Goal: Task Accomplishment & Management: Manage account settings

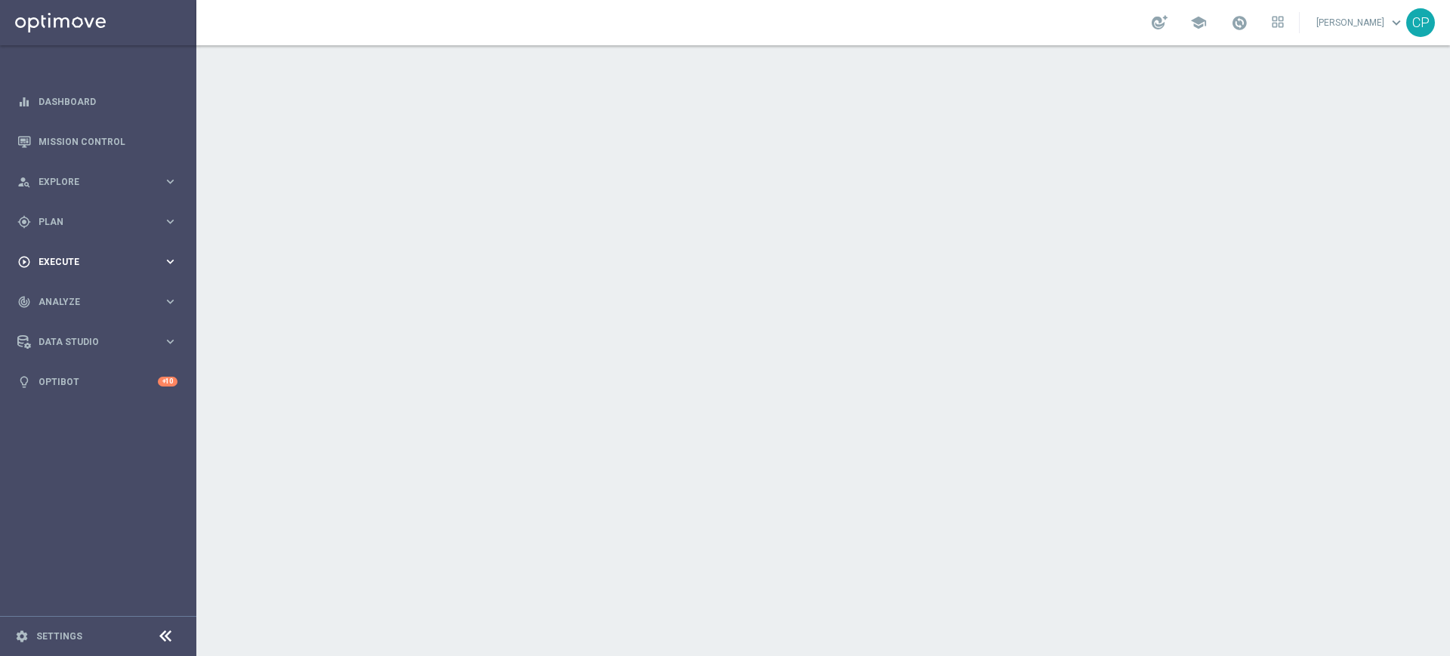
click at [117, 262] on span "Execute" at bounding box center [101, 262] width 125 height 9
click at [89, 291] on link "Campaign Builder" at bounding box center [98, 293] width 118 height 12
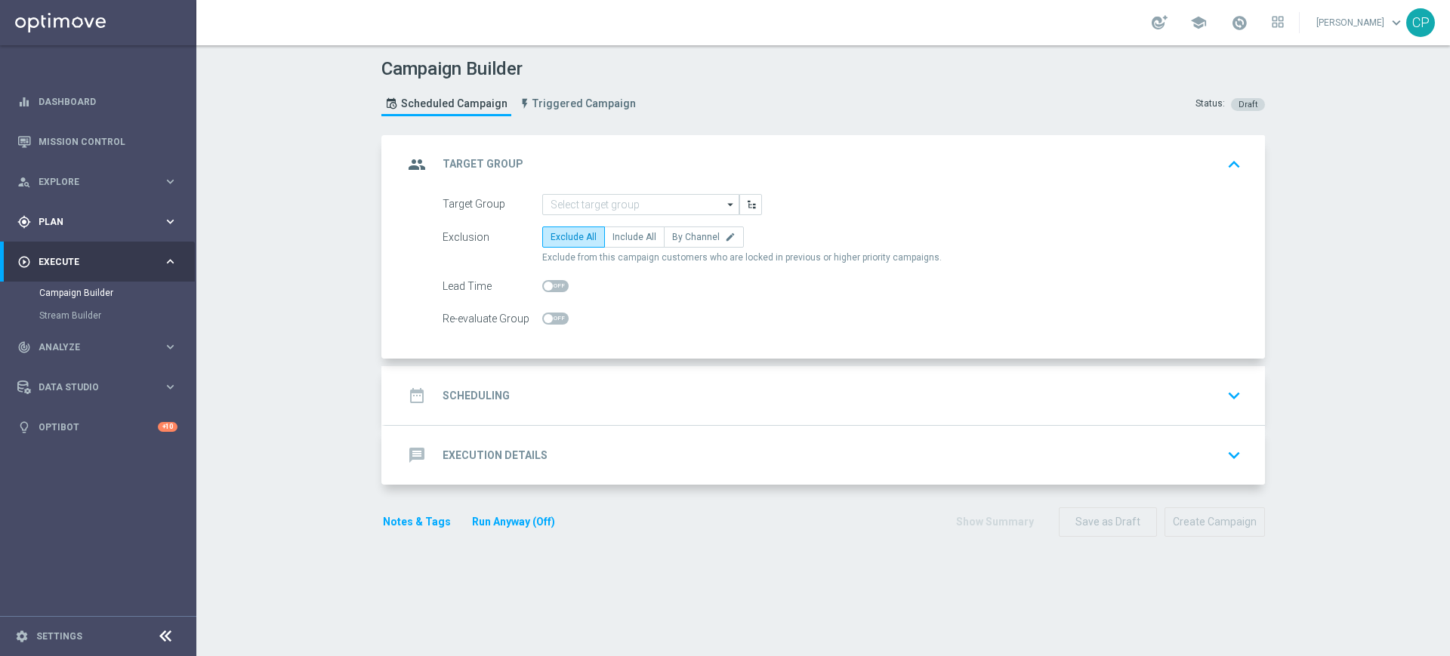
click at [66, 222] on span "Plan" at bounding box center [101, 221] width 125 height 9
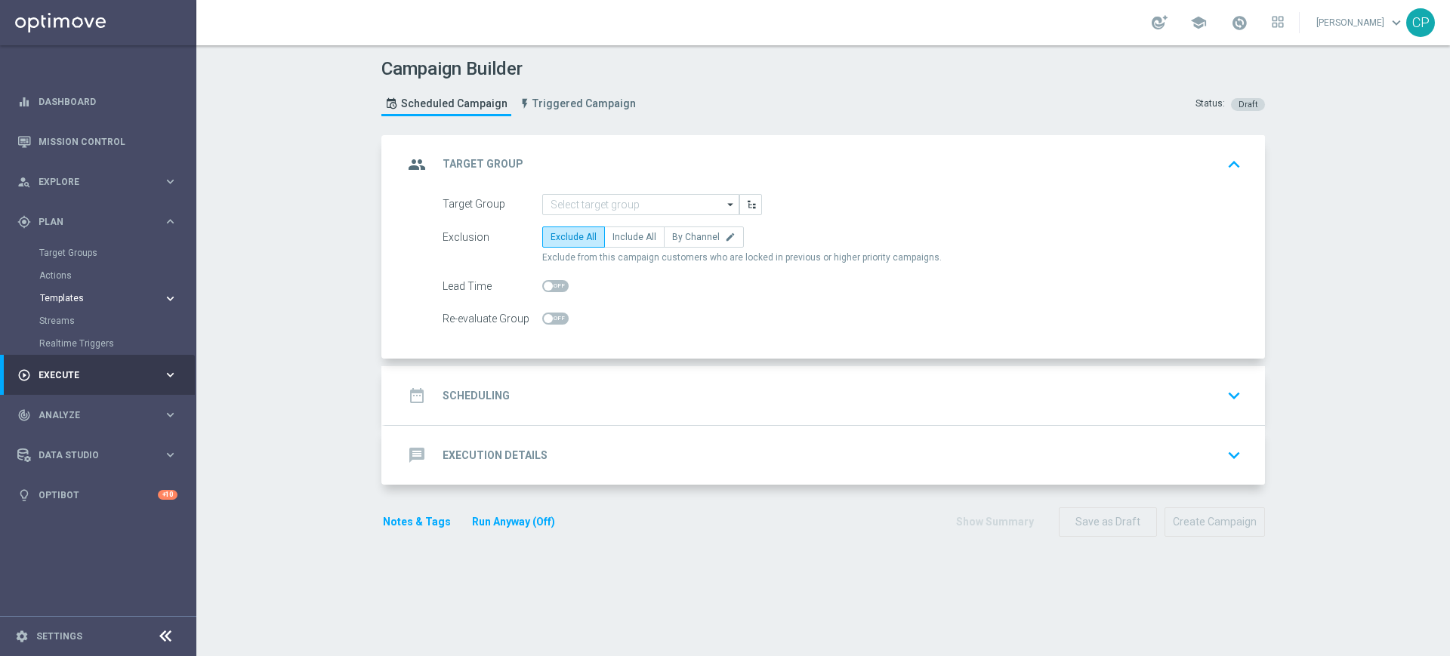
click at [72, 300] on span "Templates" at bounding box center [94, 298] width 108 height 9
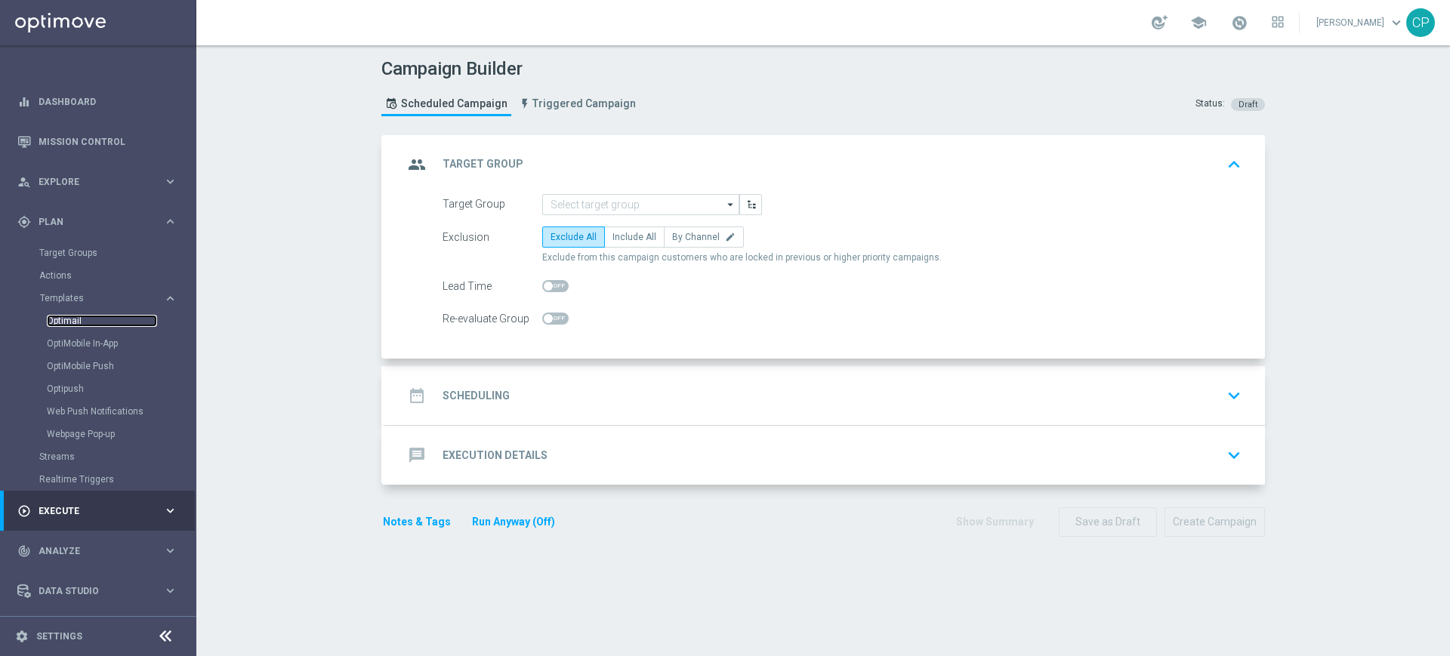
click at [71, 321] on link "Optimail" at bounding box center [102, 321] width 110 height 12
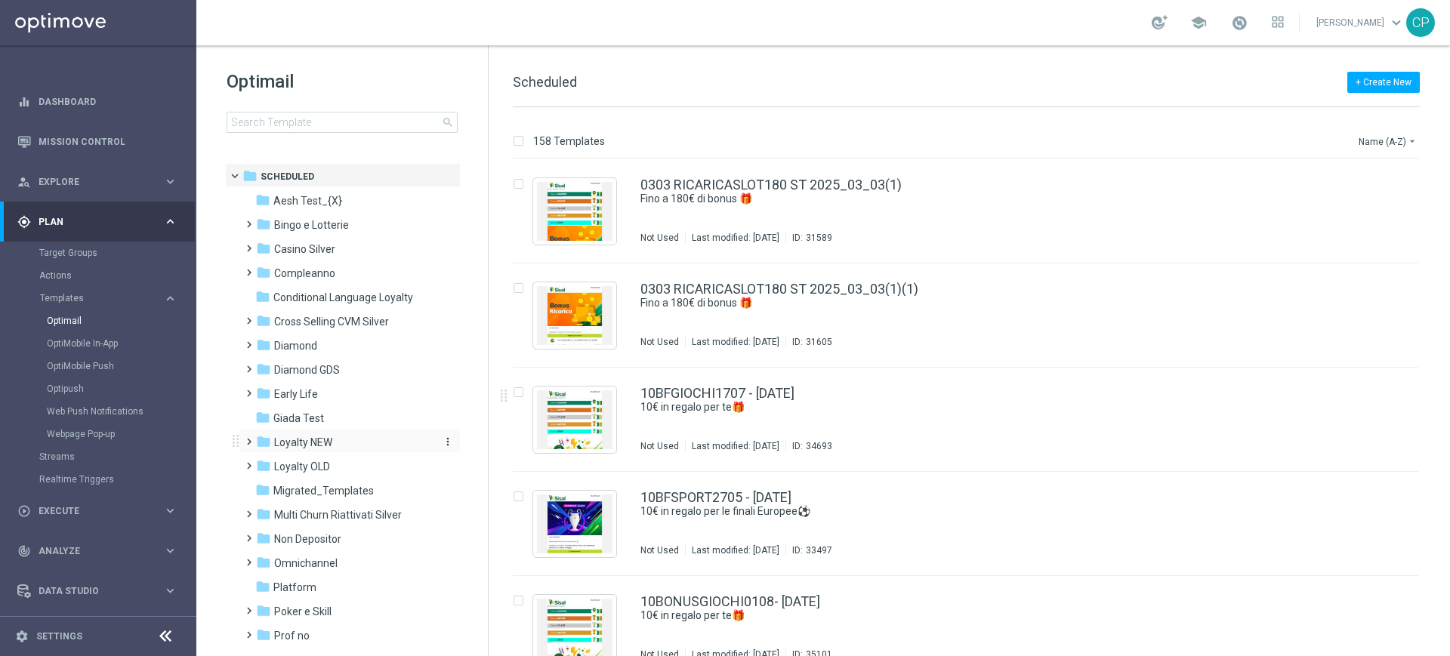
click at [313, 436] on span "Loyalty NEW" at bounding box center [303, 443] width 58 height 14
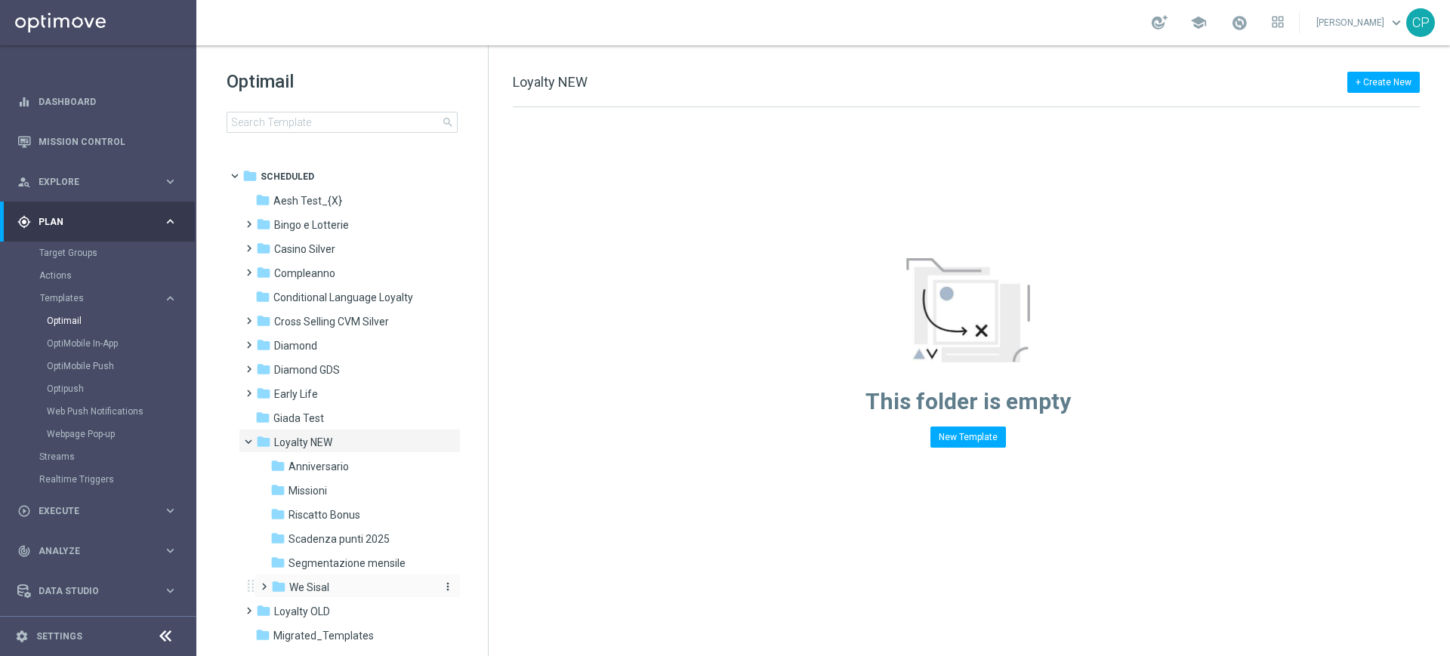
click at [341, 586] on div "folder We Sisal" at bounding box center [351, 587] width 161 height 17
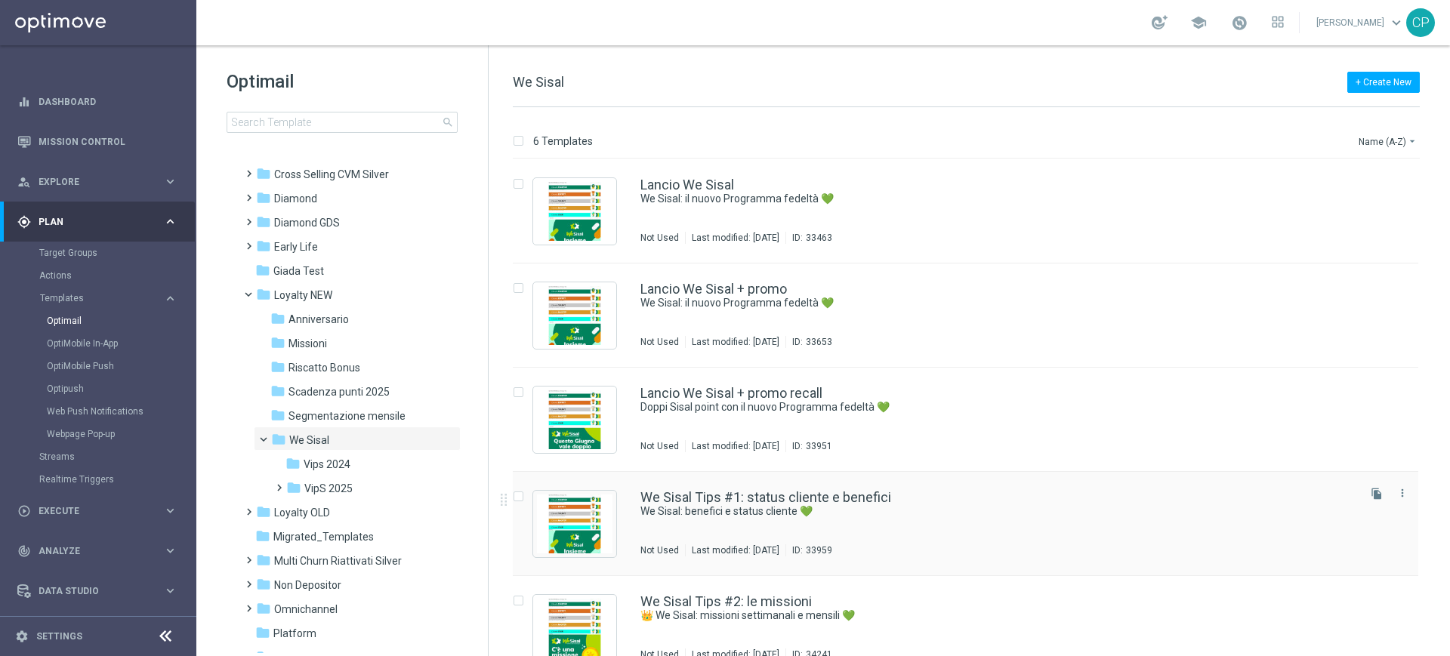
scroll to position [128, 0]
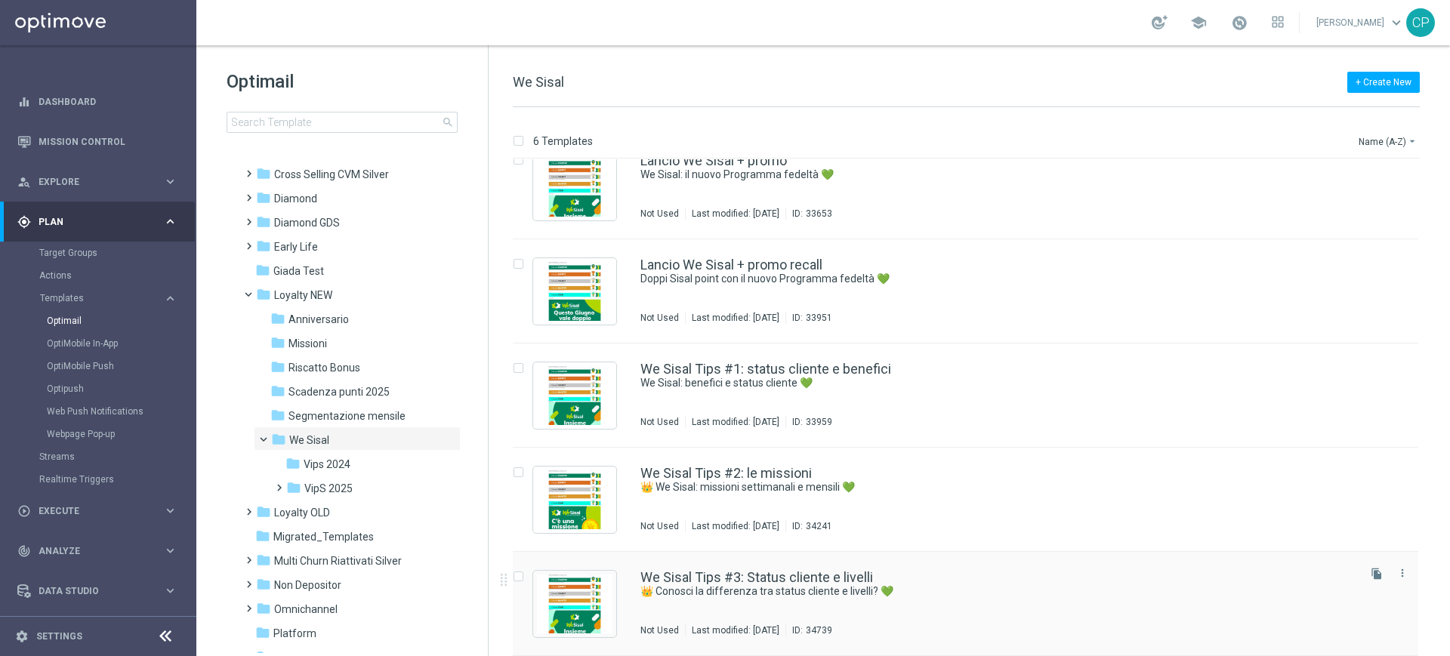
click at [742, 567] on div "We Sisal Tips #3: Status cliente e livelli 👑 Conosci la differenza tra status c…" at bounding box center [965, 604] width 905 height 104
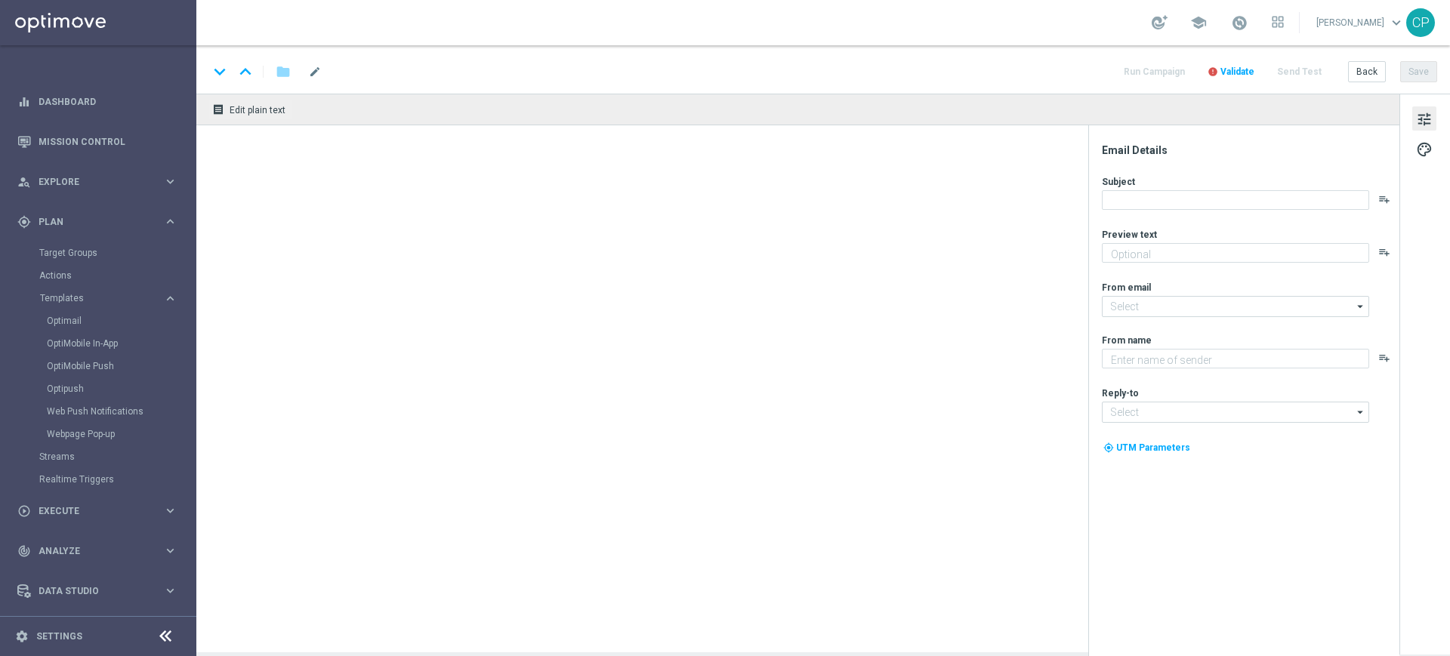
type textarea "Scopri come ottenere il massimo da We Sisal"
type input "newsletter@comunicazioni.sisal.it"
type textarea "Sisal"
type input "info@sisal.it"
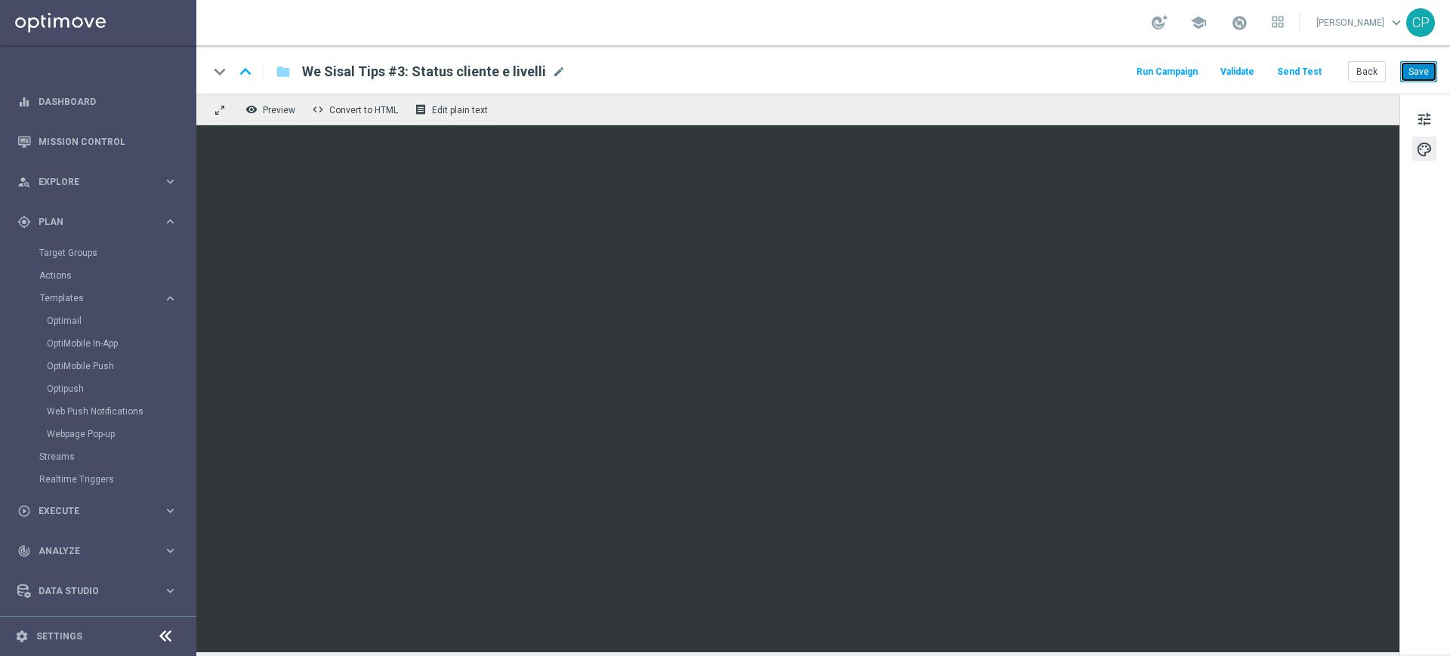
click at [1417, 70] on button "Save" at bounding box center [1418, 71] width 37 height 21
click at [65, 248] on link "Target Groups" at bounding box center [98, 253] width 118 height 12
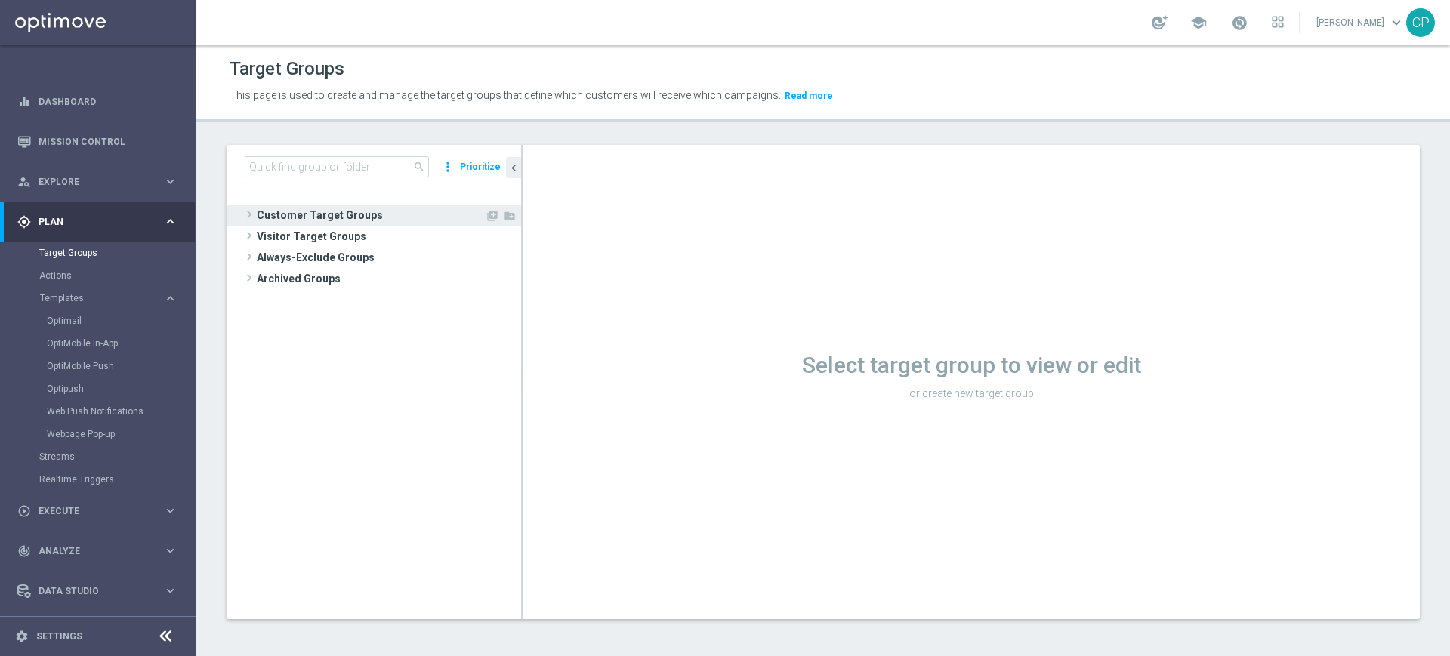
click at [275, 220] on span "Customer Target Groups" at bounding box center [371, 215] width 228 height 21
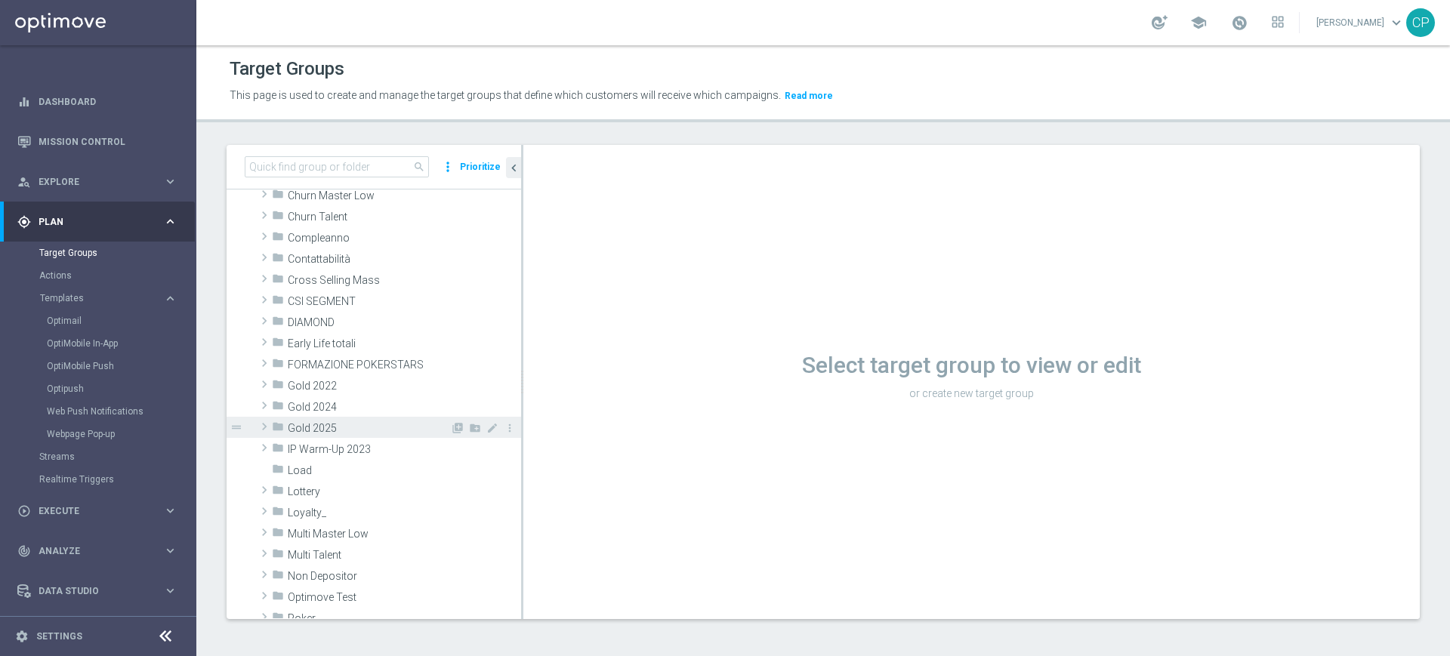
scroll to position [112, 0]
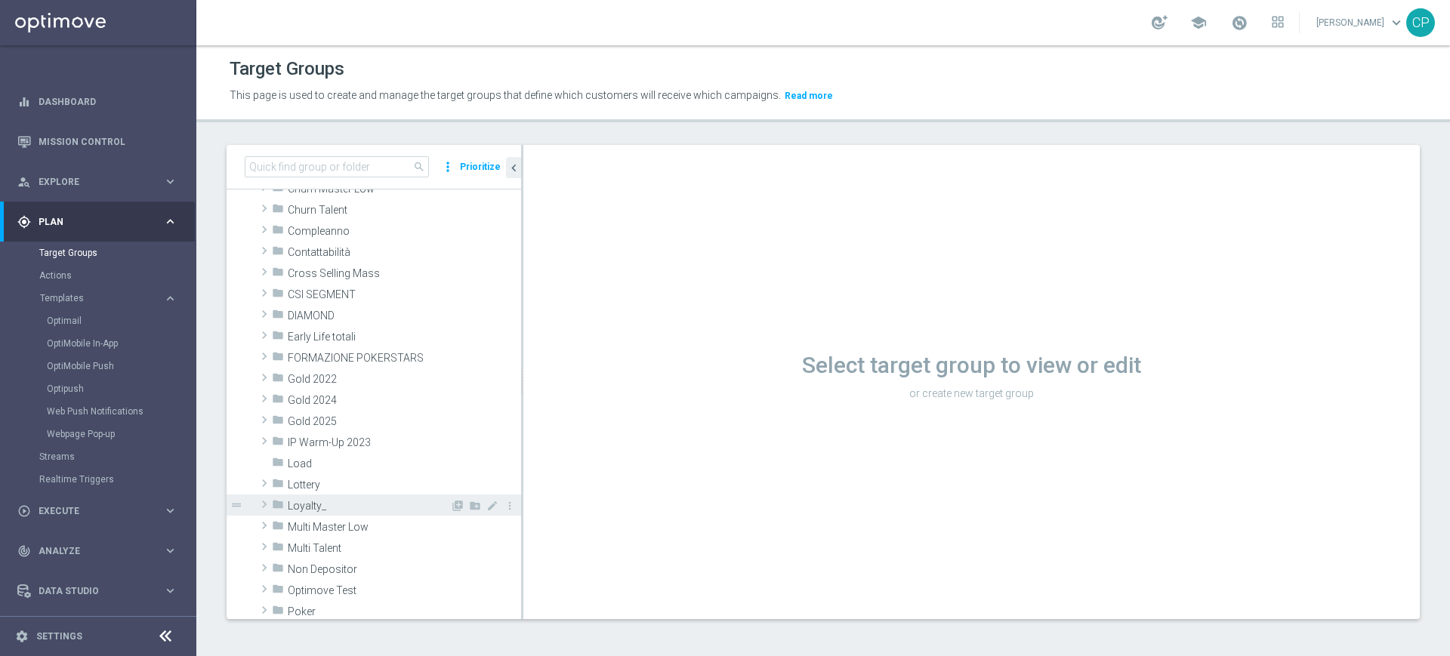
click at [317, 501] on span "Loyalty_" at bounding box center [369, 506] width 162 height 13
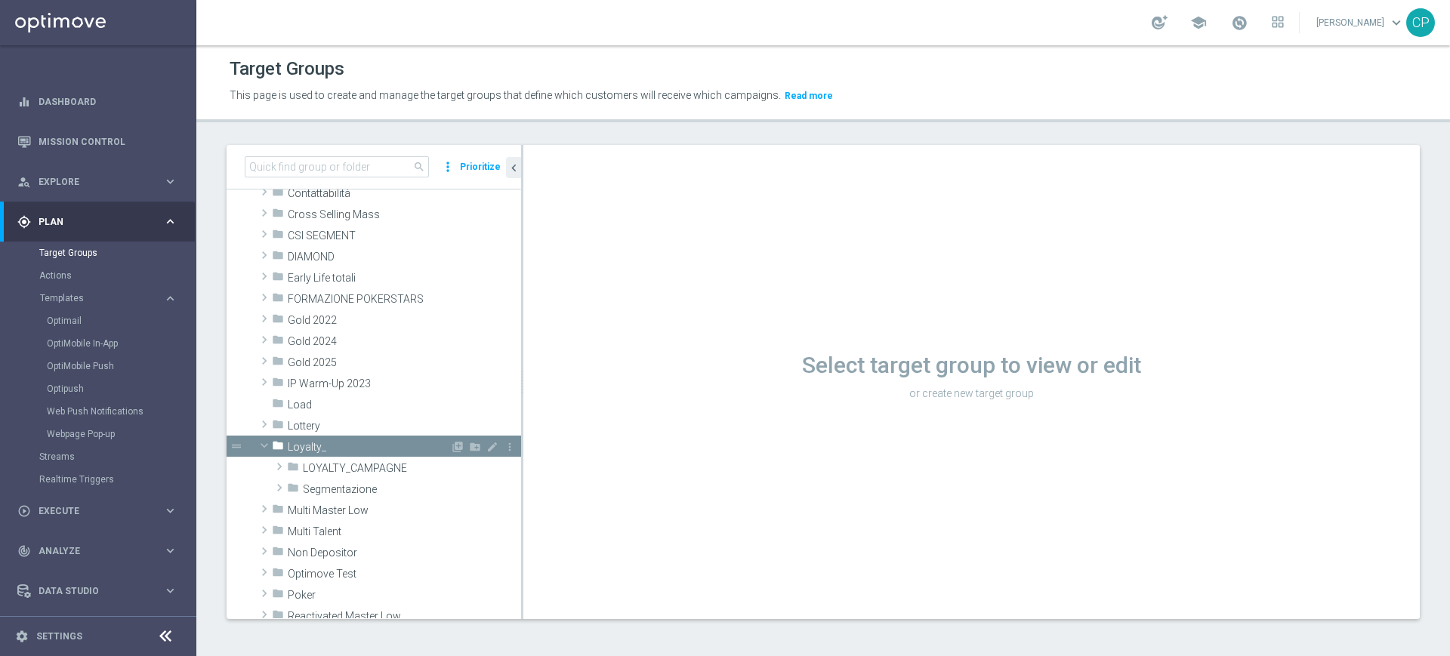
scroll to position [172, 0]
click at [335, 492] on span "Segmentazione" at bounding box center [376, 488] width 147 height 13
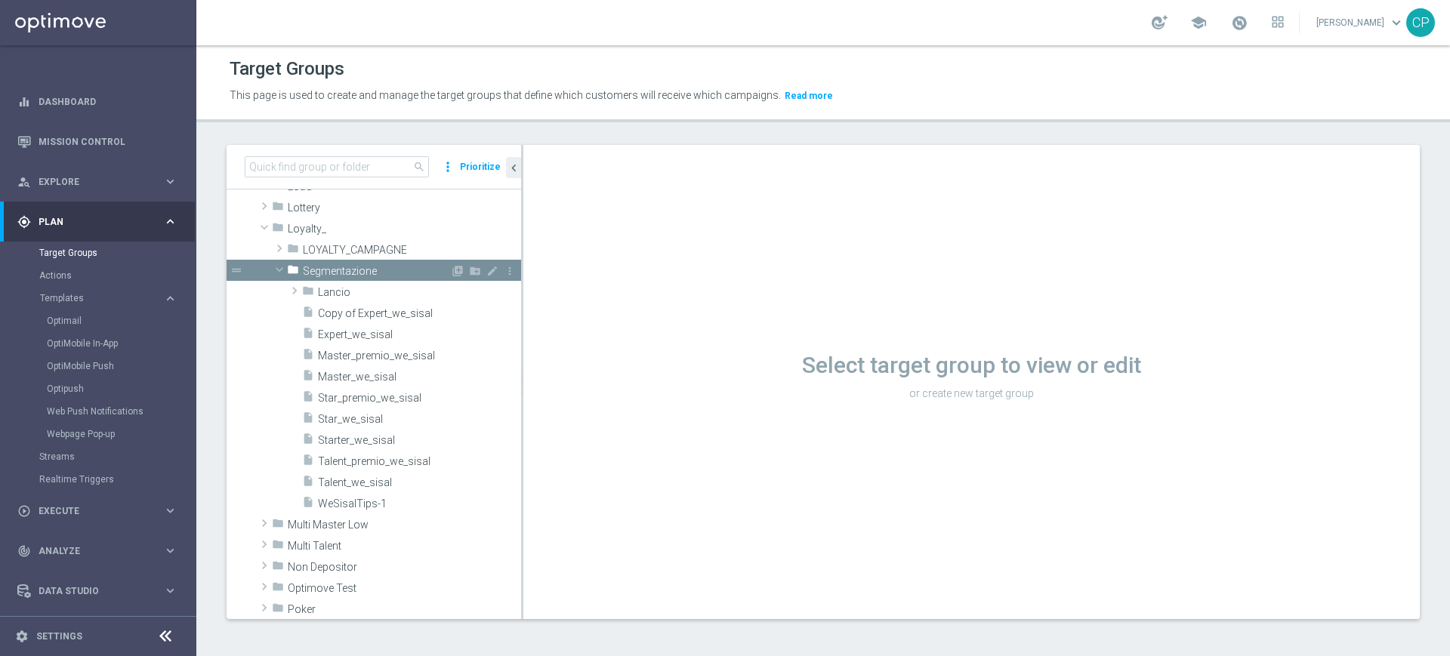
scroll to position [391, 0]
click at [504, 306] on icon "more_vert" at bounding box center [510, 311] width 12 height 12
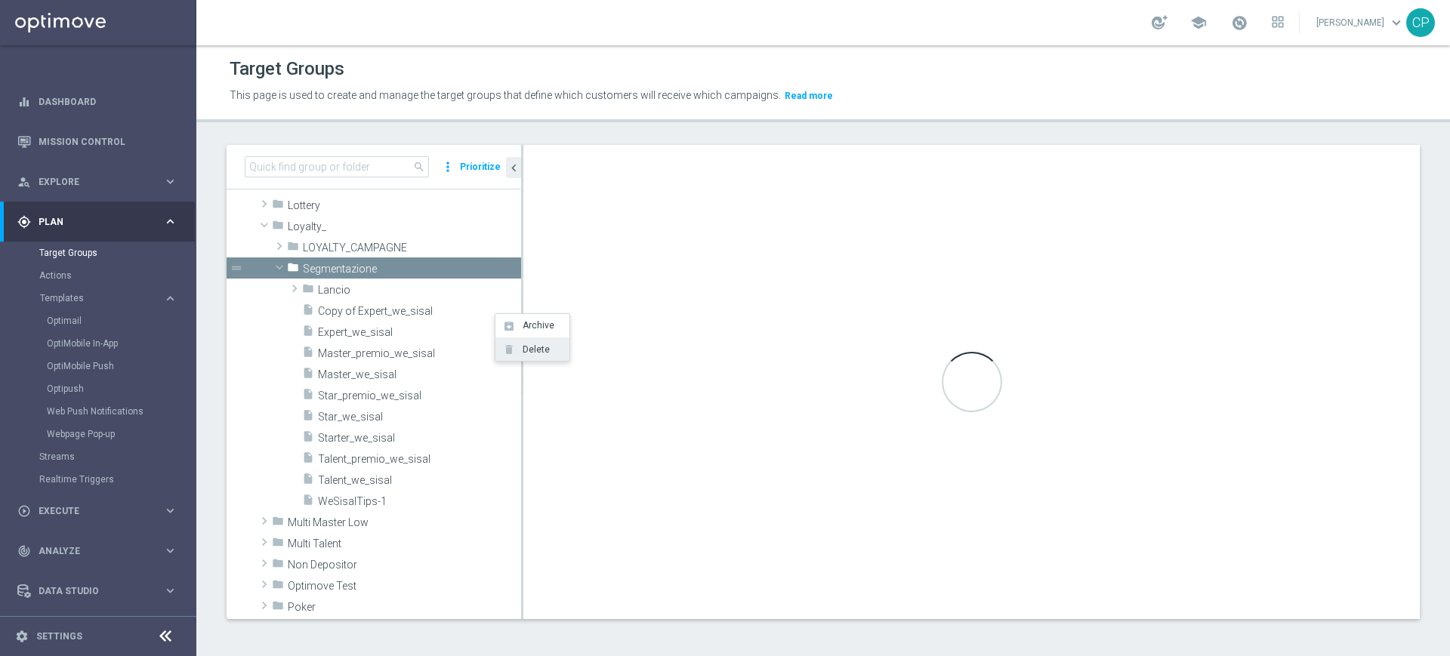
click at [526, 344] on span "Delete" at bounding box center [533, 349] width 32 height 11
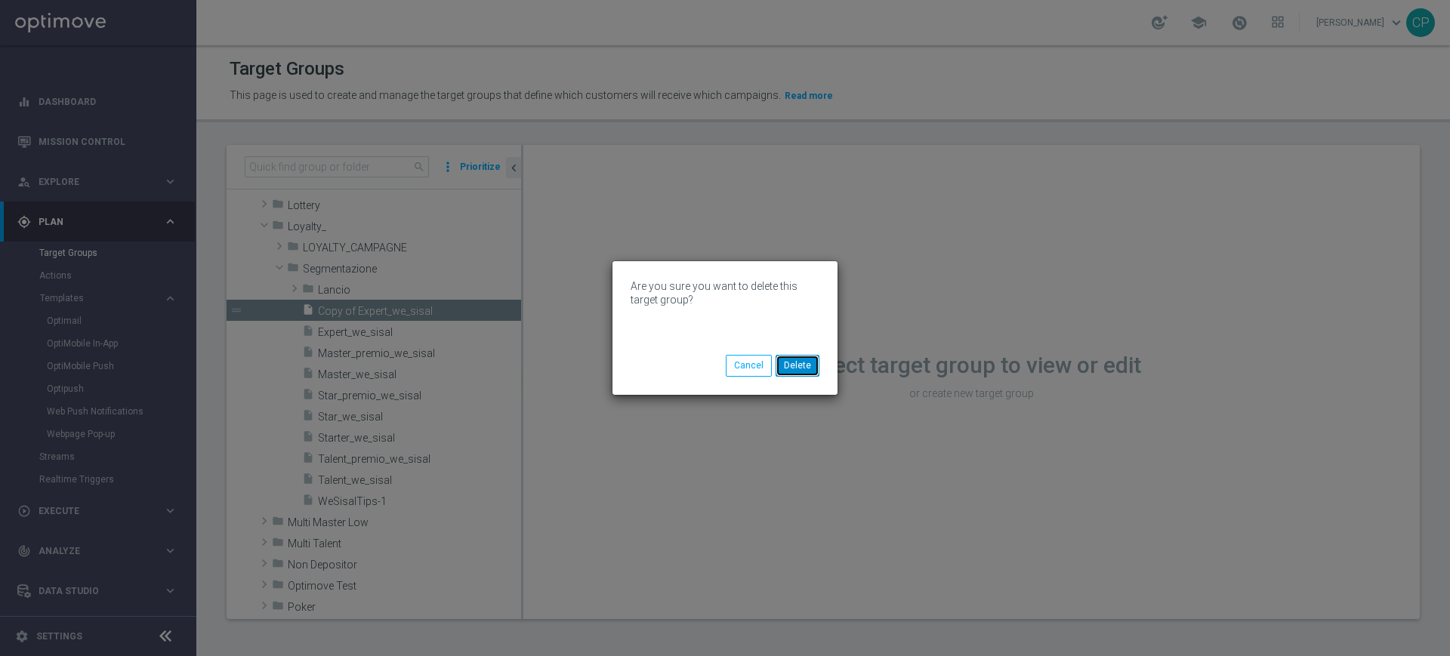
click at [796, 362] on button "Delete" at bounding box center [798, 365] width 44 height 21
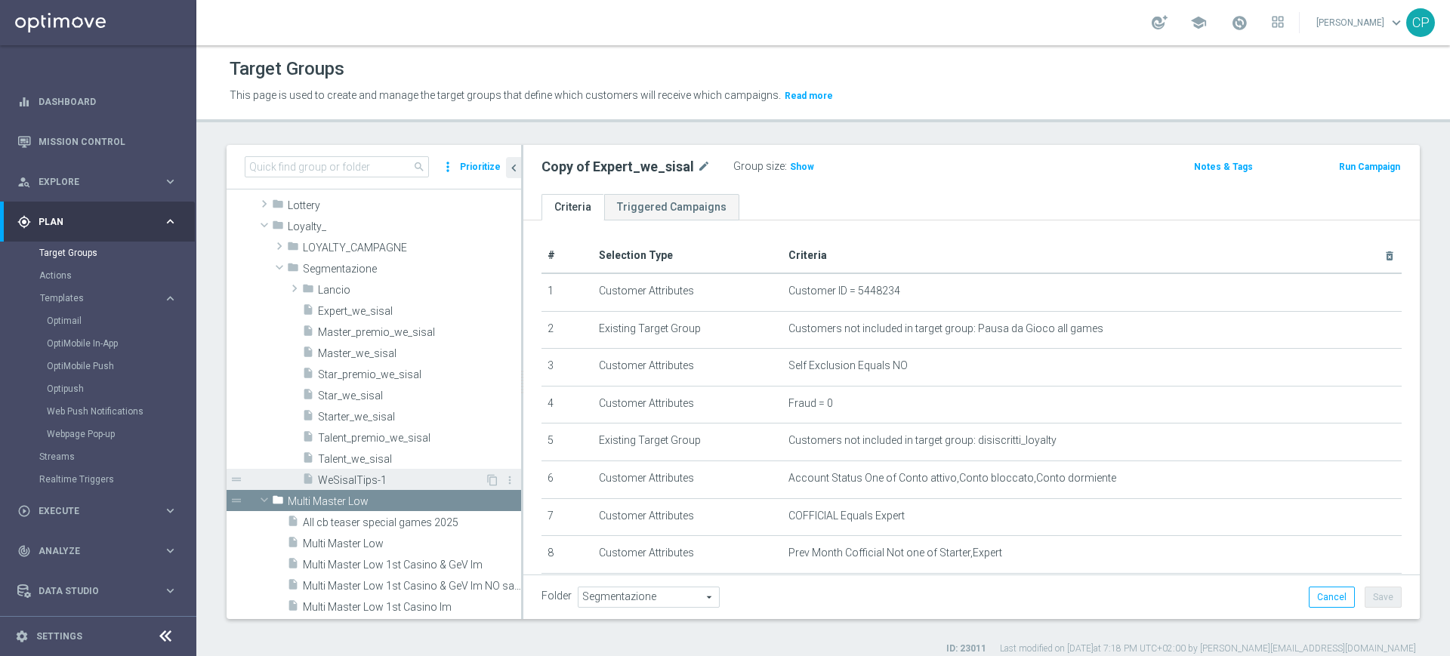
click at [385, 481] on span "WeSisalTips-1" at bounding box center [401, 480] width 167 height 13
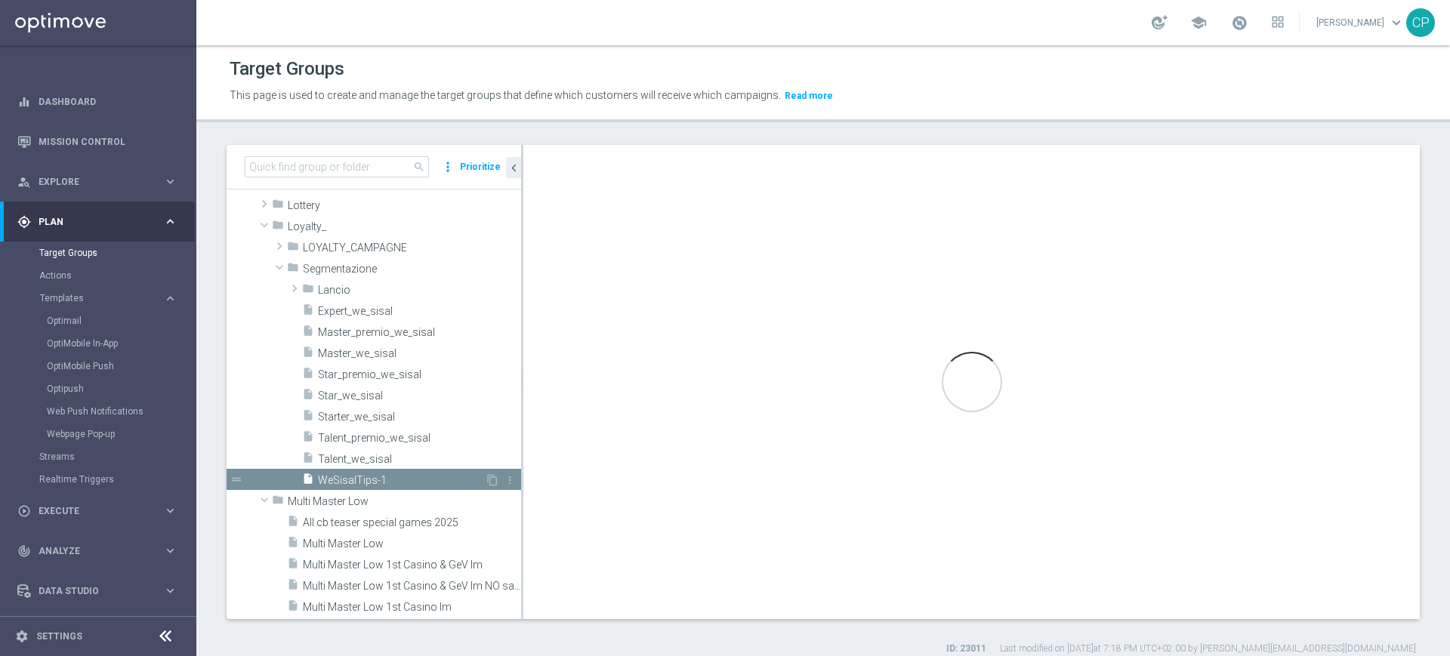
type textarea "(1) or (2 and 3 and 4 and 5 and 6 and 7 and 8 and 9 and 10 and 11)"
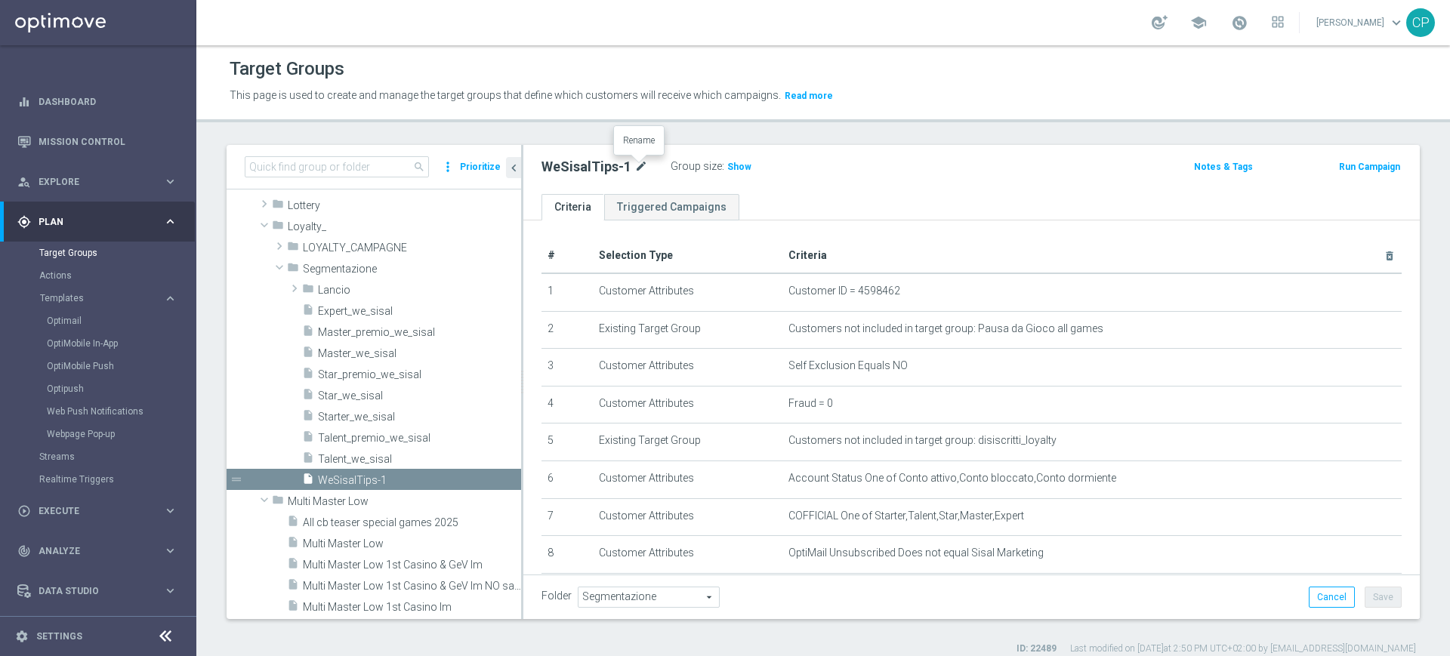
click at [635, 163] on icon "mode_edit" at bounding box center [641, 167] width 14 height 18
click at [618, 169] on input "WeSisalTips-1" at bounding box center [643, 168] width 204 height 21
type input "WeSisalTips"
click at [874, 205] on ul "Criteria Triggered Campaigns" at bounding box center [971, 207] width 896 height 26
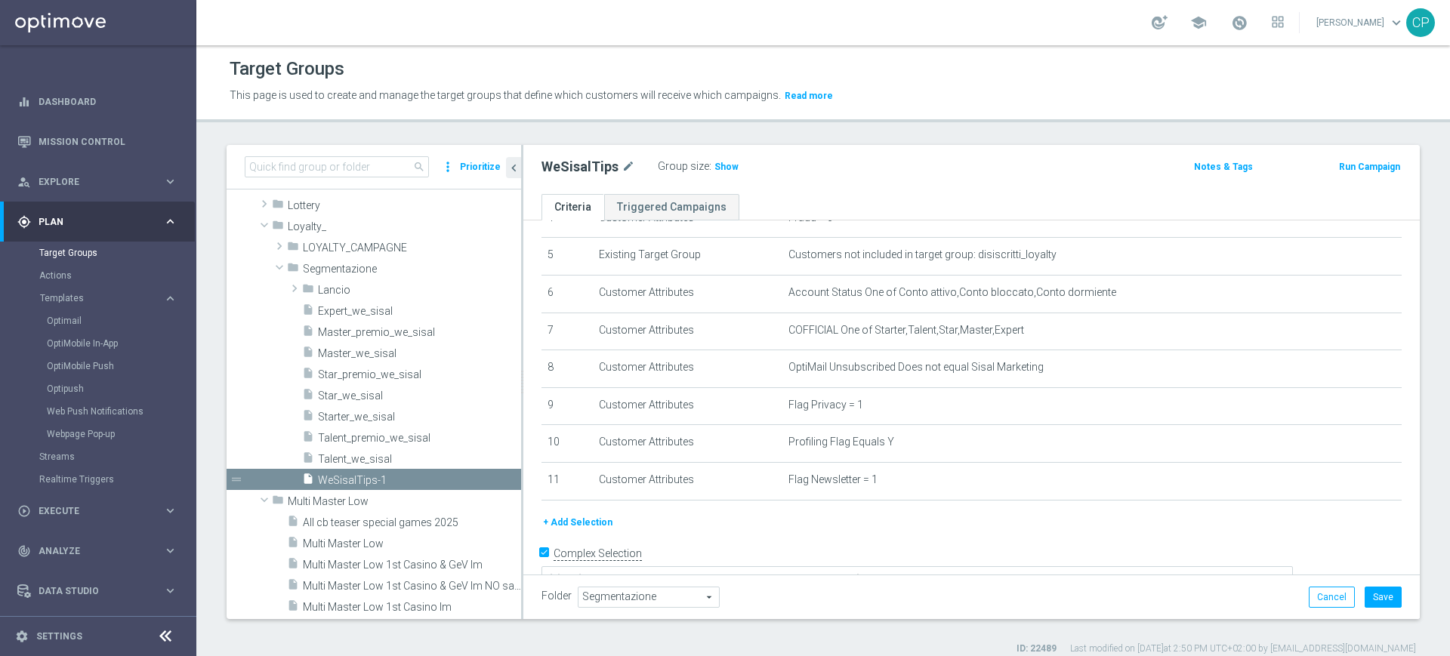
scroll to position [206, 0]
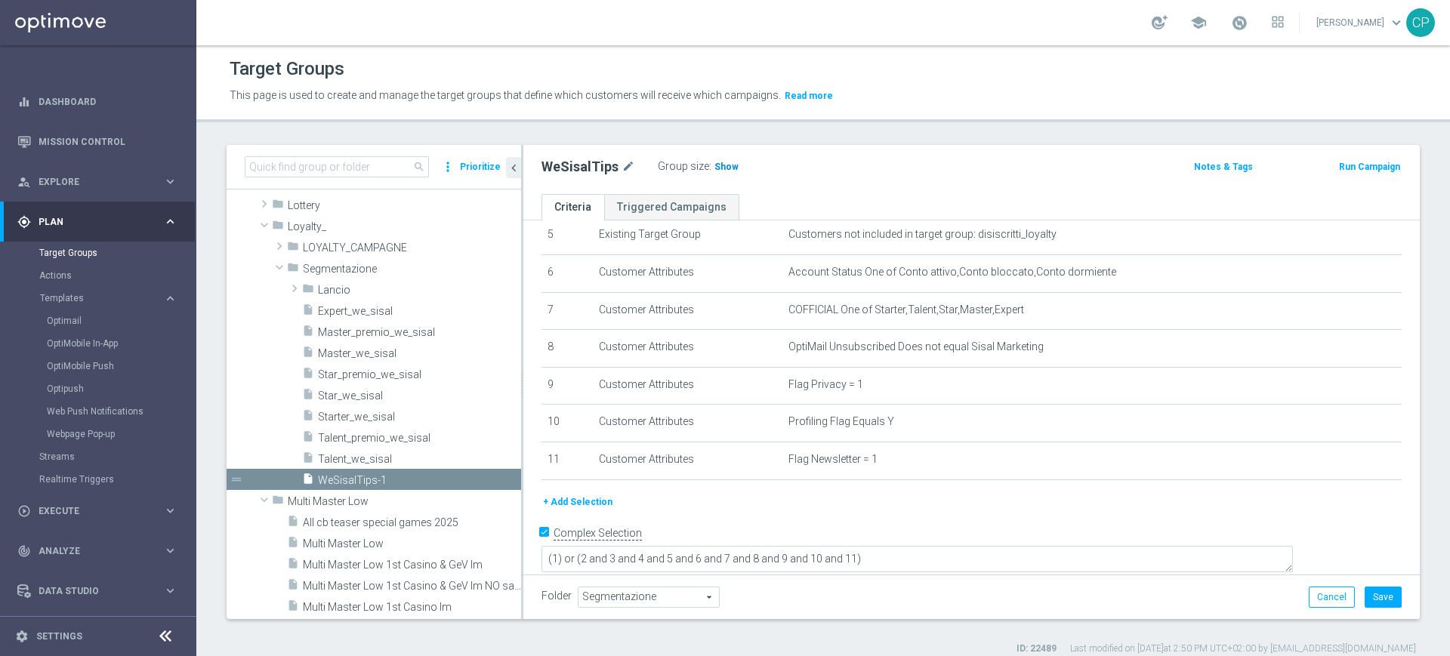
click at [723, 163] on span "Show" at bounding box center [726, 167] width 24 height 11
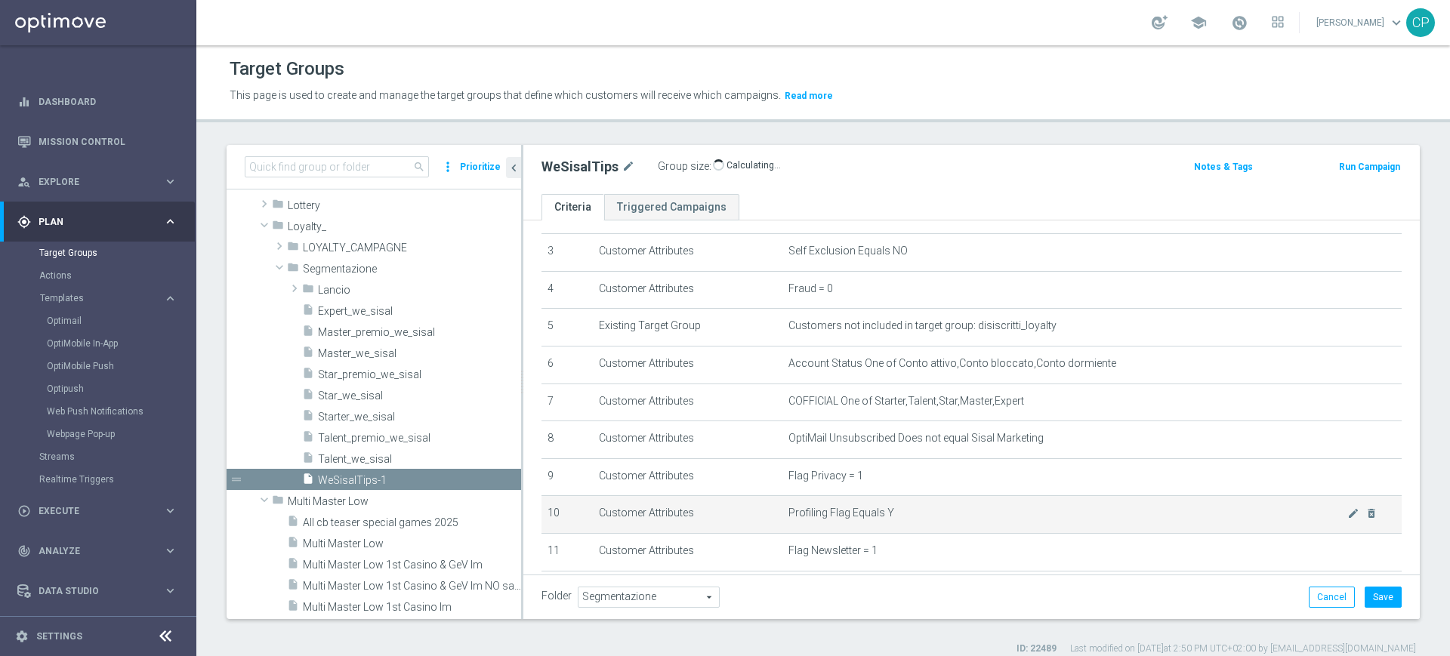
scroll to position [113, 0]
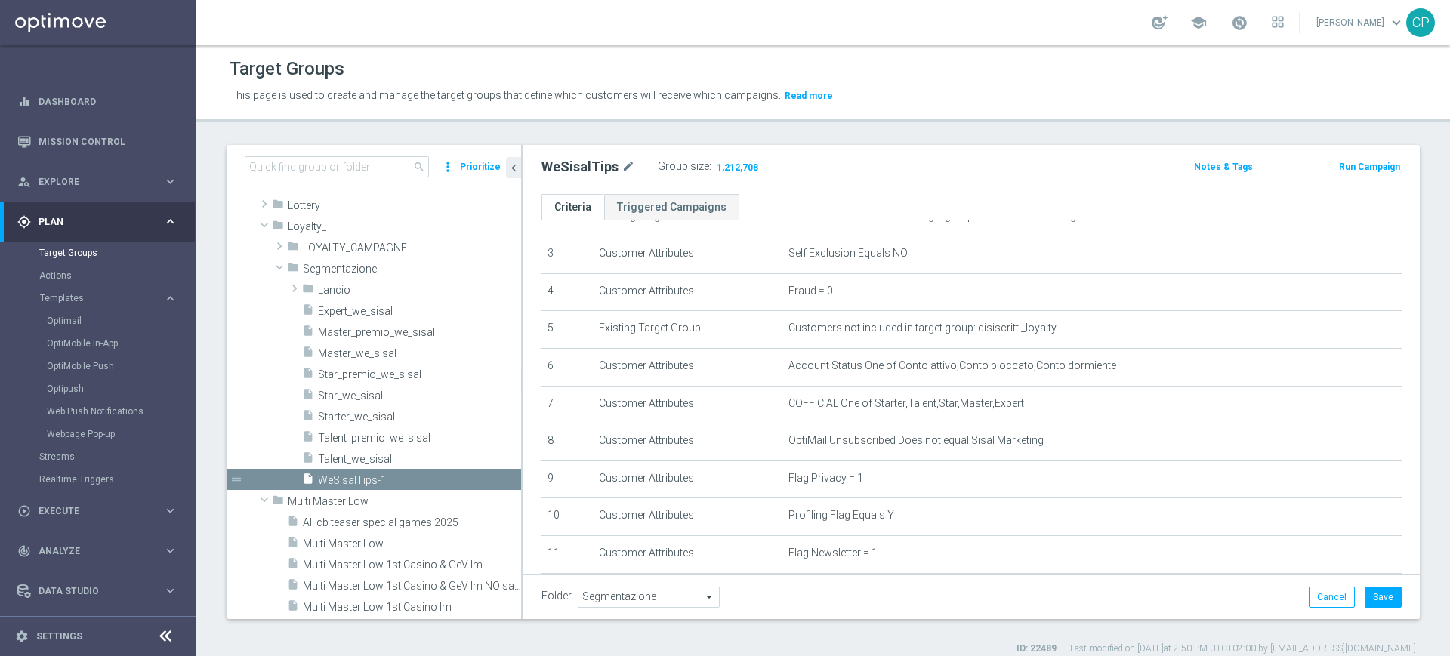
click at [777, 198] on ul "Criteria Triggered Campaigns" at bounding box center [971, 207] width 896 height 26
click at [1383, 600] on button "Save" at bounding box center [1383, 597] width 37 height 21
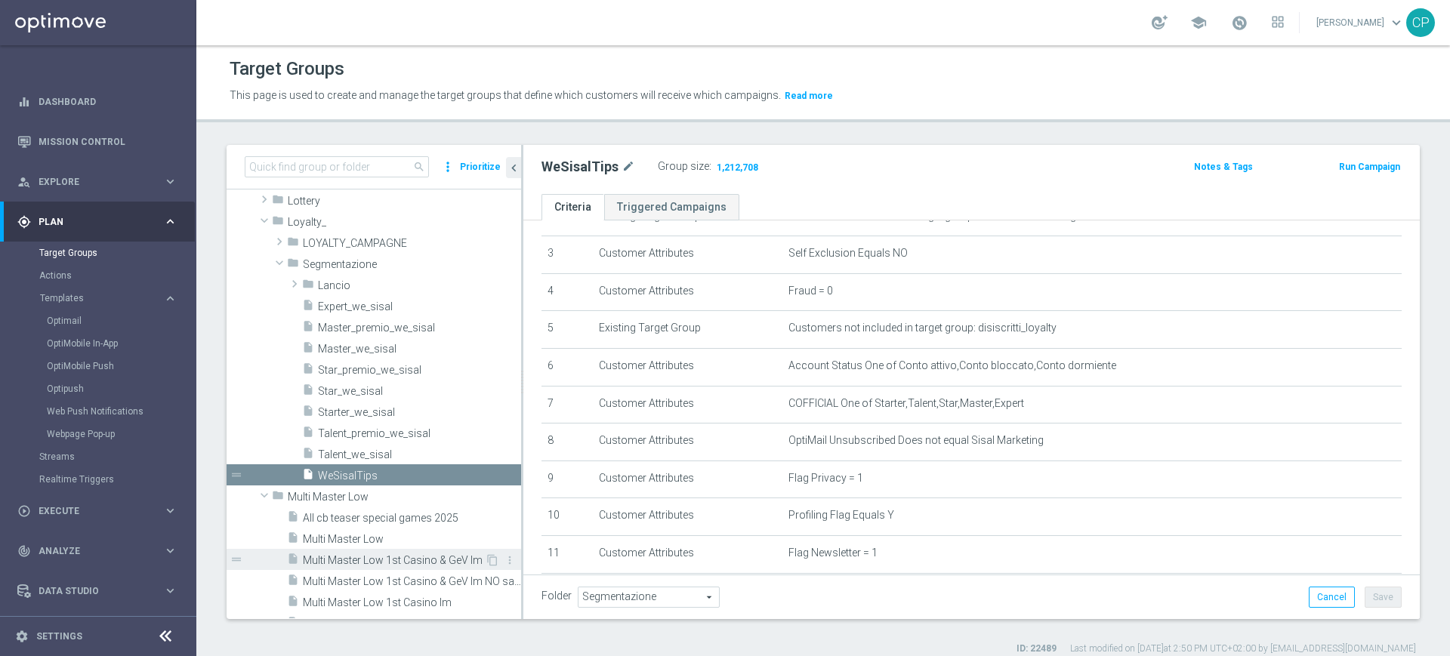
scroll to position [441, 0]
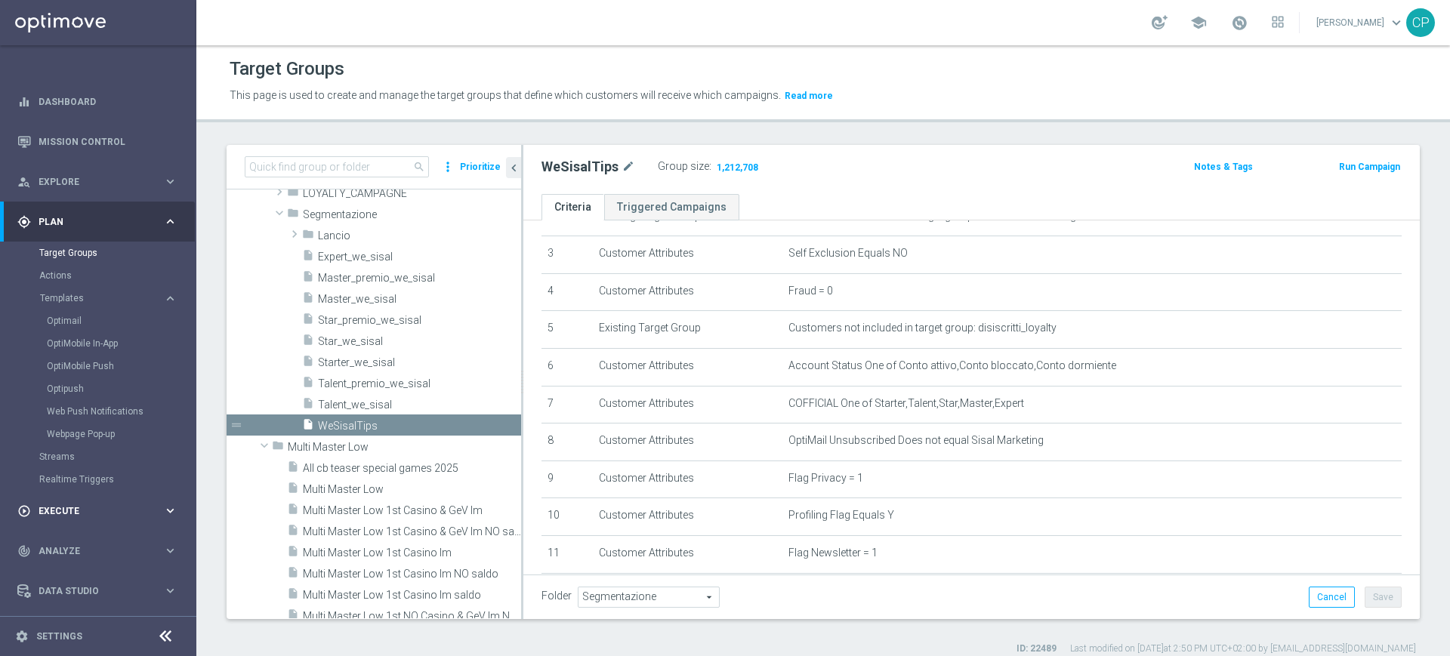
click at [92, 512] on span "Execute" at bounding box center [101, 511] width 125 height 9
click at [82, 289] on link "Campaign Builder" at bounding box center [98, 293] width 118 height 12
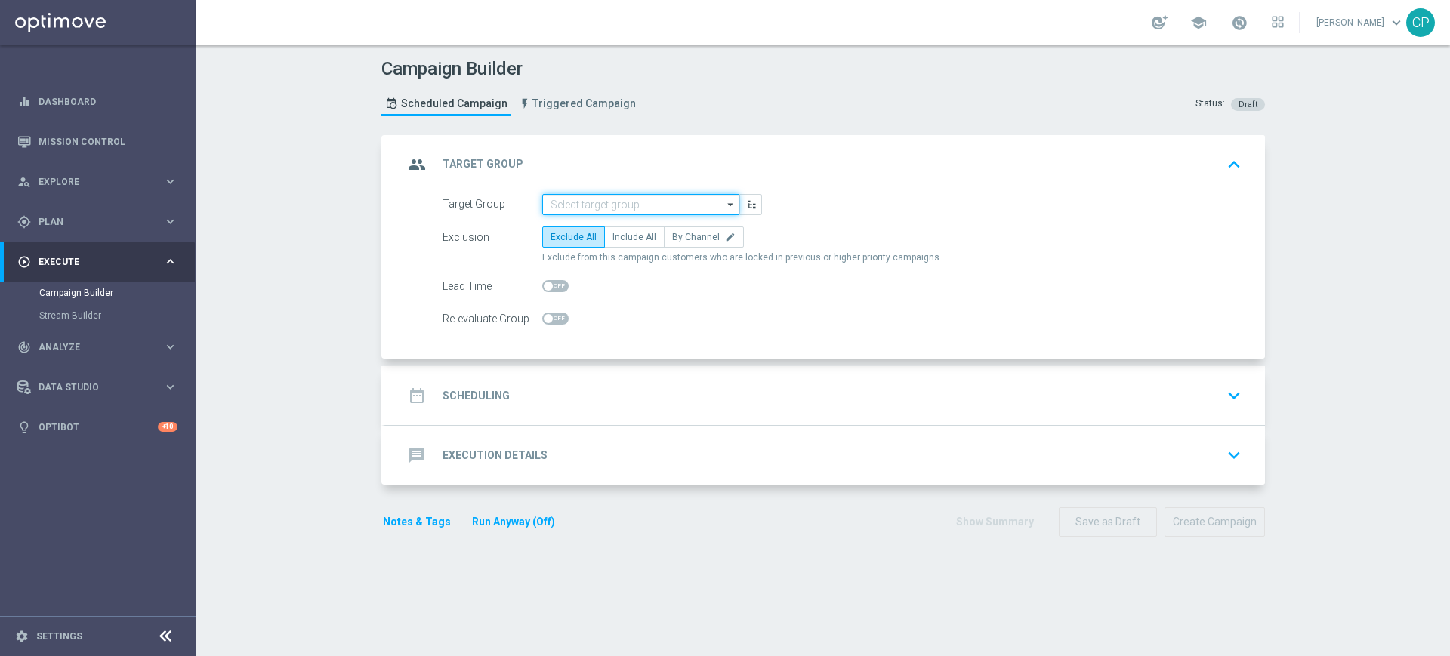
click at [581, 205] on input at bounding box center [640, 204] width 197 height 21
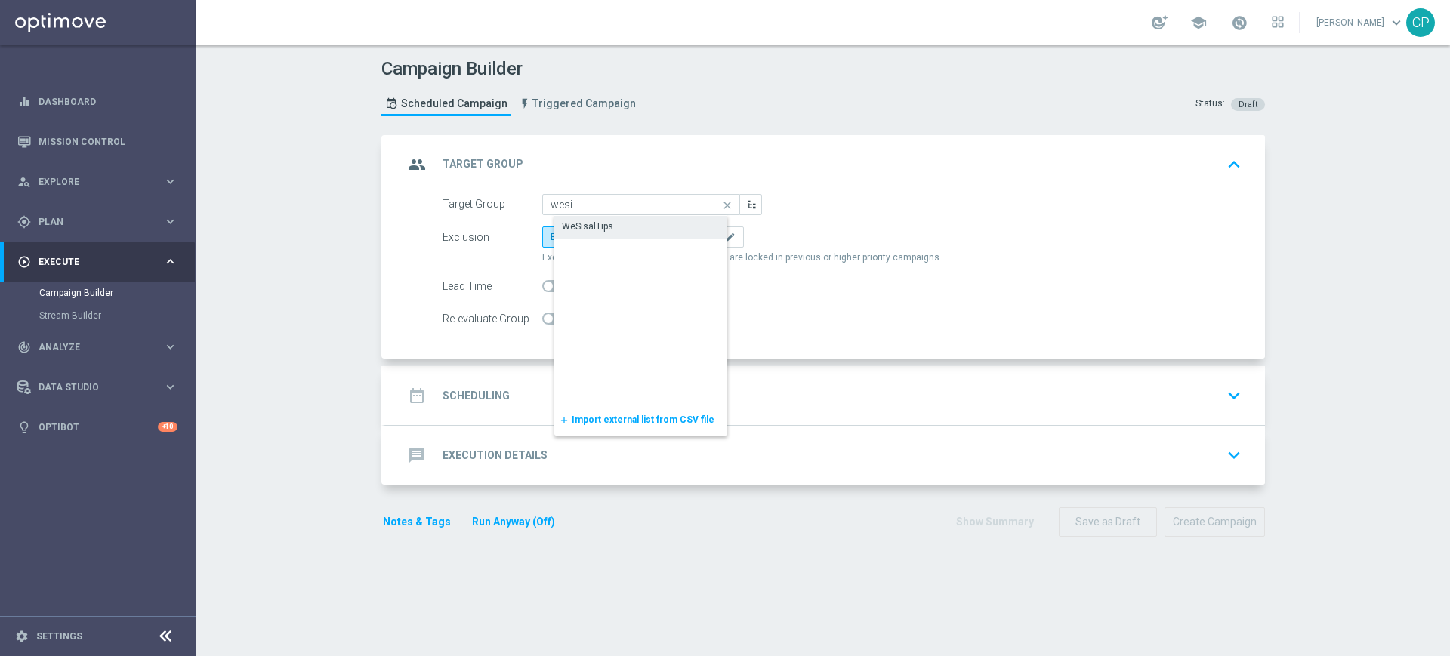
click at [598, 231] on div "WeSisalTips" at bounding box center [587, 227] width 51 height 14
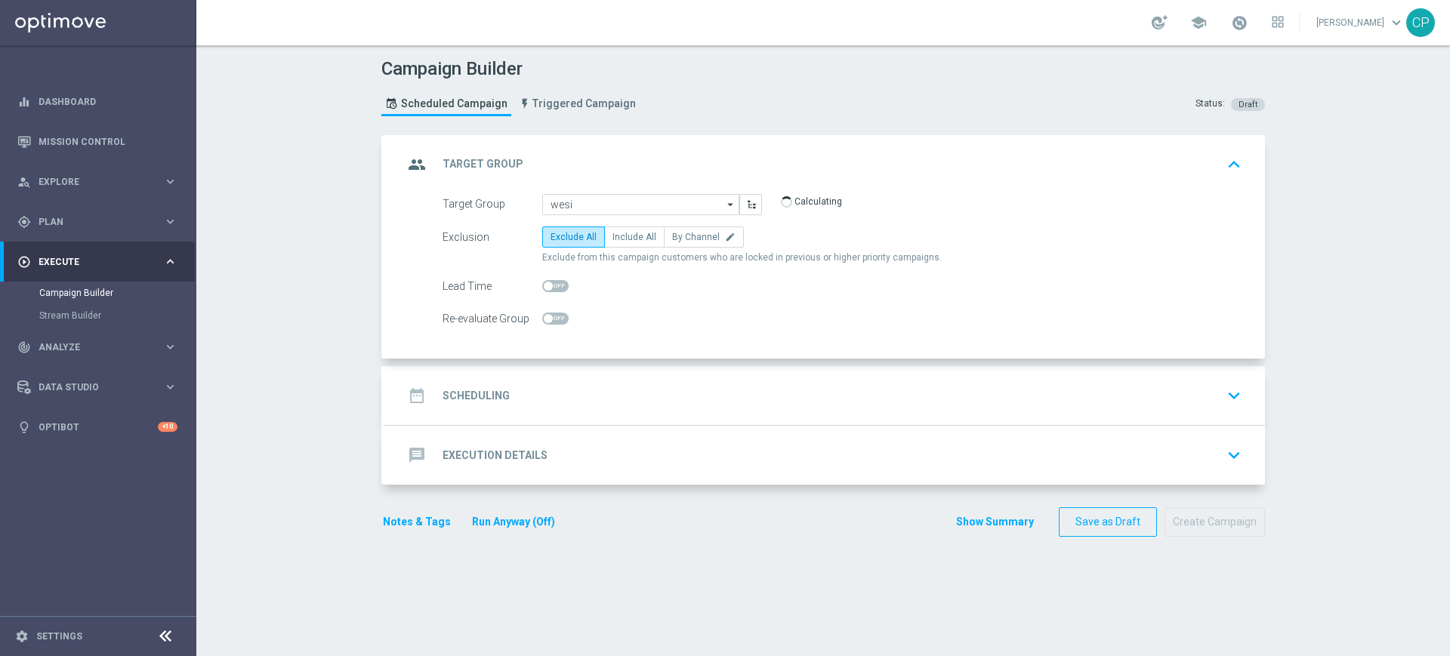
type input "WeSisalTips"
click at [628, 239] on span "Include All" at bounding box center [634, 237] width 44 height 11
click at [622, 239] on input "Include All" at bounding box center [617, 240] width 10 height 10
radio input "true"
click at [523, 386] on div "date_range Scheduling keyboard_arrow_down" at bounding box center [825, 395] width 844 height 29
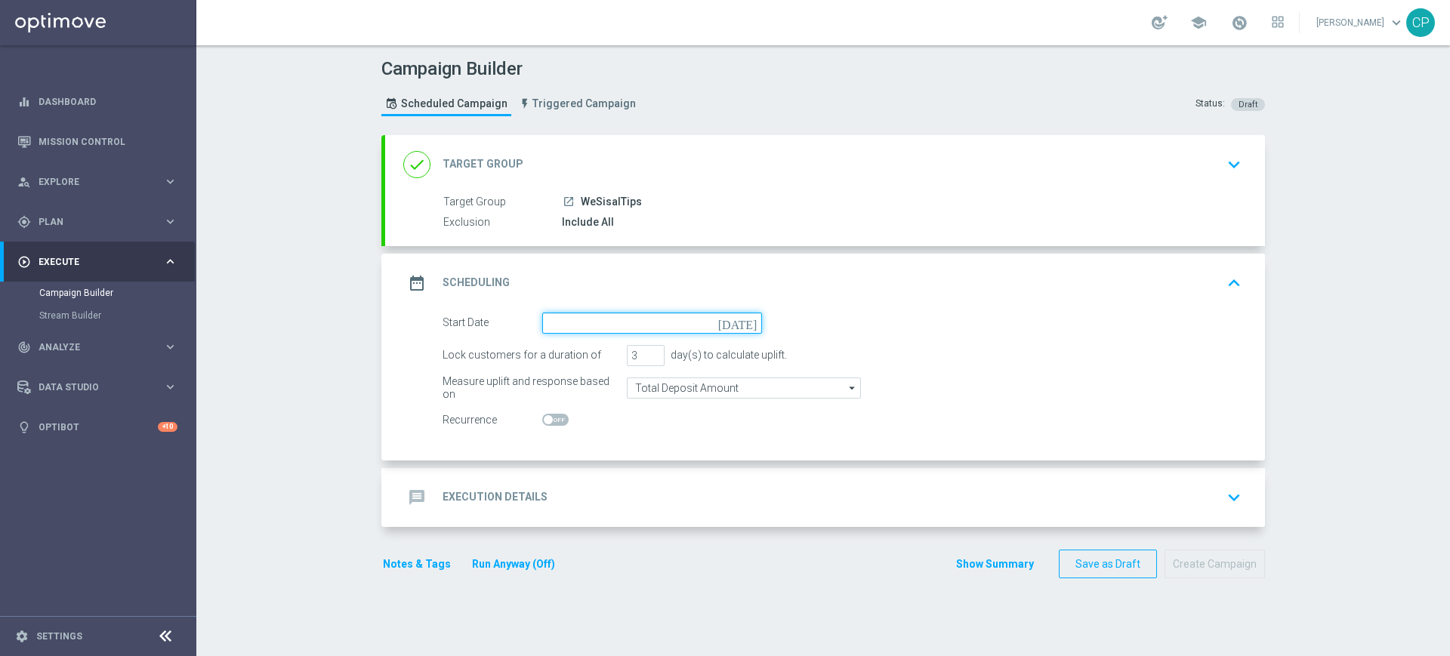
click at [591, 319] on input at bounding box center [652, 323] width 220 height 21
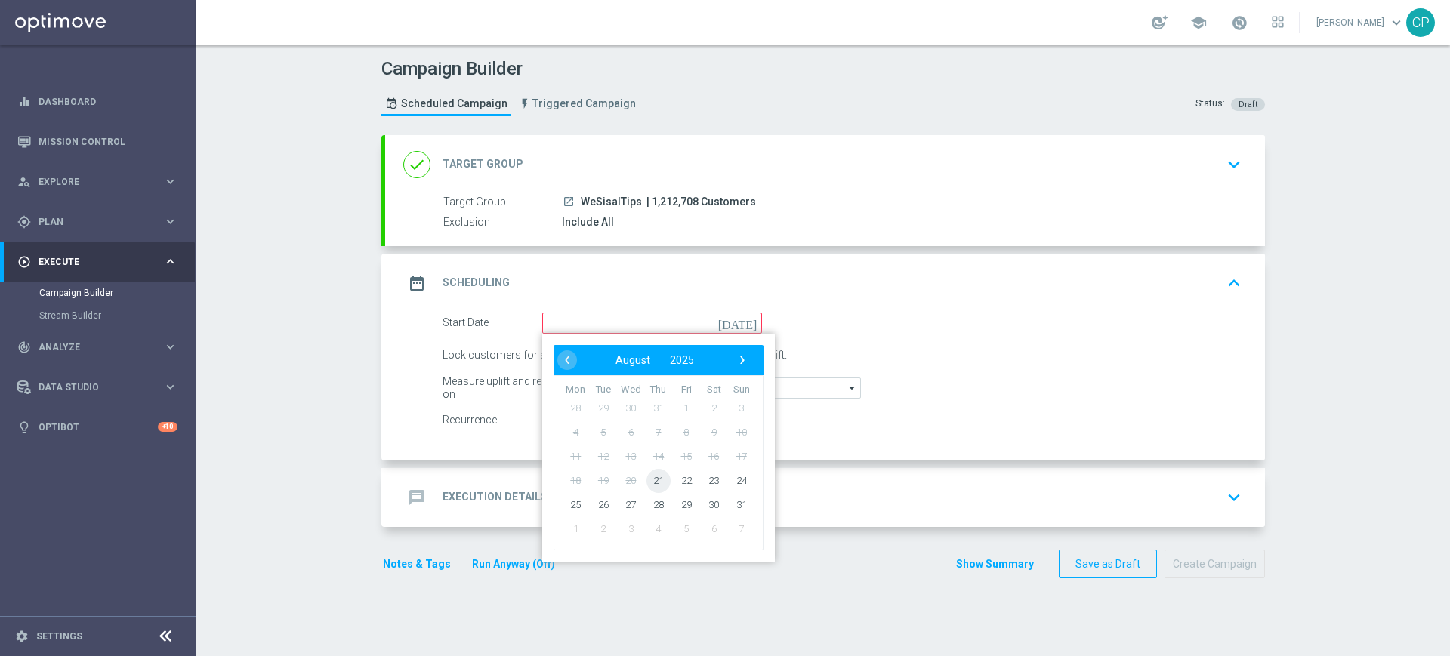
click at [649, 480] on span "21" at bounding box center [658, 480] width 24 height 24
type input "21 Aug 2025"
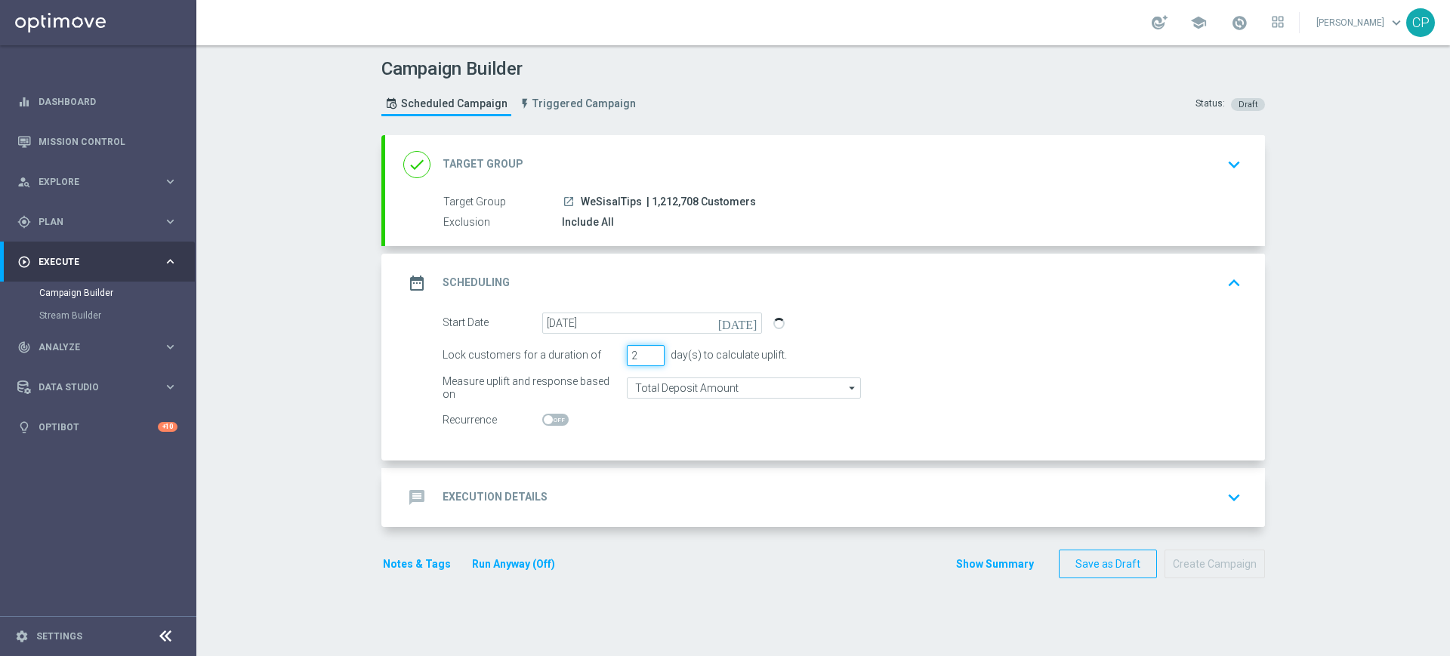
click at [642, 359] on input "2" at bounding box center [646, 355] width 38 height 21
type input "1"
click at [649, 361] on input "1" at bounding box center [646, 355] width 38 height 21
click at [627, 418] on switch at bounding box center [652, 420] width 220 height 13
click at [603, 499] on div "message Execution Details keyboard_arrow_down" at bounding box center [825, 497] width 844 height 29
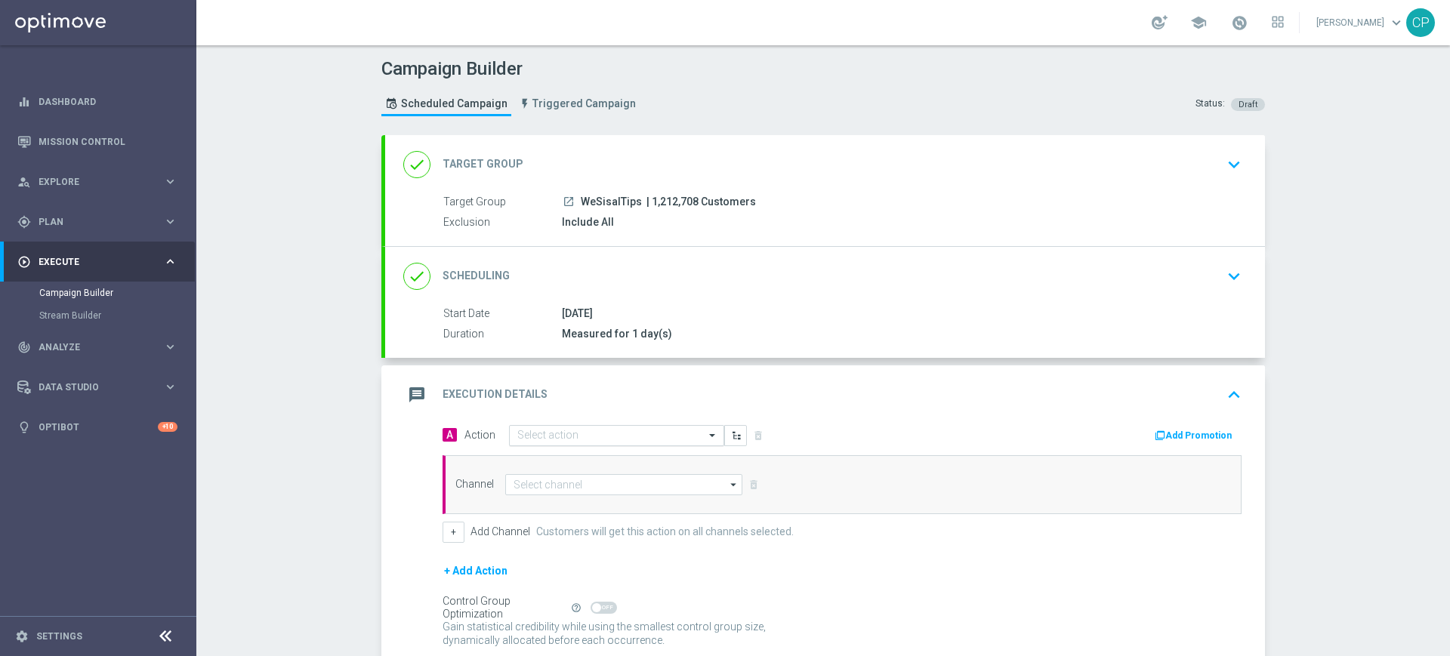
click at [603, 434] on input "text" at bounding box center [601, 436] width 168 height 13
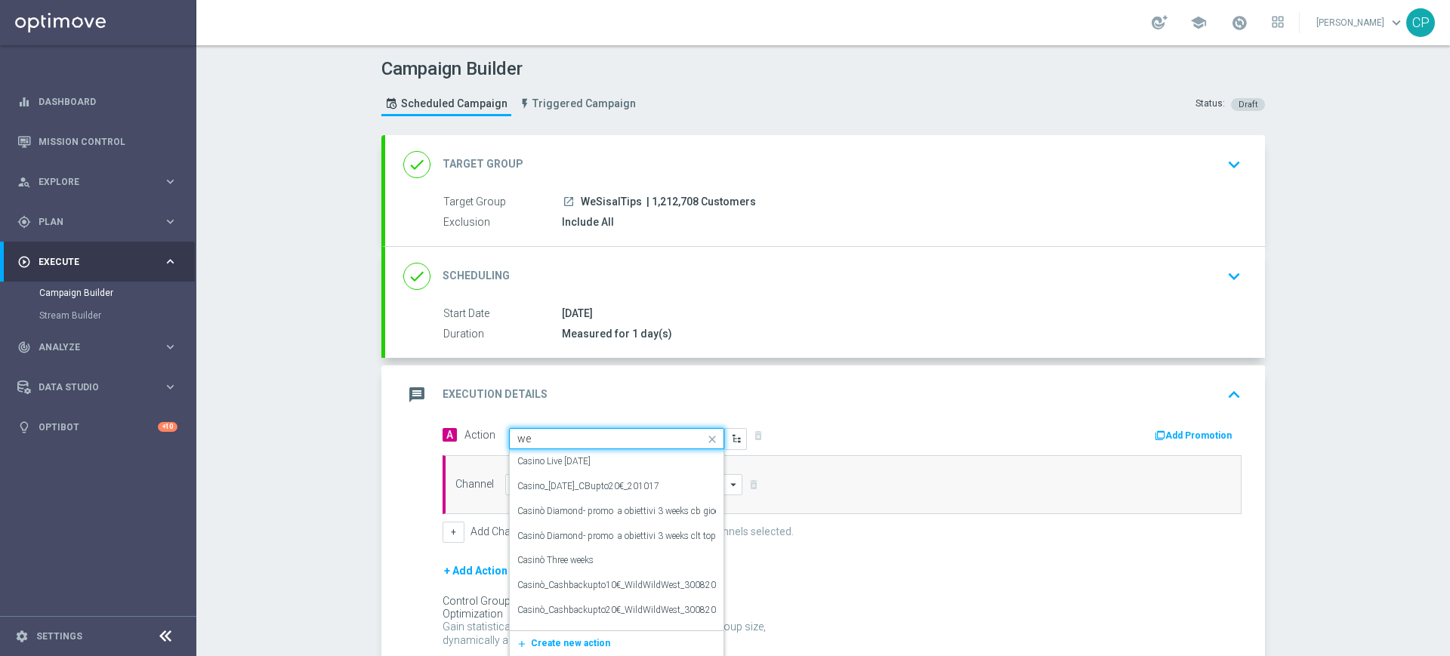
type input "w"
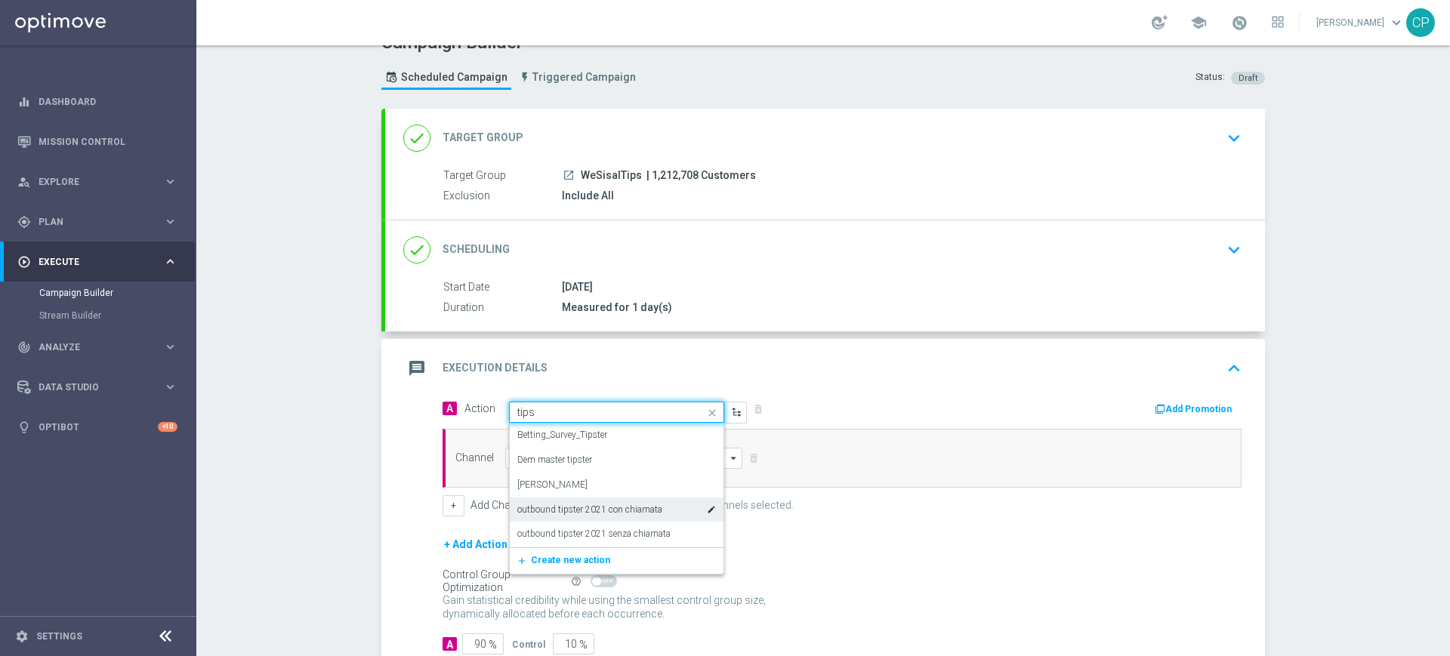
scroll to position [31, 0]
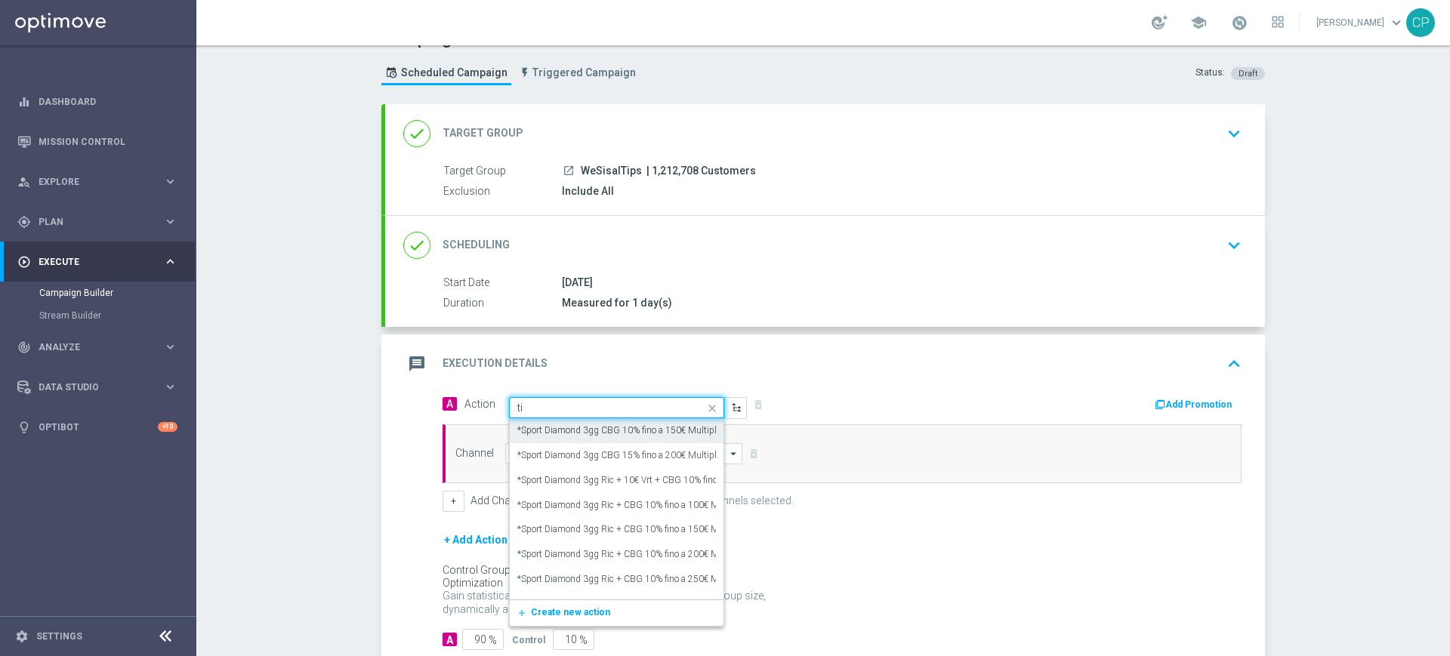
type input "t"
type input "w"
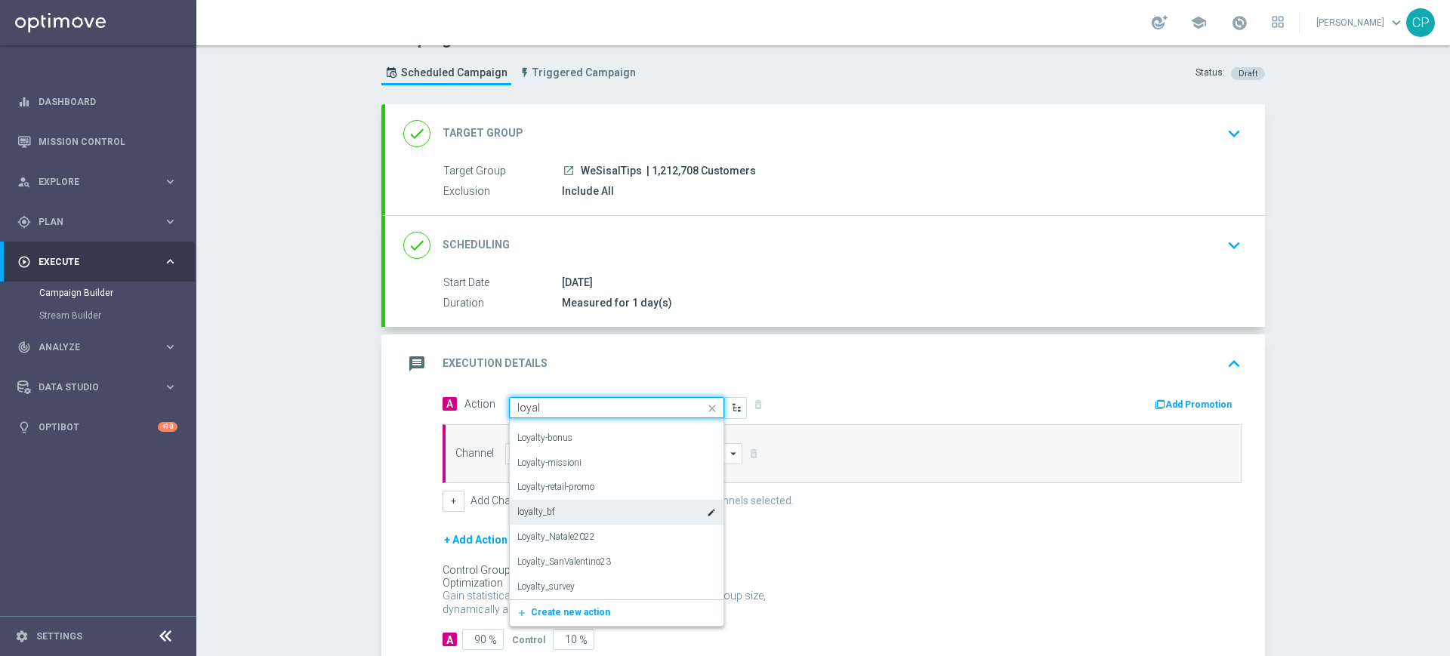
scroll to position [0, 0]
click at [523, 403] on input "loyal" at bounding box center [601, 408] width 168 height 13
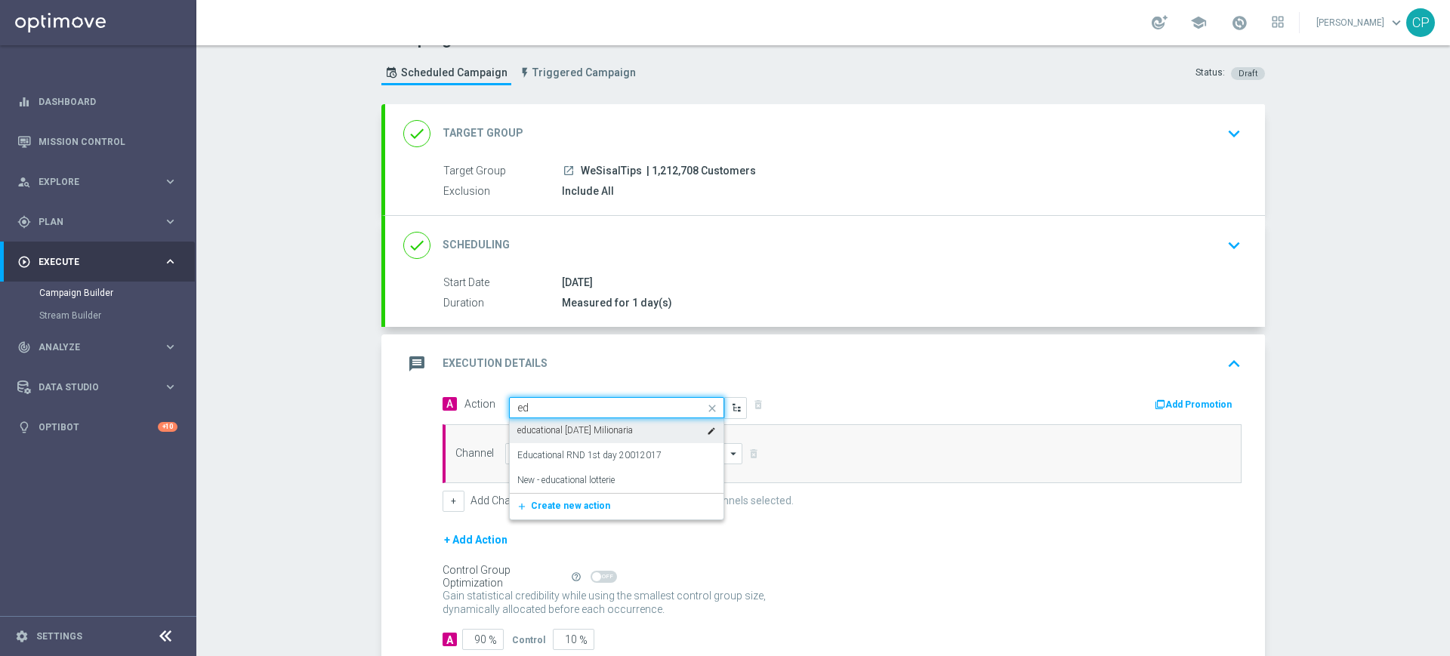
type input "e"
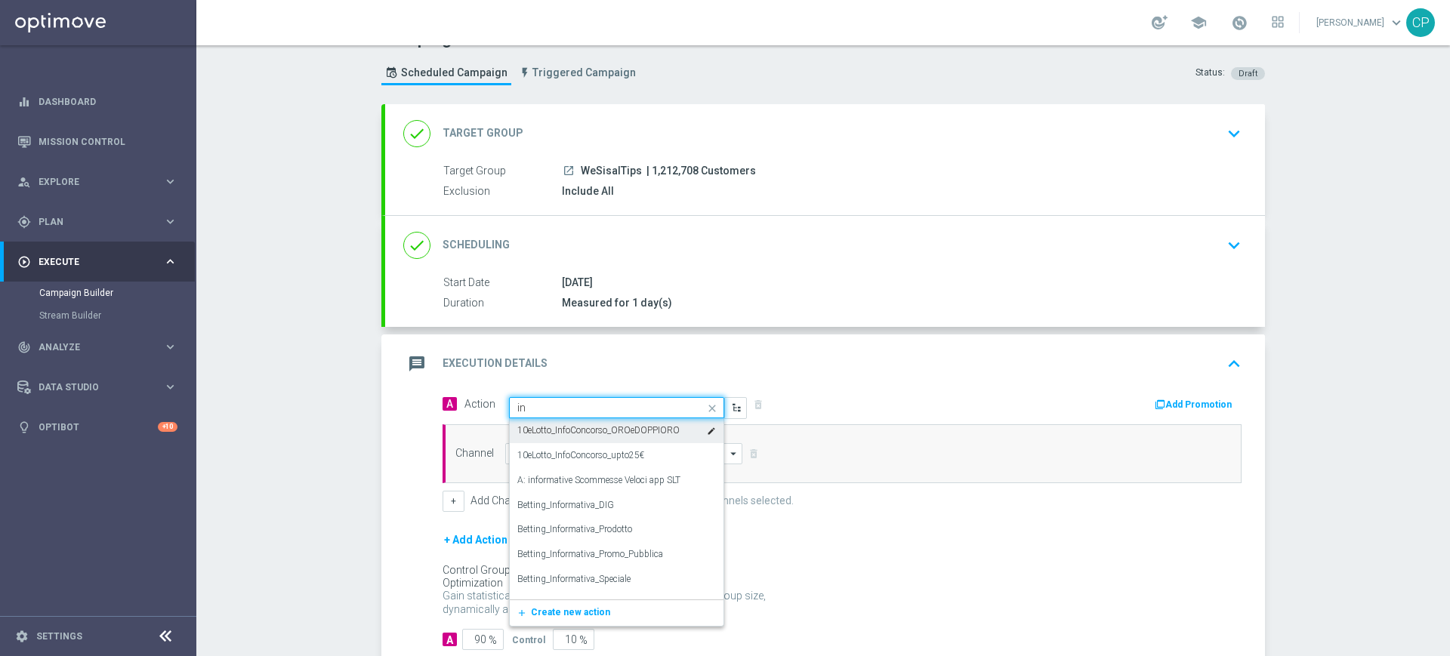
type input "i"
type input "loyal"
click at [537, 433] on label "INFO_Loyalty" at bounding box center [543, 430] width 53 height 13
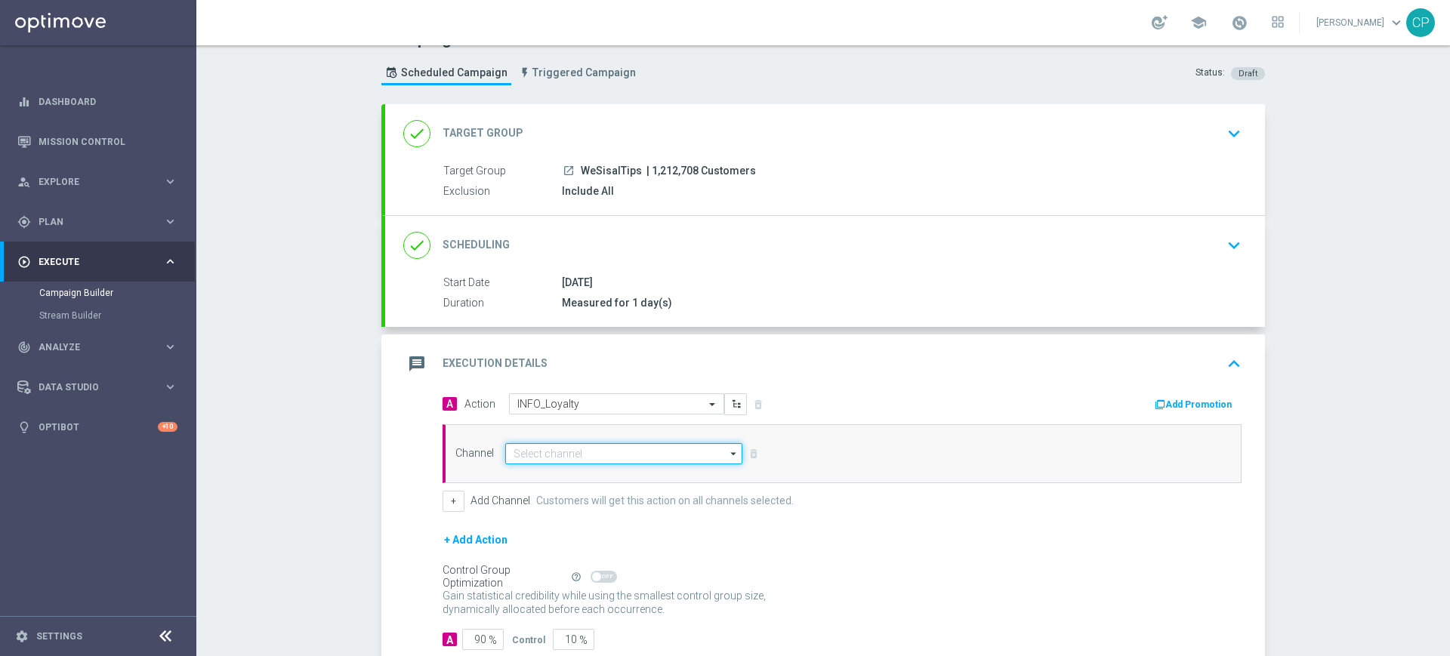
click at [551, 450] on input at bounding box center [623, 453] width 237 height 21
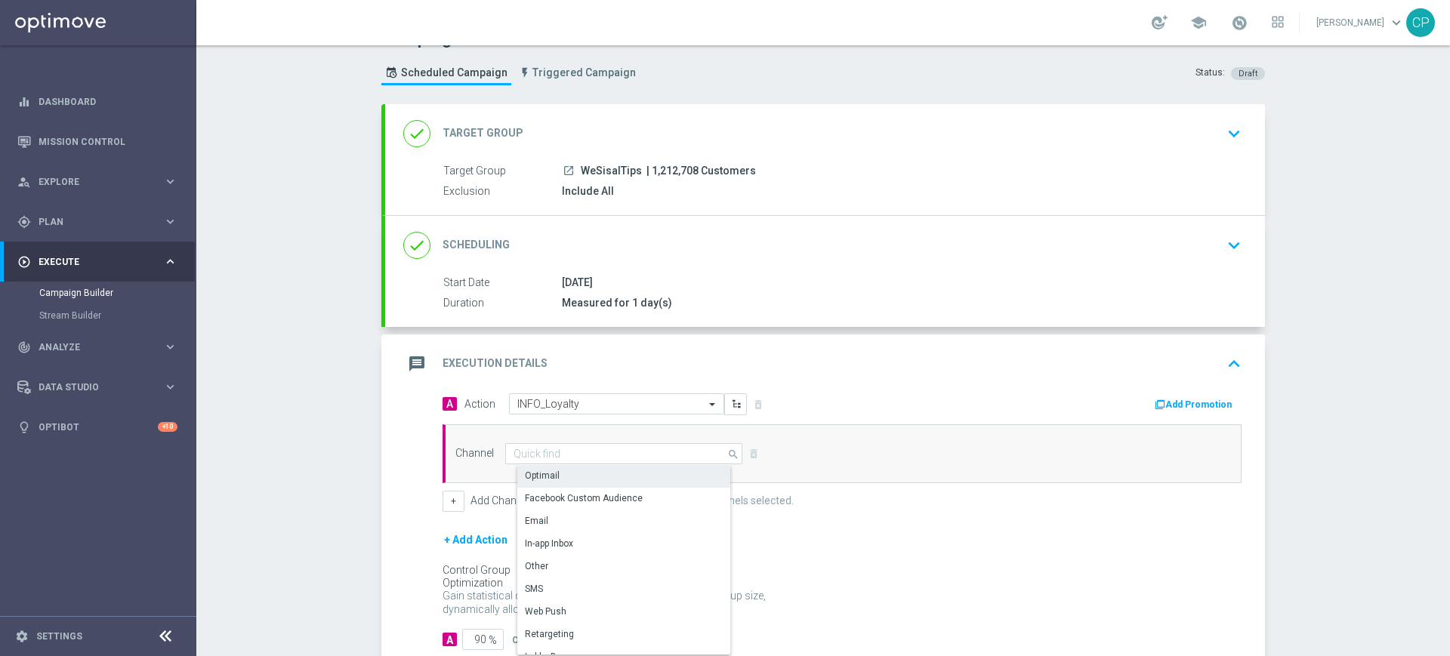
click at [558, 481] on div "Optimail" at bounding box center [629, 475] width 225 height 21
type input "Optimail"
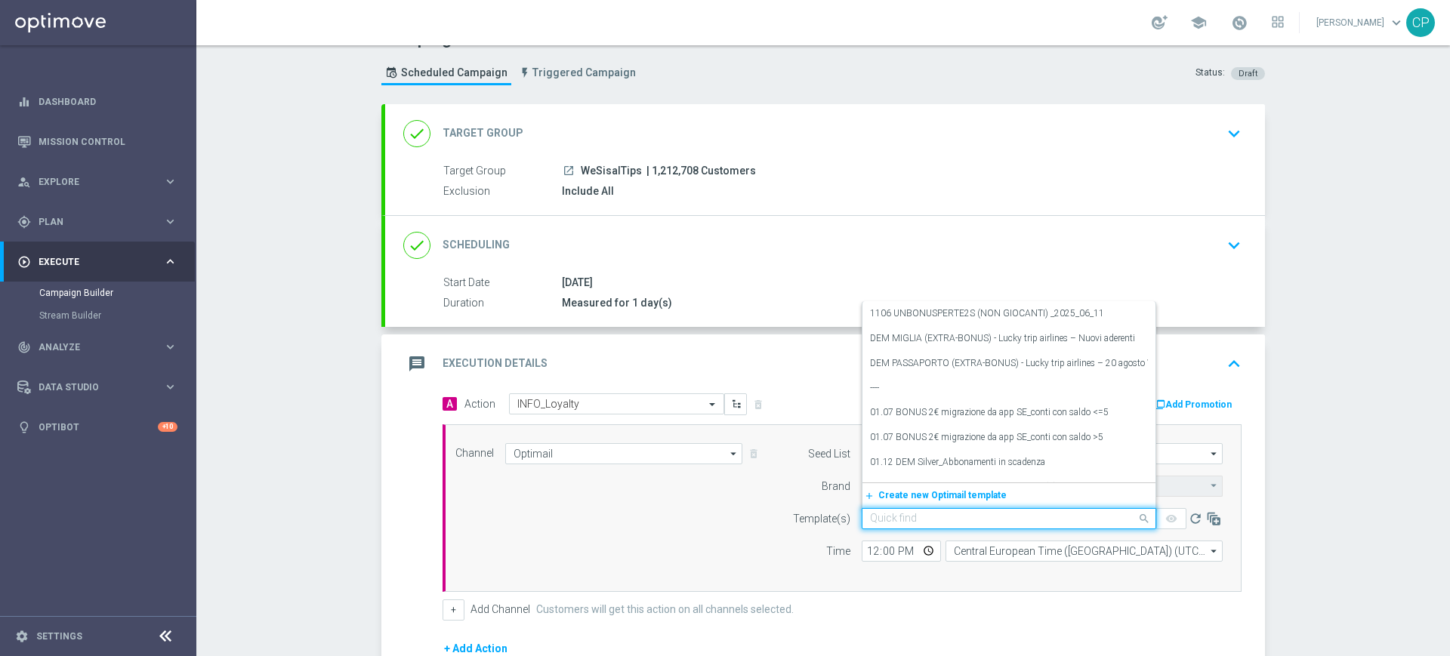
click at [902, 518] on input "text" at bounding box center [994, 519] width 248 height 13
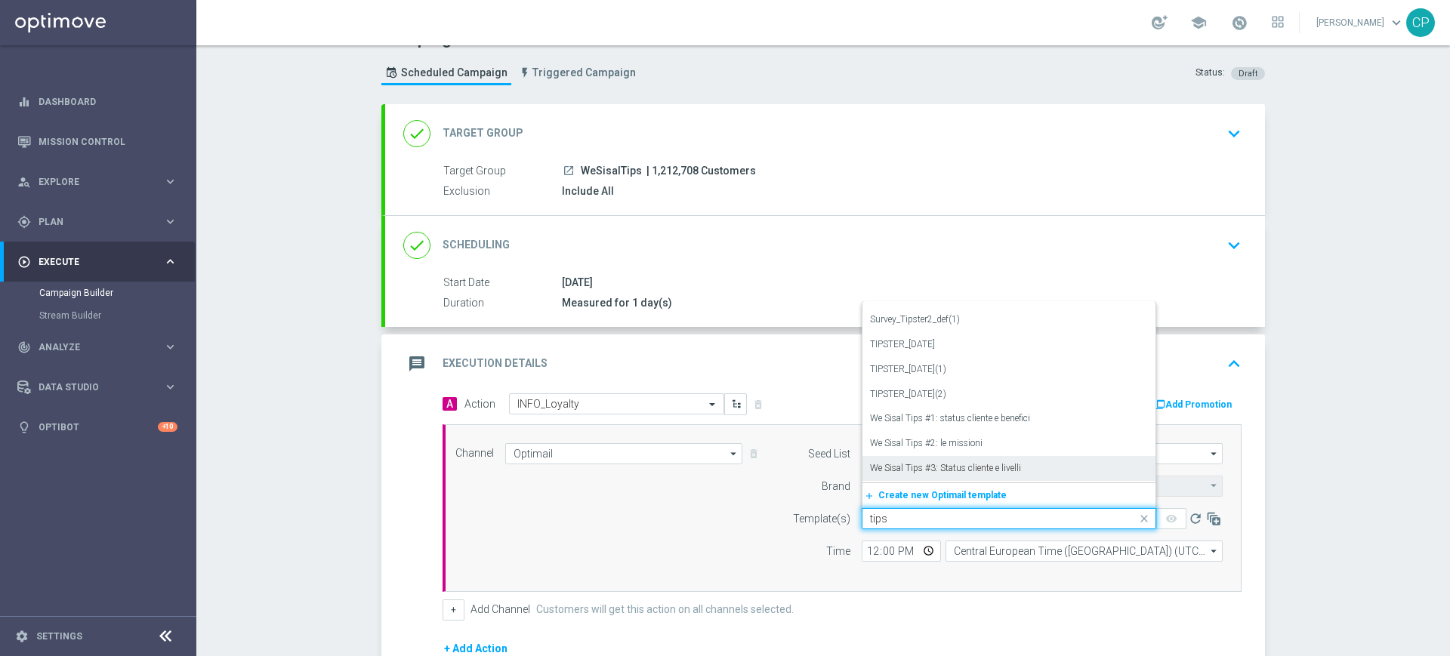
click at [925, 463] on label "We Sisal Tips #3: Status cliente e livelli" at bounding box center [945, 468] width 151 height 13
type input "tips"
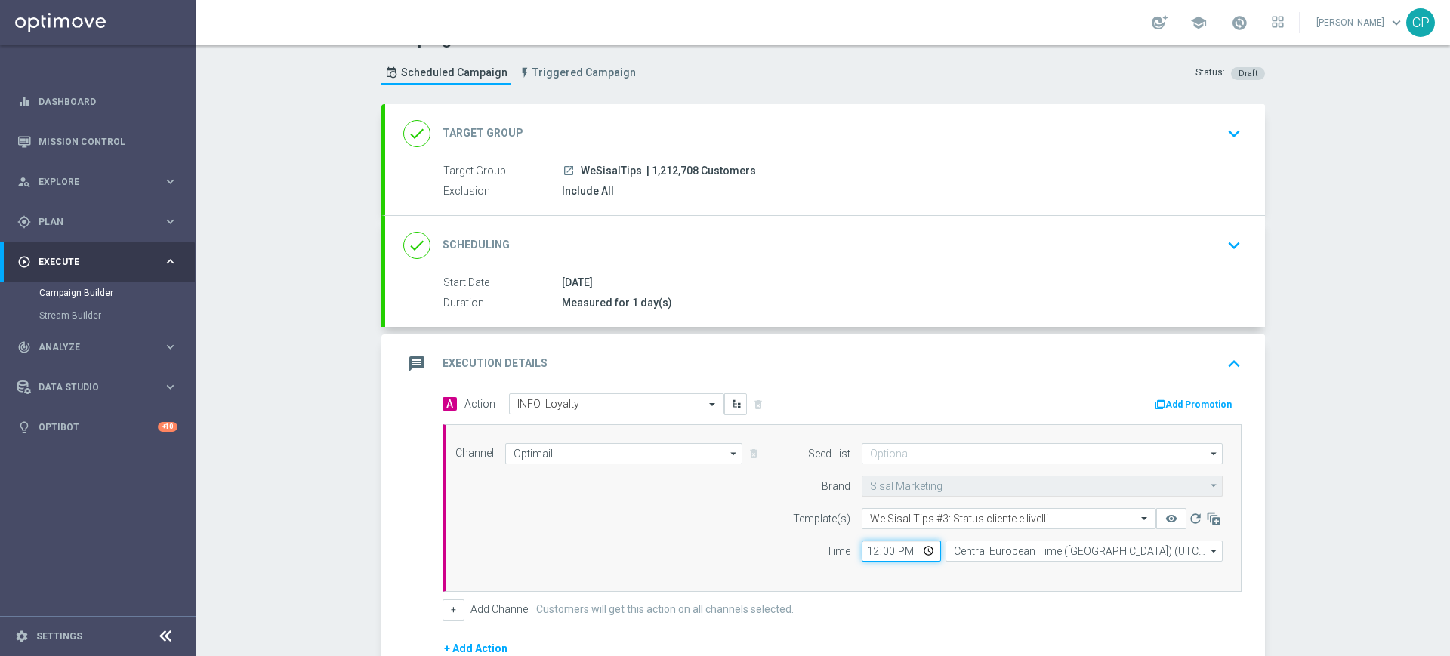
click at [862, 553] on input "12:00" at bounding box center [901, 551] width 79 height 21
type input "20:30"
click at [963, 584] on div "Channel Optimail Optimail arrow_drop_down Drag here to set row groups Drag here…" at bounding box center [842, 508] width 799 height 168
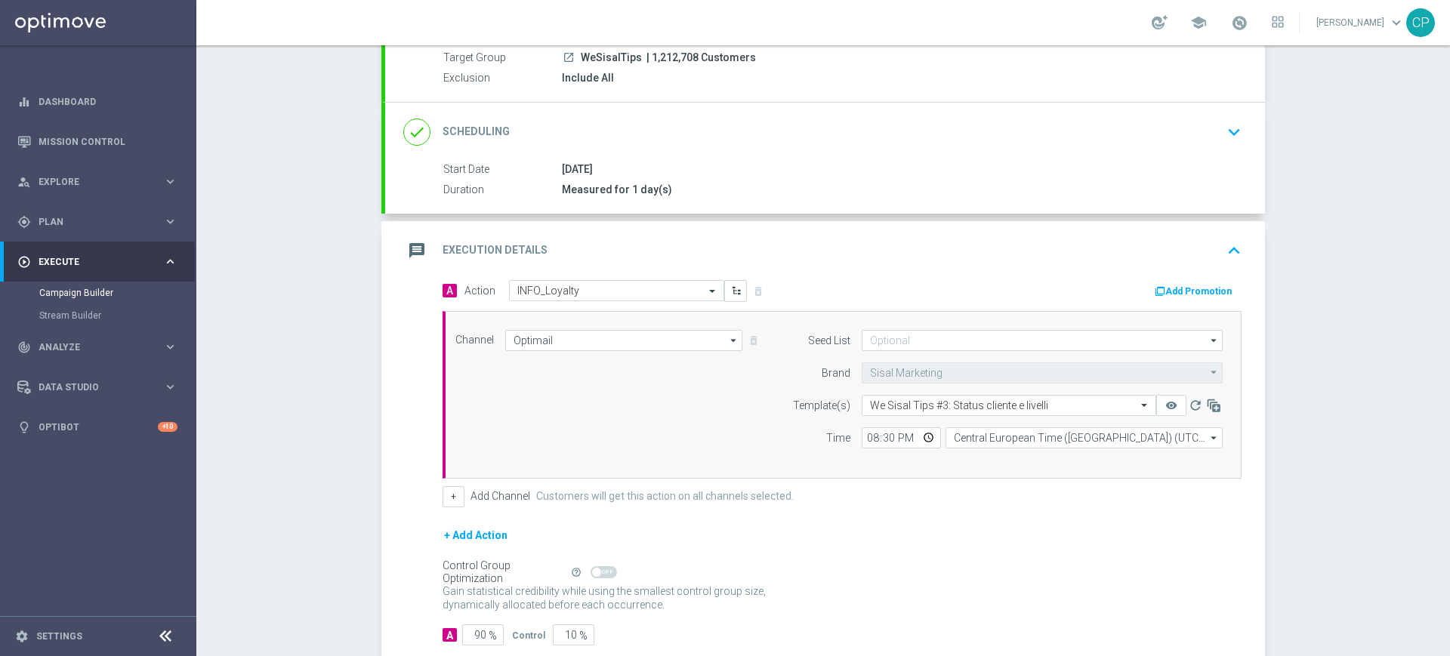
scroll to position [184, 0]
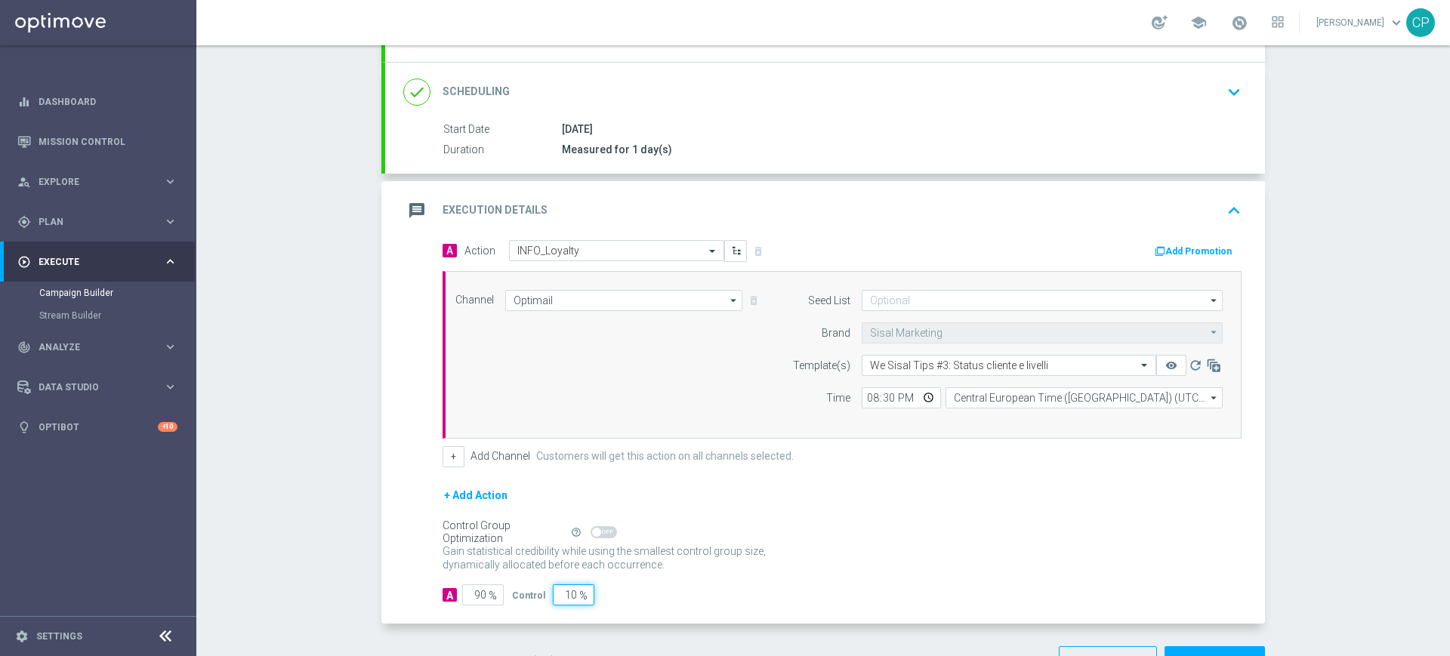
click at [557, 597] on input "10" at bounding box center [574, 595] width 42 height 21
type input "0"
type input "100"
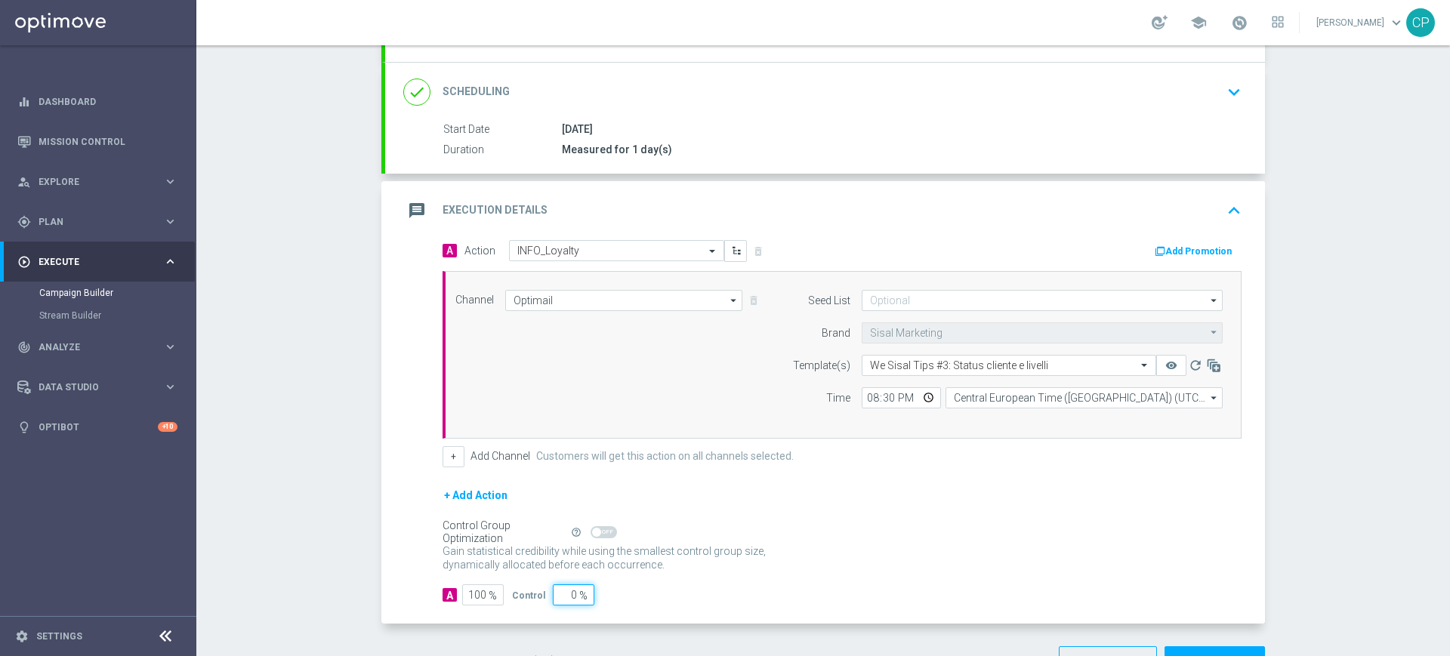
scroll to position [234, 0]
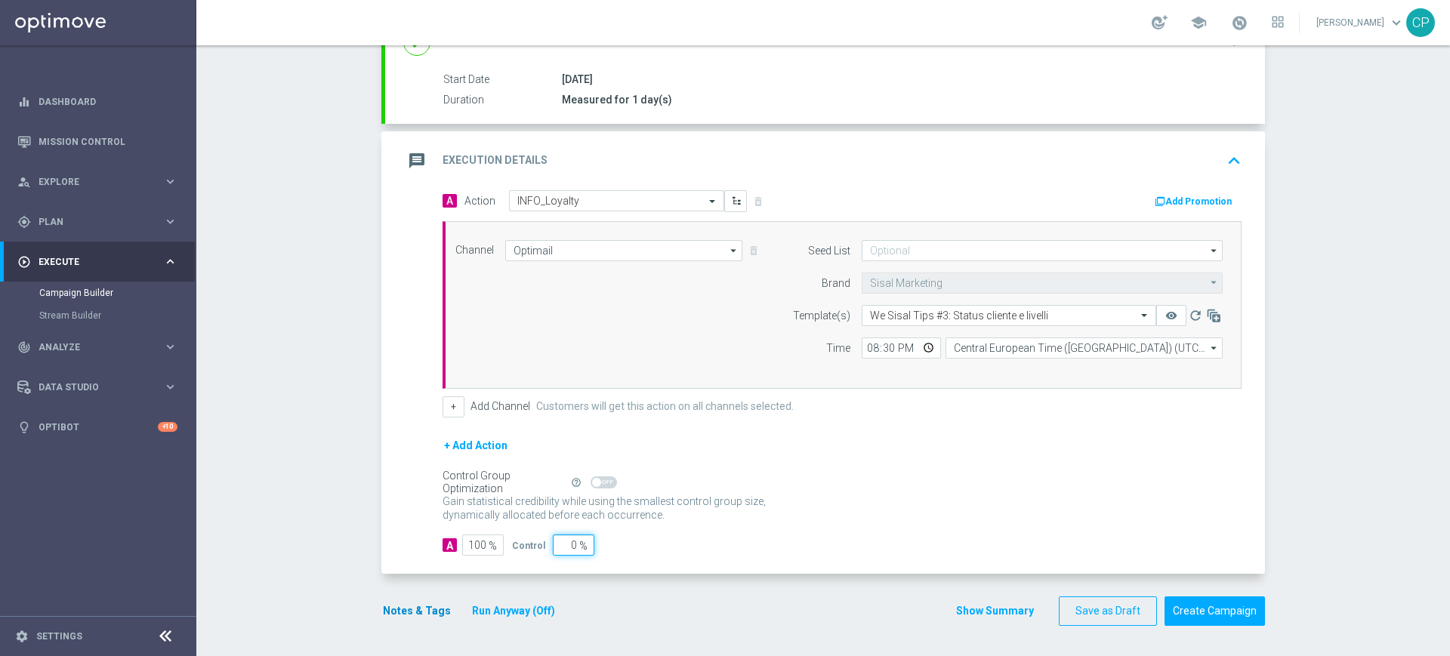
type input "0"
click at [413, 612] on button "Notes & Tags" at bounding box center [416, 611] width 71 height 19
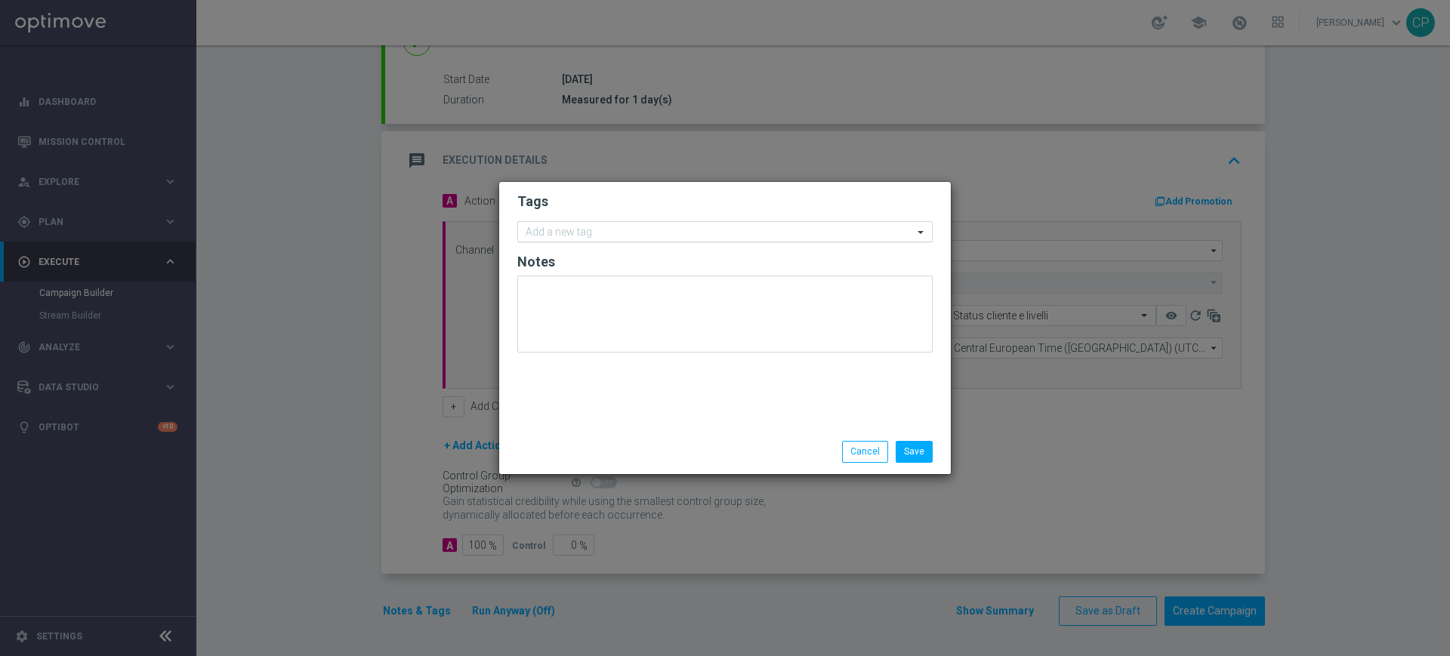
click at [587, 221] on div "Add a new tag" at bounding box center [724, 231] width 415 height 21
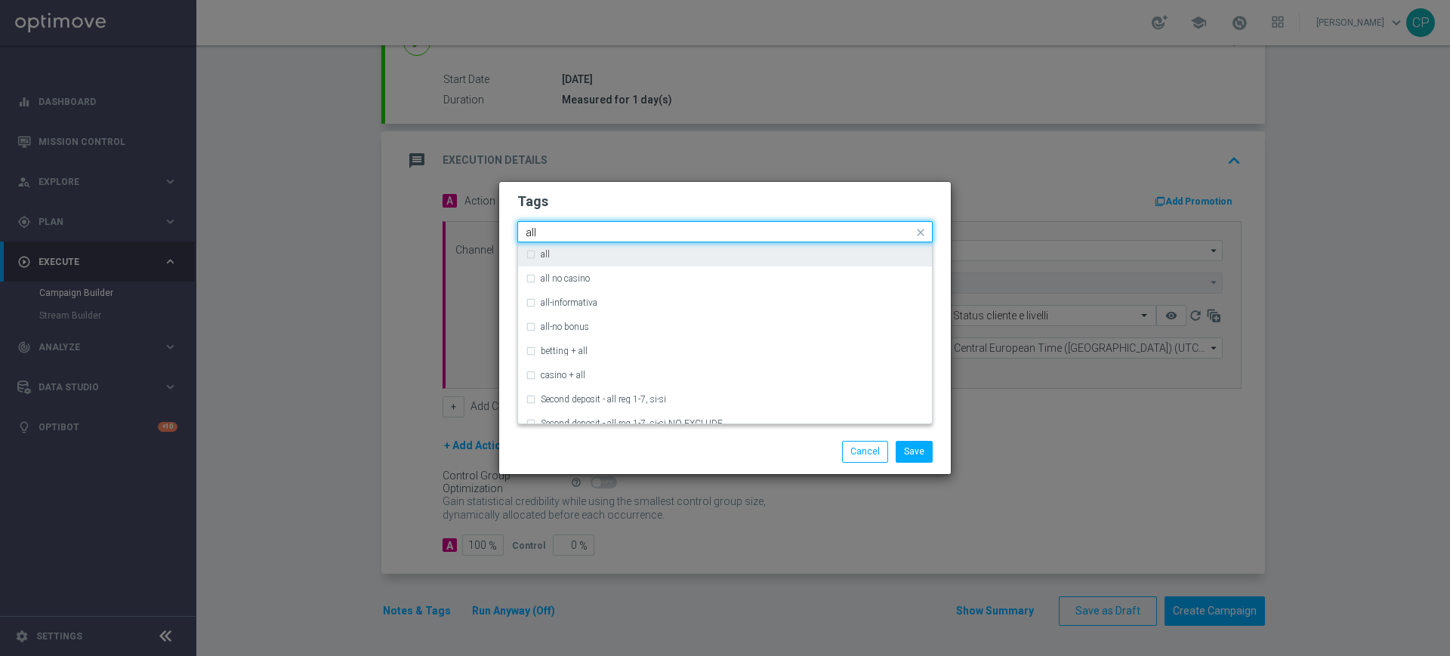
click at [543, 251] on label "all" at bounding box center [545, 254] width 9 height 9
click at [566, 233] on input "all" at bounding box center [719, 233] width 387 height 13
type input "a"
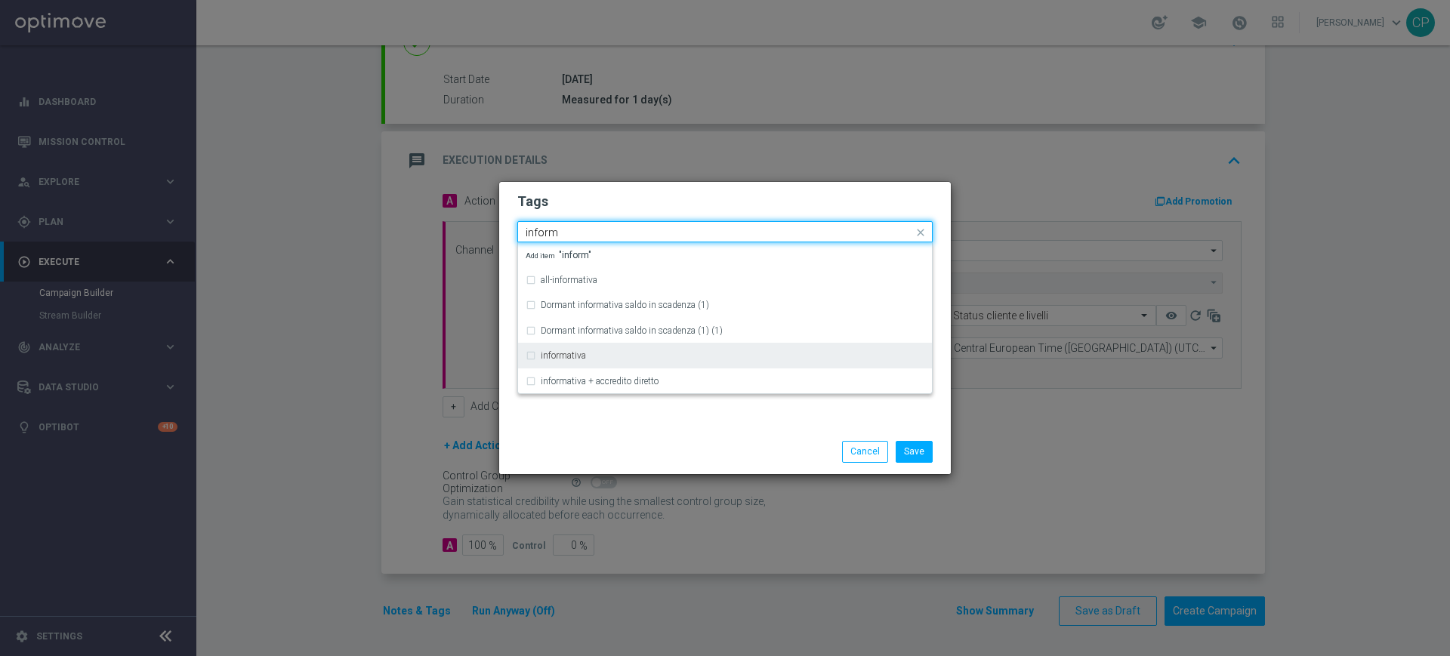
click at [548, 351] on label "informativa" at bounding box center [563, 355] width 45 height 9
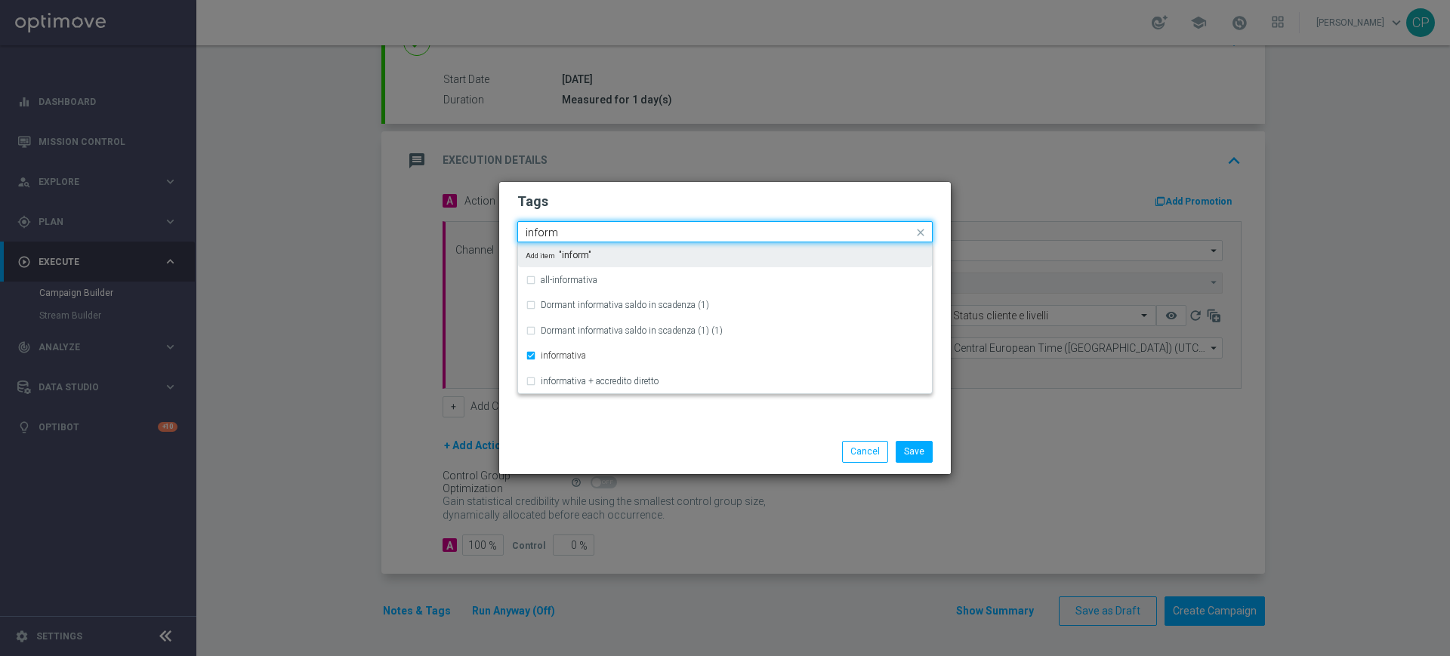
click at [597, 225] on div "Quick find × all × informativa inform" at bounding box center [715, 232] width 395 height 19
type input "i"
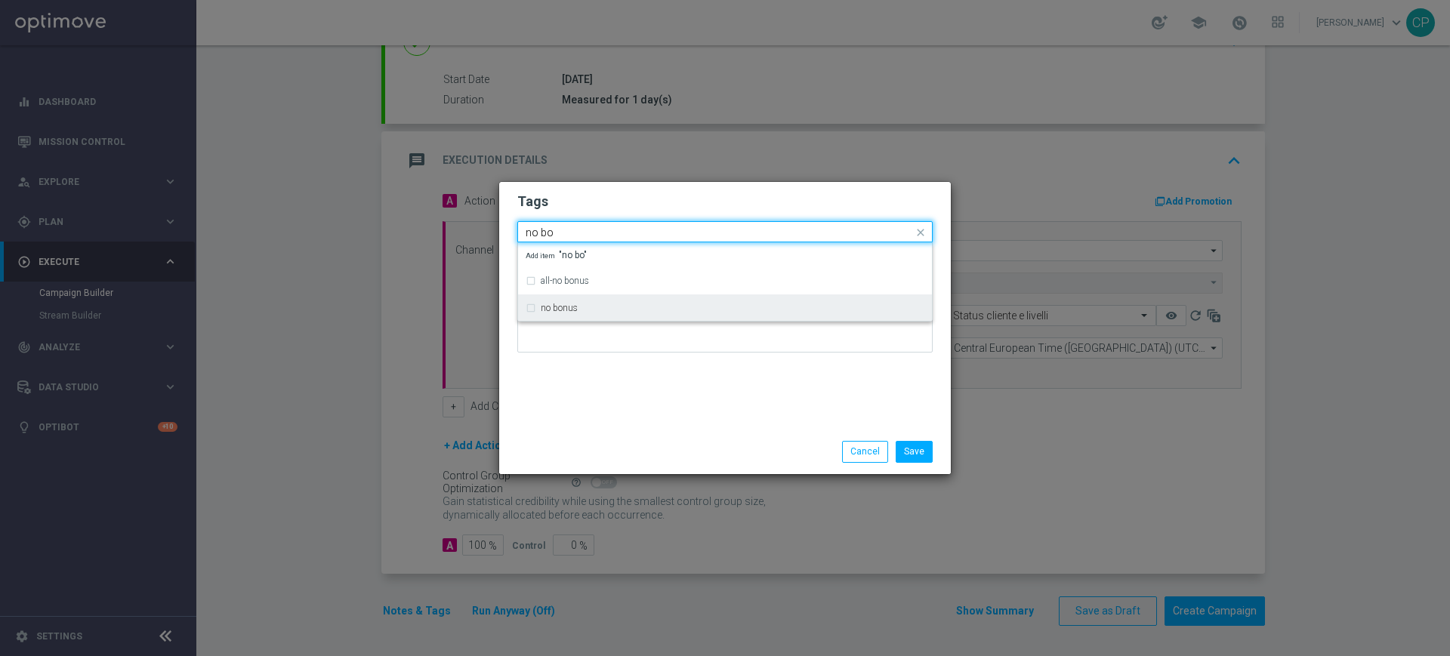
click at [571, 306] on label "no bonus" at bounding box center [559, 308] width 37 height 9
type input "no bo"
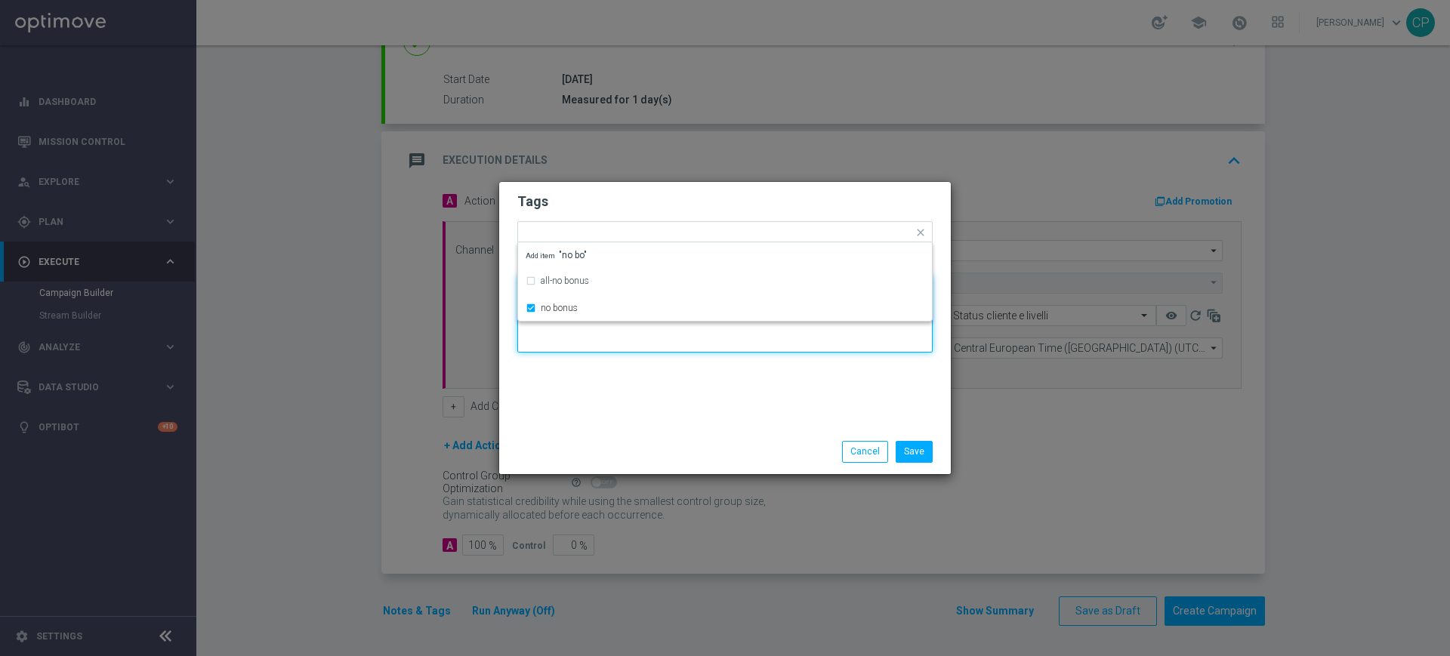
click at [571, 342] on textarea at bounding box center [724, 314] width 415 height 77
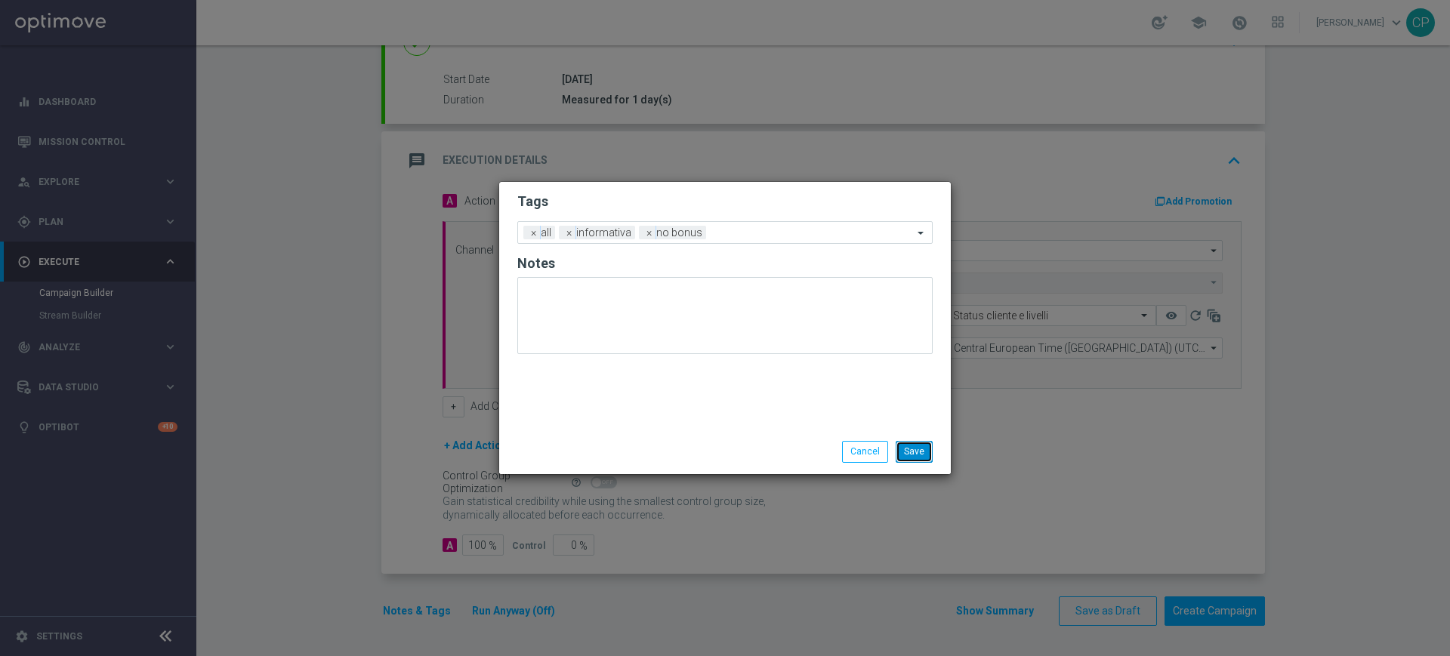
click at [924, 445] on button "Save" at bounding box center [914, 451] width 37 height 21
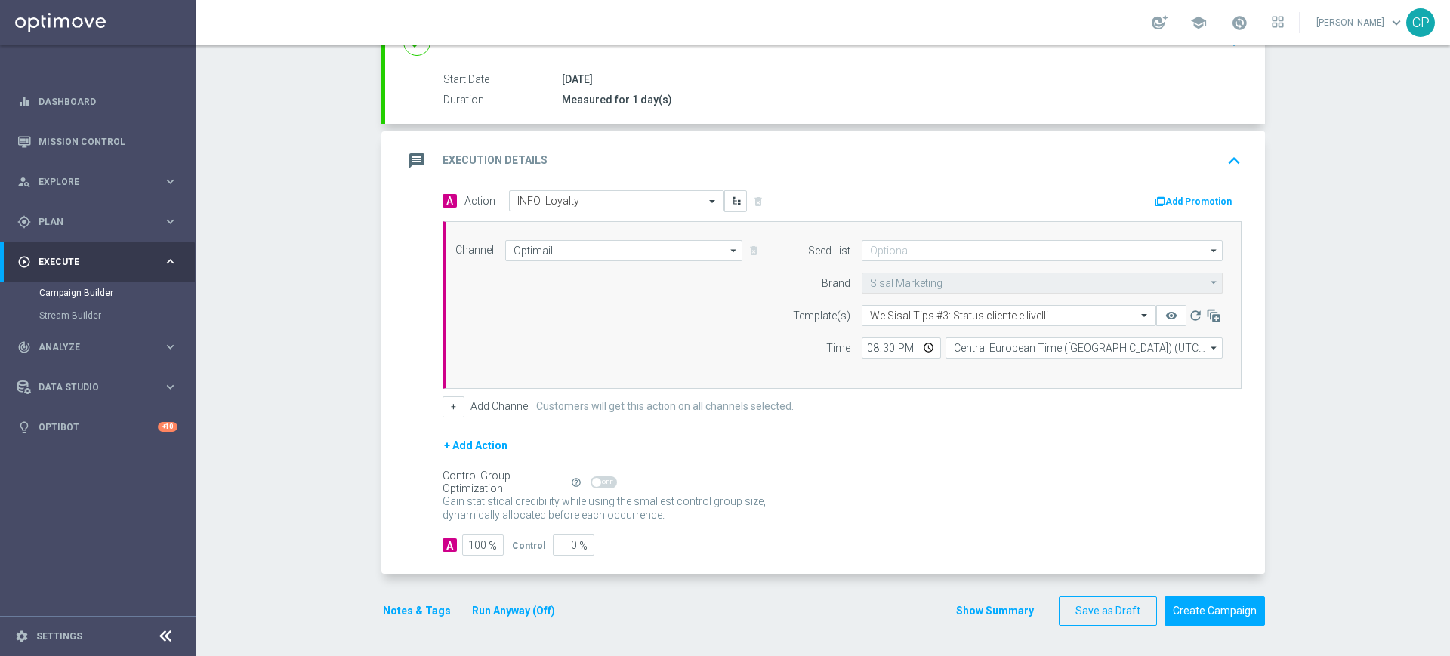
click at [501, 615] on button "Run Anyway (Off)" at bounding box center [513, 611] width 86 height 19
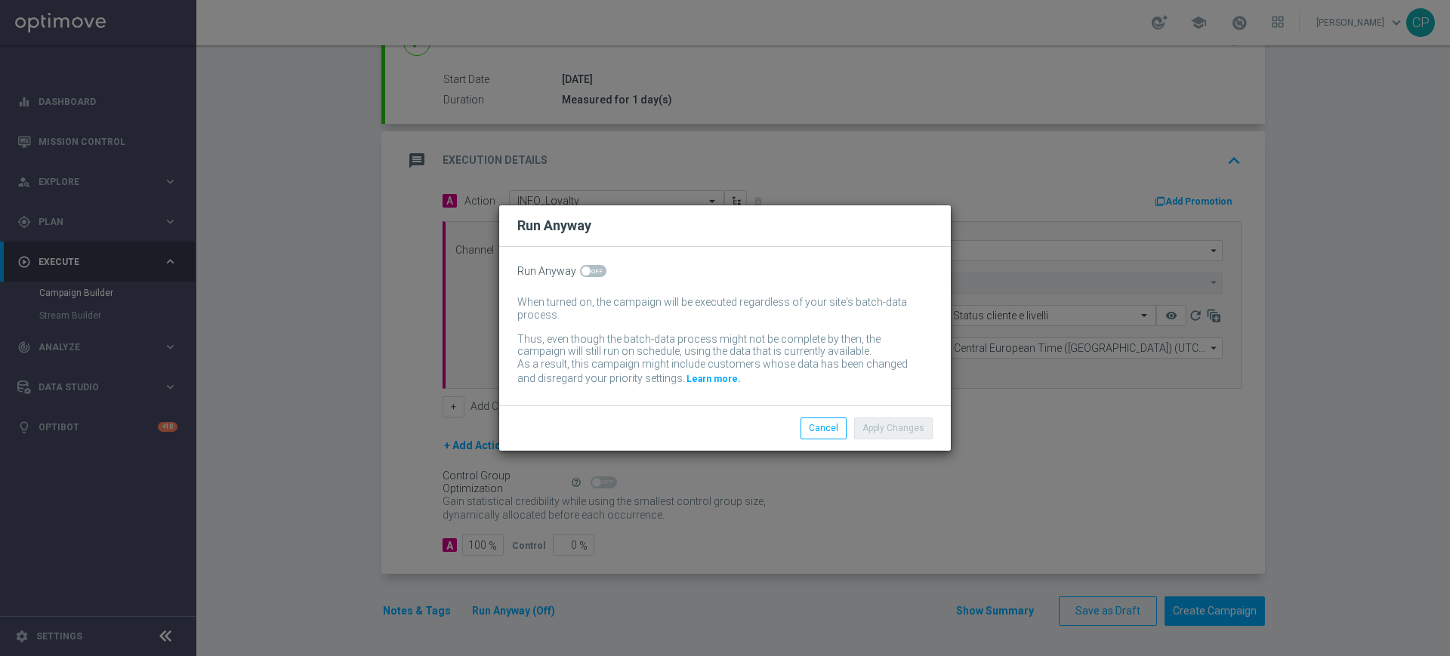
click at [592, 271] on span at bounding box center [593, 271] width 26 height 12
click at [592, 271] on input "checkbox" at bounding box center [593, 271] width 26 height 12
checkbox input "true"
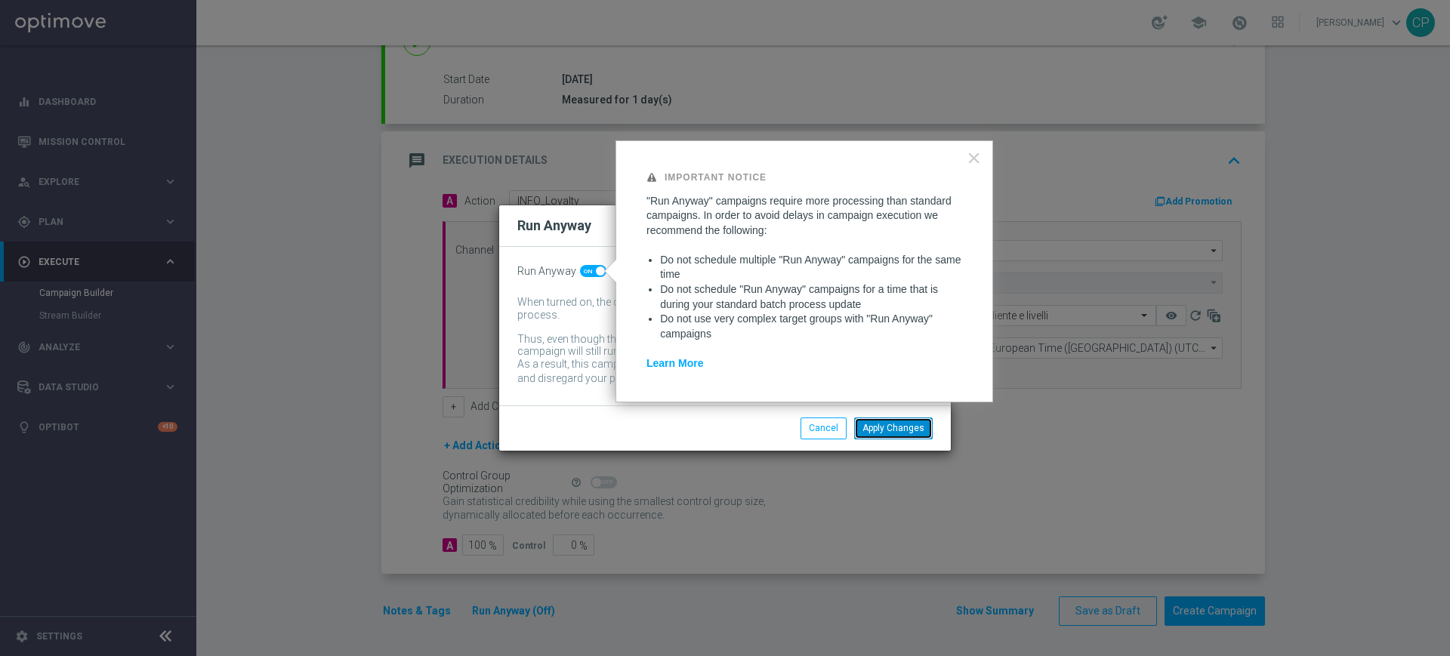
click at [902, 427] on button "Apply Changes" at bounding box center [893, 428] width 79 height 21
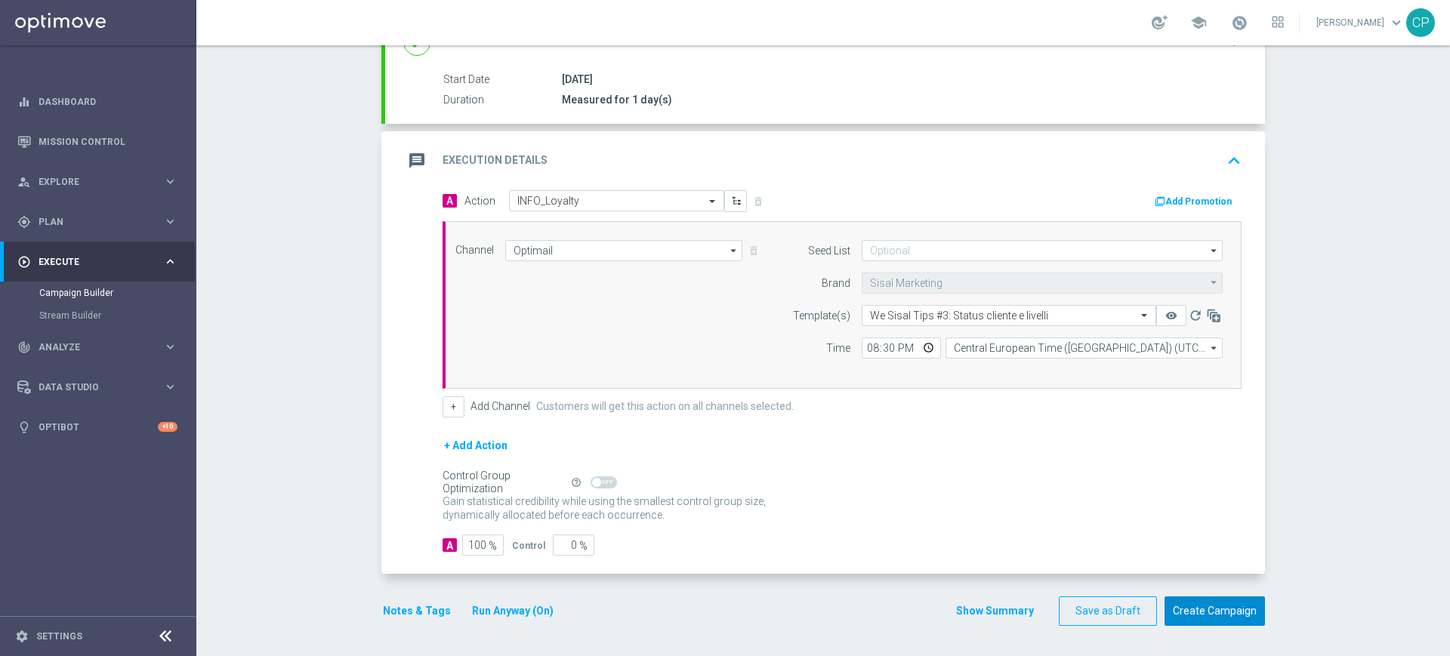
click at [1216, 615] on button "Create Campaign" at bounding box center [1214, 611] width 100 height 29
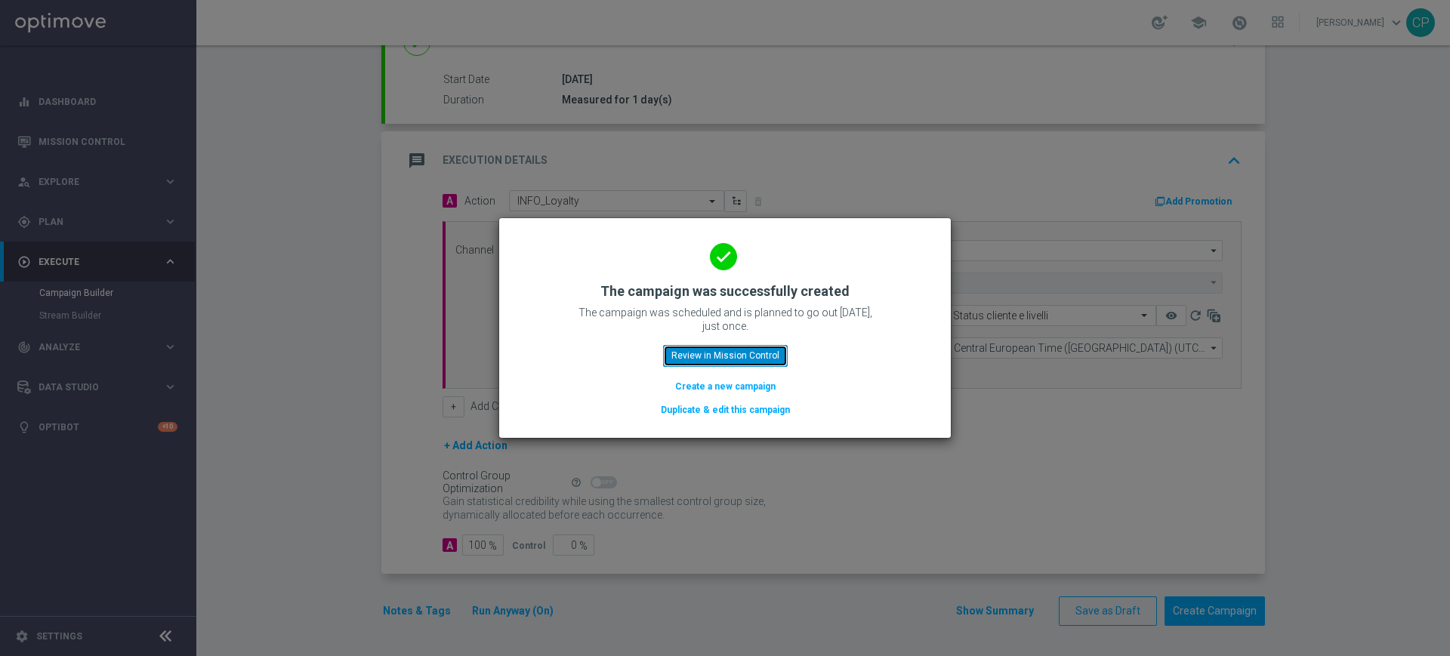
click at [696, 353] on button "Review in Mission Control" at bounding box center [725, 355] width 125 height 21
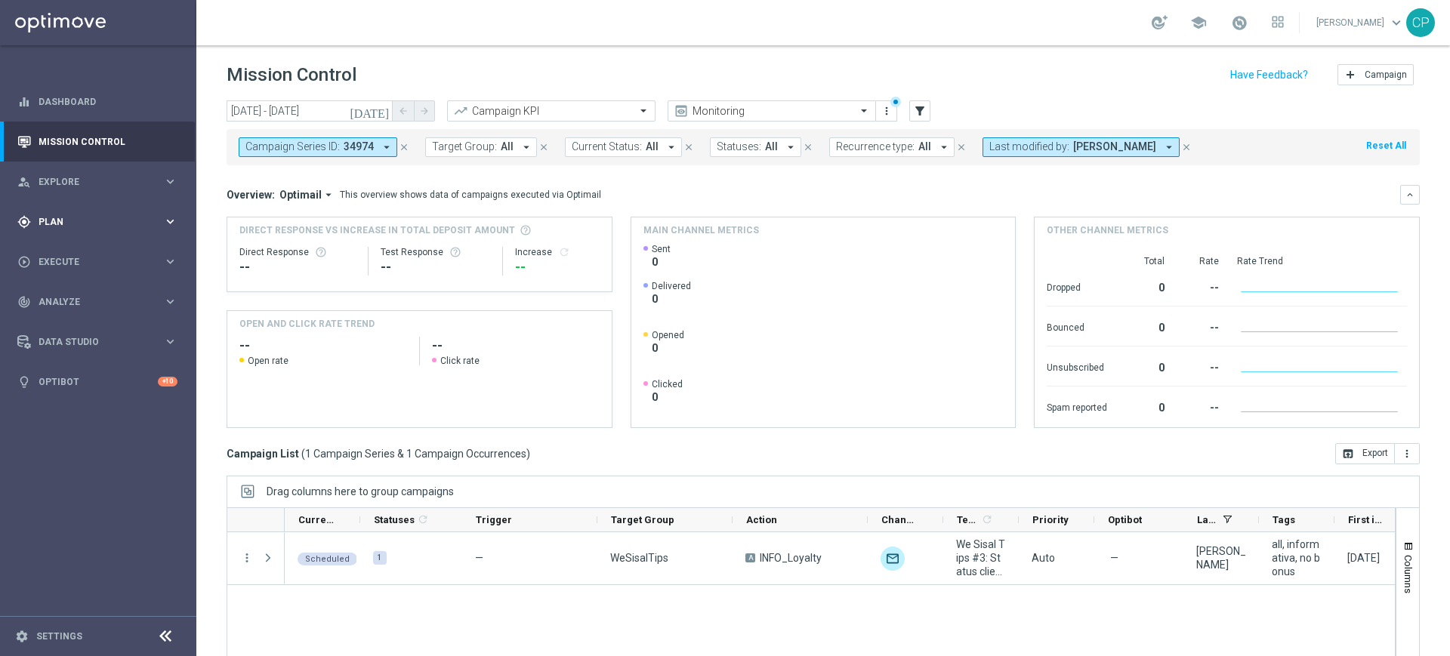
click at [155, 224] on span "Plan" at bounding box center [101, 221] width 125 height 9
click at [82, 252] on link "Target Groups" at bounding box center [98, 253] width 118 height 12
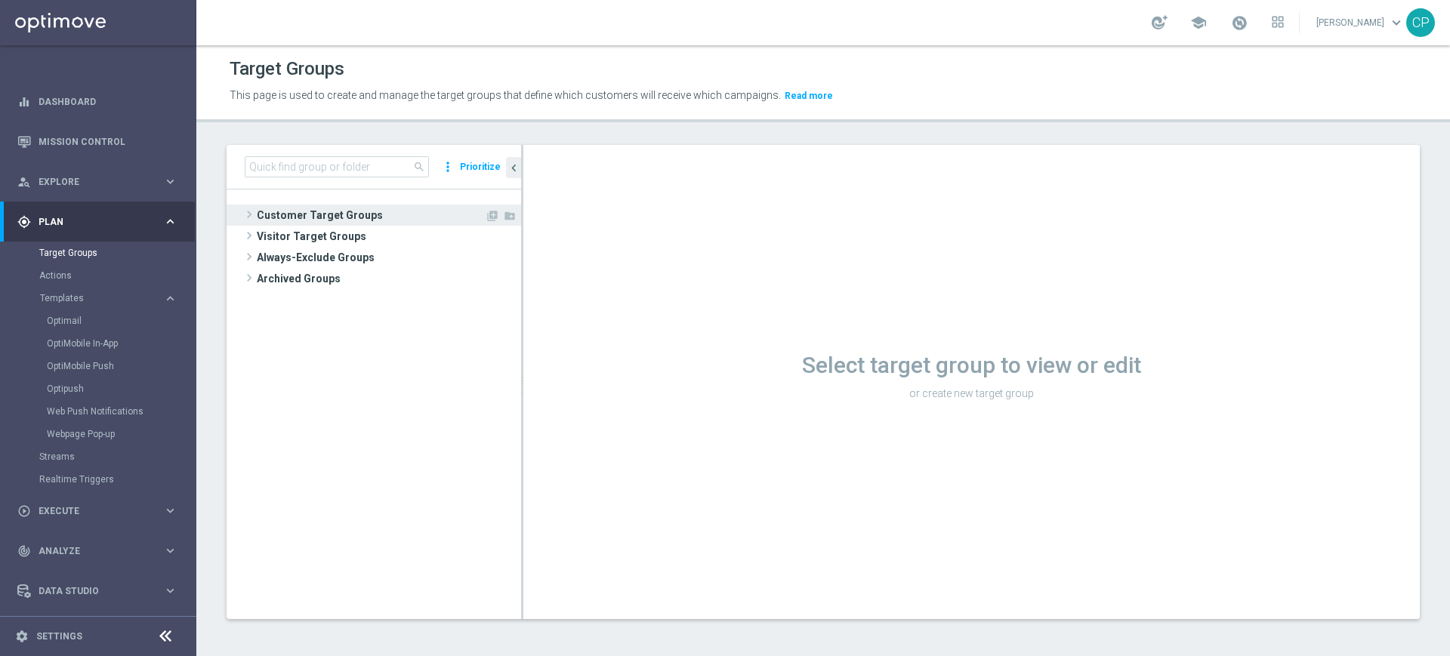
click at [295, 212] on span "Customer Target Groups" at bounding box center [371, 215] width 228 height 21
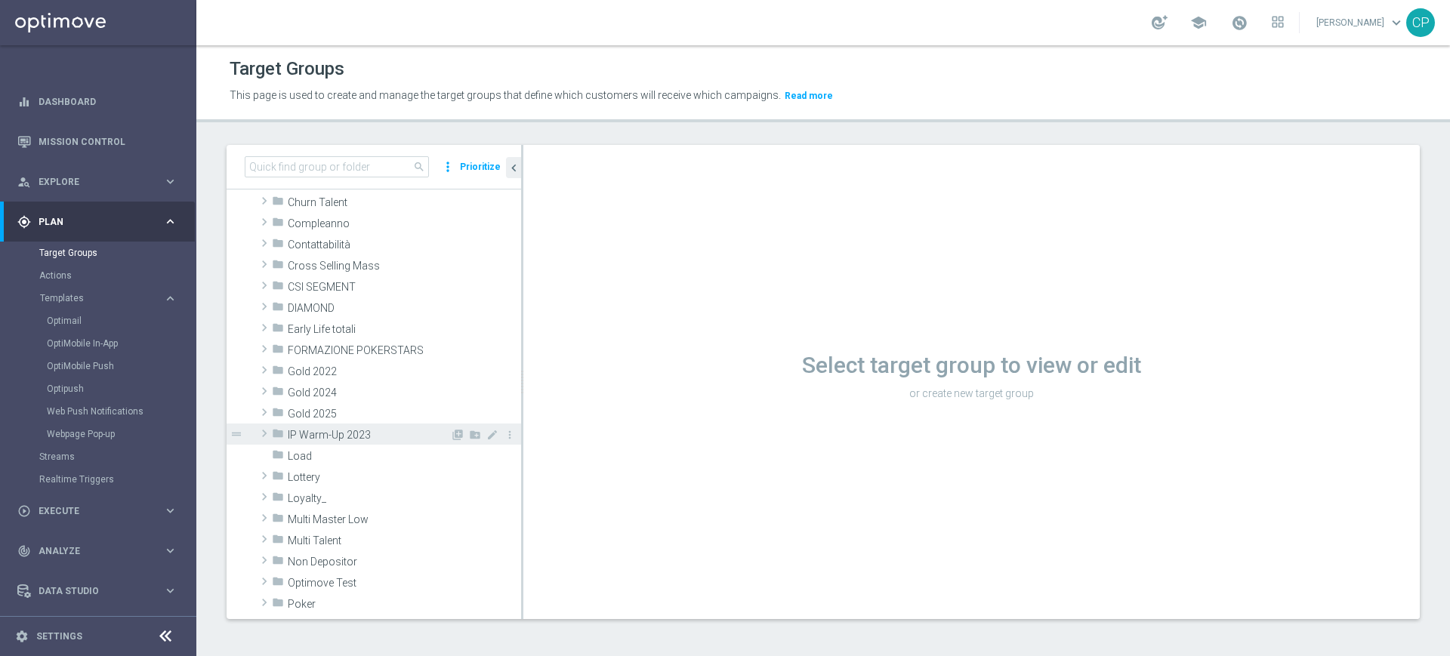
scroll to position [123, 0]
click at [320, 497] on span "Loyalty_" at bounding box center [369, 495] width 162 height 13
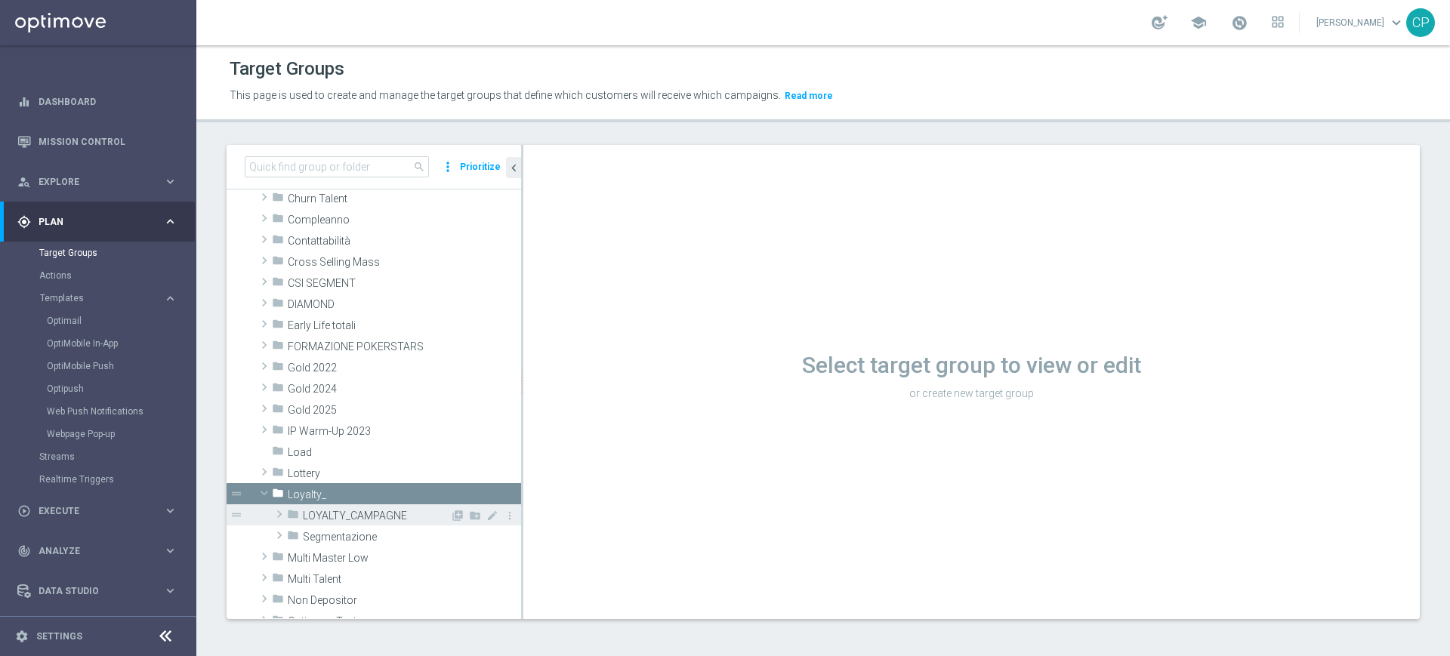
click at [350, 517] on span "LOYALTY_CAMPAGNE" at bounding box center [376, 516] width 147 height 13
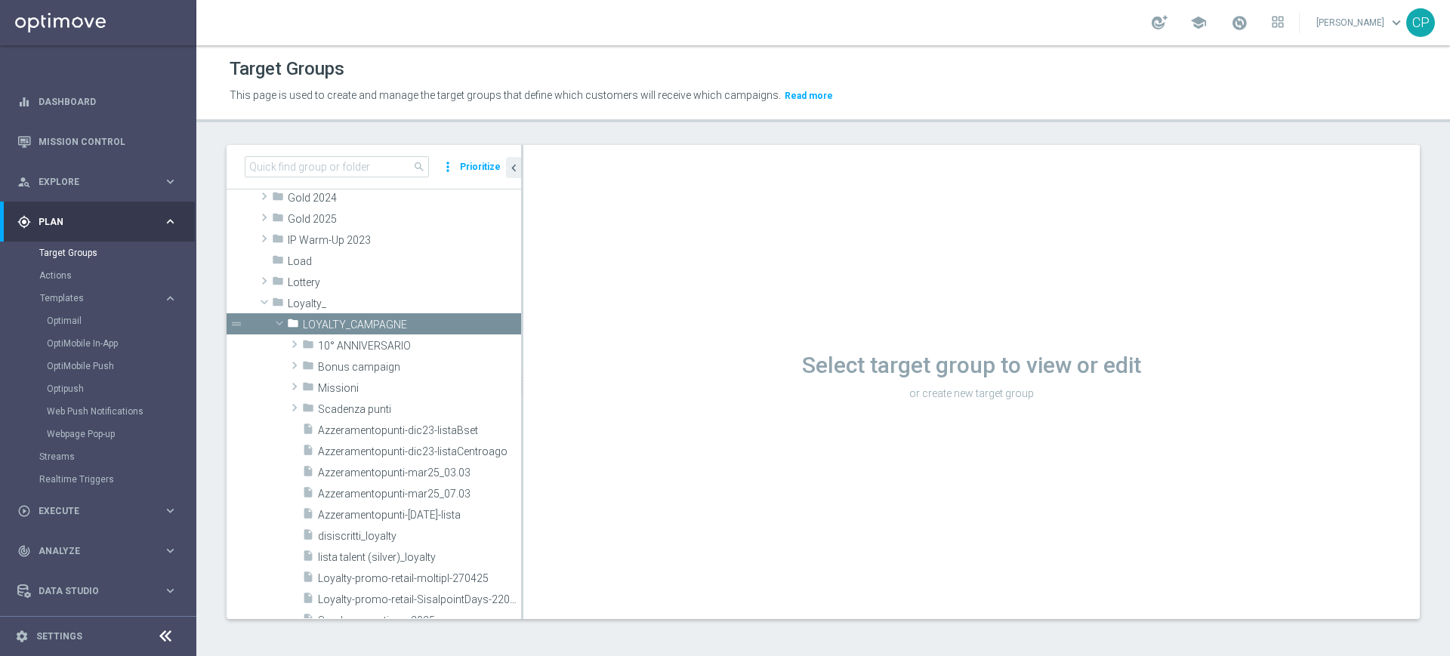
scroll to position [255, 0]
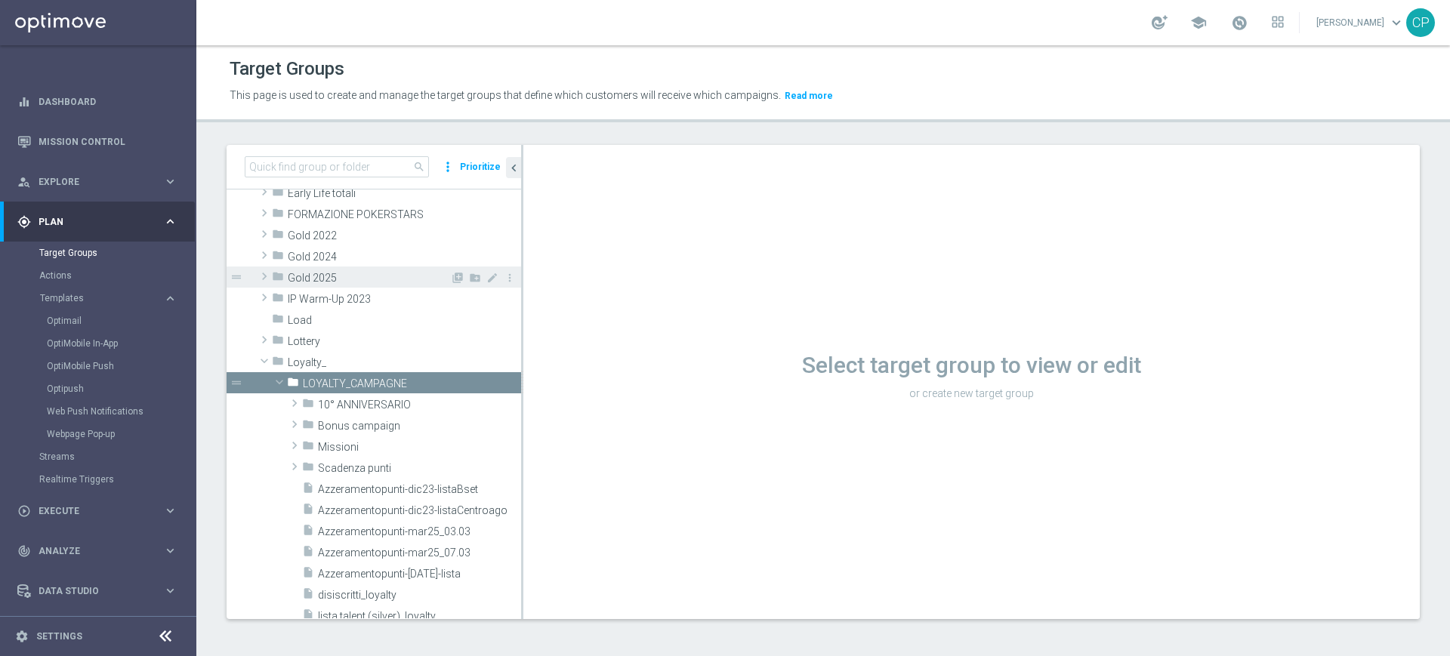
click at [316, 267] on div "folder Gold 2025" at bounding box center [361, 277] width 178 height 21
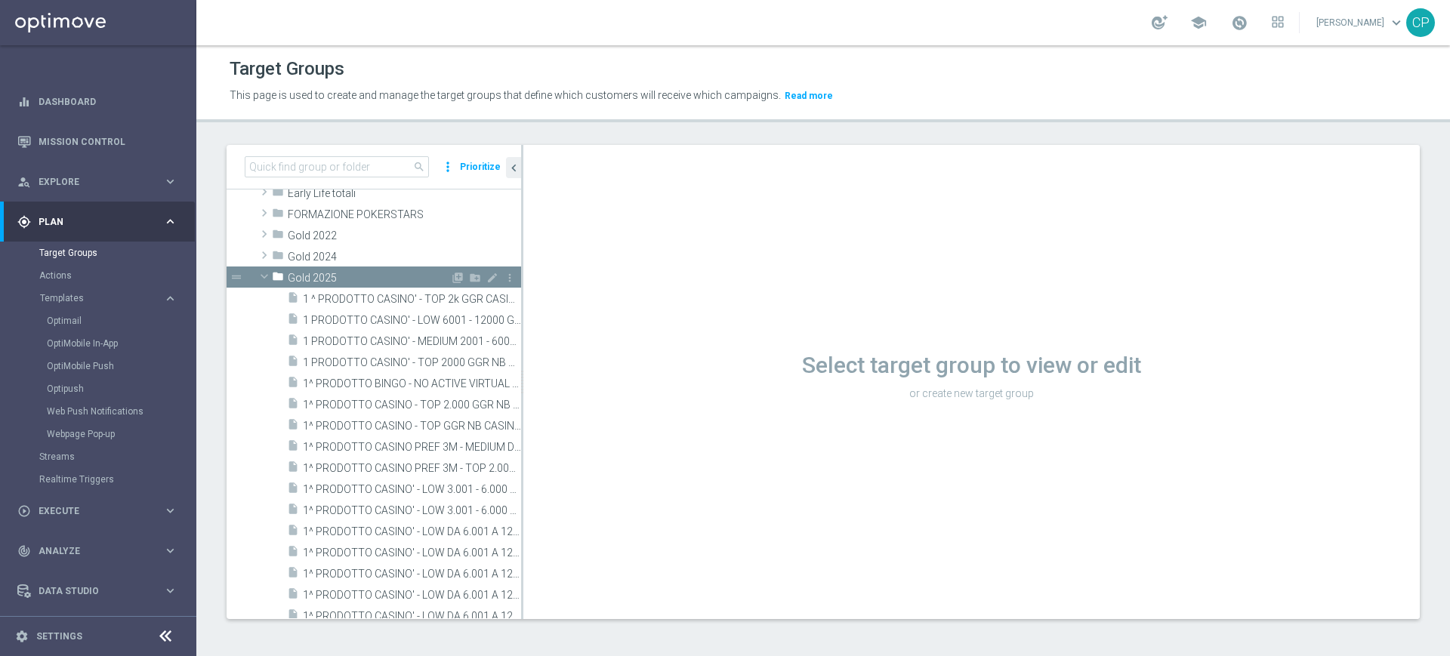
click at [265, 270] on span at bounding box center [264, 276] width 18 height 15
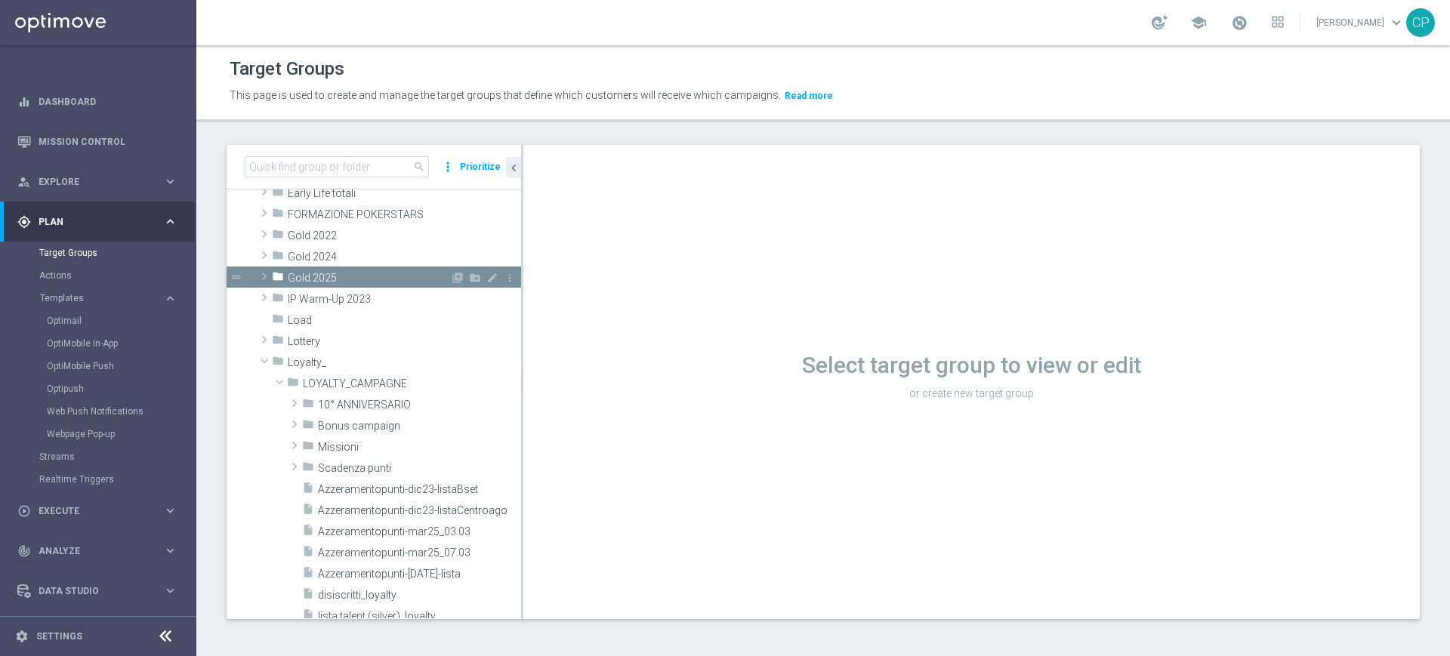
click at [264, 276] on span at bounding box center [264, 276] width 15 height 18
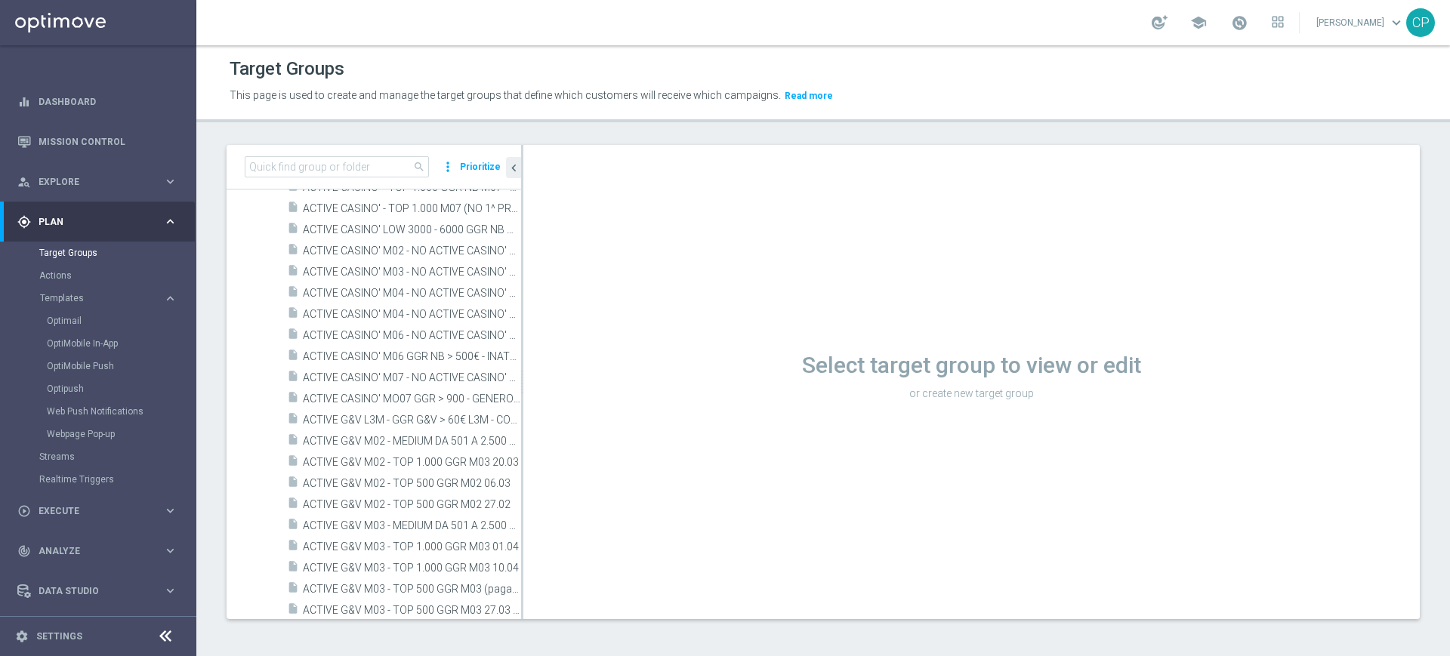
scroll to position [4566, 0]
click at [295, 165] on input at bounding box center [337, 166] width 184 height 21
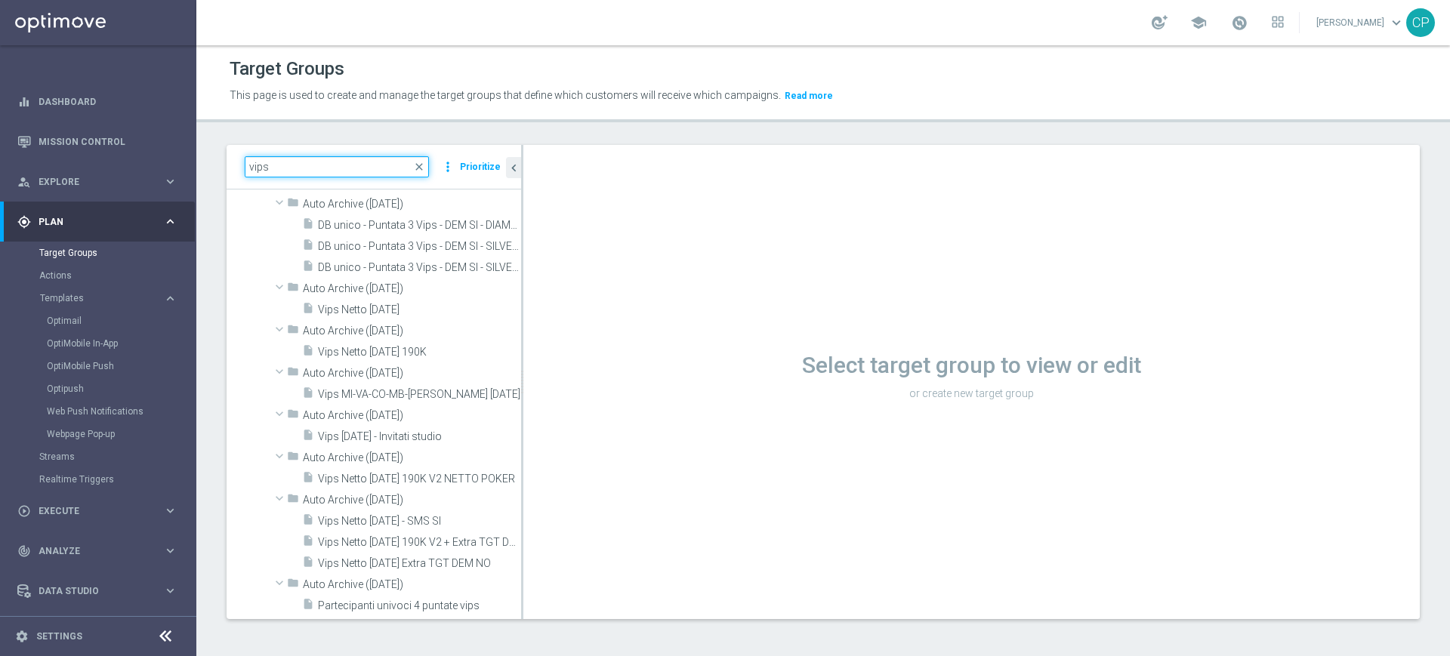
scroll to position [3993, 0]
click at [261, 164] on input "vips" at bounding box center [337, 166] width 184 height 21
type input "wb"
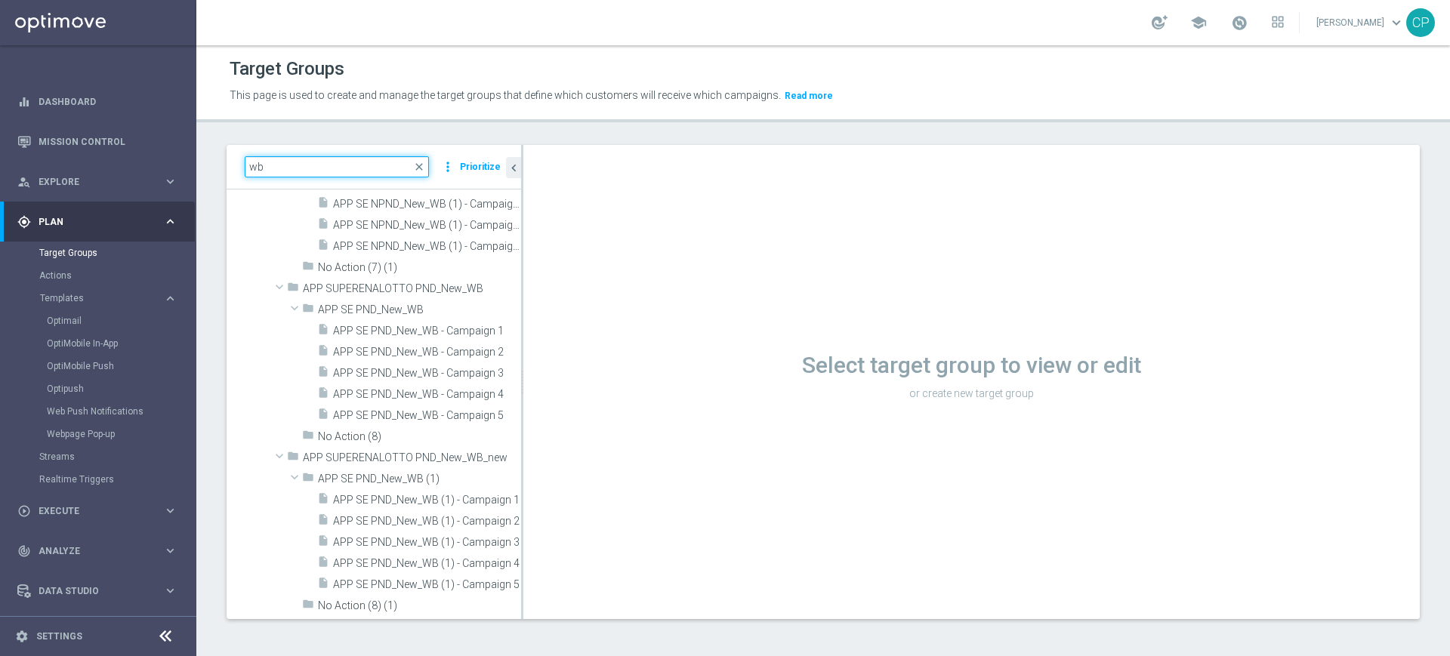
scroll to position [733, 0]
drag, startPoint x: 291, startPoint y: 171, endPoint x: 186, endPoint y: 165, distance: 105.1
click at [186, 165] on main "equalizer Dashboard Mission Control" at bounding box center [725, 328] width 1450 height 656
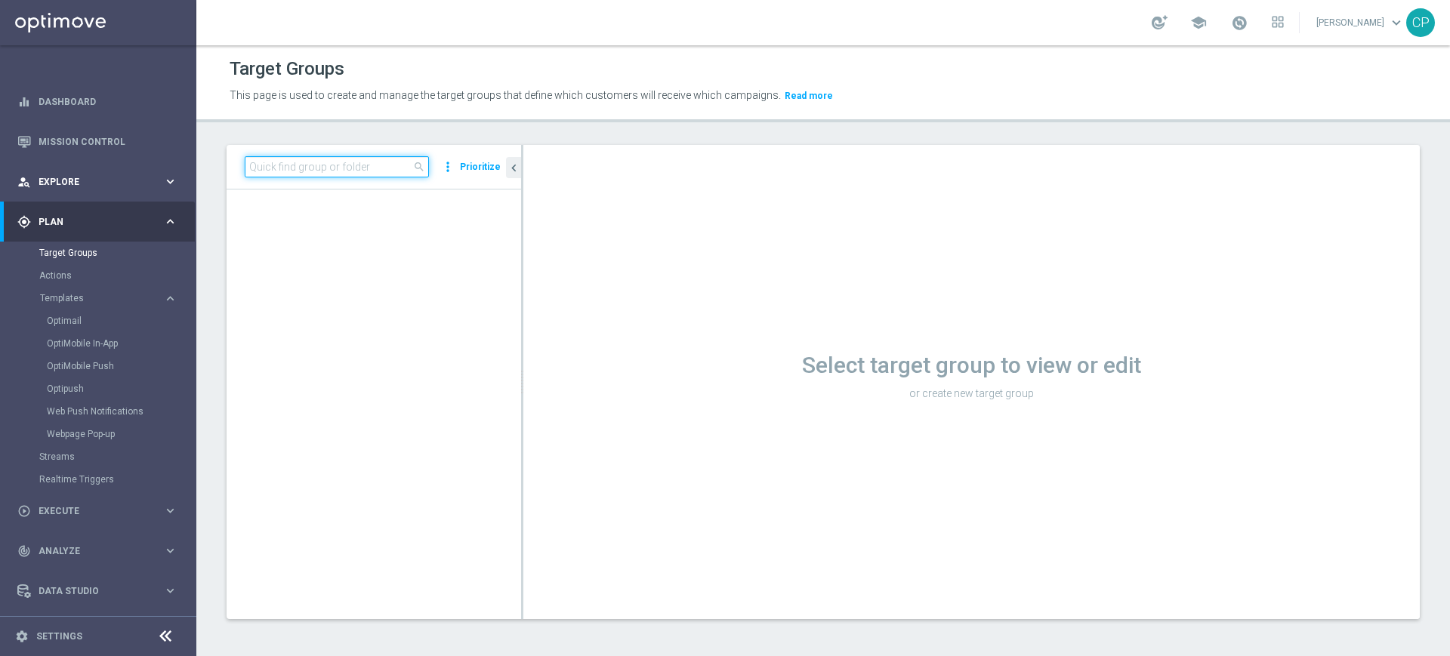
scroll to position [35952, 0]
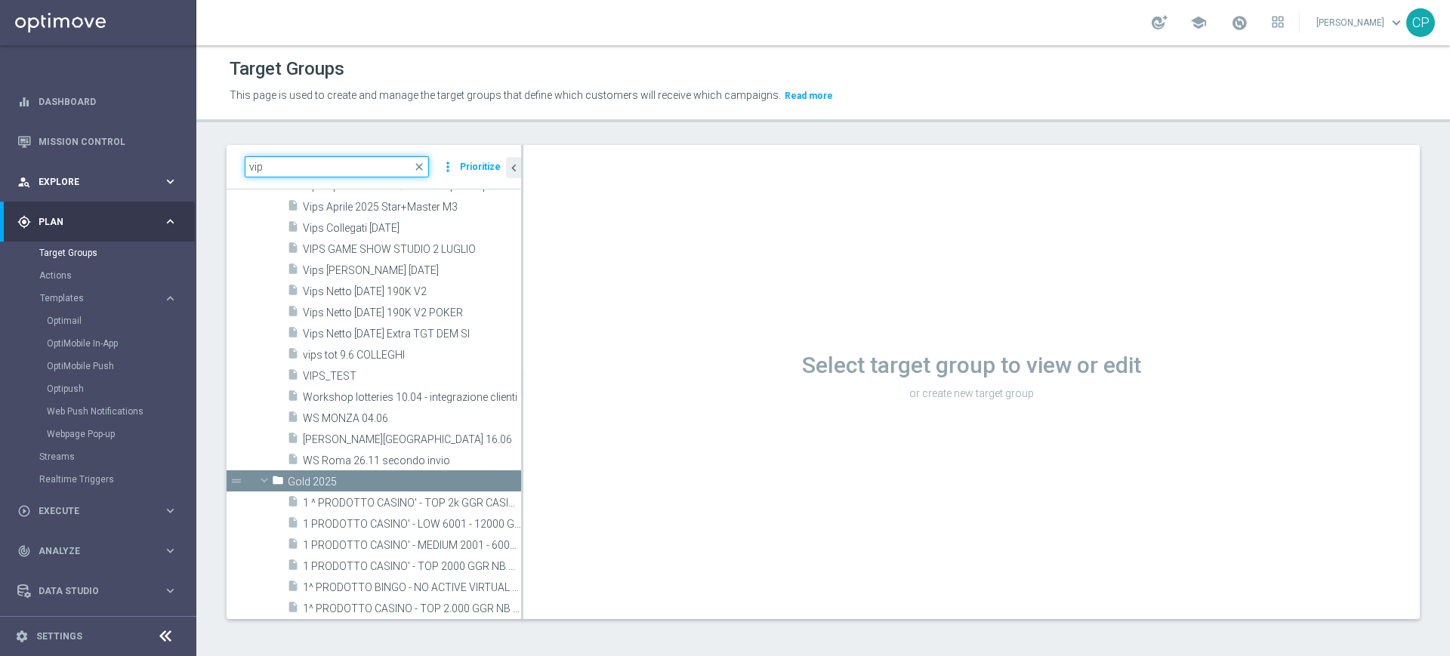
type input "vips"
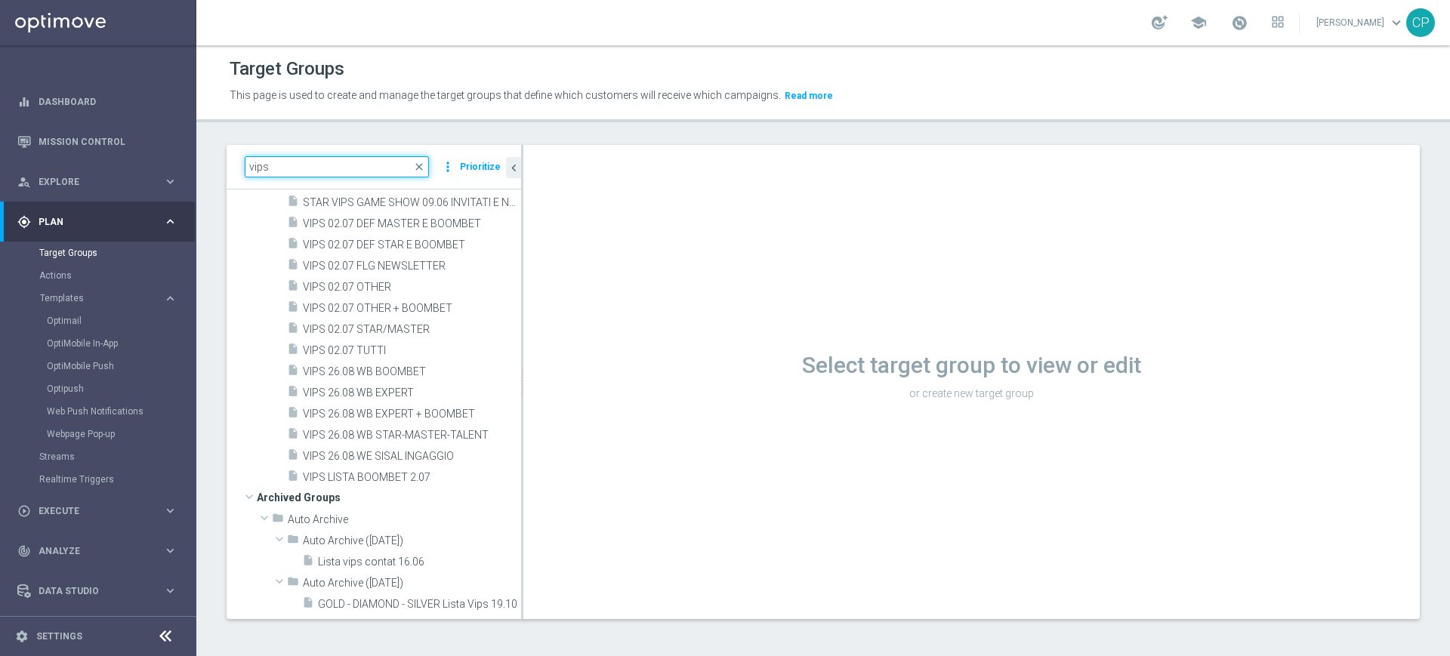
scroll to position [2139, 0]
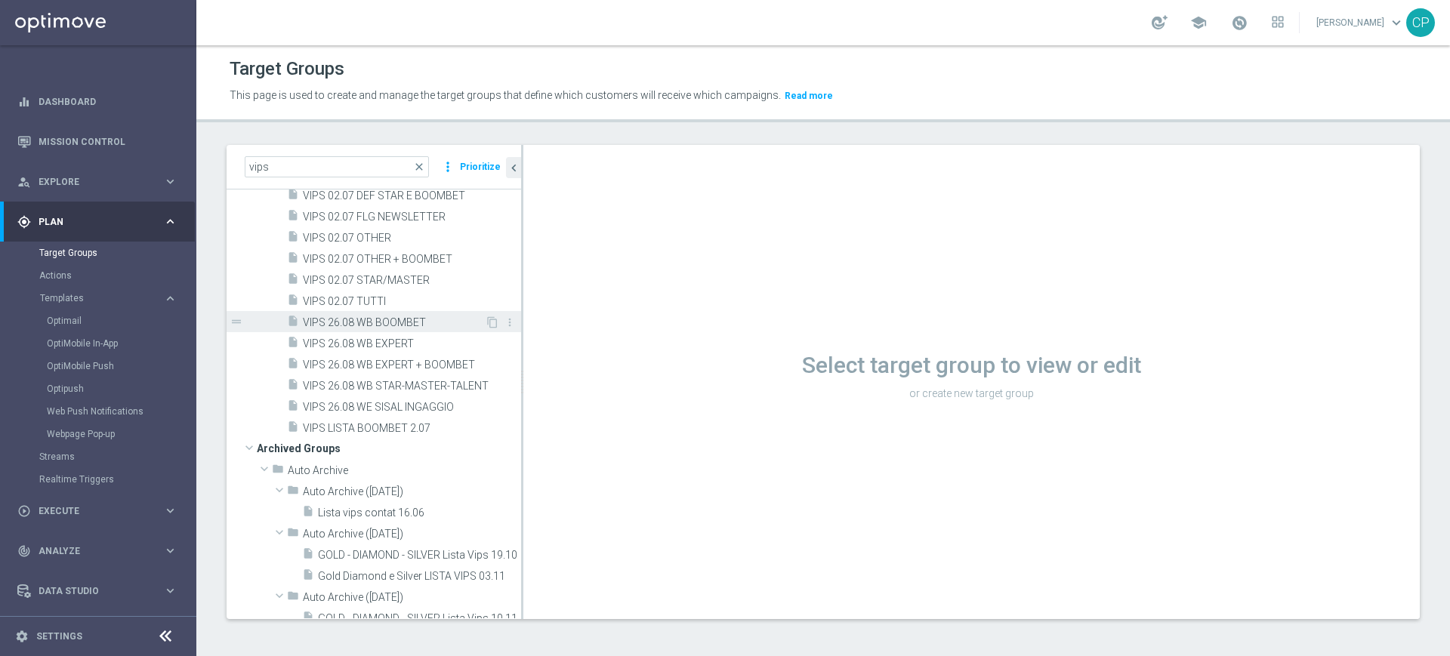
click at [384, 322] on span "VIPS 26.08 WB BOOMBET" at bounding box center [394, 322] width 182 height 13
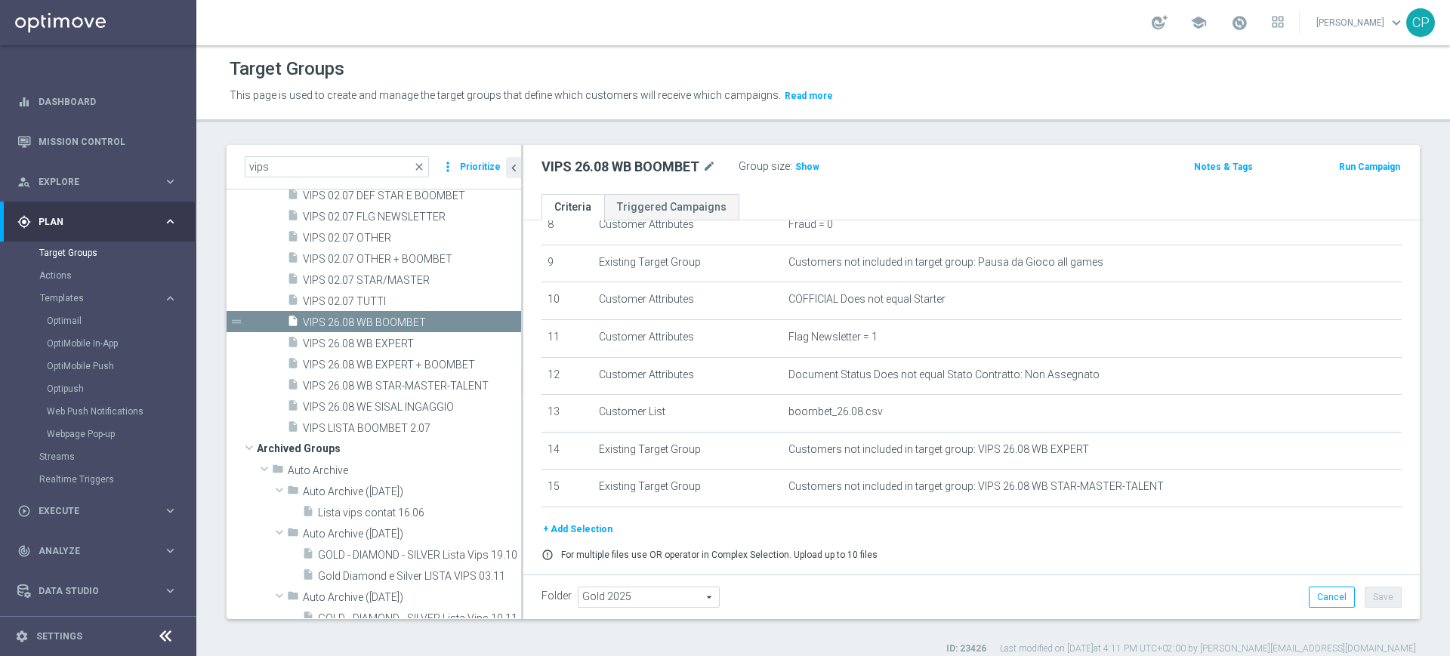
scroll to position [383, 0]
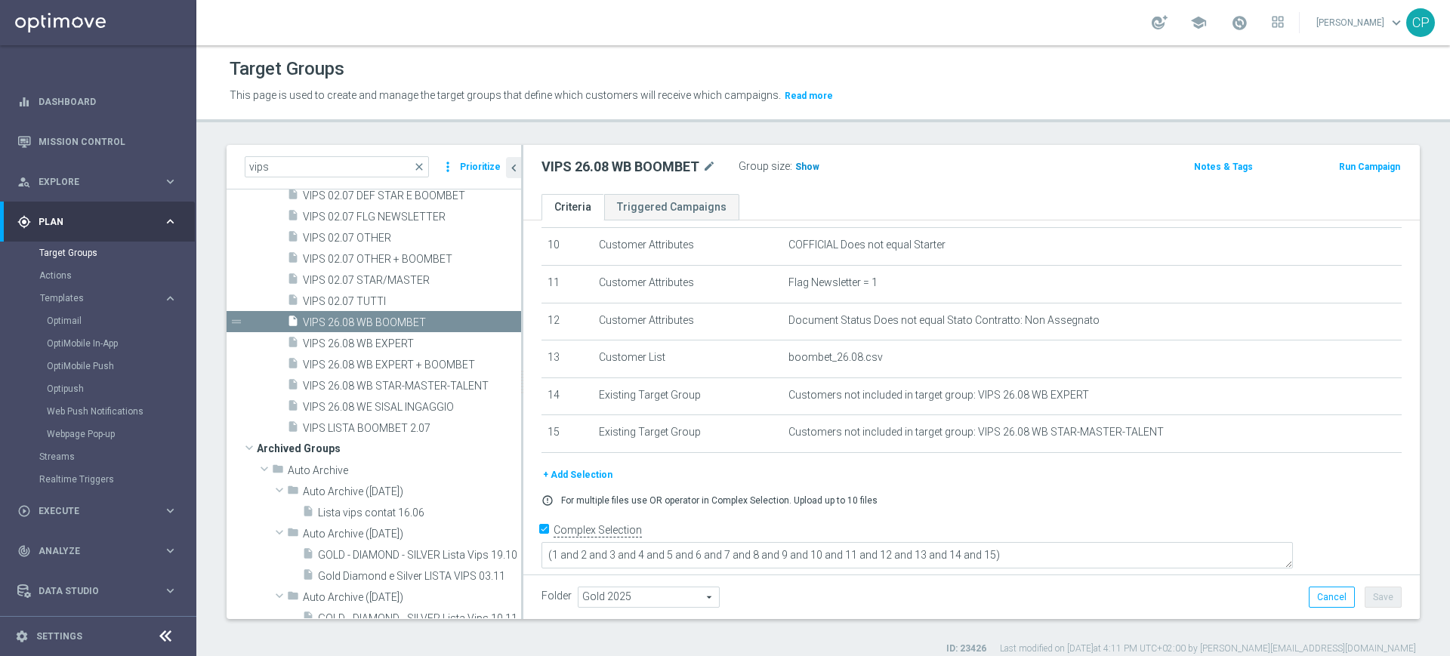
click at [803, 168] on span "Show" at bounding box center [807, 167] width 24 height 11
click at [385, 338] on span "VIPS 26.08 WB EXPERT" at bounding box center [394, 344] width 182 height 13
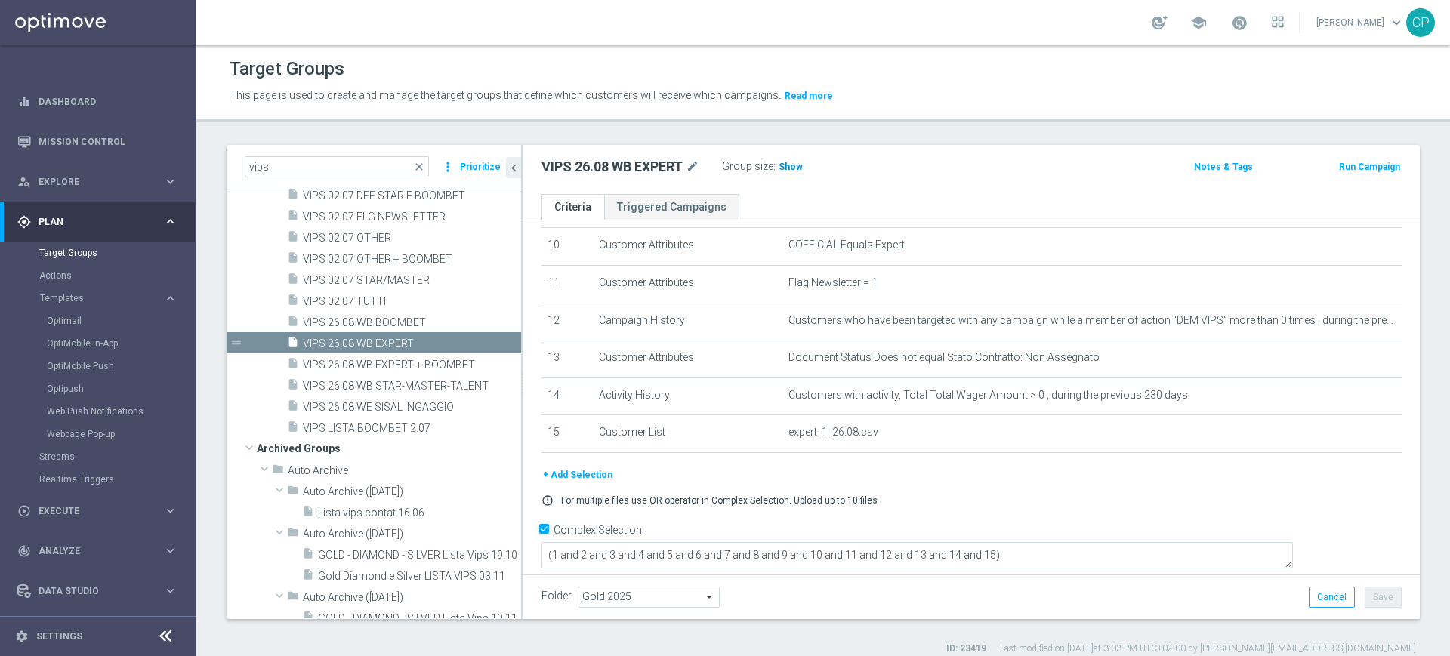
click at [794, 165] on span "Show" at bounding box center [791, 167] width 24 height 11
click at [397, 378] on div "insert_drive_file VIPS 26.08 WB STAR-MASTER-TALENT" at bounding box center [387, 385] width 200 height 21
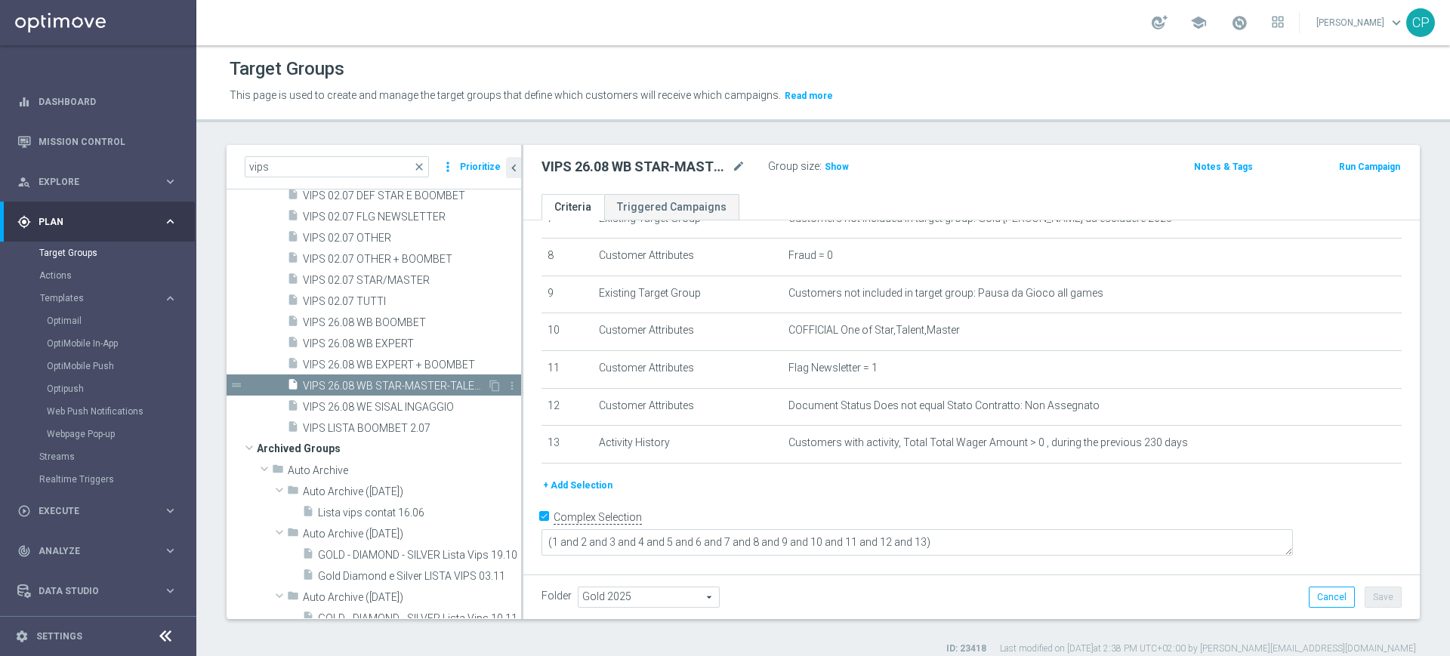
scroll to position [283, 0]
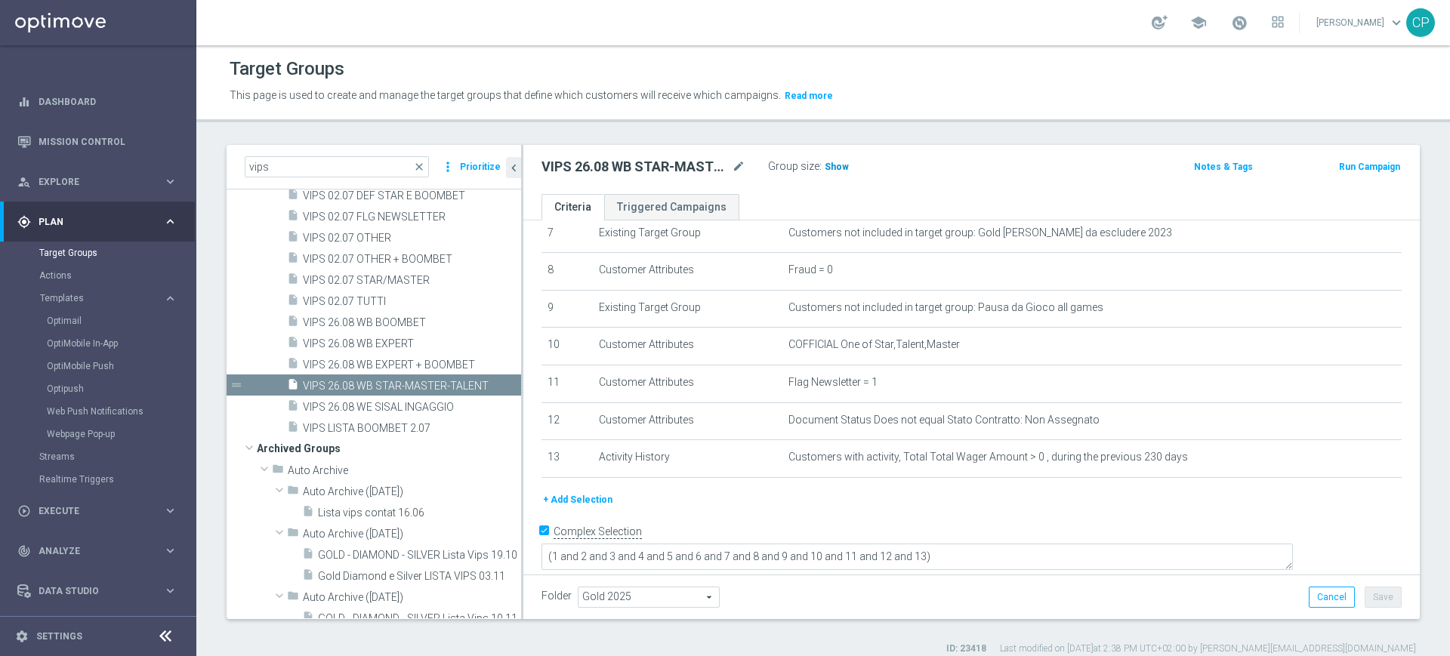
click at [836, 164] on span "Show" at bounding box center [837, 167] width 24 height 11
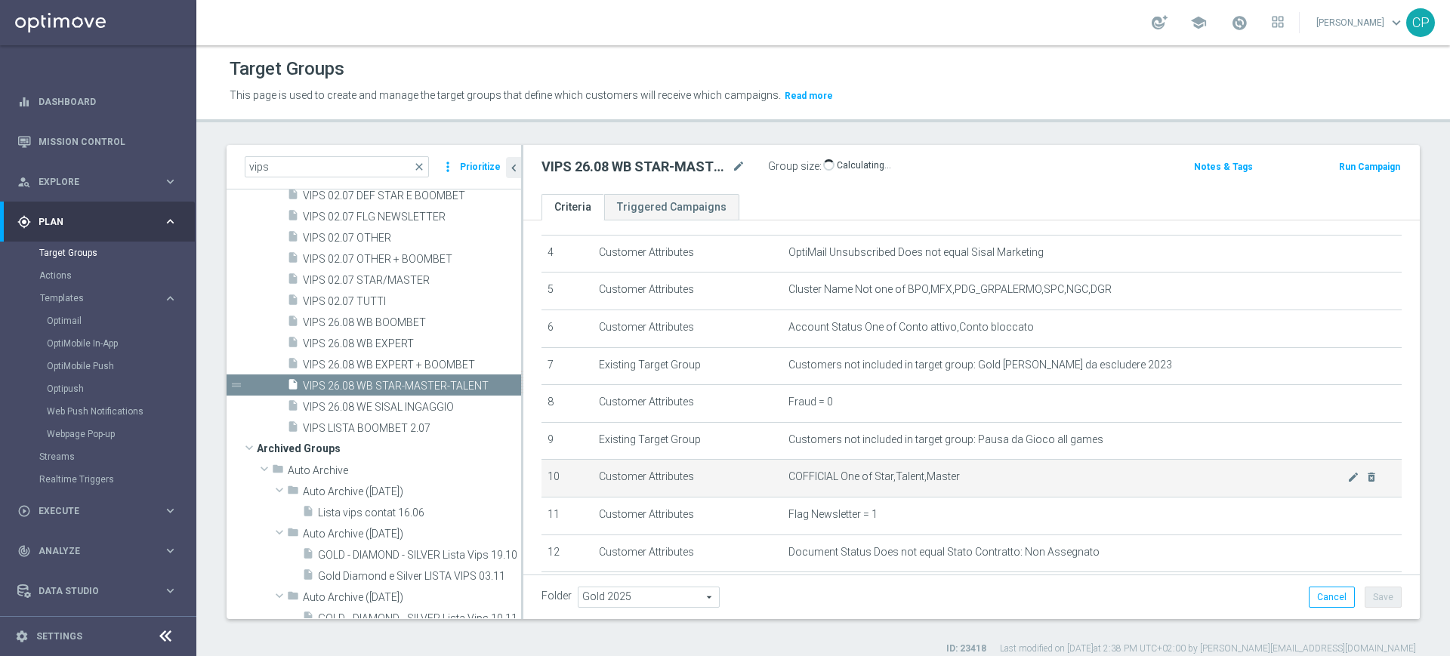
scroll to position [155, 0]
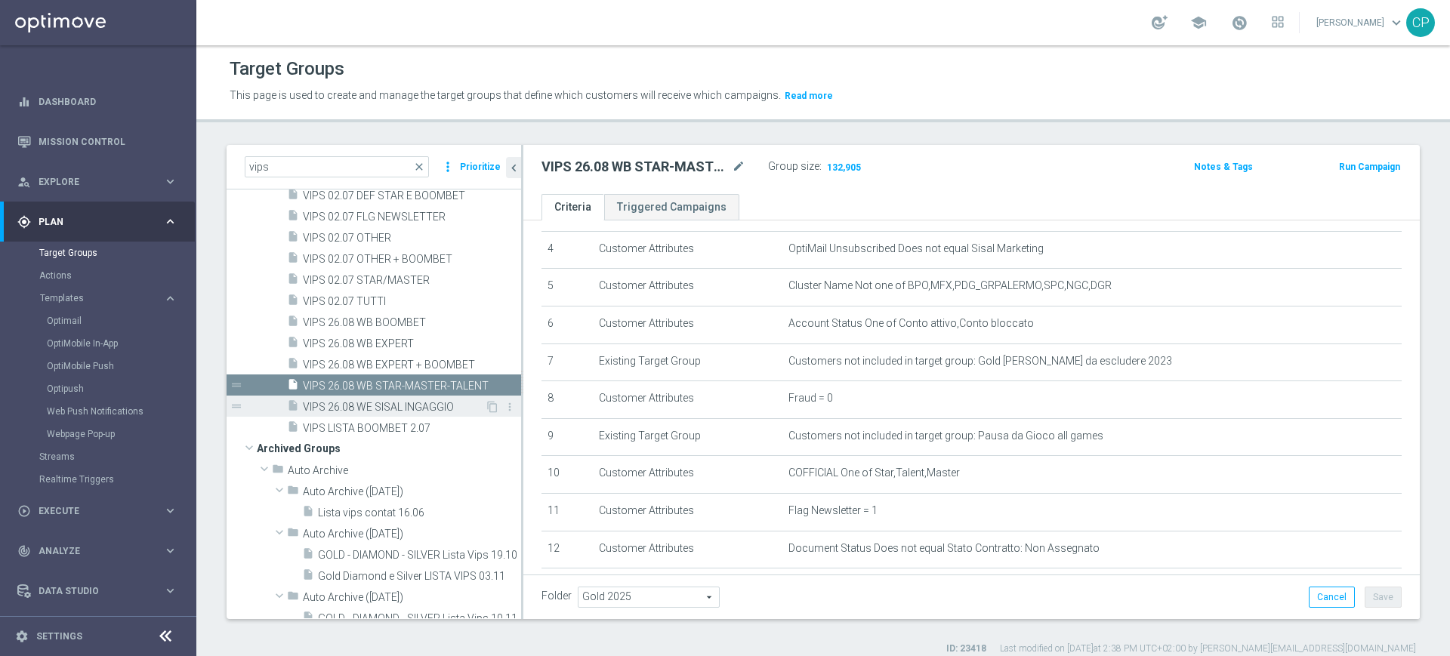
click at [424, 406] on span "VIPS 26.08 WE SISAL INGAGGIO" at bounding box center [394, 407] width 182 height 13
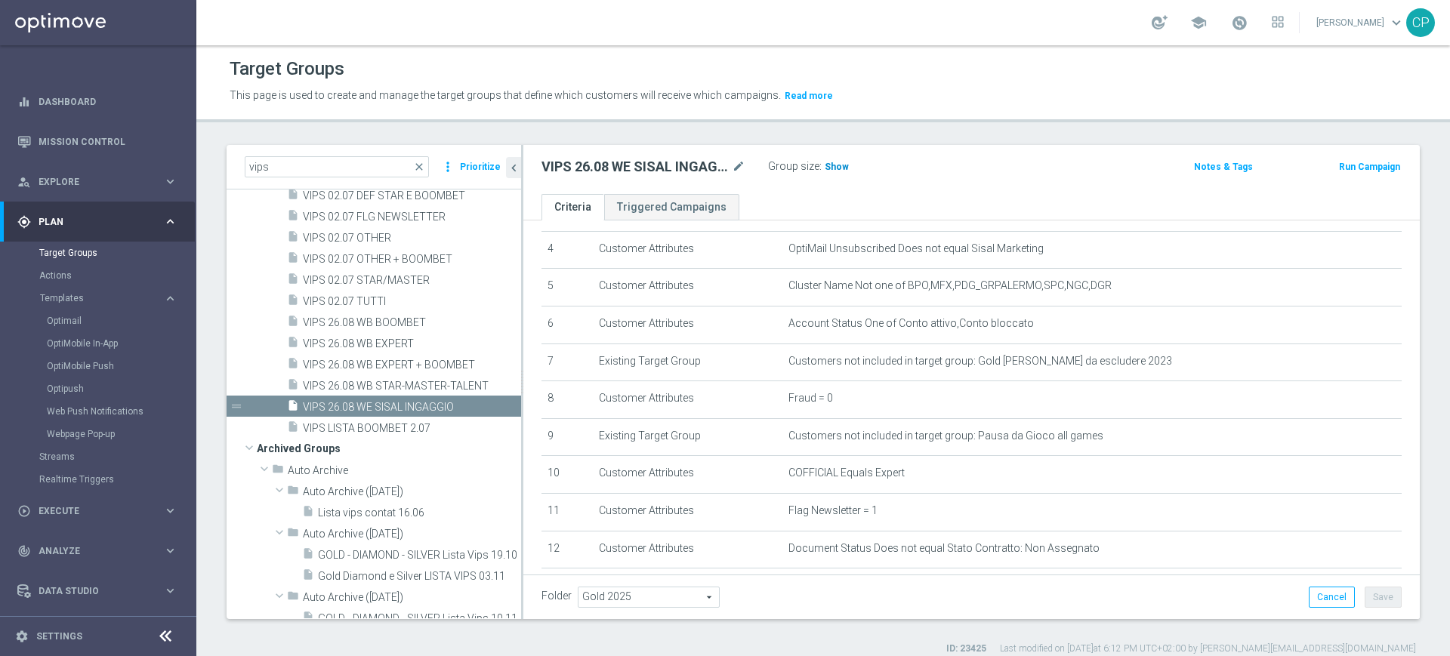
click at [829, 163] on span "Show" at bounding box center [837, 167] width 24 height 11
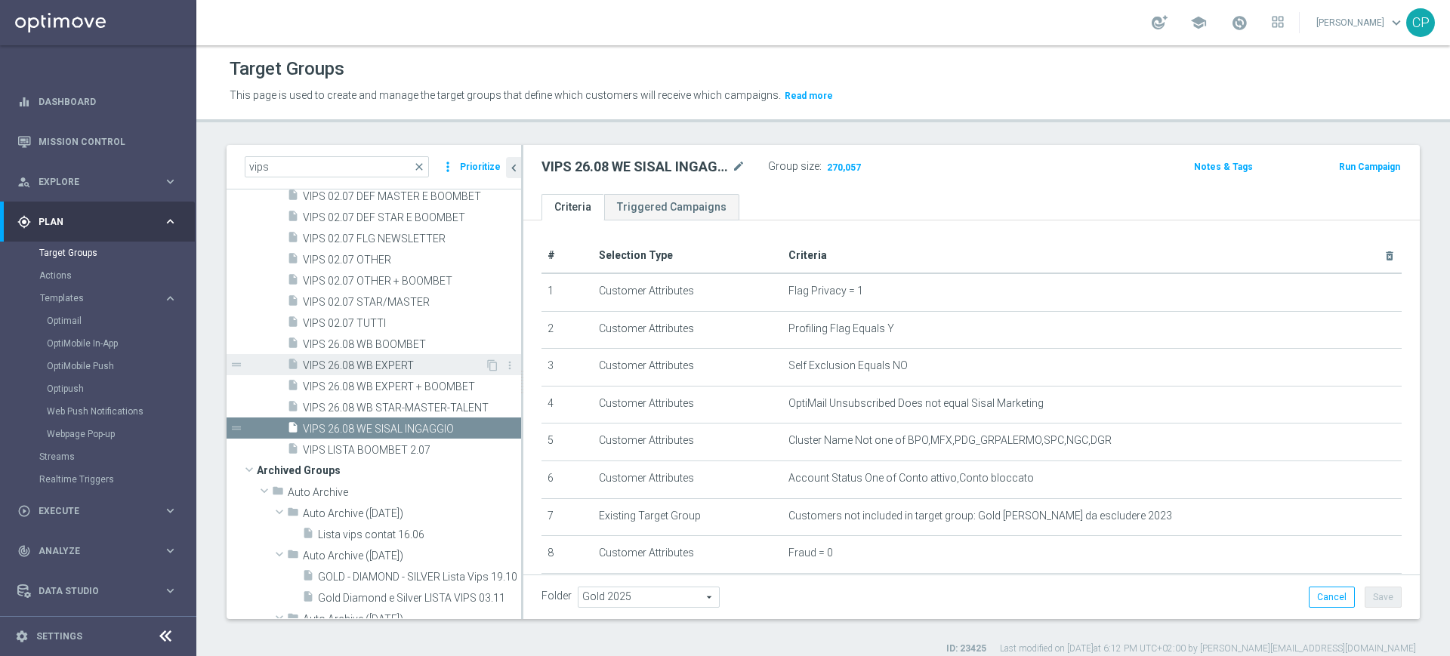
scroll to position [2115, 0]
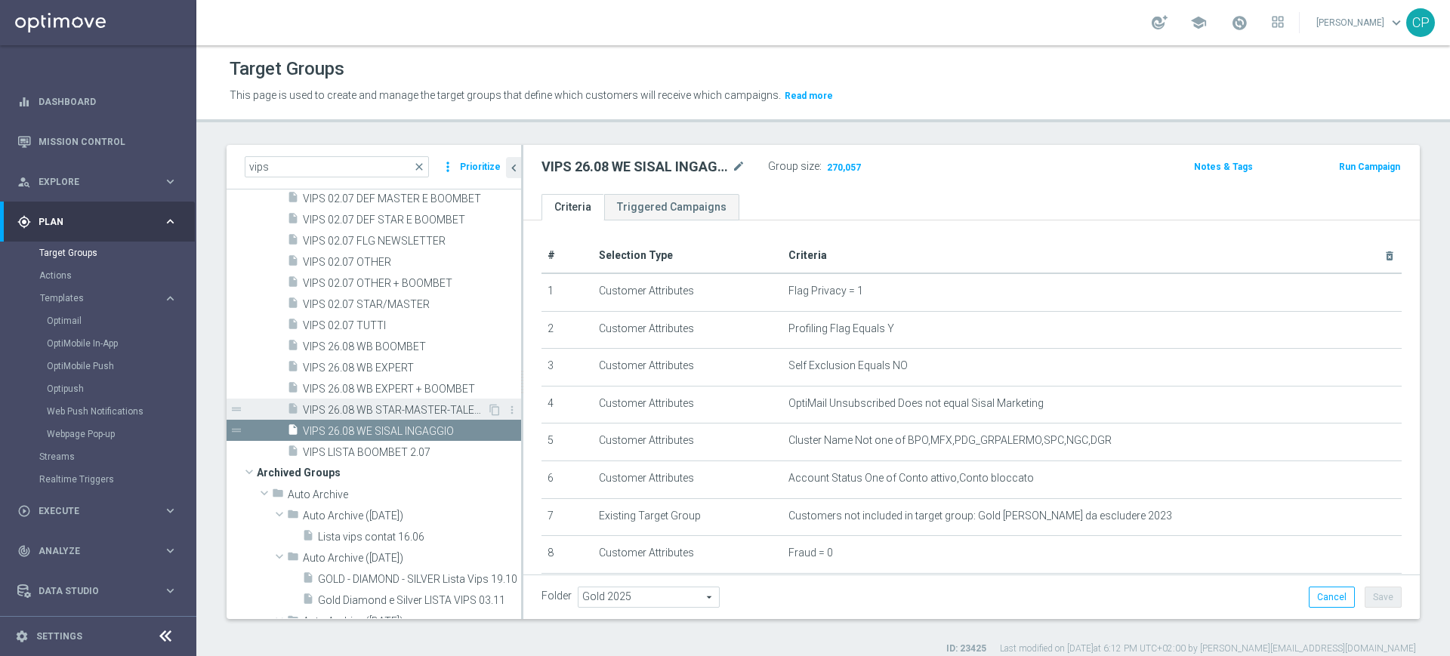
click at [443, 405] on span "VIPS 26.08 WB STAR-MASTER-TALENT" at bounding box center [395, 410] width 184 height 13
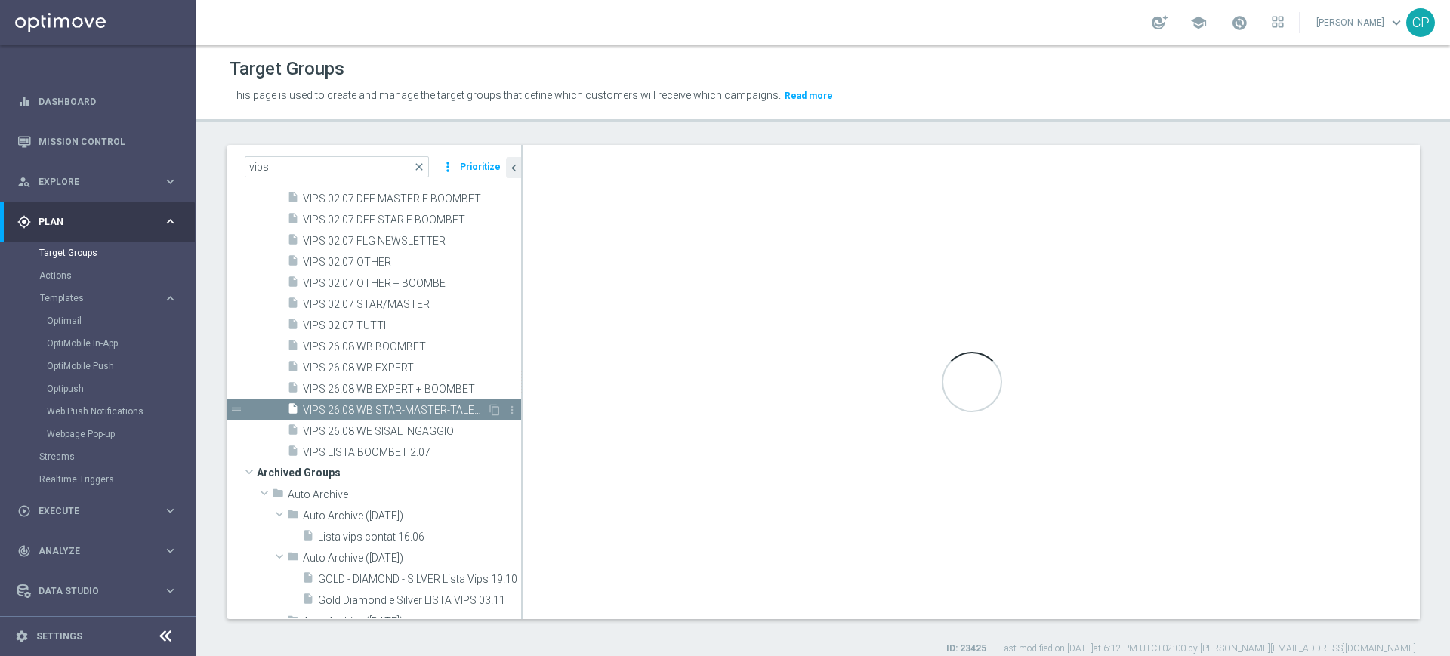
type textarea "(1 and 2 and 3 and 4 and 5 and 6 and 7 and 8 and 9 and 10 and 11 and 12 and 13)"
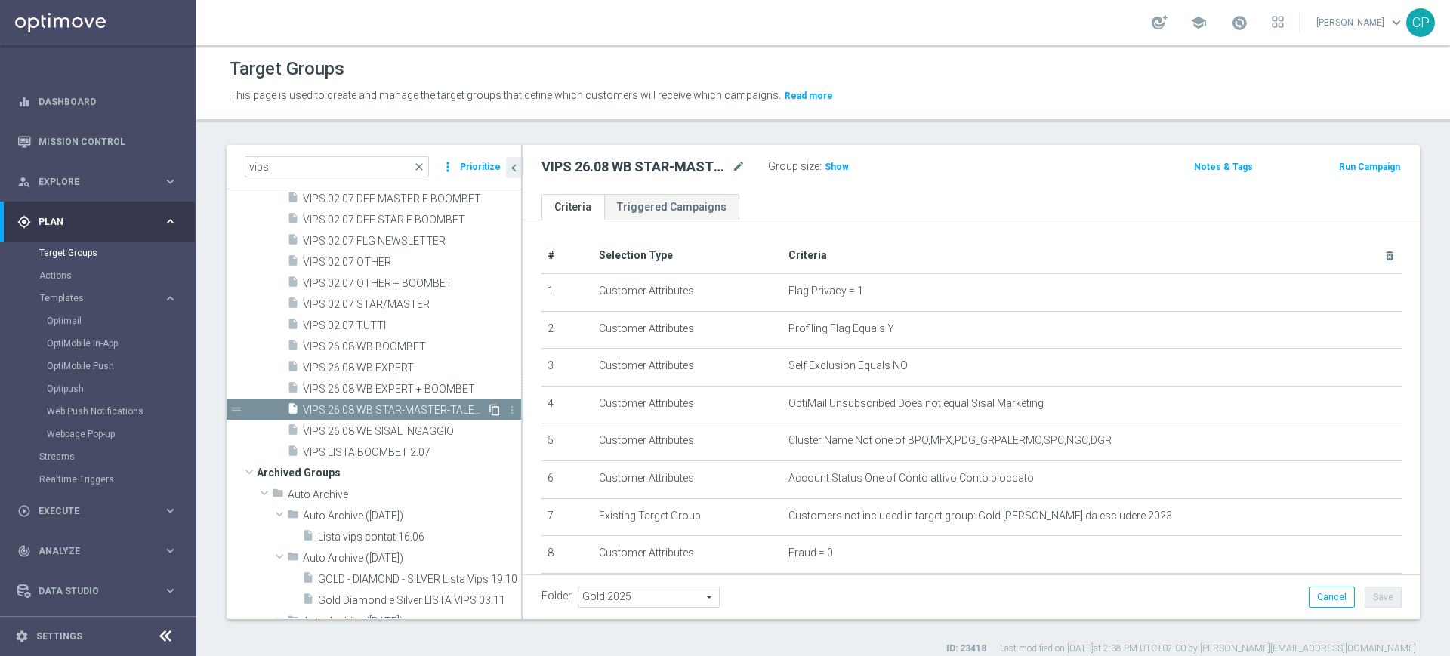
click at [489, 411] on icon "content_copy" at bounding box center [495, 410] width 12 height 12
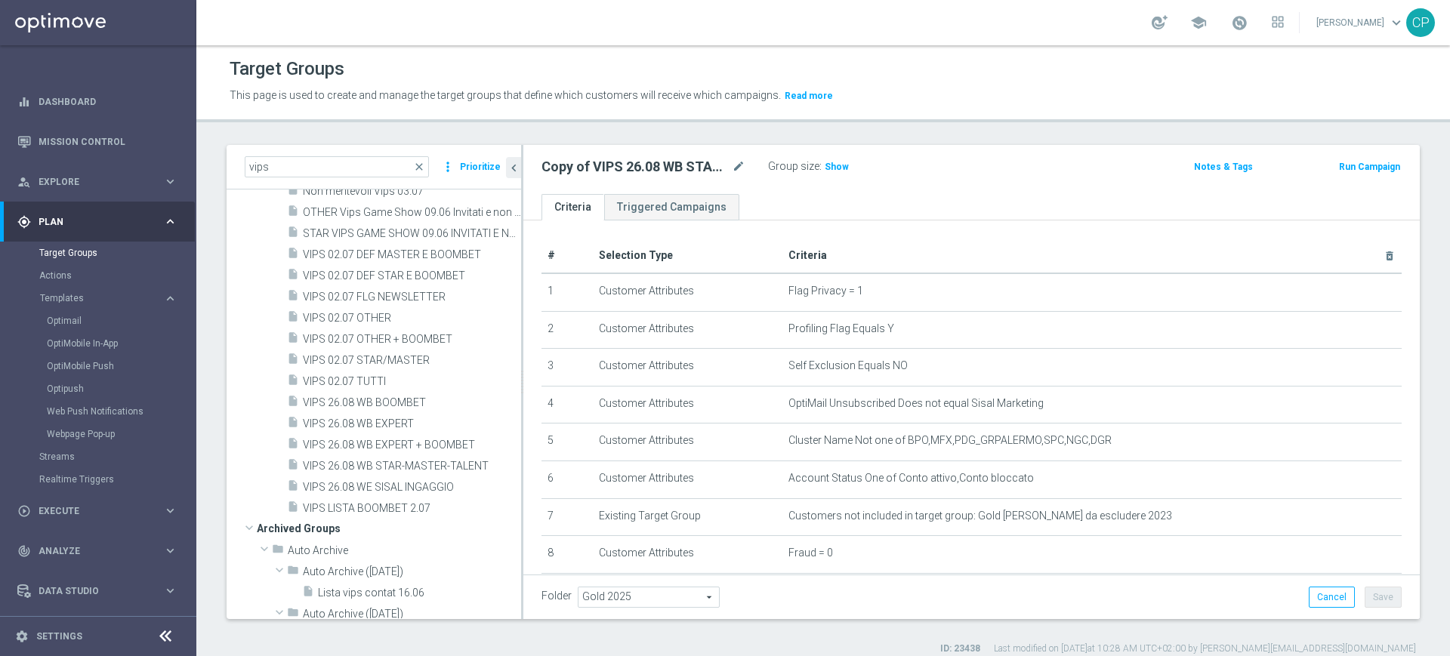
scroll to position [1769, 0]
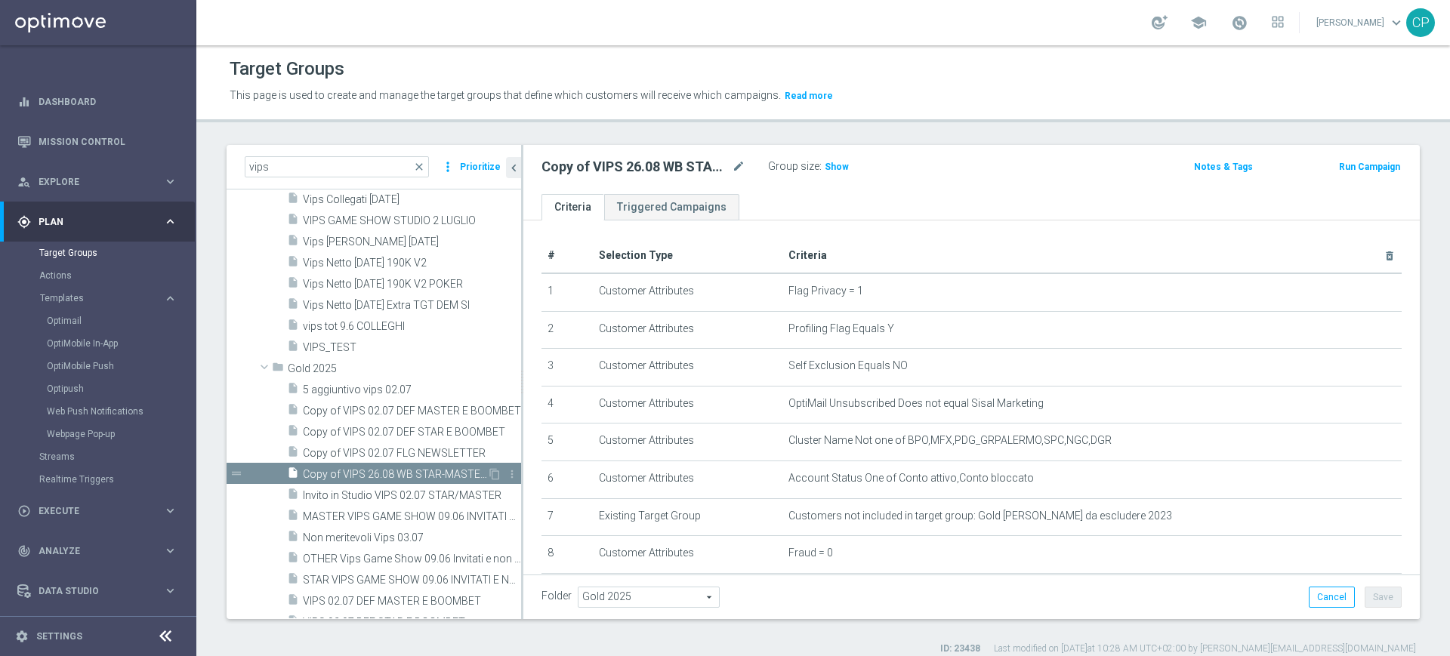
click at [358, 473] on span "Copy of VIPS 26.08 WB STAR-MASTER-TALENT" at bounding box center [395, 474] width 184 height 13
click at [734, 169] on icon "mode_edit" at bounding box center [739, 167] width 14 height 18
click at [562, 163] on input "Copy of VIPS 26.08 WB STAR-MASTER-TALENT" at bounding box center [643, 168] width 204 height 21
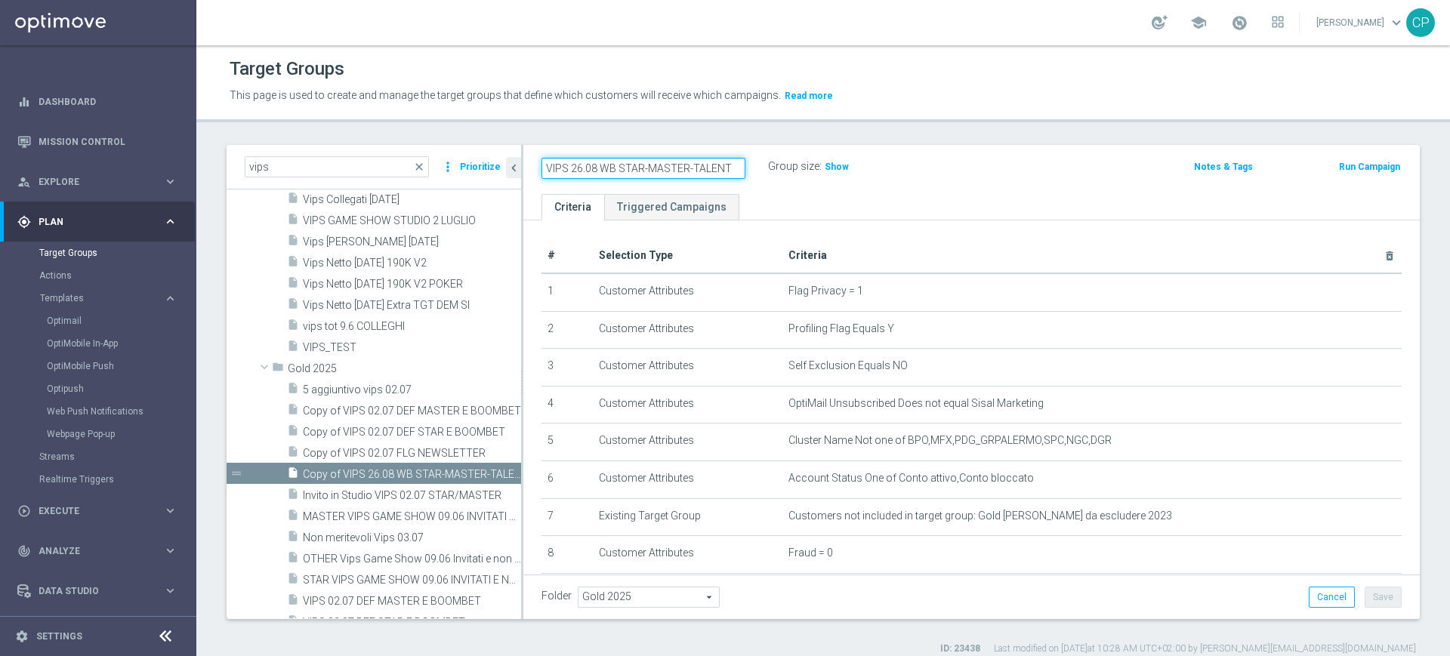
click at [727, 165] on input "VIPS 26.08 WB STAR-MASTER-TALENT" at bounding box center [643, 168] width 204 height 21
type input "VIPS 26.08 WB STAR-MASTER-TALENT-EXPERT-BOOMBET"
click at [805, 195] on ul "Criteria Triggered Campaigns" at bounding box center [971, 207] width 896 height 26
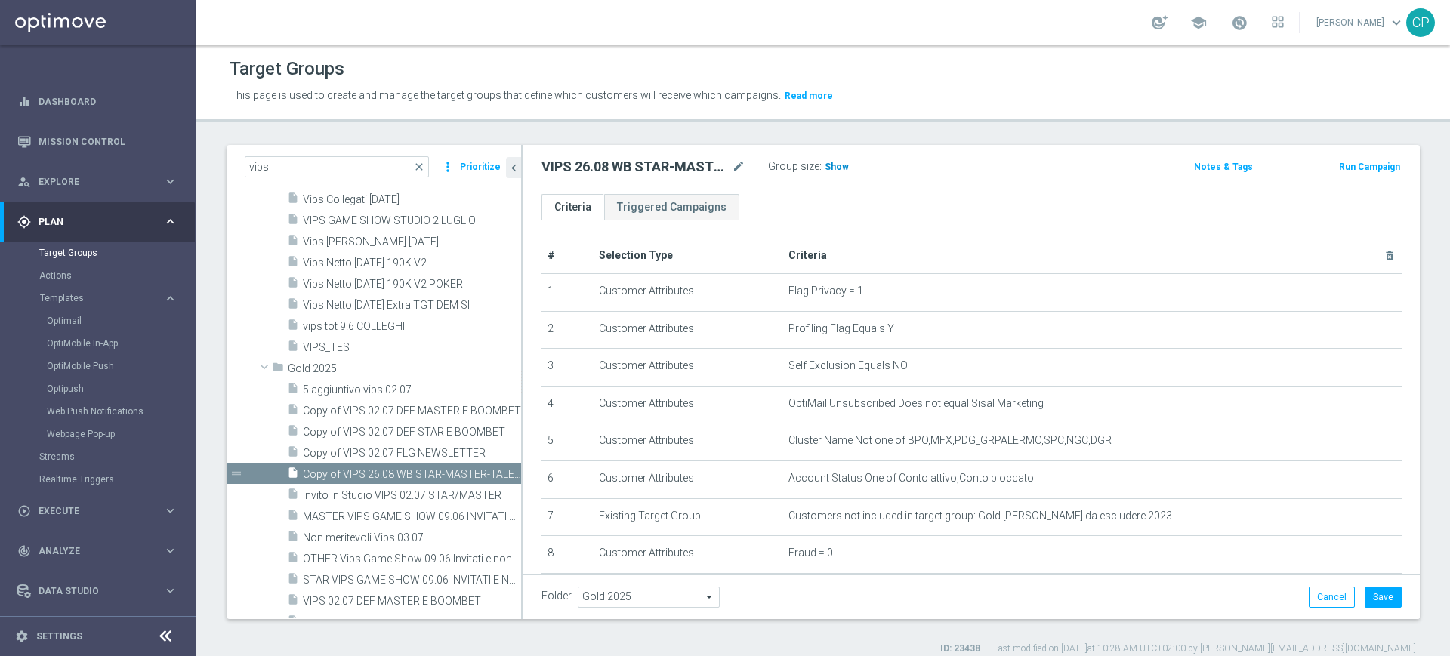
click at [836, 162] on span "Show" at bounding box center [837, 167] width 24 height 11
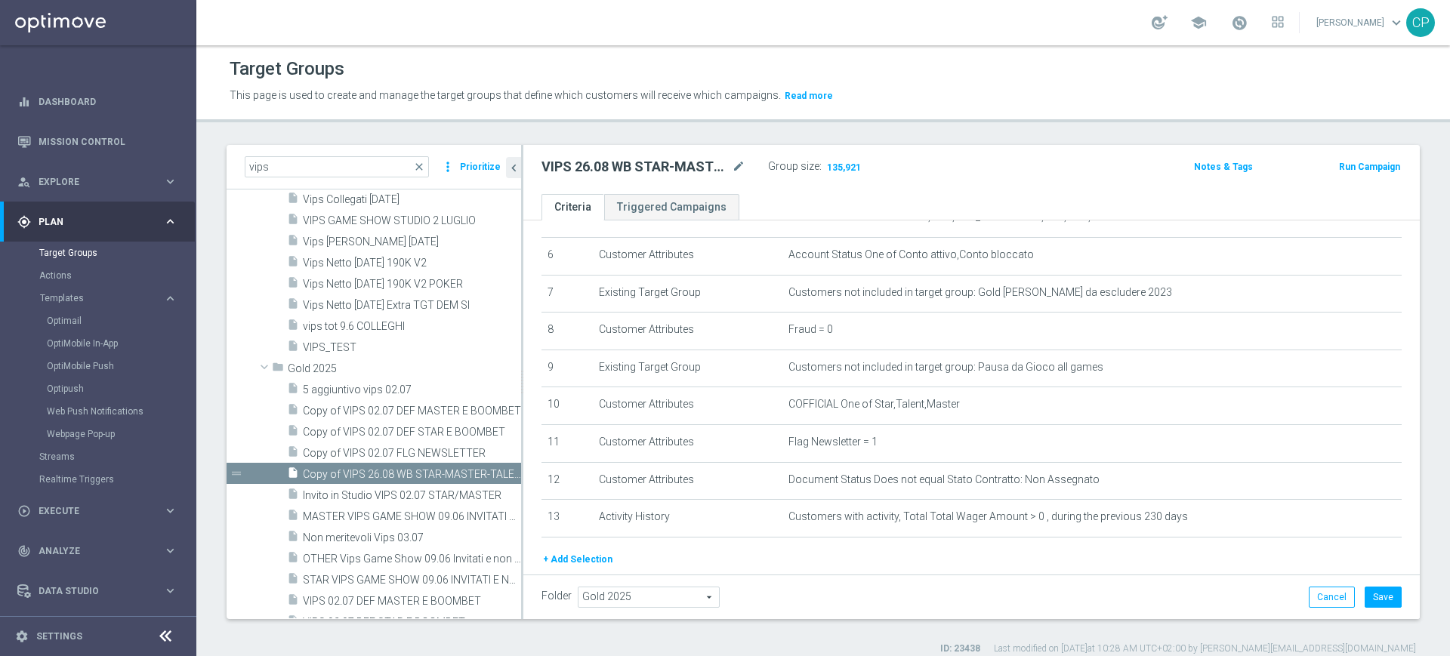
scroll to position [283, 0]
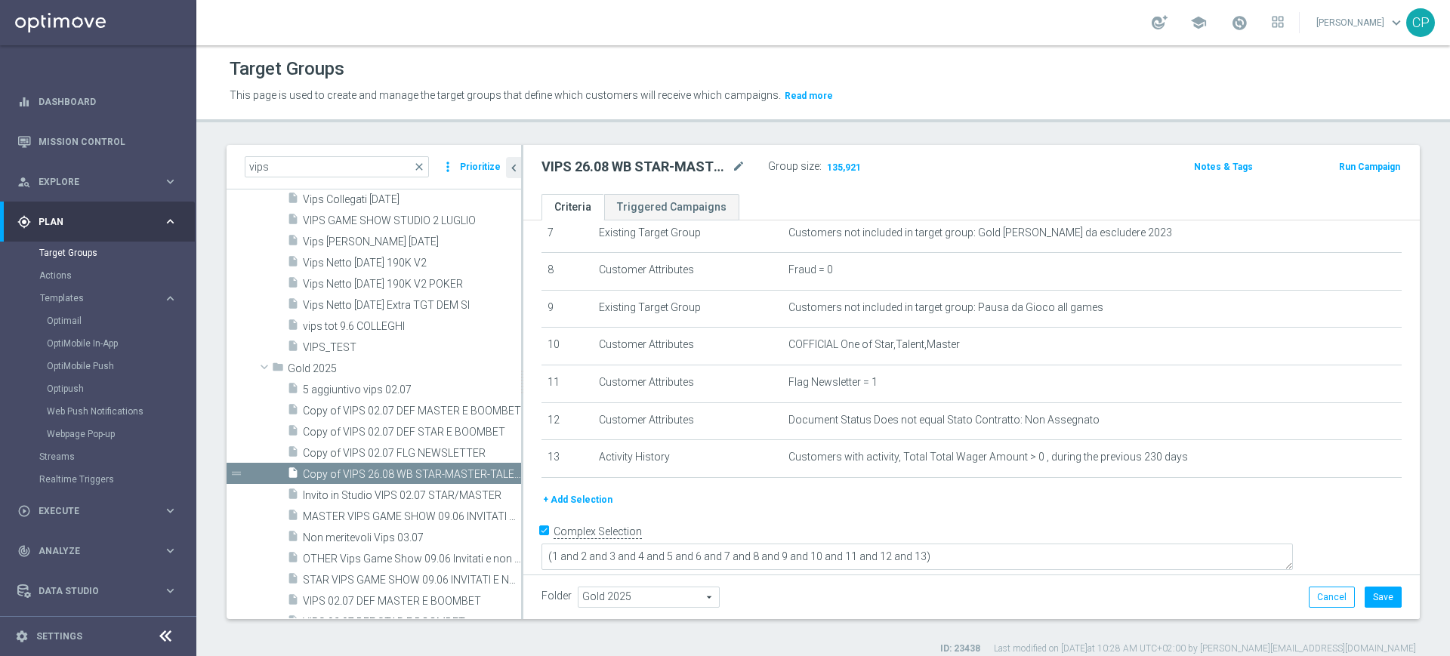
click at [582, 505] on button "+ Add Selection" at bounding box center [577, 500] width 72 height 17
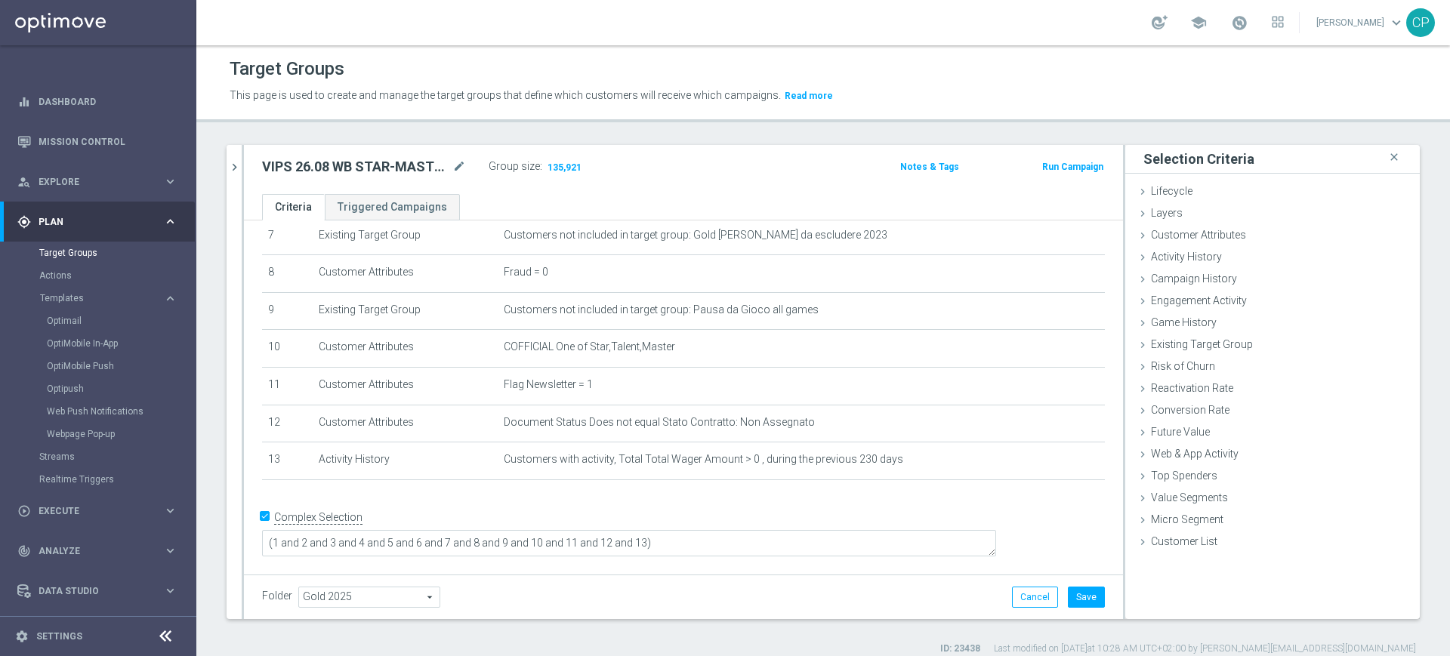
scroll to position [267, 0]
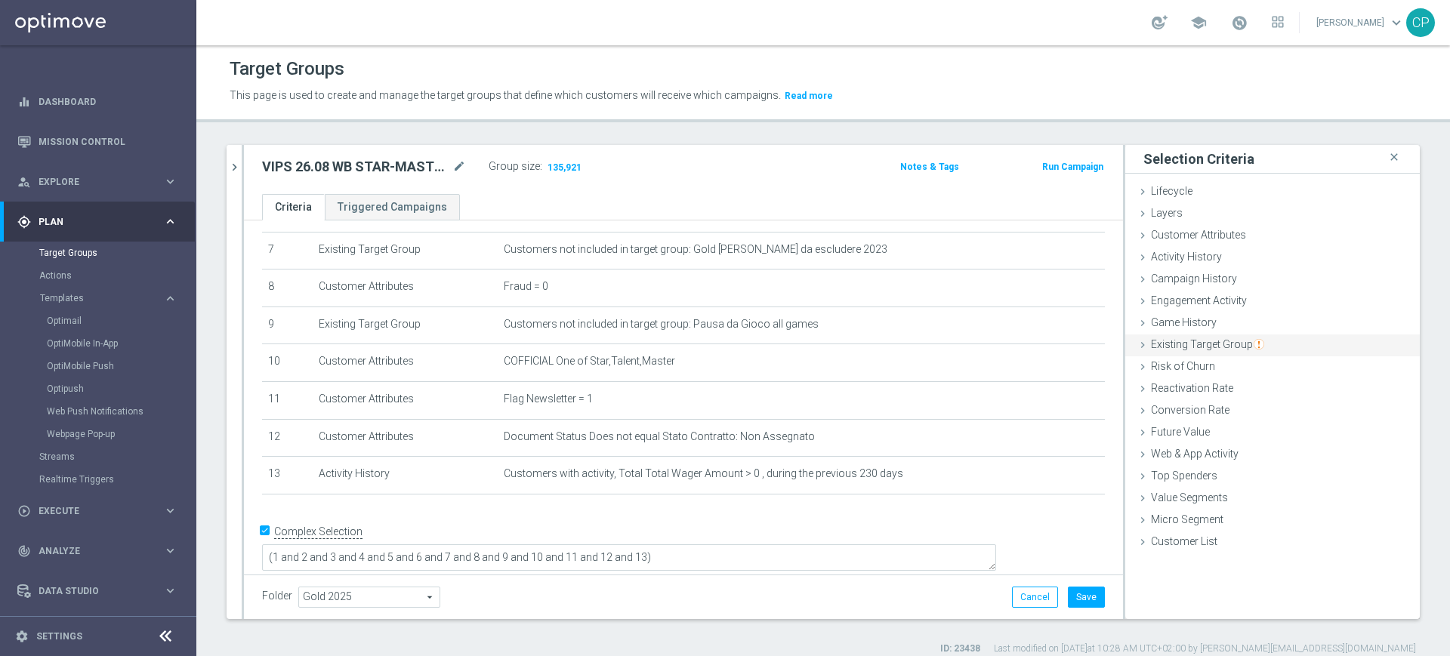
click at [1174, 344] on span "Existing Target Group" at bounding box center [1207, 344] width 113 height 12
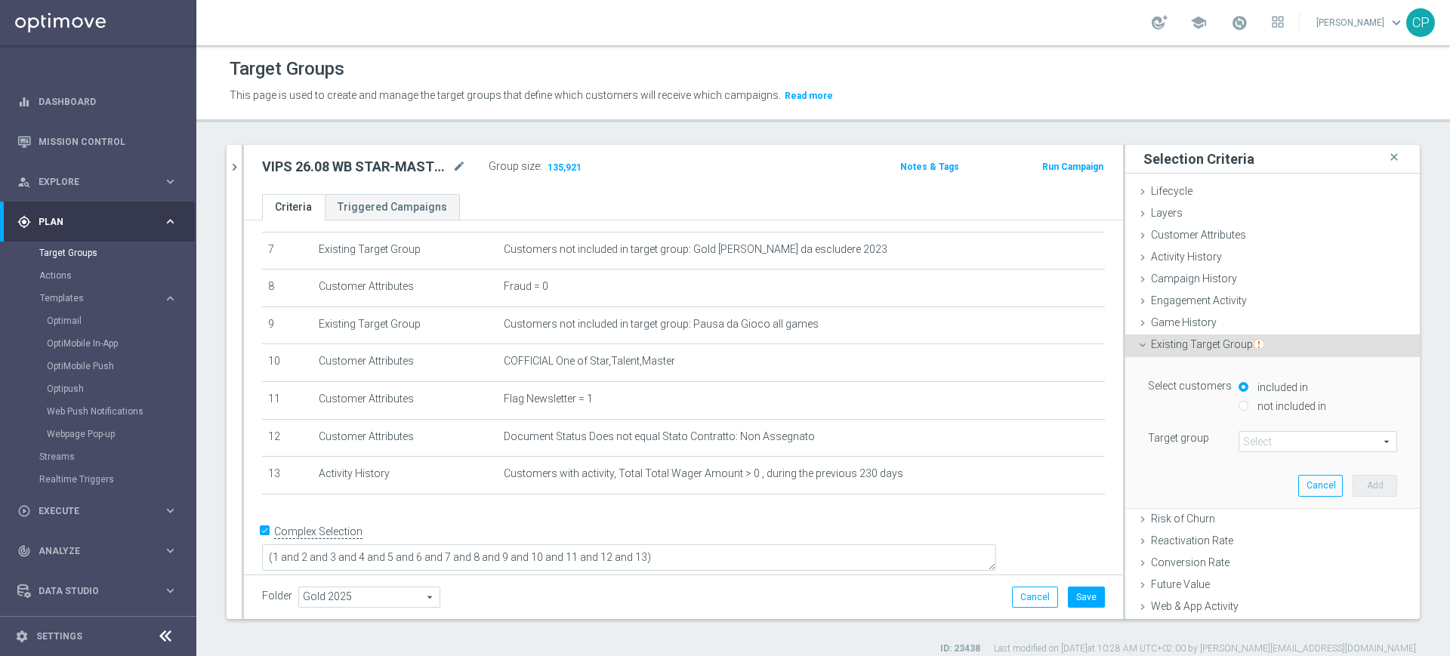
click at [1248, 441] on span at bounding box center [1317, 442] width 157 height 20
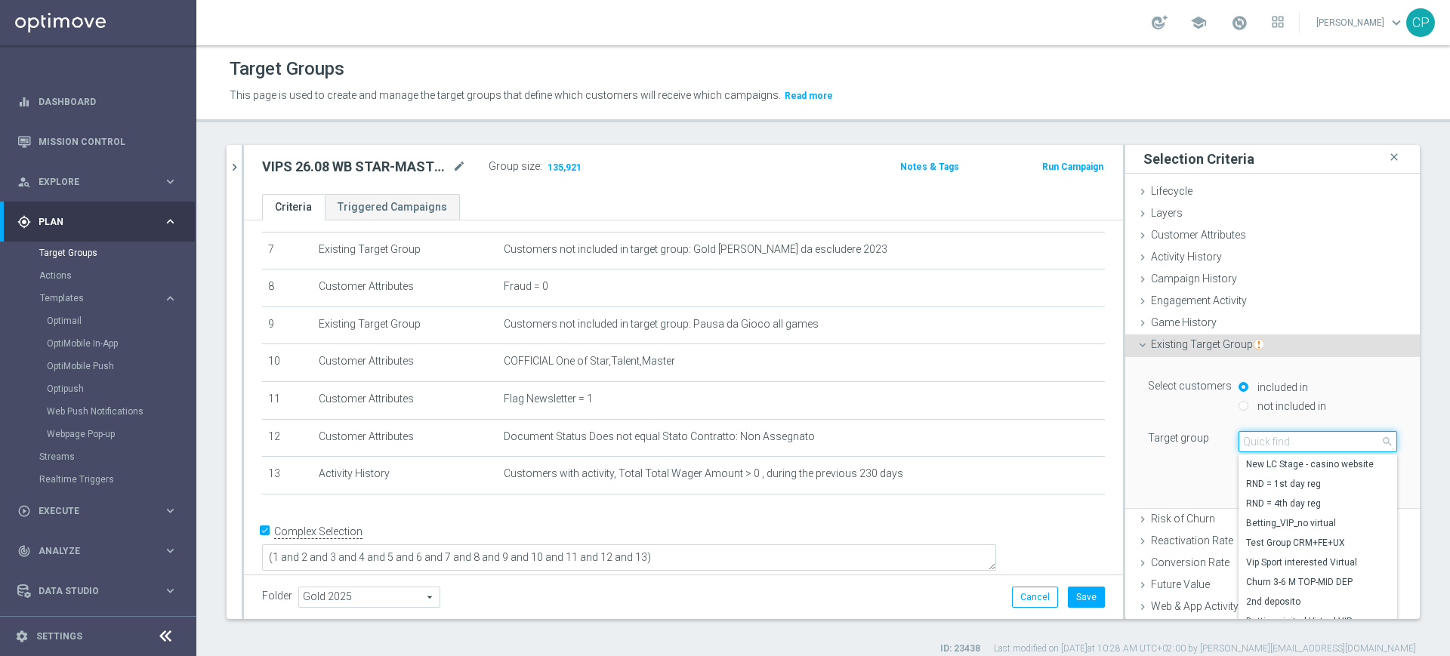
click at [1248, 441] on input "search" at bounding box center [1317, 441] width 159 height 21
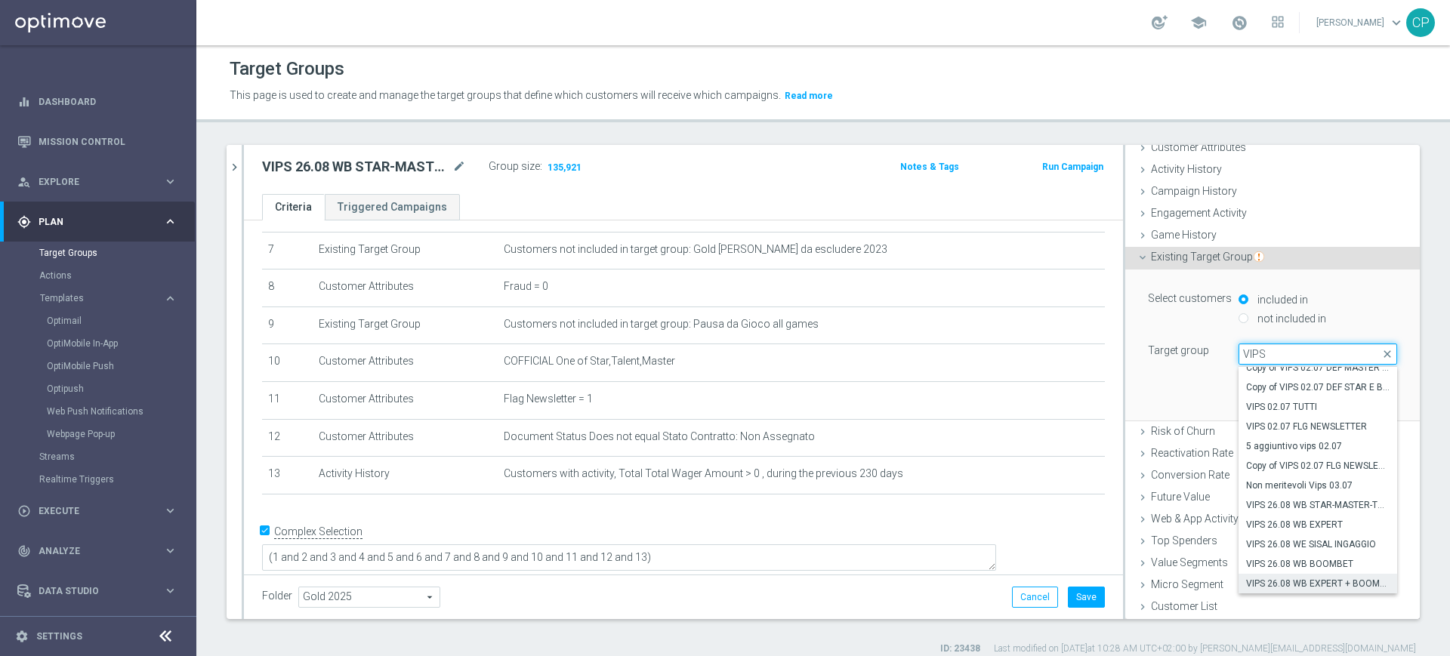
type input "VIPS"
click at [1285, 581] on span "VIPS 26.08 WB EXPERT + BOOMBET" at bounding box center [1317, 584] width 143 height 12
type input "VIPS 26.08 WB EXPERT + BOOMBET"
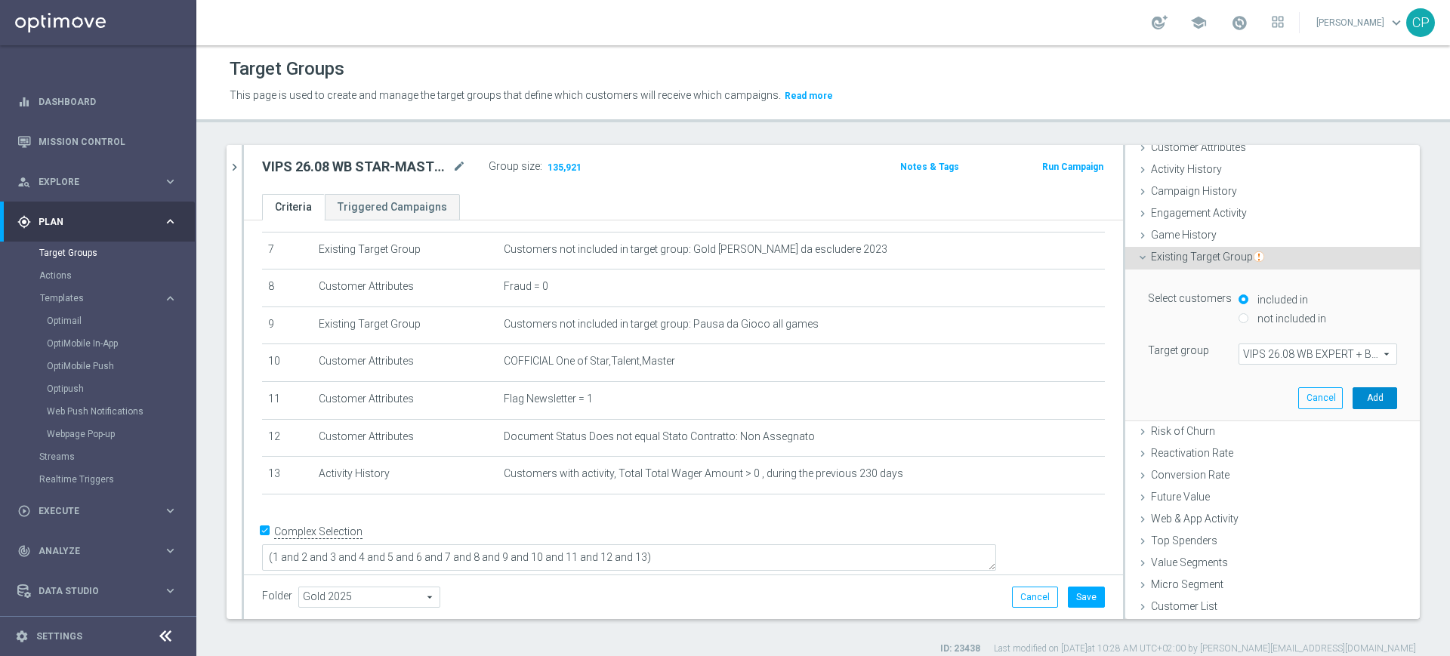
click at [1353, 395] on button "Add" at bounding box center [1375, 397] width 45 height 21
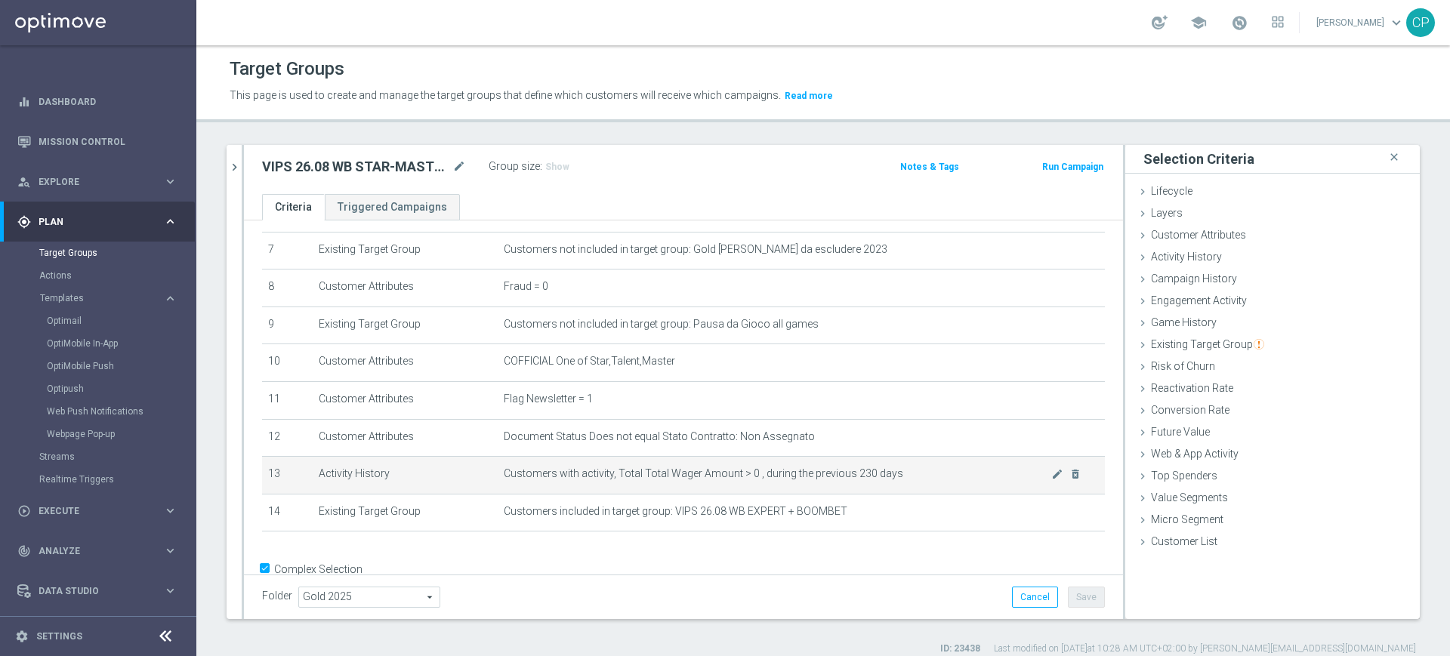
scroll to position [307, 0]
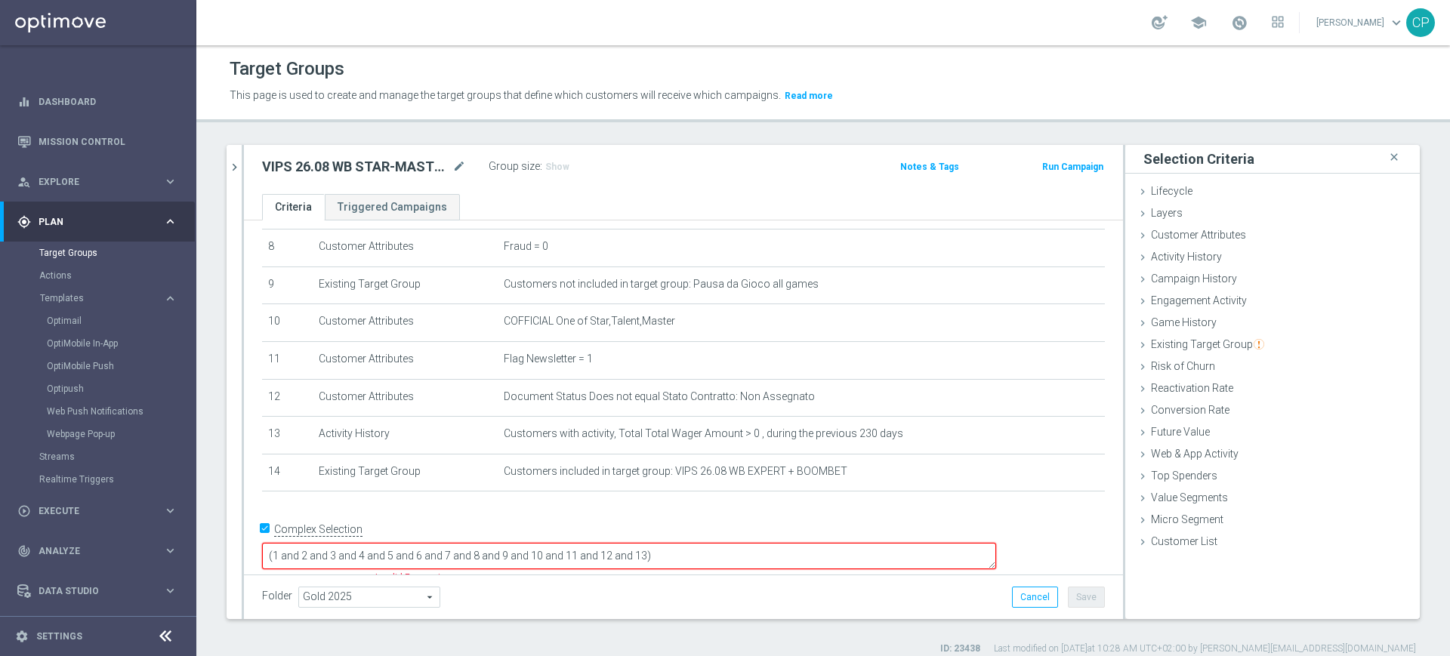
click at [748, 543] on textarea "(1 and 2 and 3 and 4 and 5 and 6 and 7 and 8 and 9 and 10 and 11 and 12 and 13)" at bounding box center [629, 556] width 734 height 26
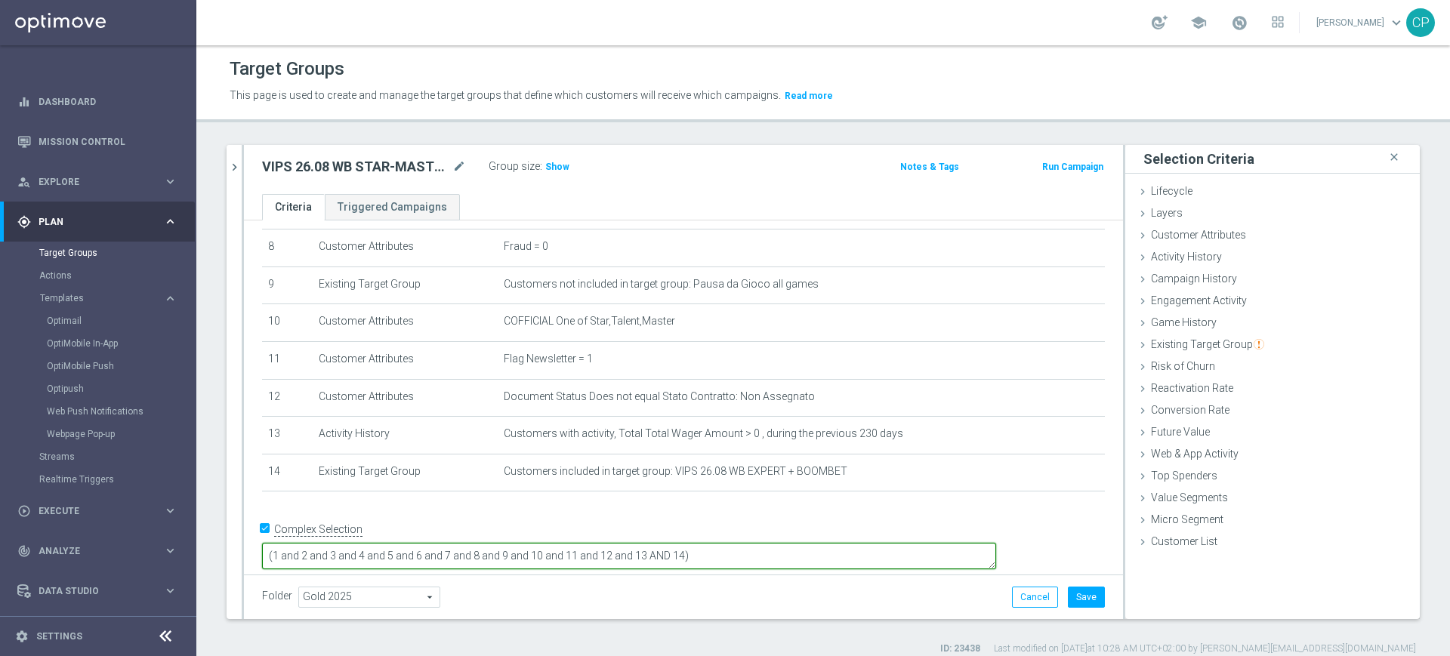
type textarea "(1 and 2 and 3 and 4 and 5 and 6 and 7 and 8 and 9 and 10 and 11 and 12 and 13 …"
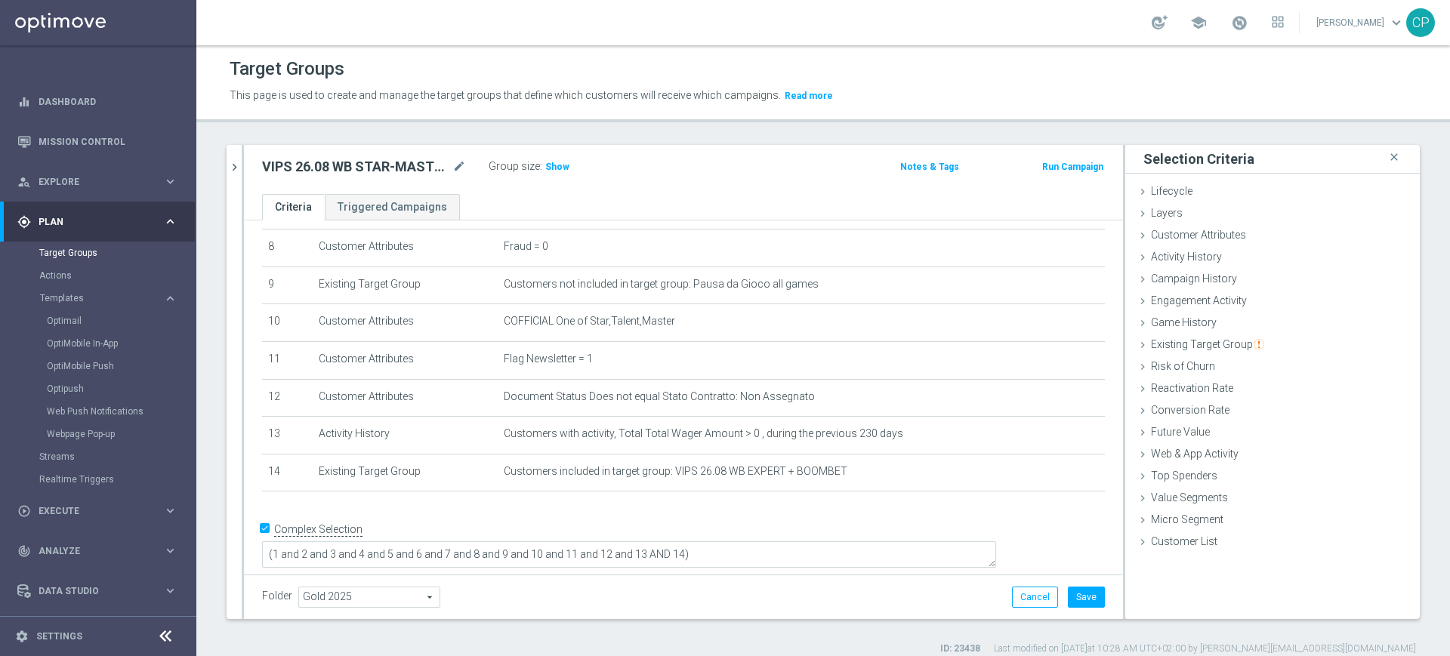
scroll to position [305, 0]
click at [769, 517] on div "+ Add Selection" at bounding box center [683, 513] width 865 height 12
click at [554, 166] on span "Show" at bounding box center [557, 167] width 24 height 11
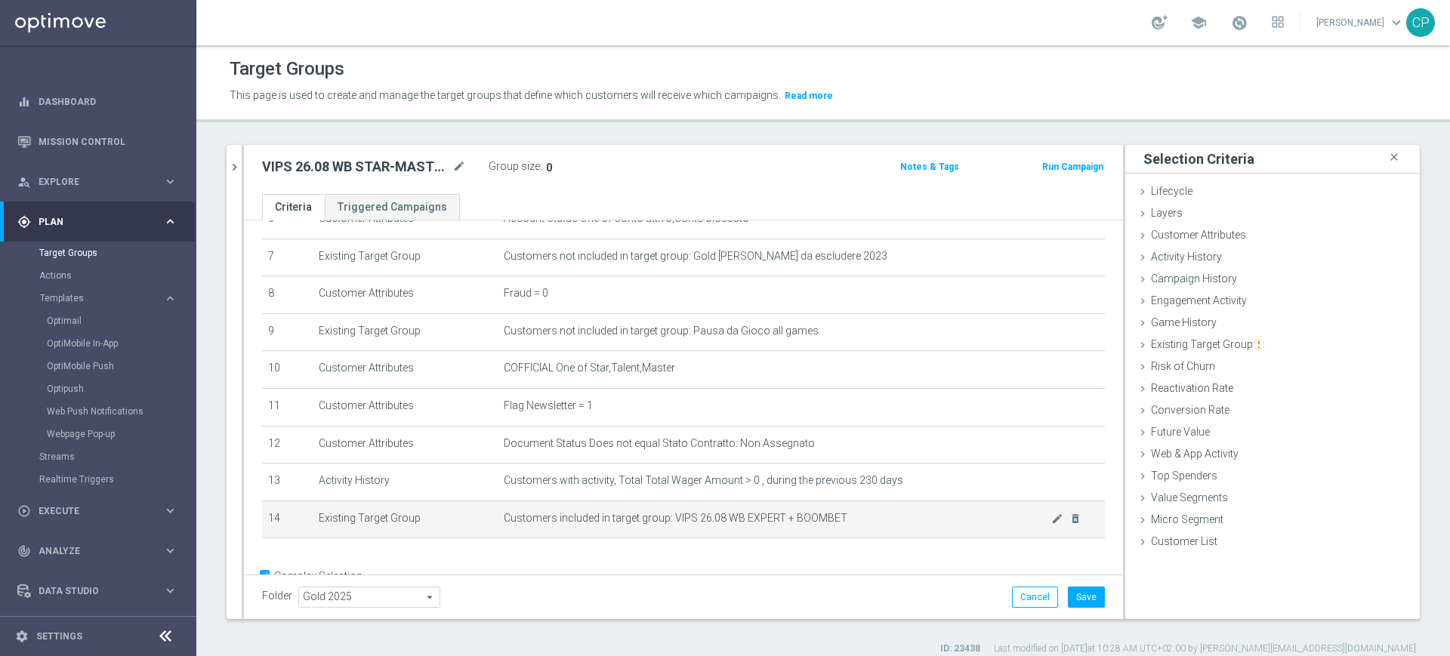
scroll to position [258, 0]
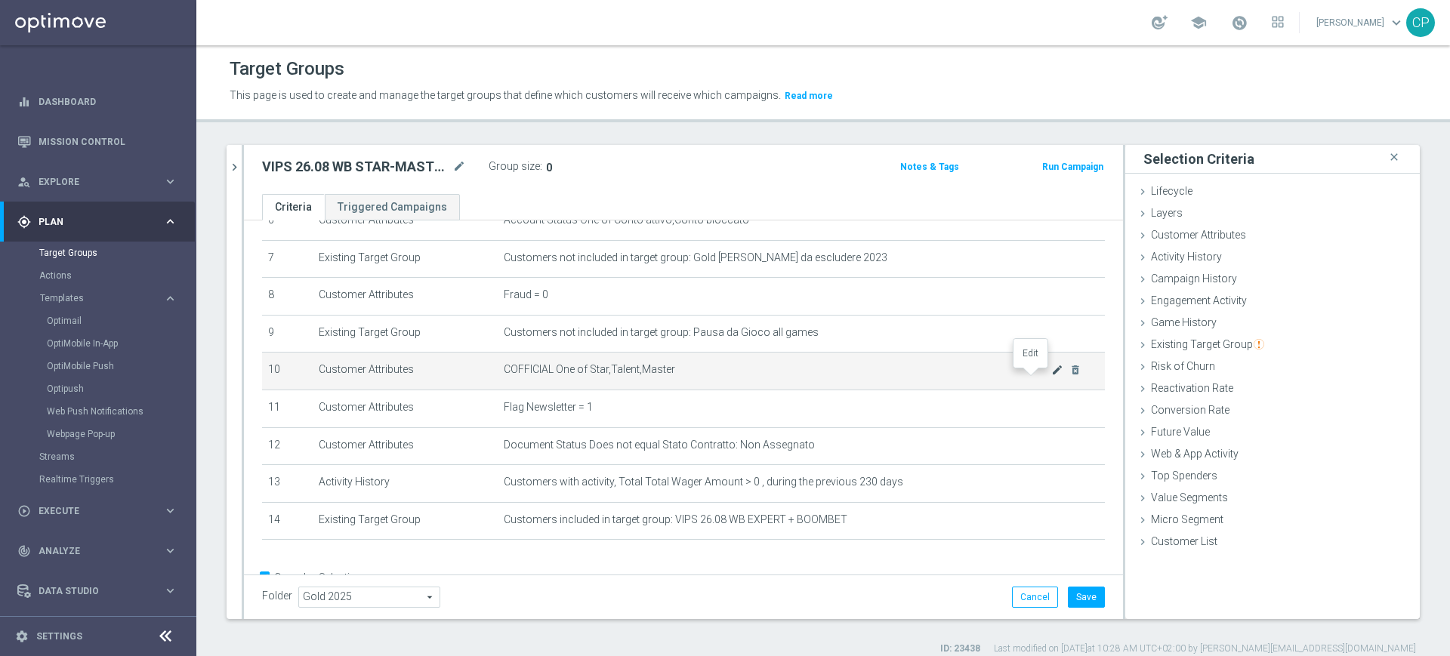
click at [1051, 376] on icon "mode_edit" at bounding box center [1057, 370] width 12 height 12
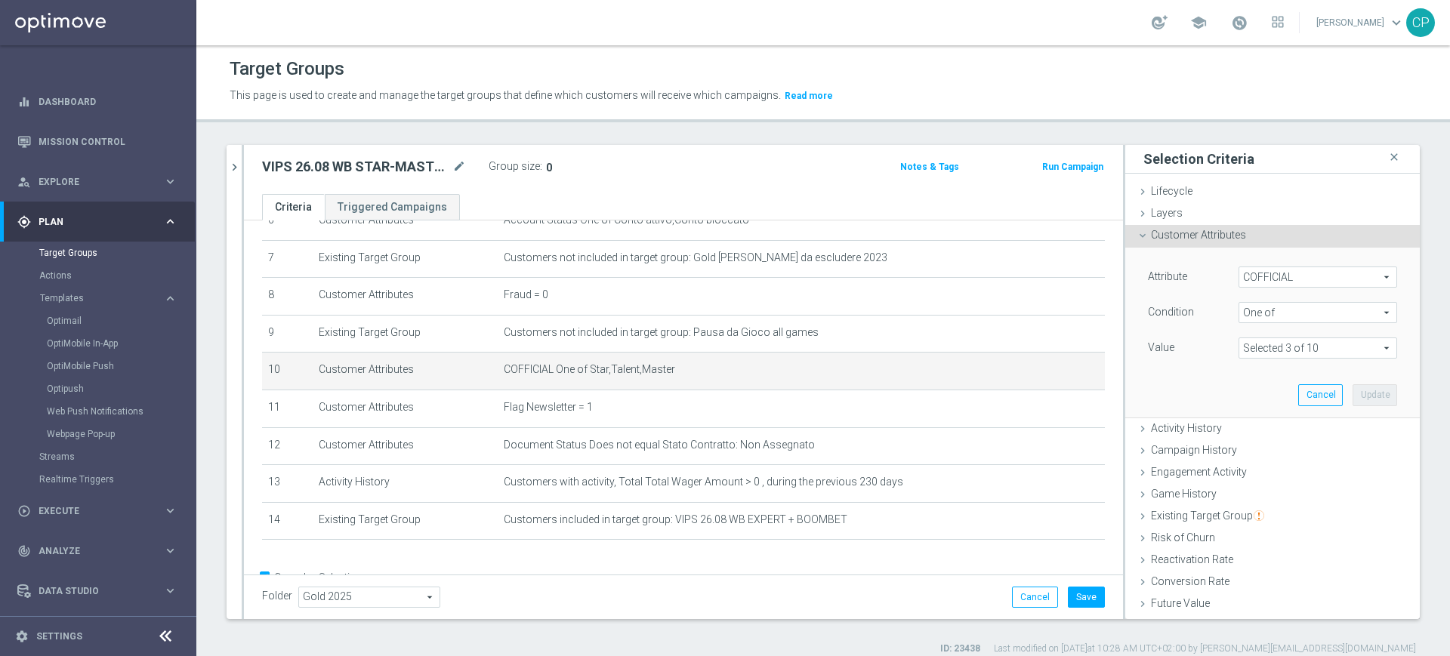
click at [1287, 349] on span at bounding box center [1317, 348] width 157 height 20
click at [1260, 403] on label "Expert" at bounding box center [1328, 410] width 137 height 20
click at [1252, 406] on input "Expert" at bounding box center [1255, 411] width 10 height 10
checkbox input "true"
type input "Selected 4 of 10"
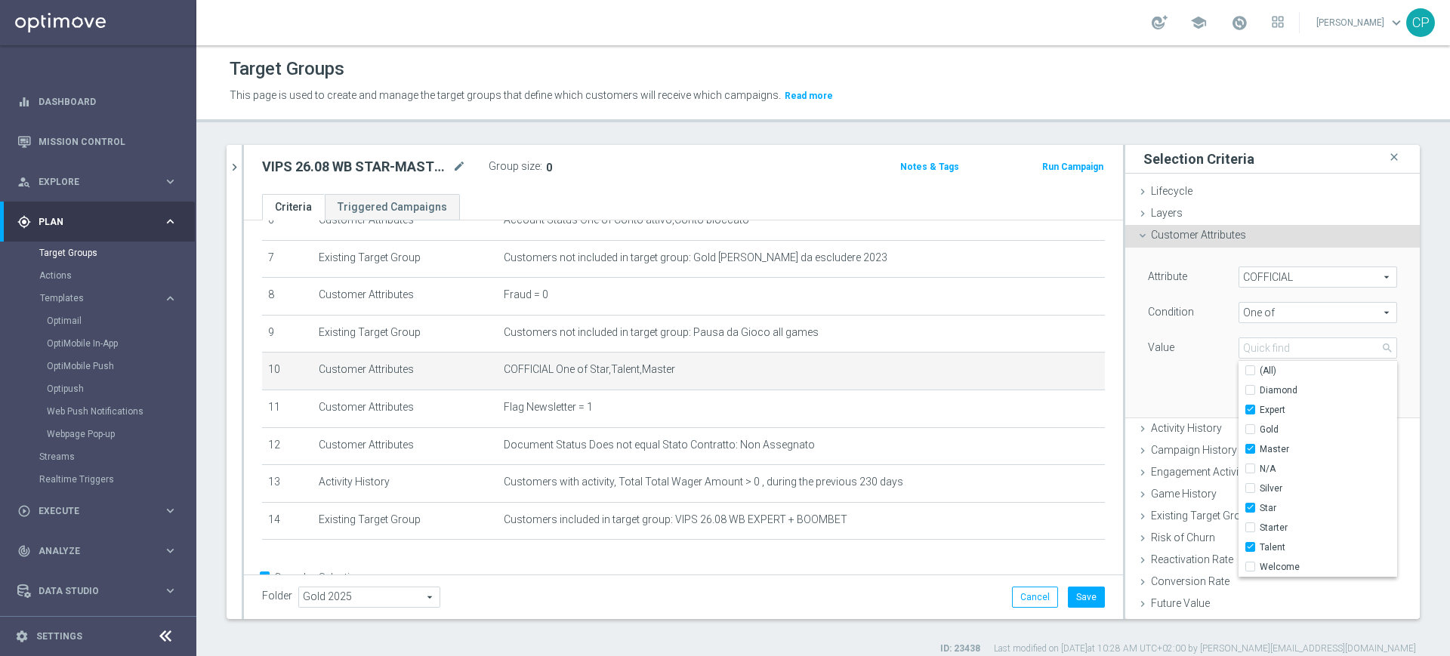
click at [1165, 390] on div "Attribute COFFICIAL COFFICIAL arrow_drop_down search Condition One of One of ar…" at bounding box center [1273, 332] width 272 height 169
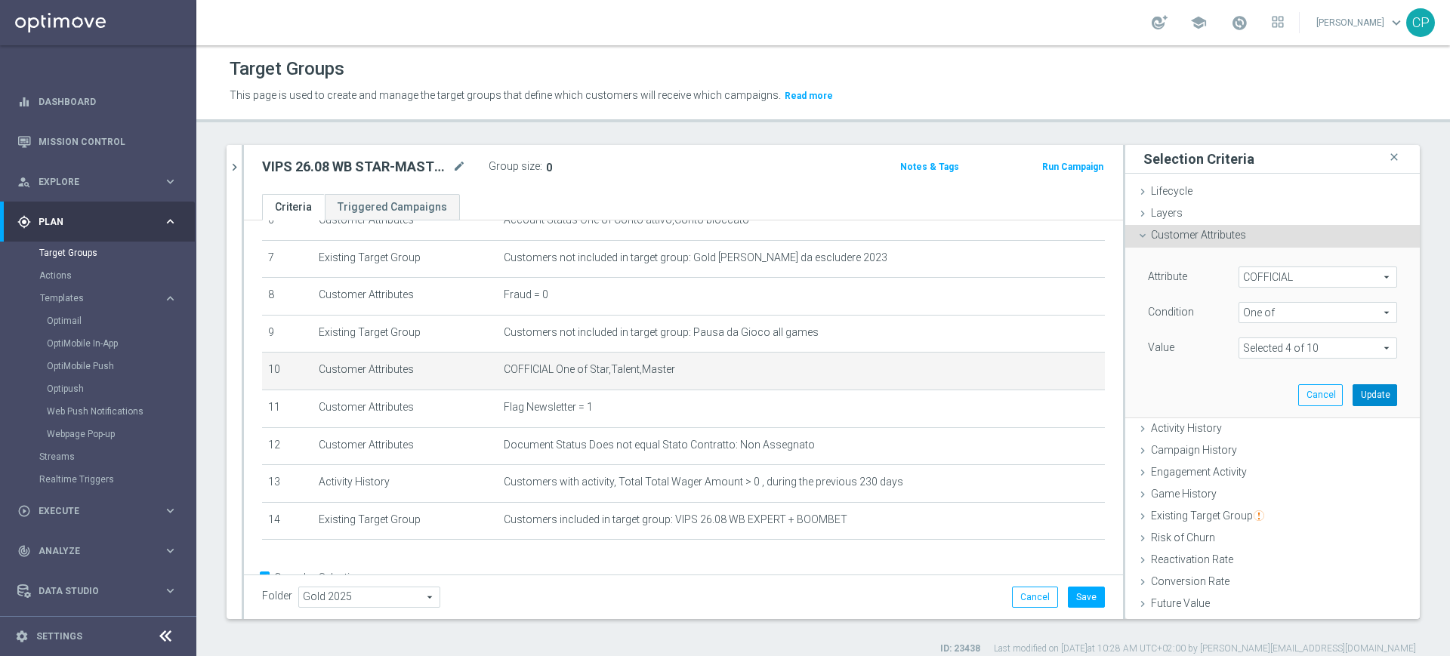
click at [1353, 392] on button "Update" at bounding box center [1375, 394] width 45 height 21
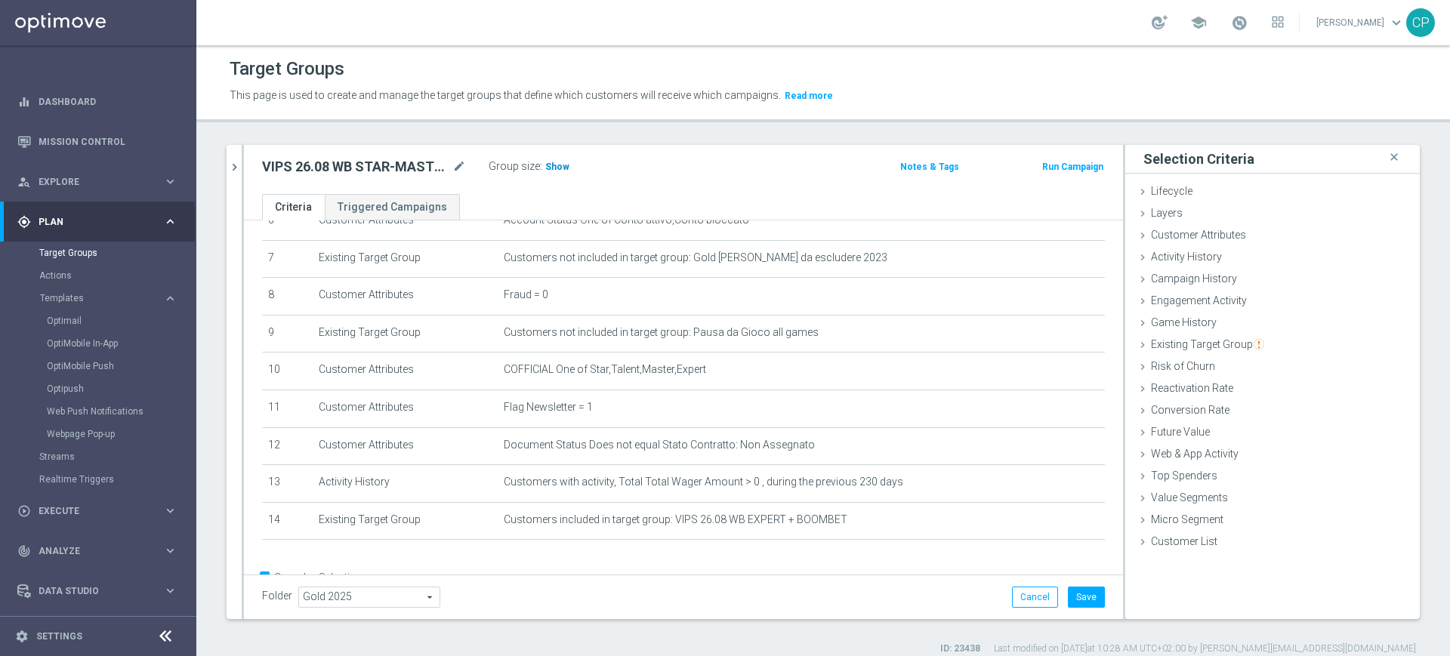
click at [551, 168] on span "Show" at bounding box center [557, 167] width 24 height 11
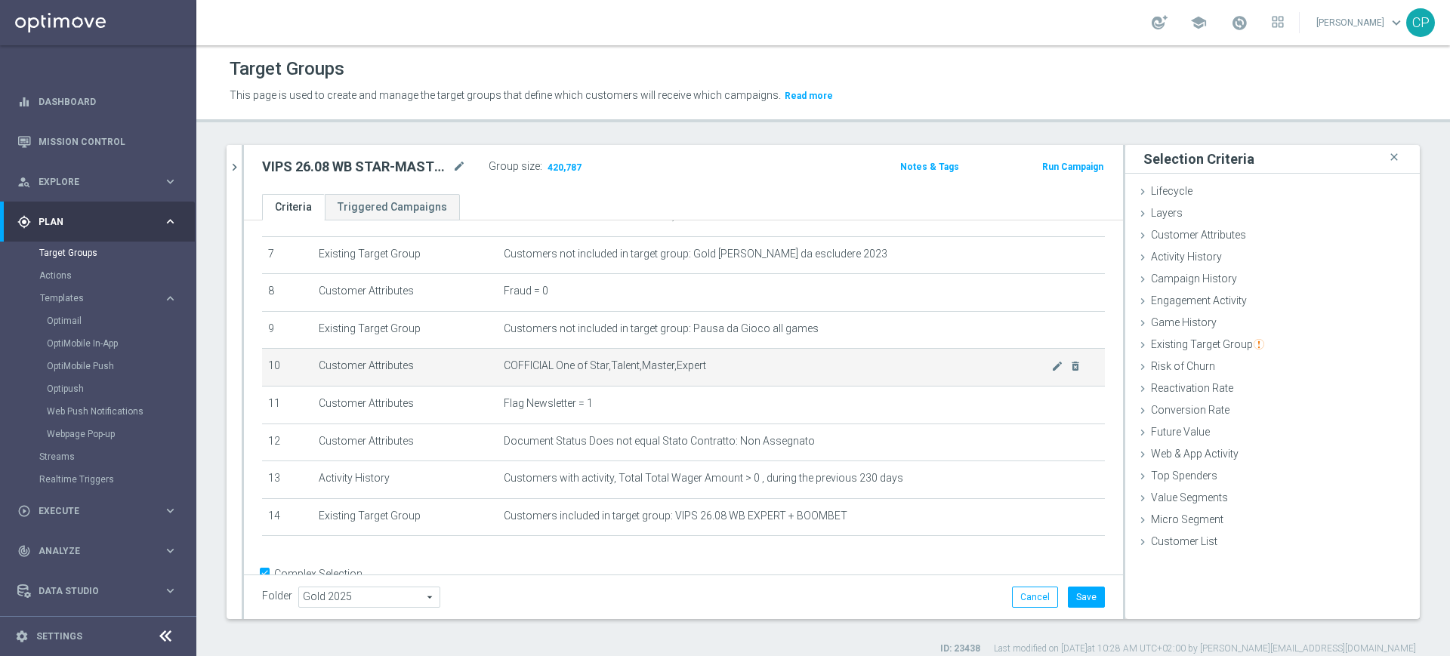
scroll to position [261, 0]
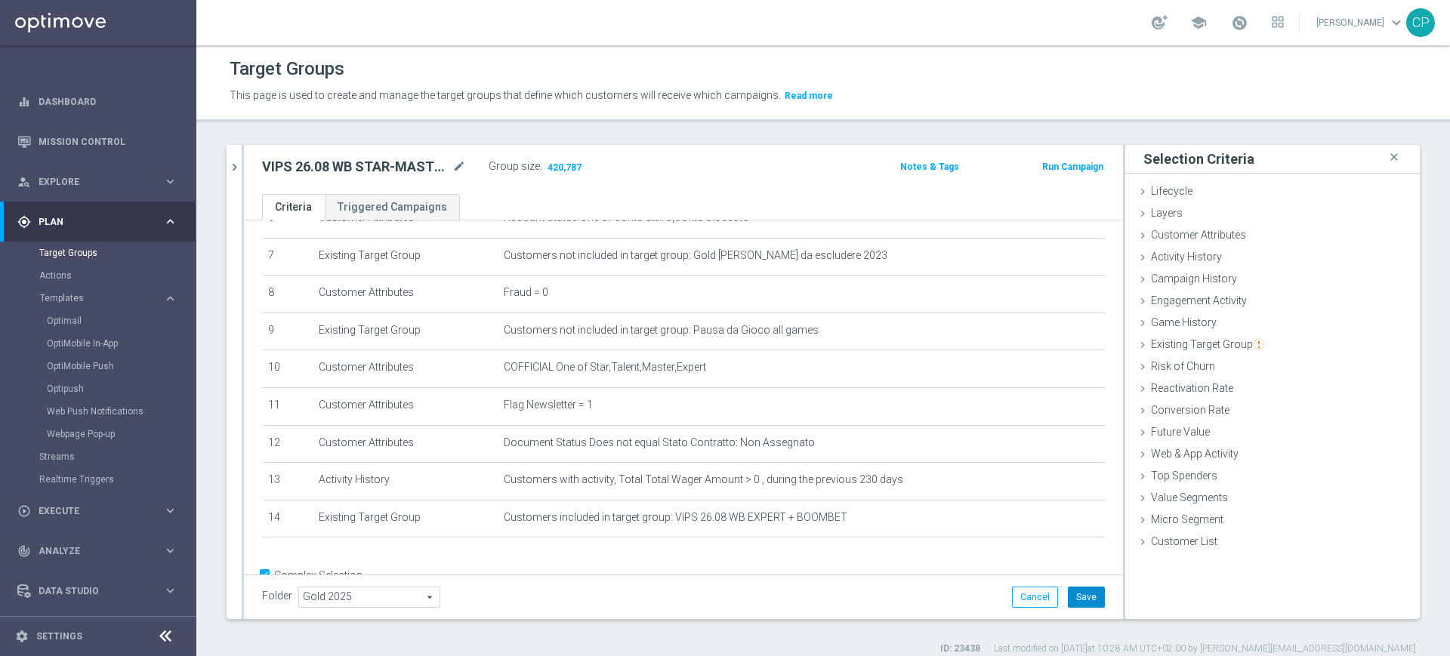
click at [1068, 595] on button "Save" at bounding box center [1086, 597] width 37 height 21
click at [102, 135] on link "Mission Control" at bounding box center [108, 142] width 139 height 40
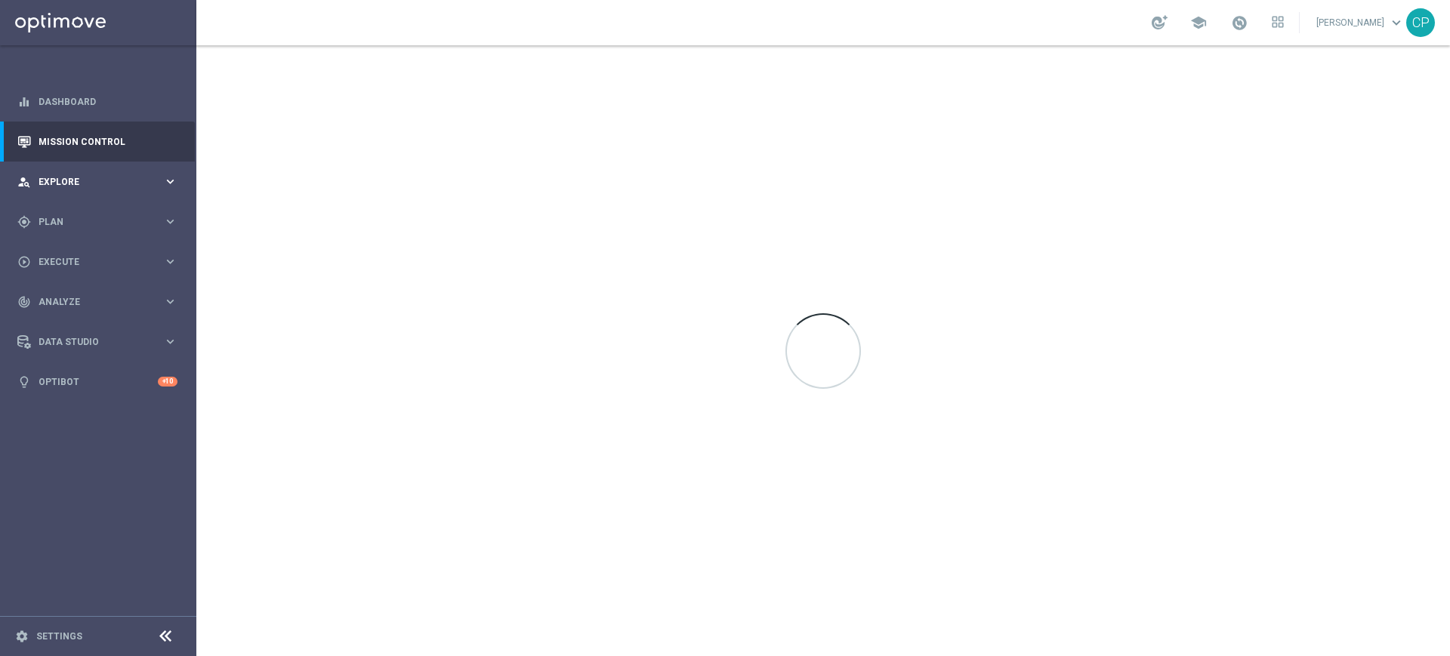
click at [82, 177] on span "Explore" at bounding box center [101, 181] width 125 height 9
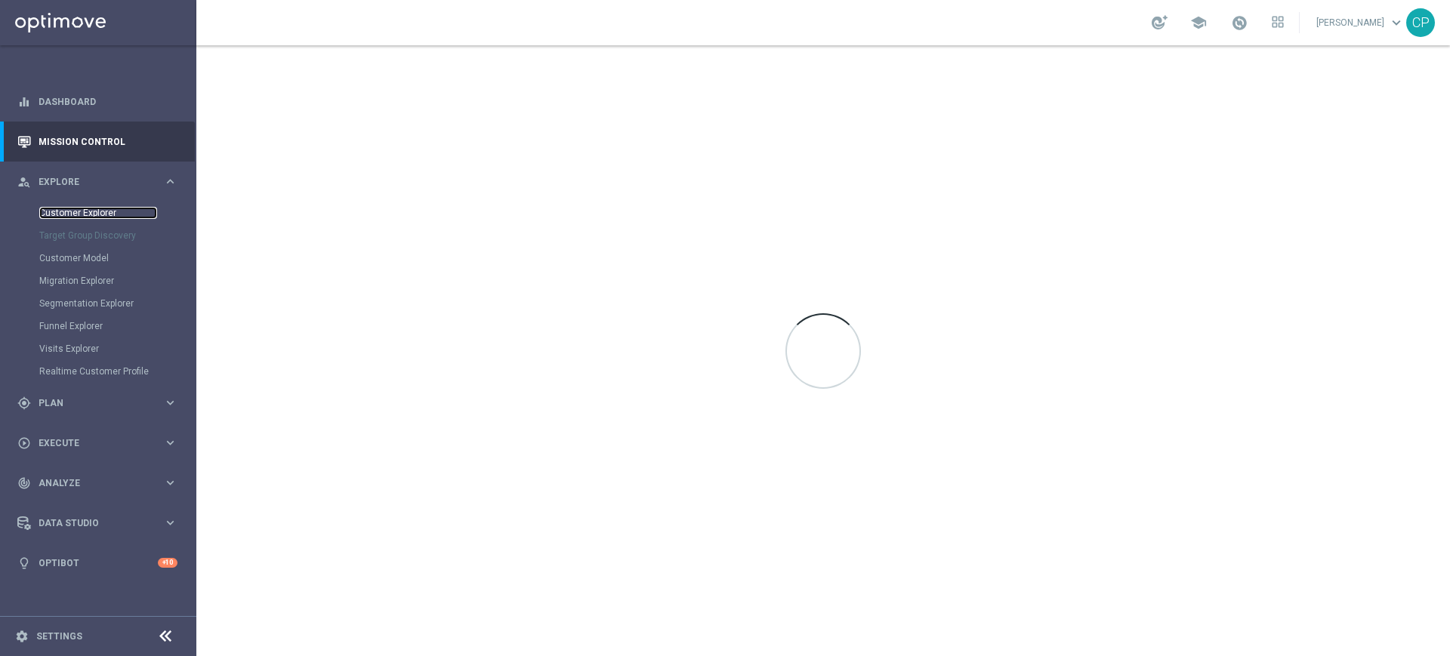
click at [97, 212] on link "Customer Explorer" at bounding box center [98, 213] width 118 height 12
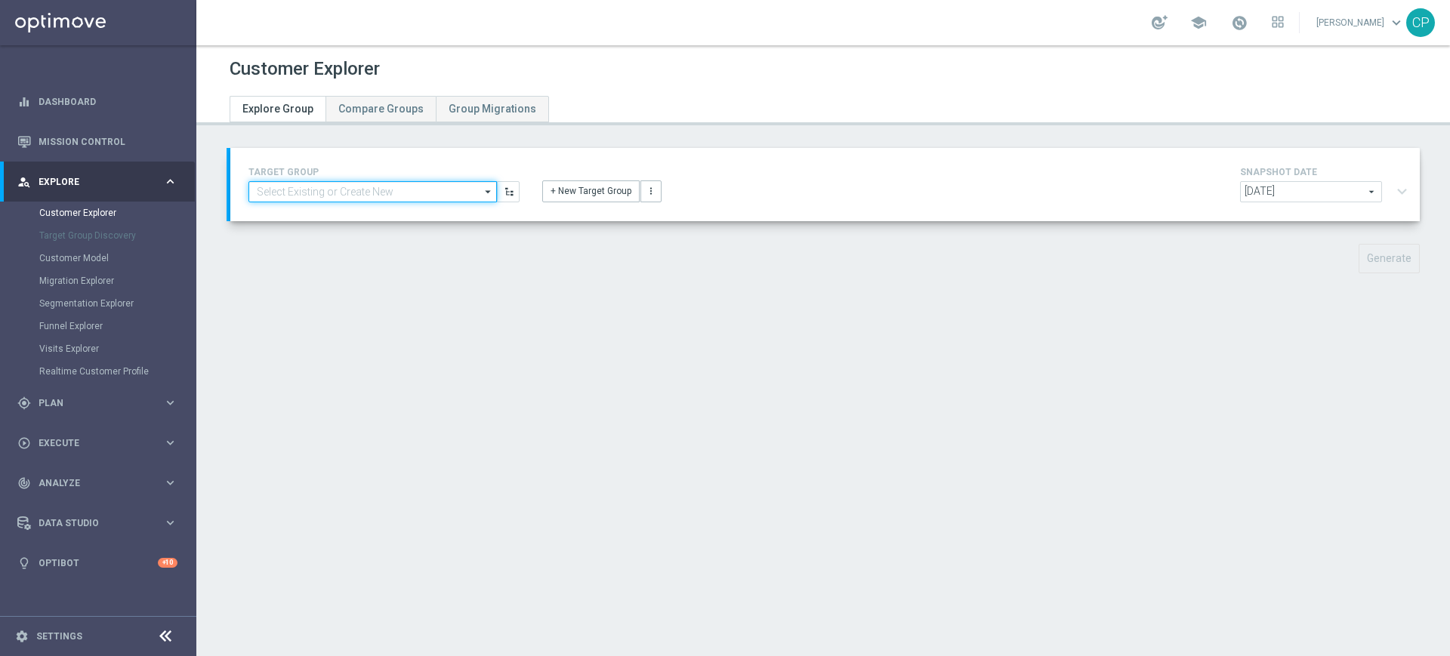
click at [372, 193] on input at bounding box center [372, 191] width 248 height 21
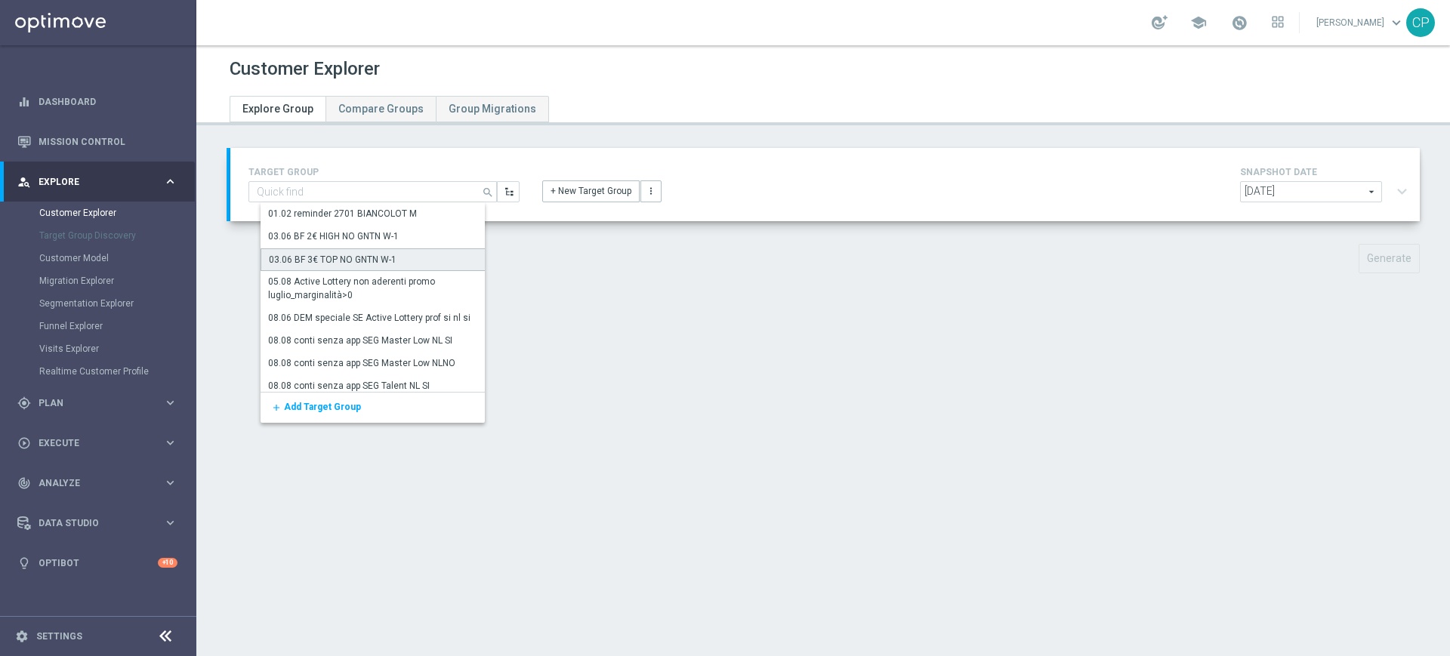
click at [356, 255] on div "03.06 BF 3€ TOP NO GNTN W-1" at bounding box center [333, 260] width 128 height 14
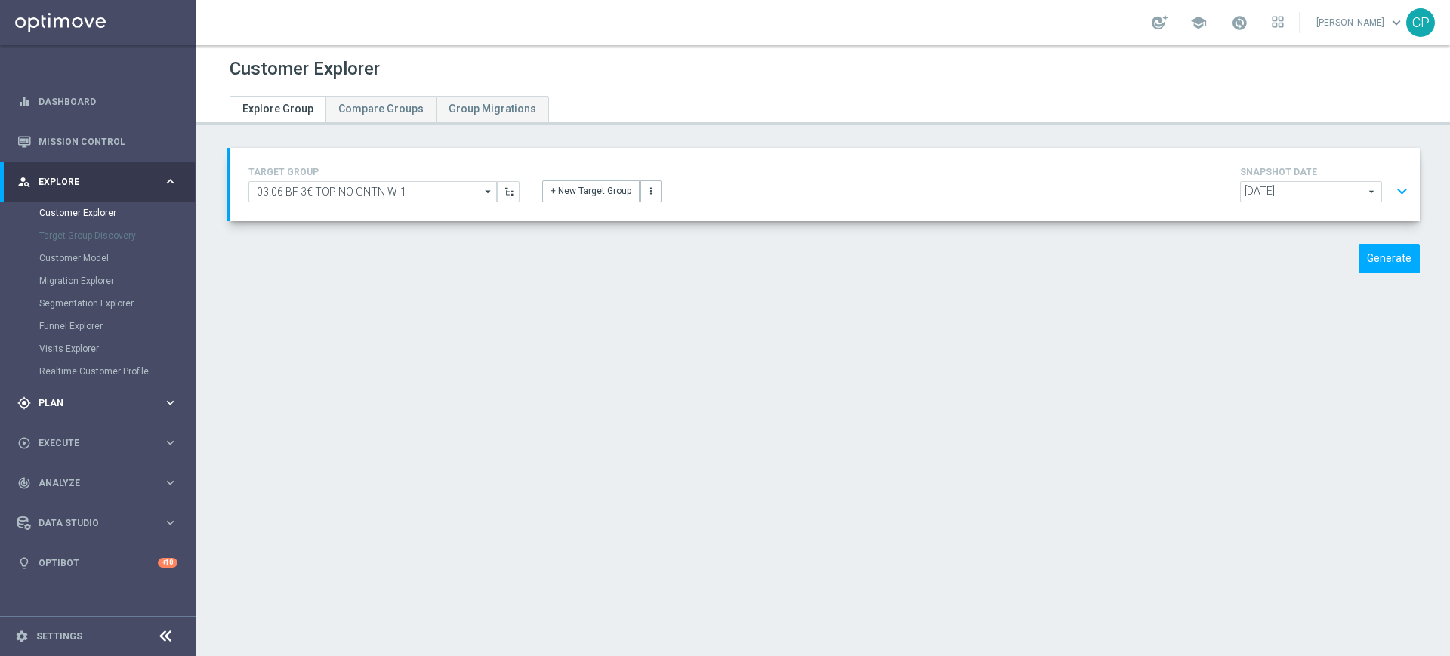
click at [115, 406] on span "Plan" at bounding box center [101, 403] width 125 height 9
click at [64, 248] on link "Target Groups" at bounding box center [98, 253] width 118 height 12
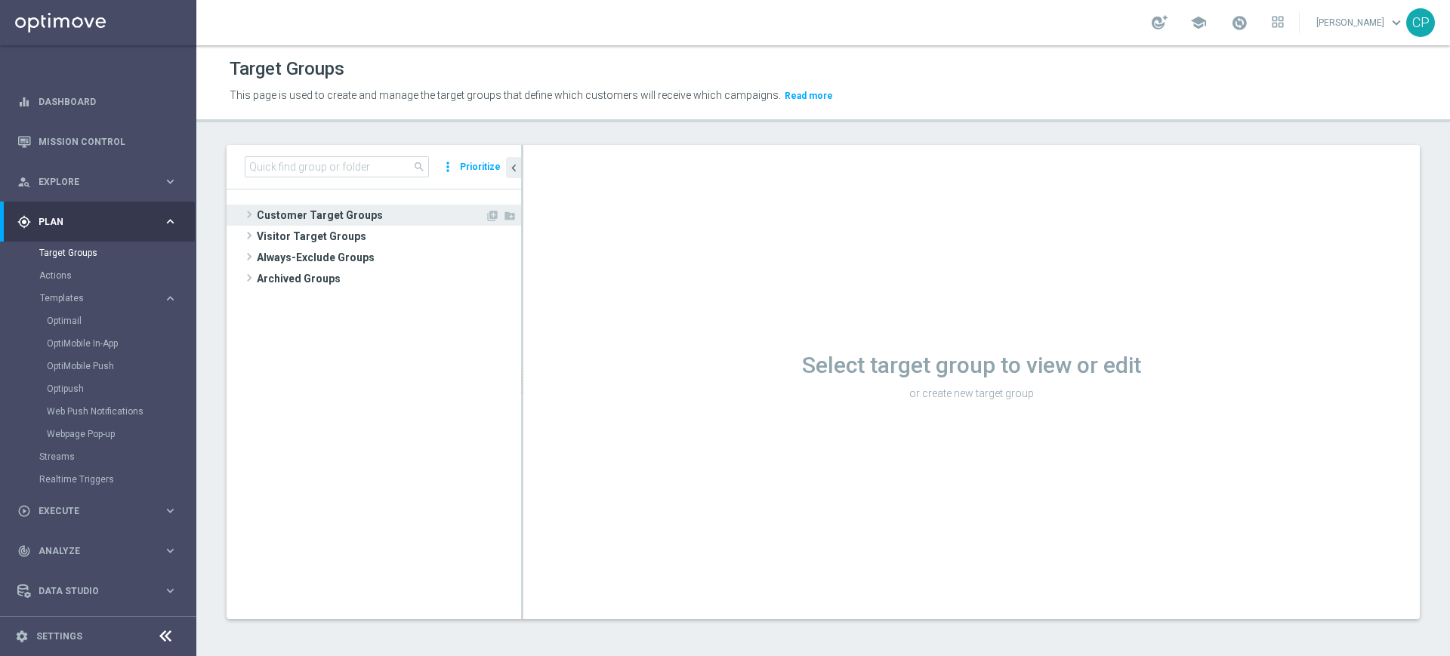
click at [314, 215] on span "Customer Target Groups" at bounding box center [371, 215] width 228 height 21
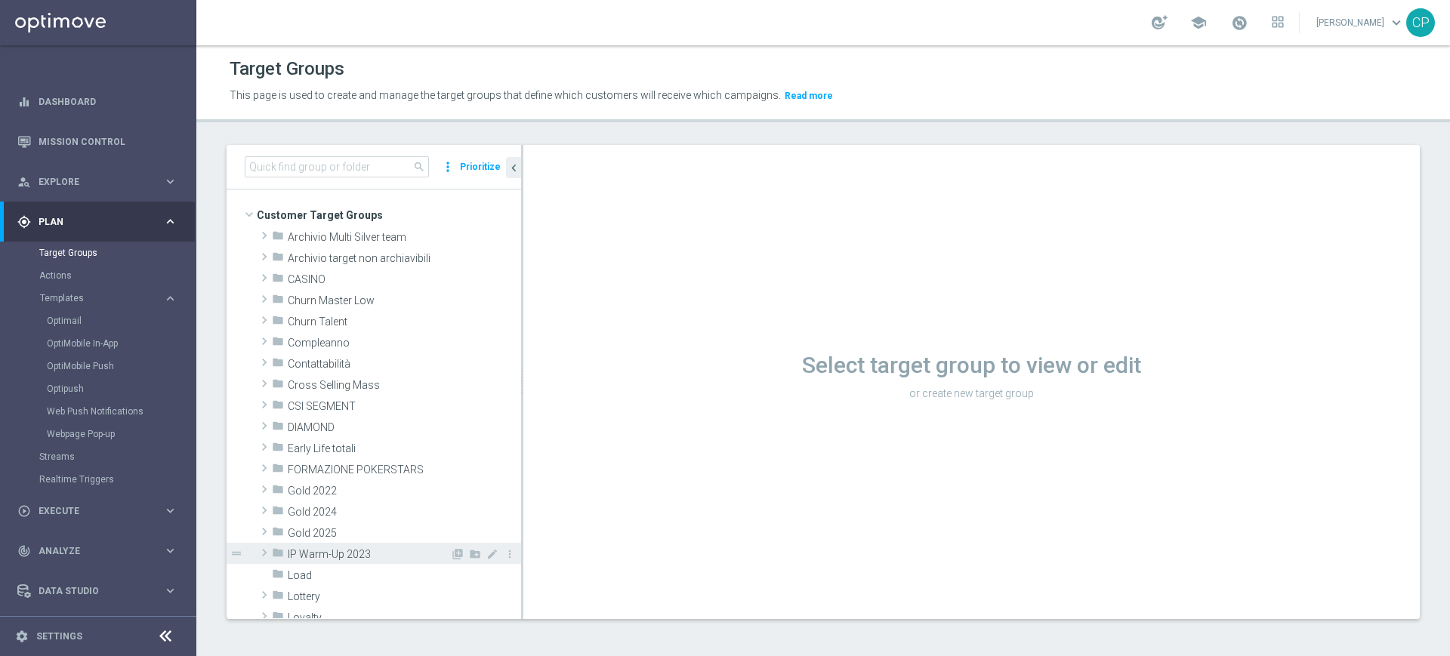
scroll to position [94, 0]
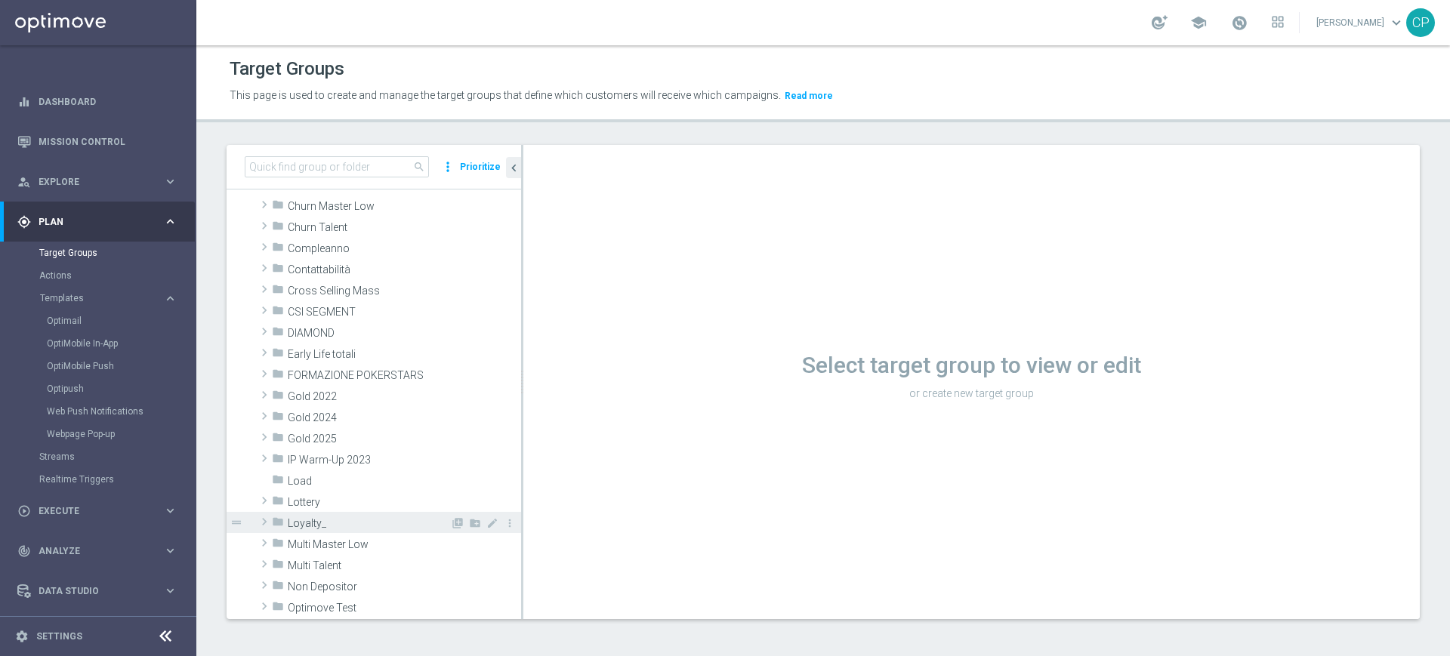
click at [320, 513] on div "folder Loyalty_" at bounding box center [361, 522] width 178 height 21
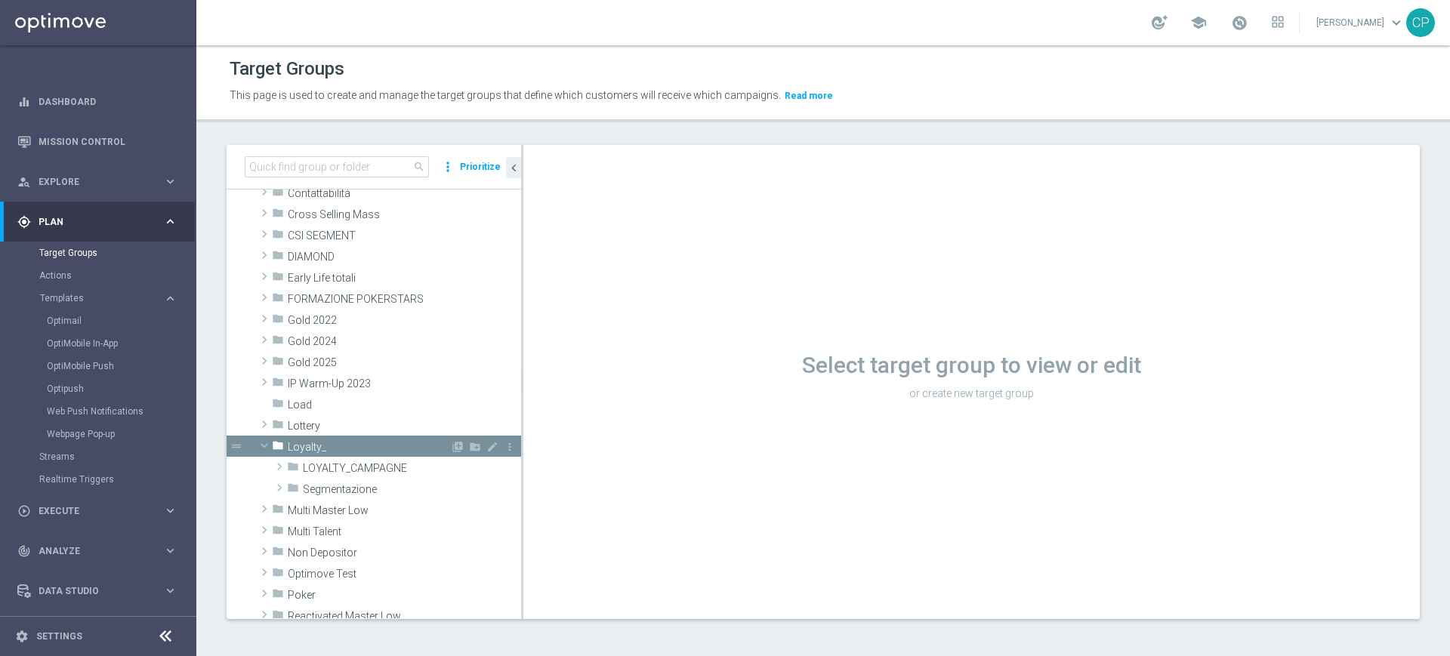
scroll to position [176, 0]
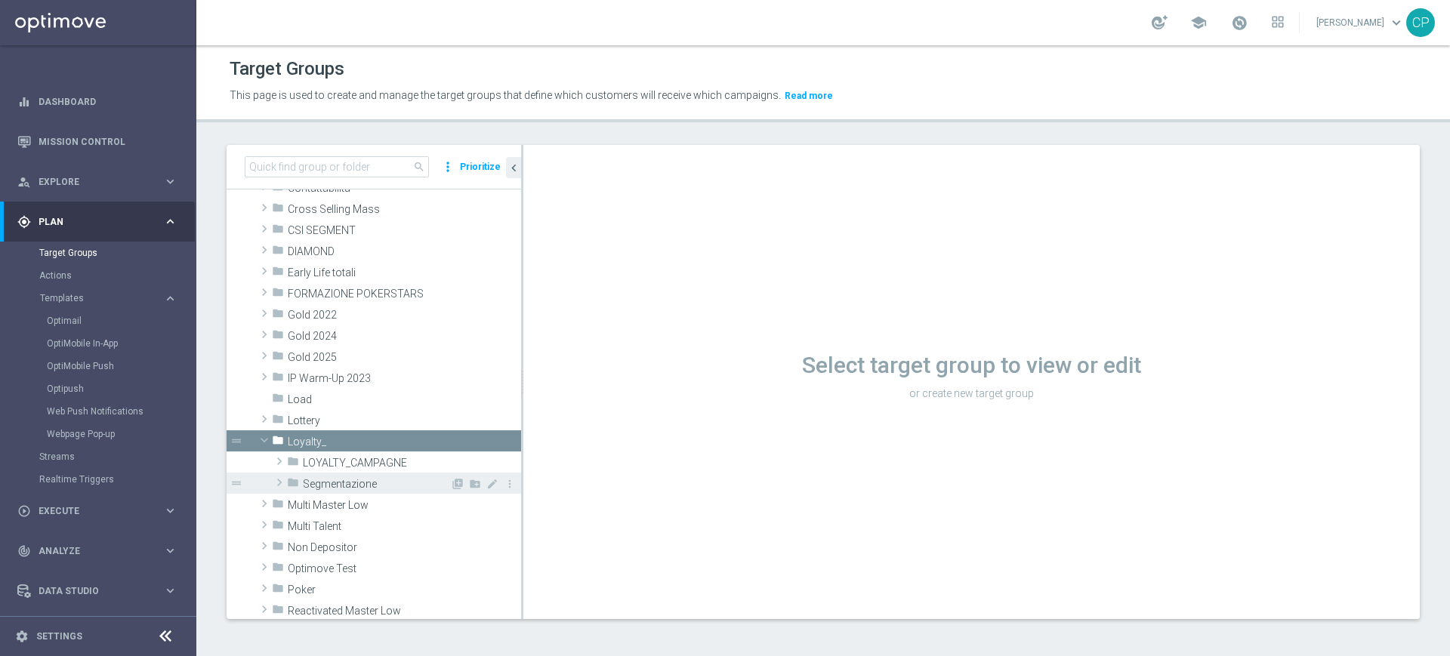
click at [345, 482] on span "Segmentazione" at bounding box center [376, 484] width 147 height 13
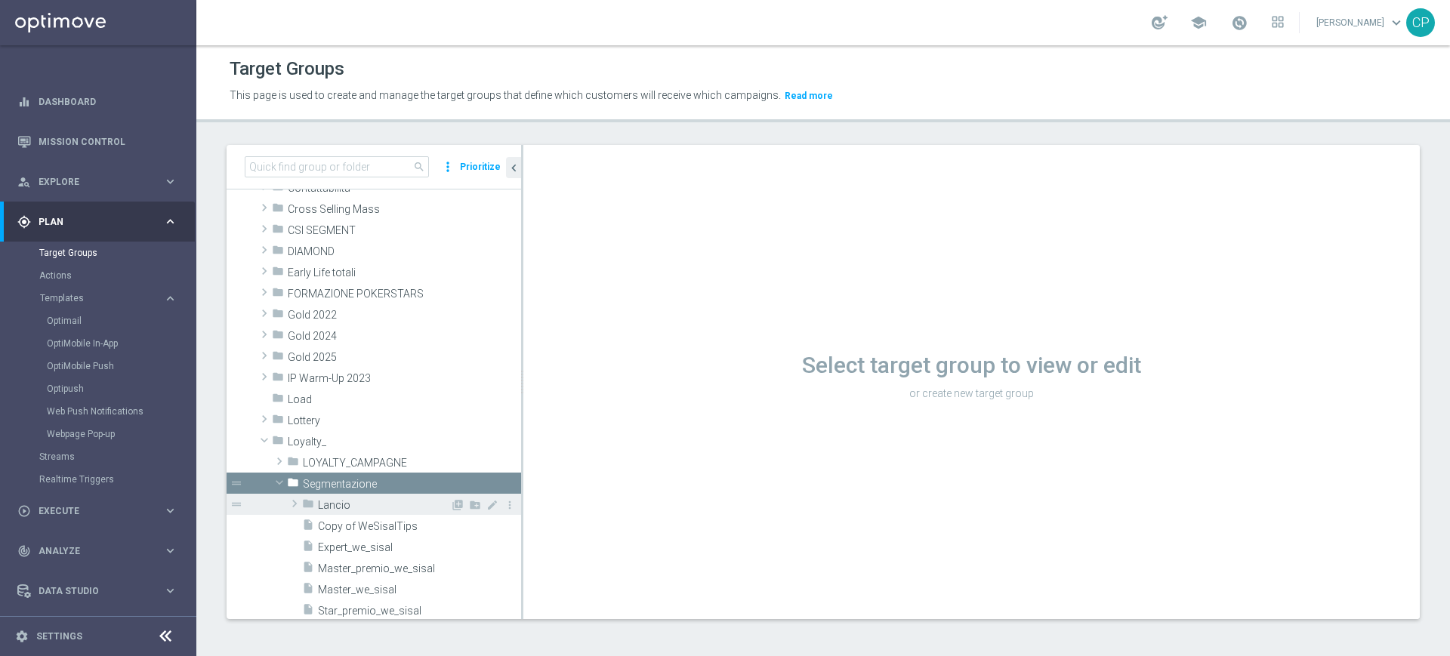
click at [342, 505] on span "Lancio" at bounding box center [384, 505] width 132 height 13
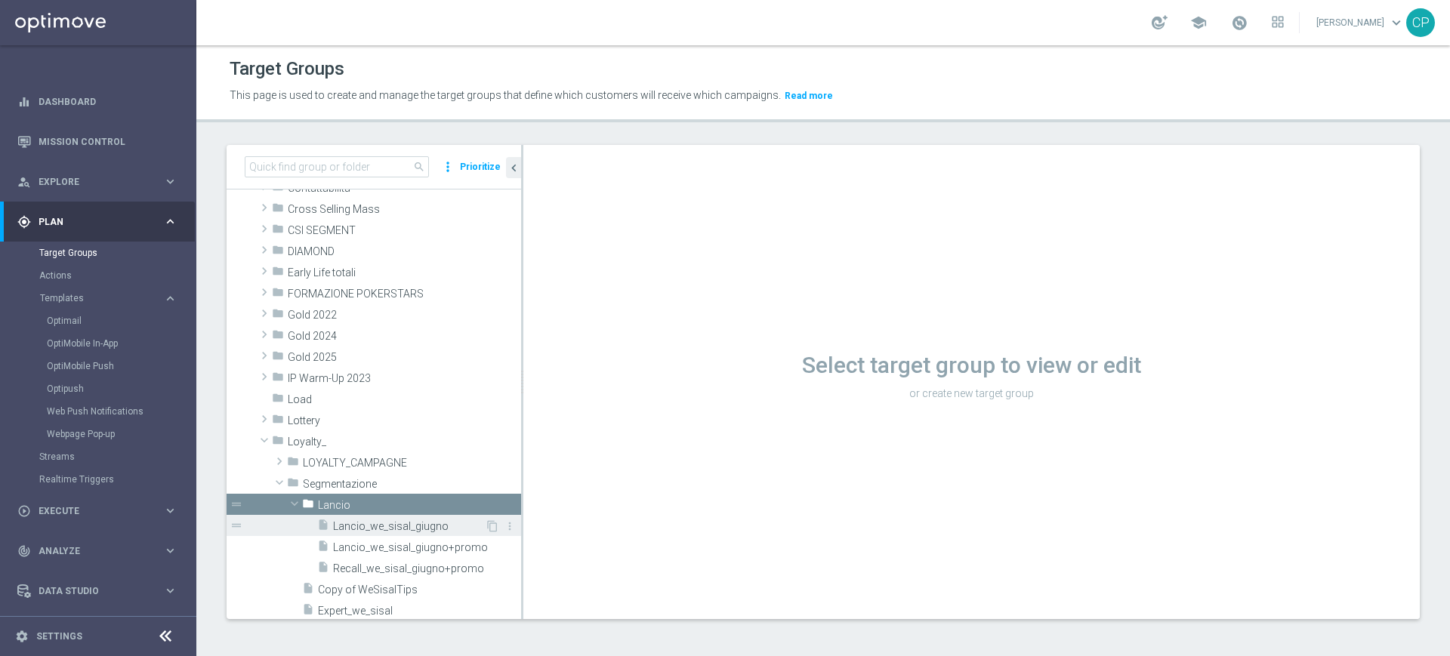
click at [350, 524] on span "Lancio_we_sisal_giugno" at bounding box center [409, 526] width 152 height 13
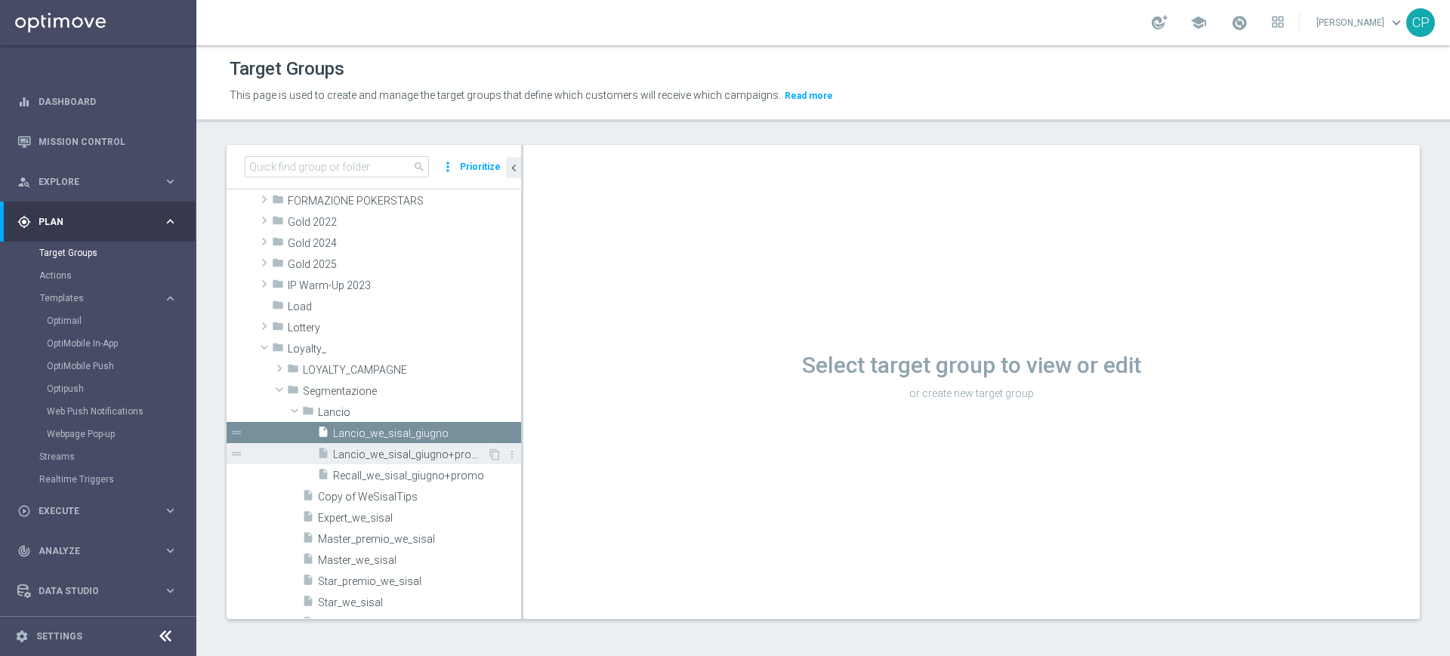
scroll to position [270, 0]
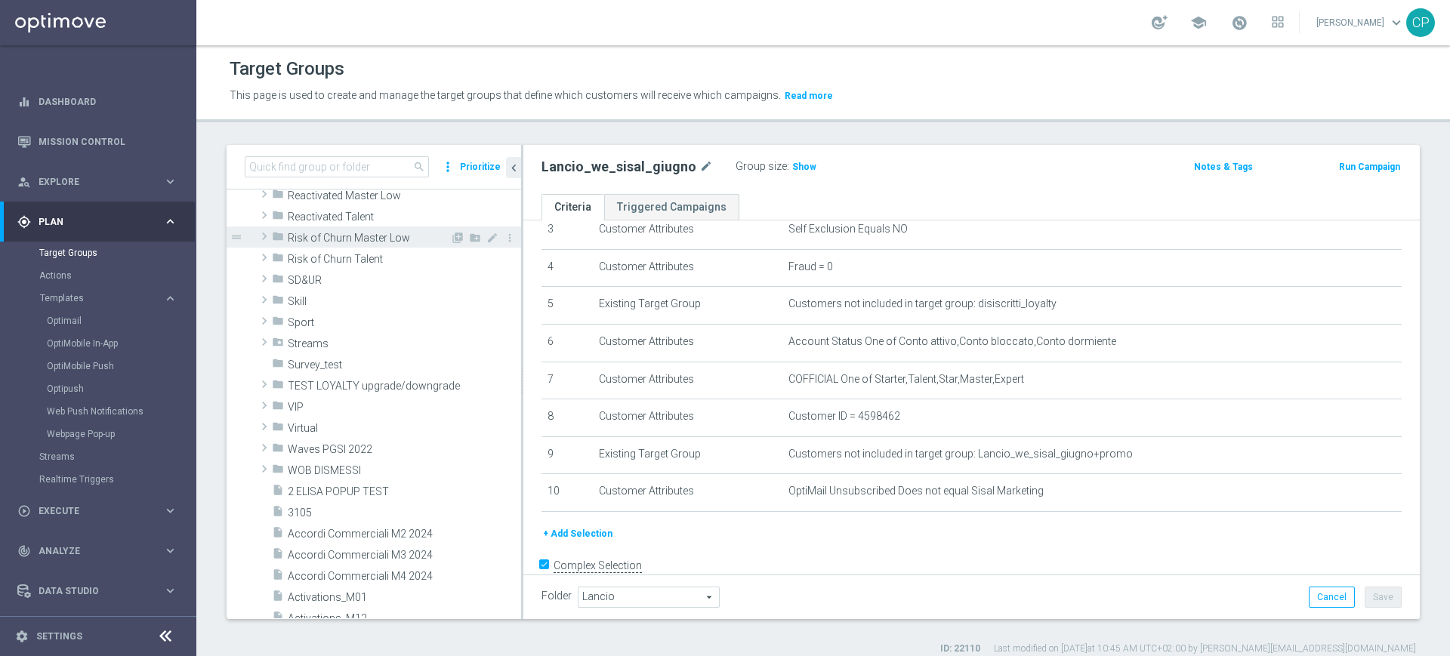
scroll to position [834, 0]
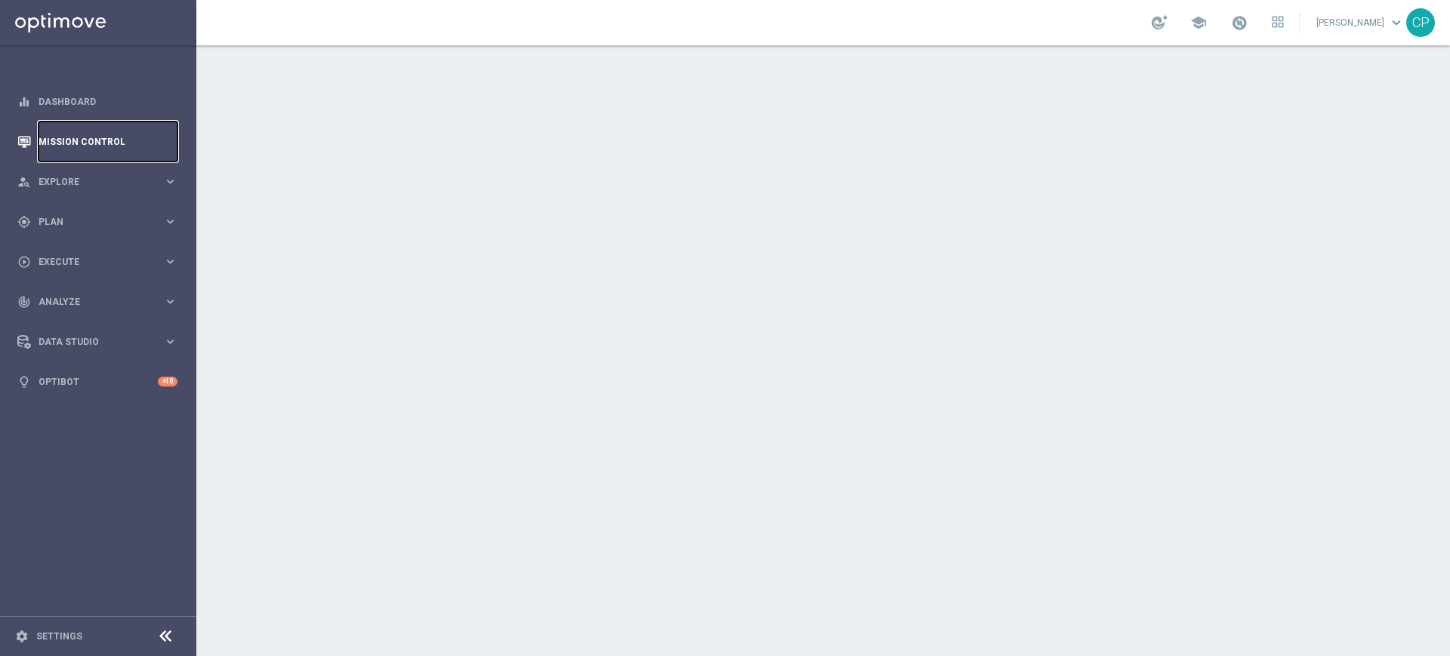
click at [76, 138] on link "Mission Control" at bounding box center [108, 142] width 139 height 40
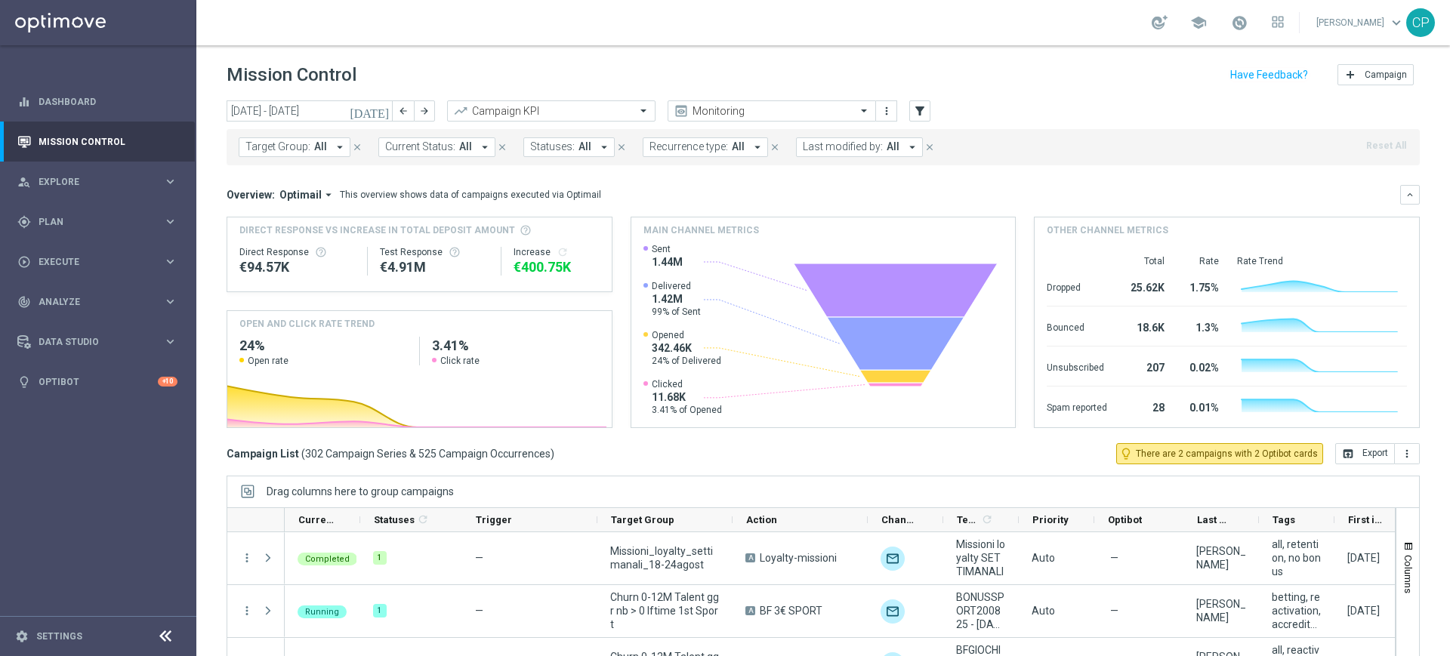
click at [376, 107] on button "[DATE]" at bounding box center [369, 111] width 45 height 23
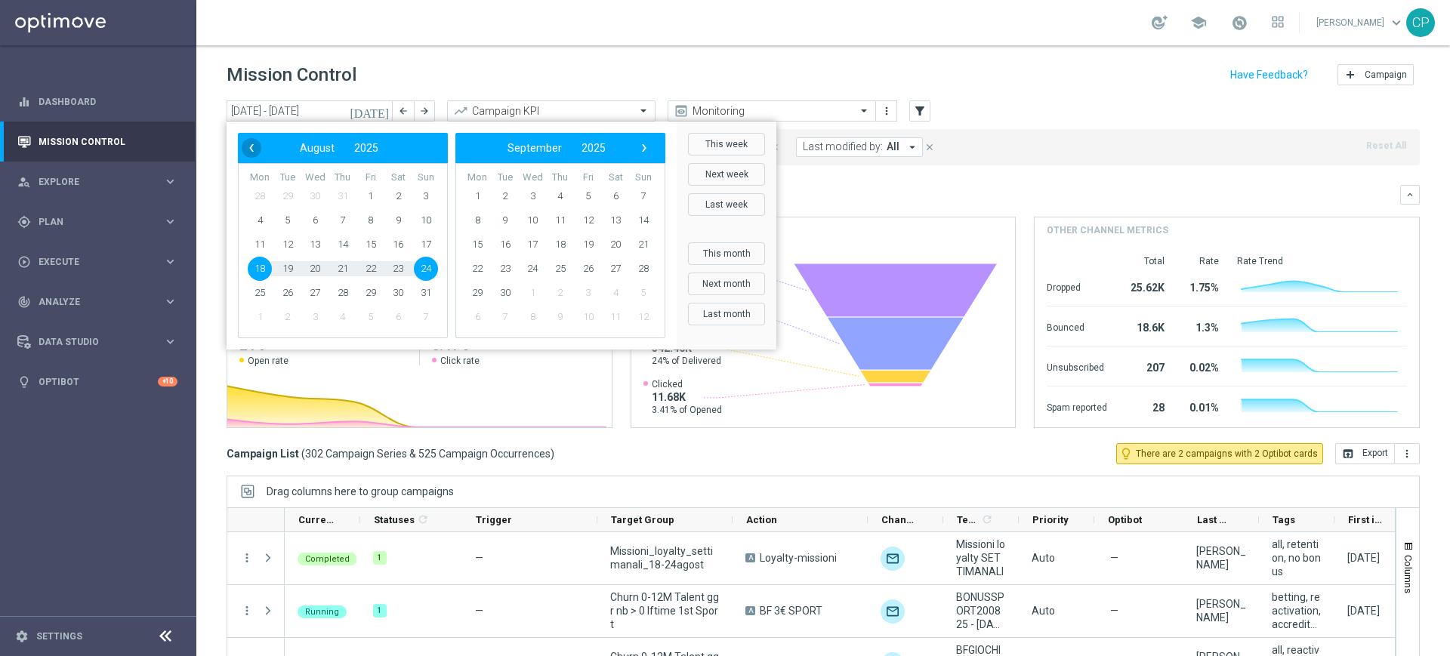
click at [243, 142] on span "‹" at bounding box center [252, 148] width 20 height 20
click at [290, 194] on span "1" at bounding box center [288, 196] width 24 height 24
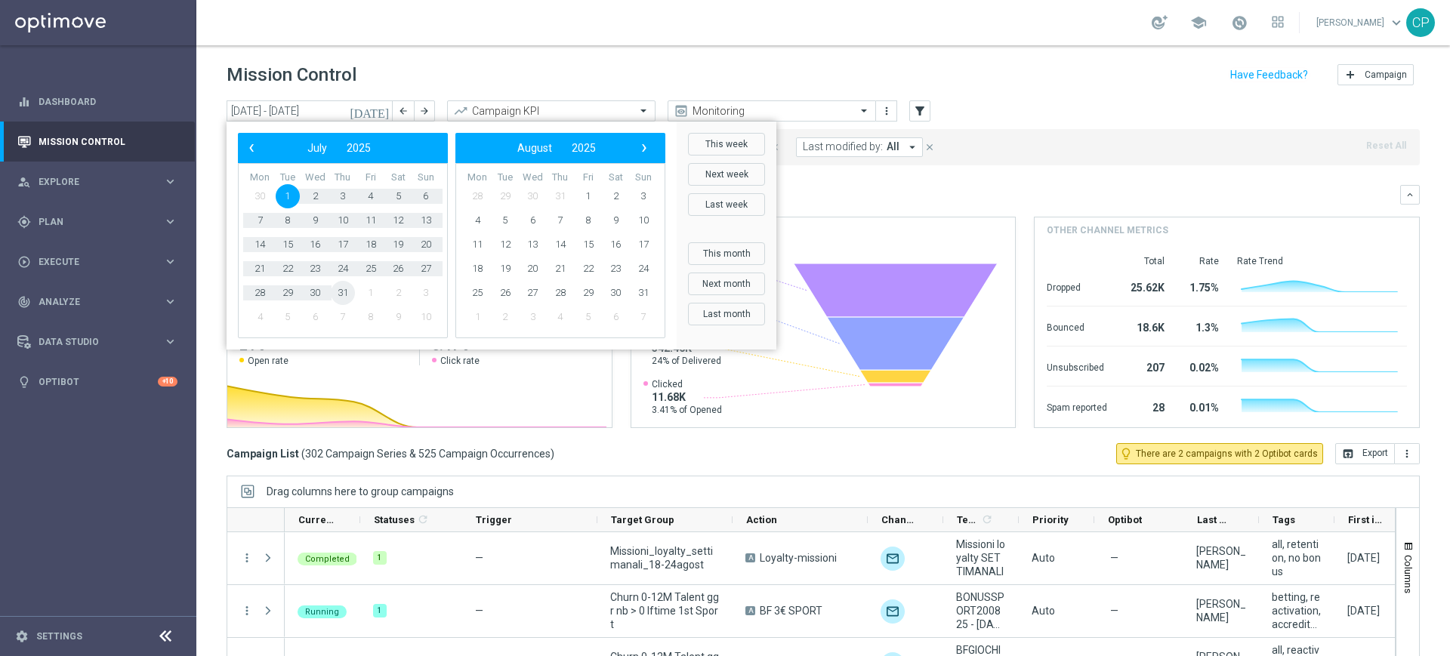
click at [346, 295] on span "31" at bounding box center [343, 293] width 24 height 24
type input "01 Jul 2025 - 31 Jul 2025"
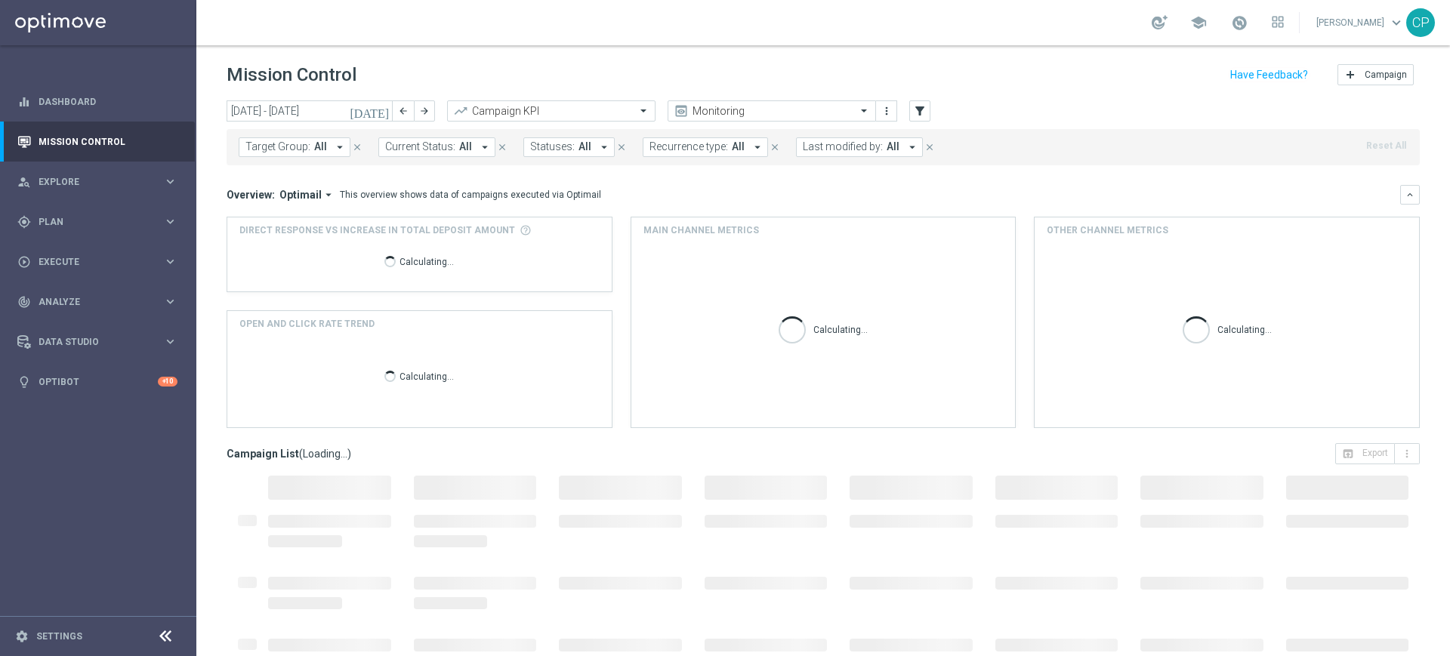
click at [867, 147] on span "Last modified by:" at bounding box center [843, 146] width 80 height 13
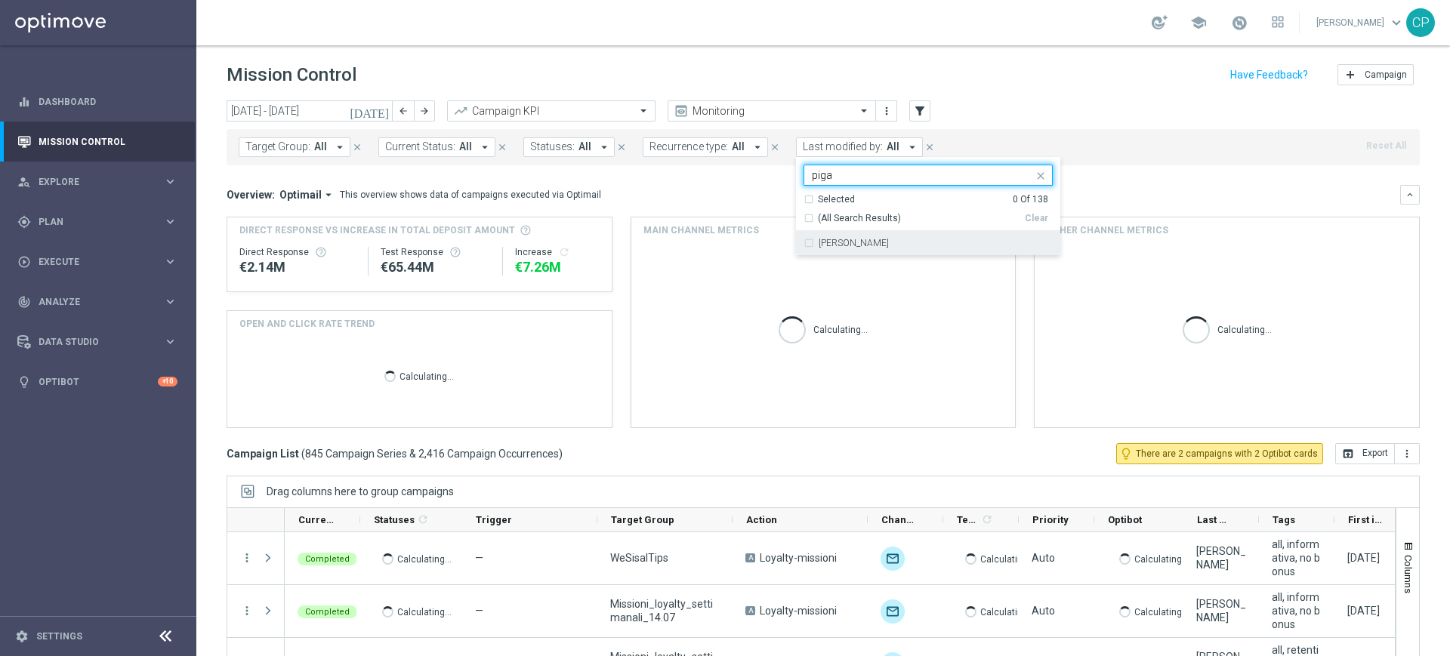
click at [837, 242] on label "[PERSON_NAME]" at bounding box center [854, 243] width 70 height 9
type input "piga"
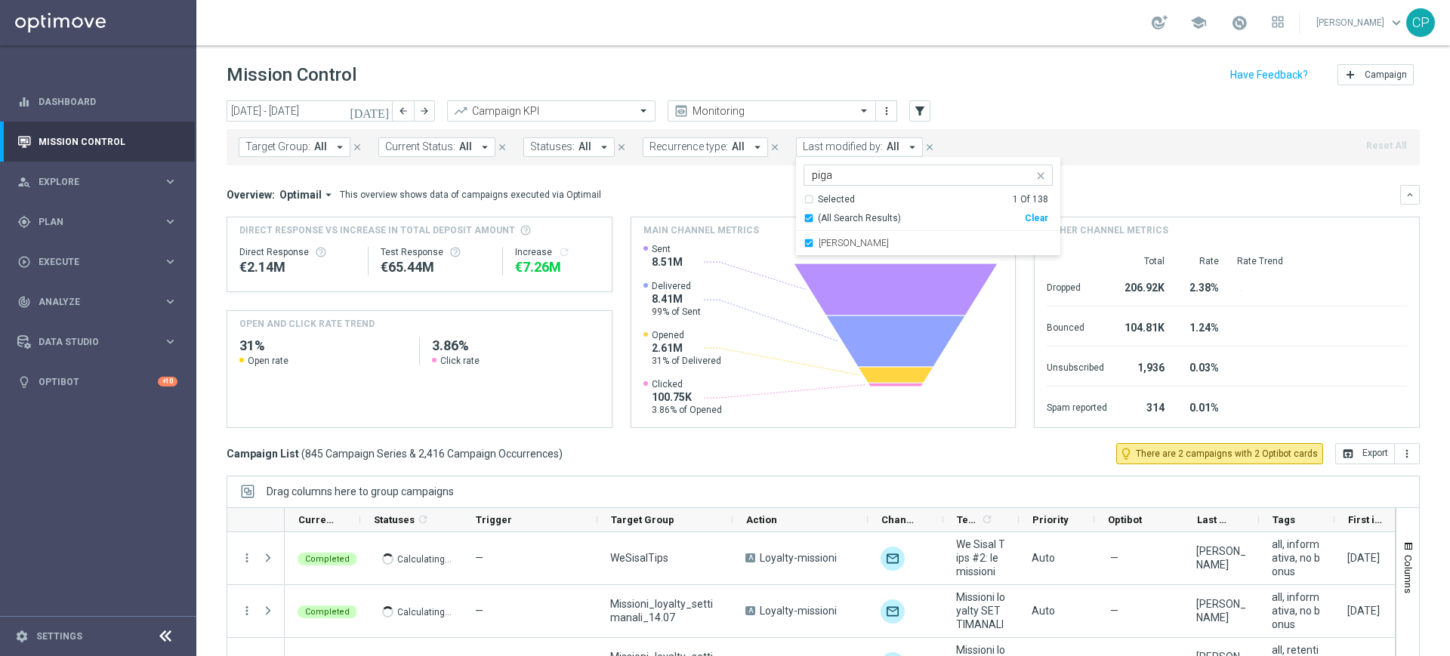
click at [739, 196] on div "Overview: Optimail arrow_drop_down This overview shows data of campaigns execut…" at bounding box center [814, 195] width 1174 height 14
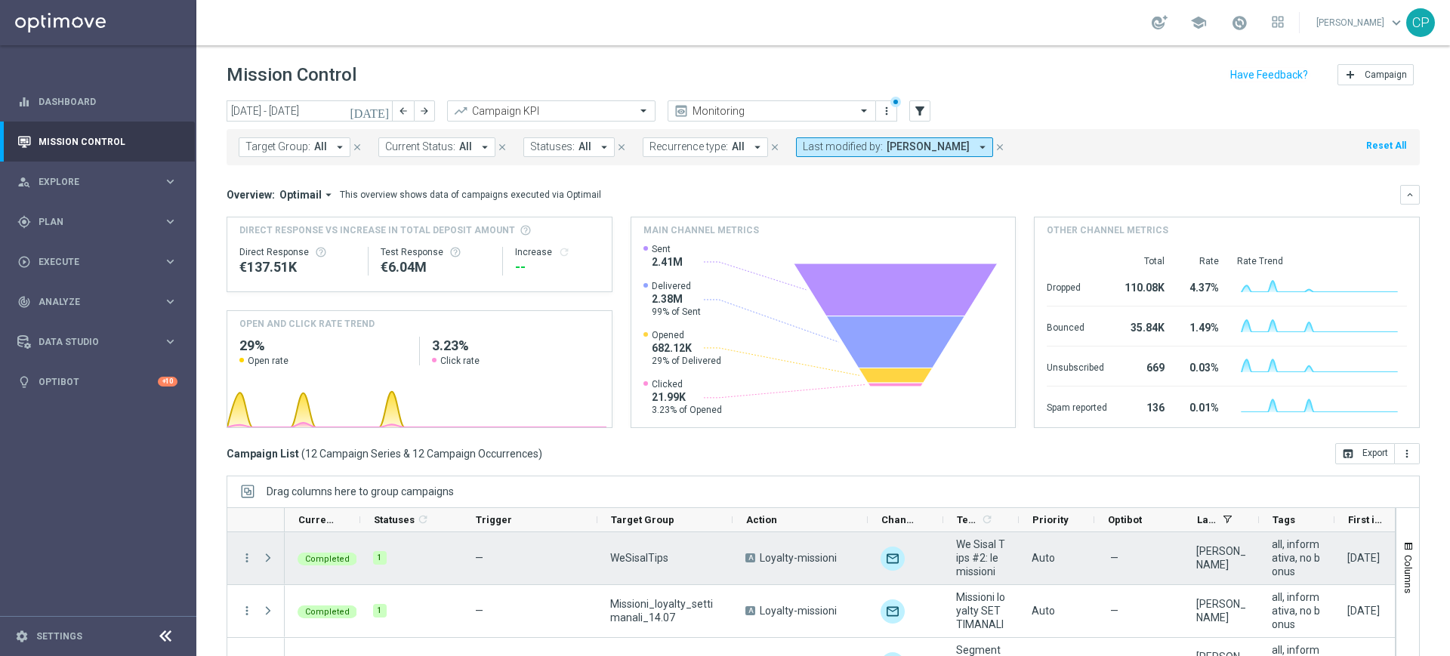
drag, startPoint x: 859, startPoint y: 535, endPoint x: 818, endPoint y: 527, distance: 42.2
click at [818, 527] on div at bounding box center [811, 623] width 1169 height 233
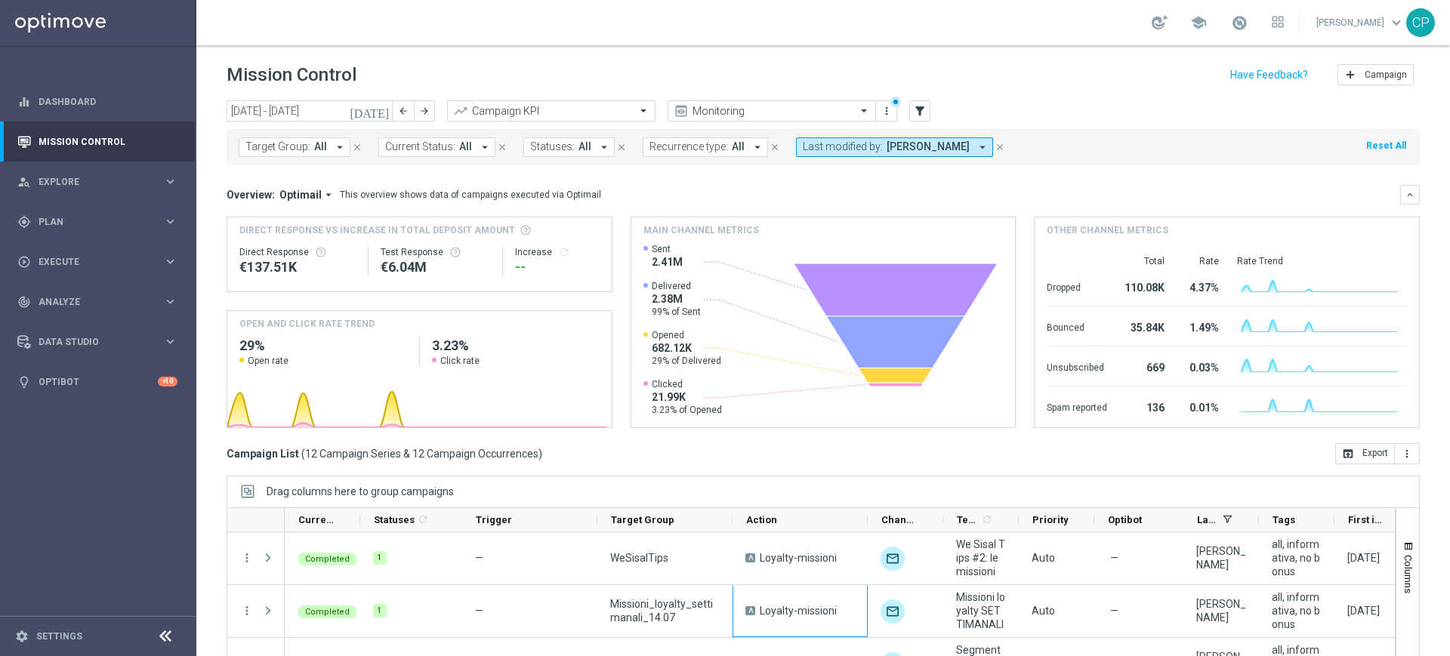
click at [376, 111] on button "[DATE]" at bounding box center [369, 111] width 45 height 23
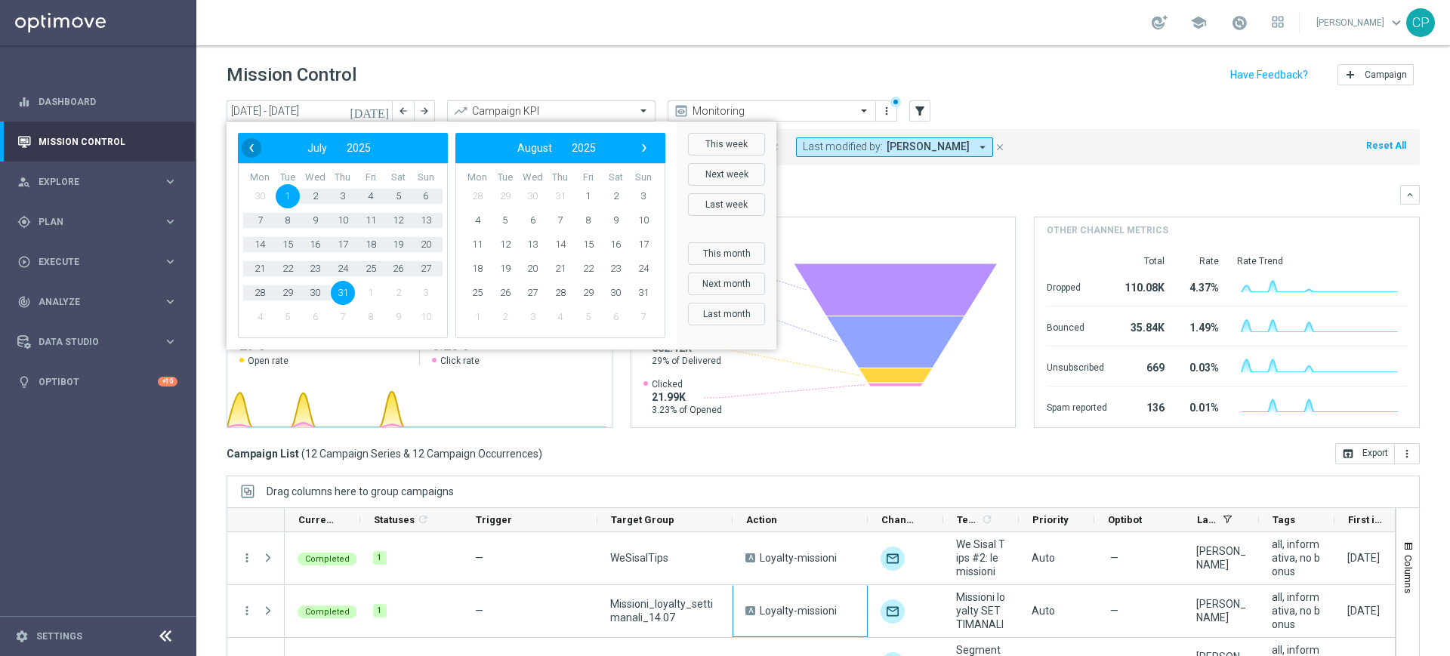
click at [251, 153] on span "‹" at bounding box center [252, 148] width 20 height 20
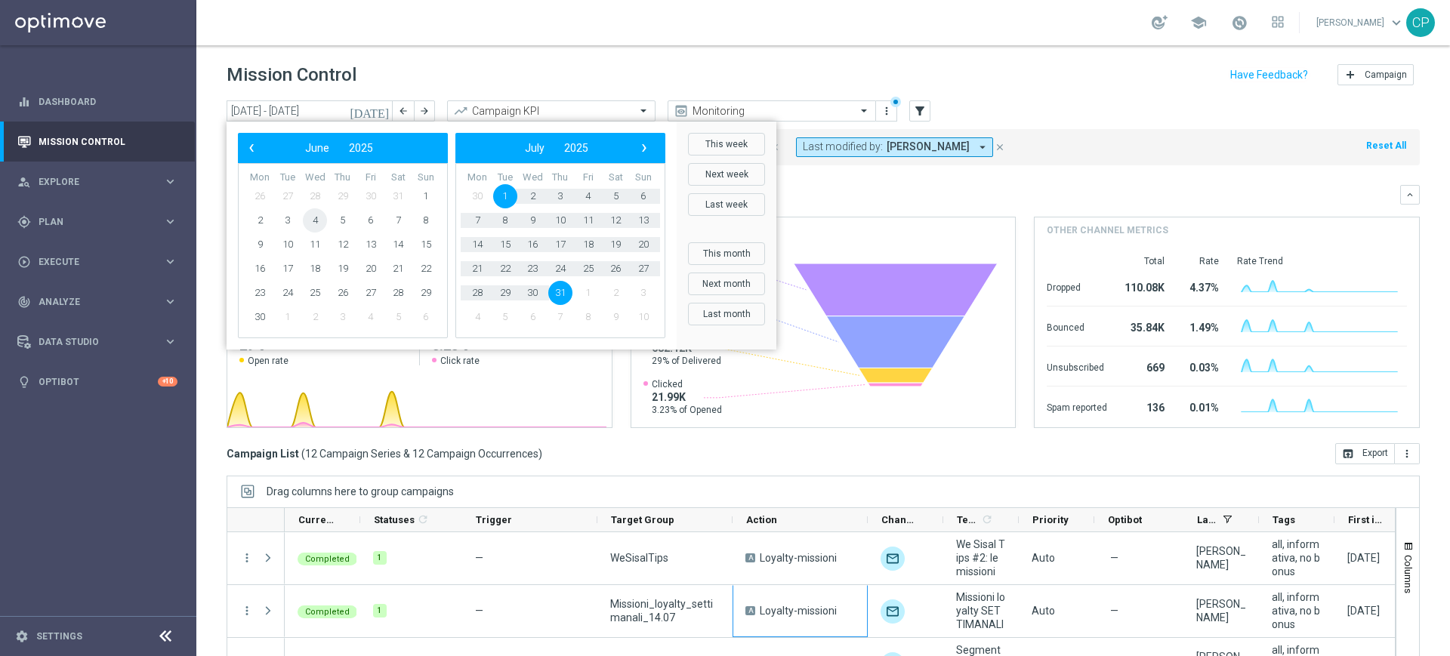
click at [311, 217] on span "4" at bounding box center [315, 220] width 24 height 24
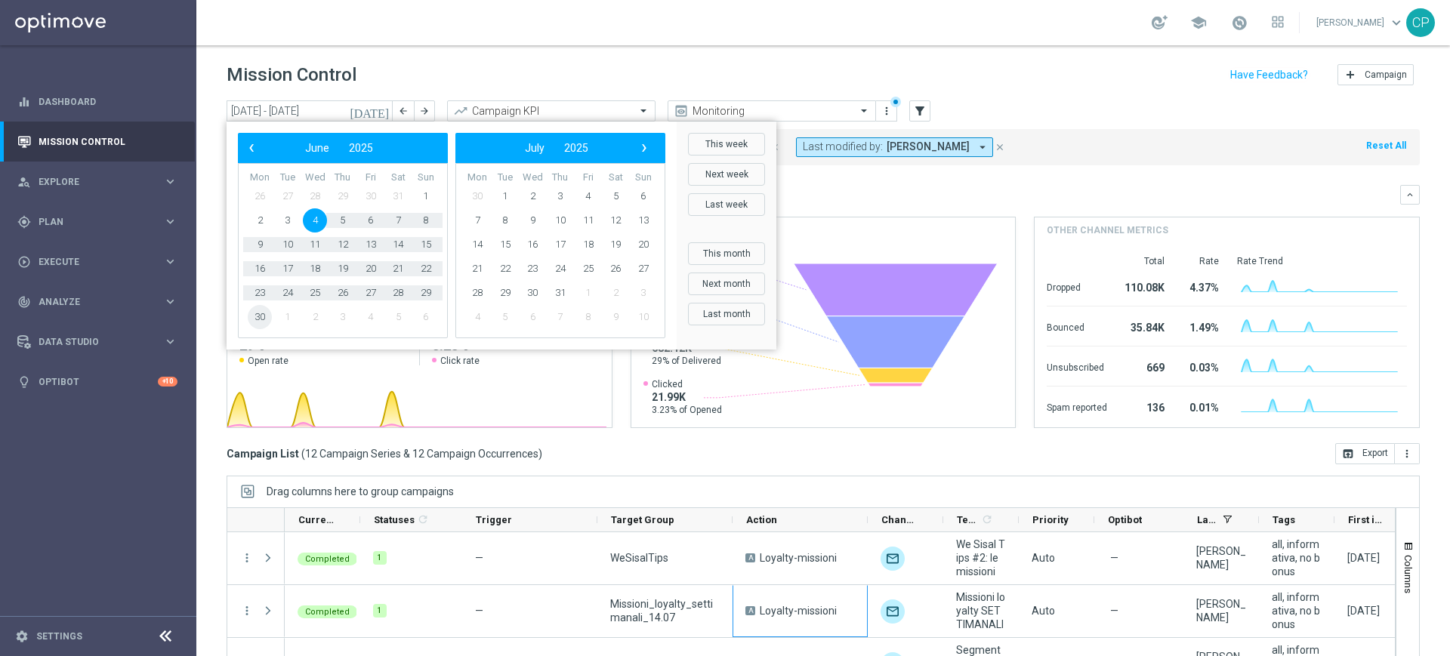
click at [258, 318] on span "30" at bounding box center [260, 317] width 24 height 24
type input "04 Jun 2025 - 30 Jun 2025"
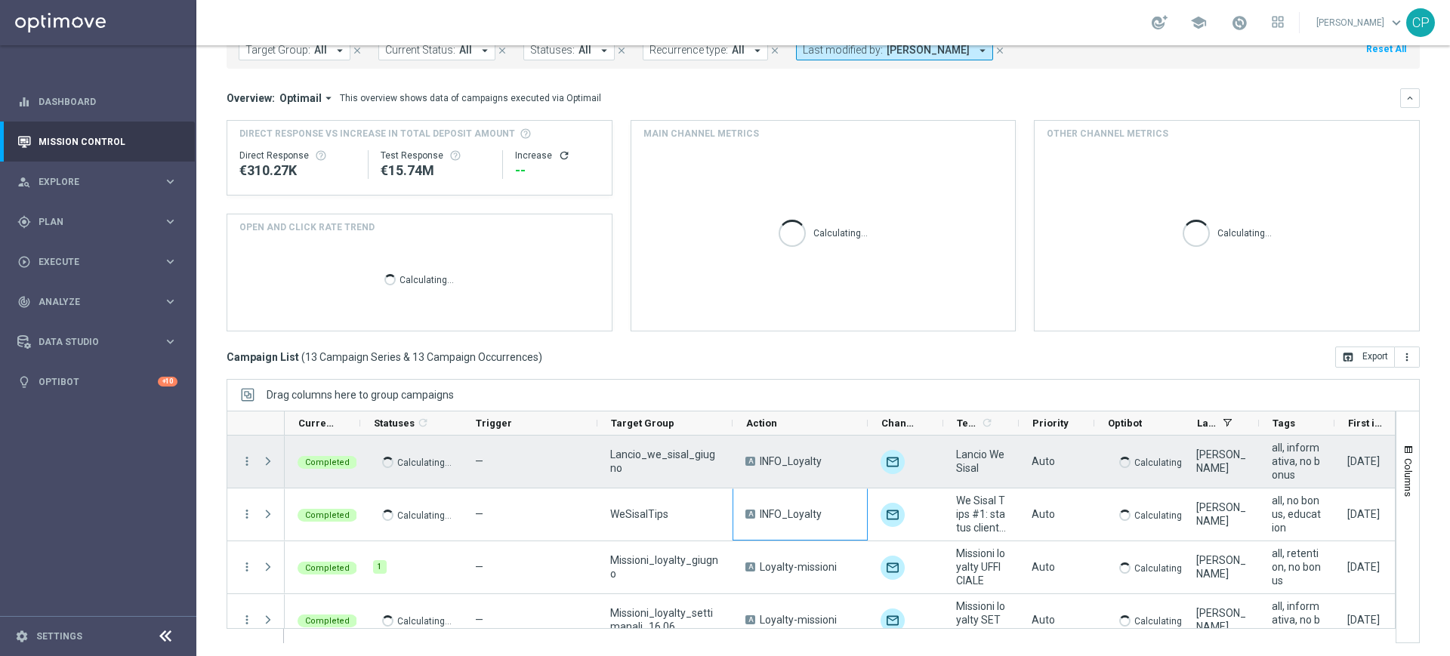
scroll to position [99, 0]
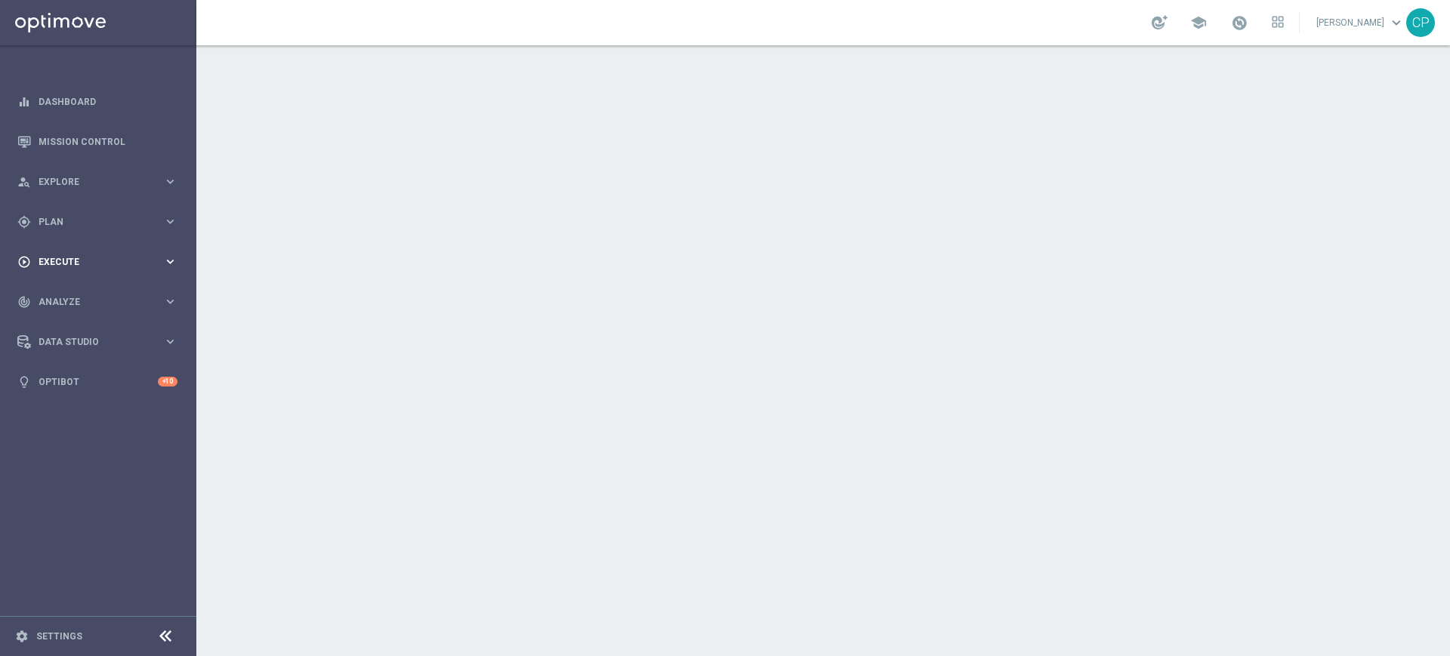
click at [165, 256] on icon "keyboard_arrow_right" at bounding box center [170, 261] width 14 height 14
click at [88, 291] on link "Campaign Builder" at bounding box center [98, 293] width 118 height 12
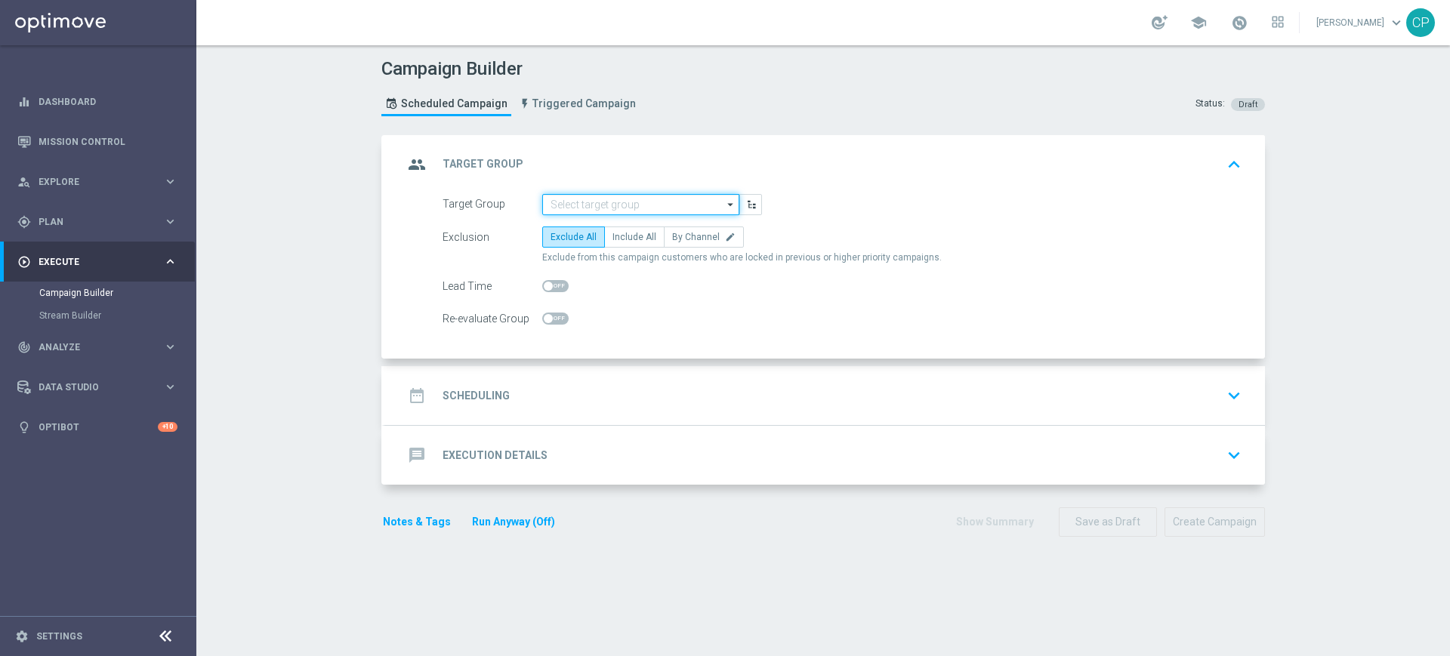
click at [577, 199] on input at bounding box center [640, 204] width 197 height 21
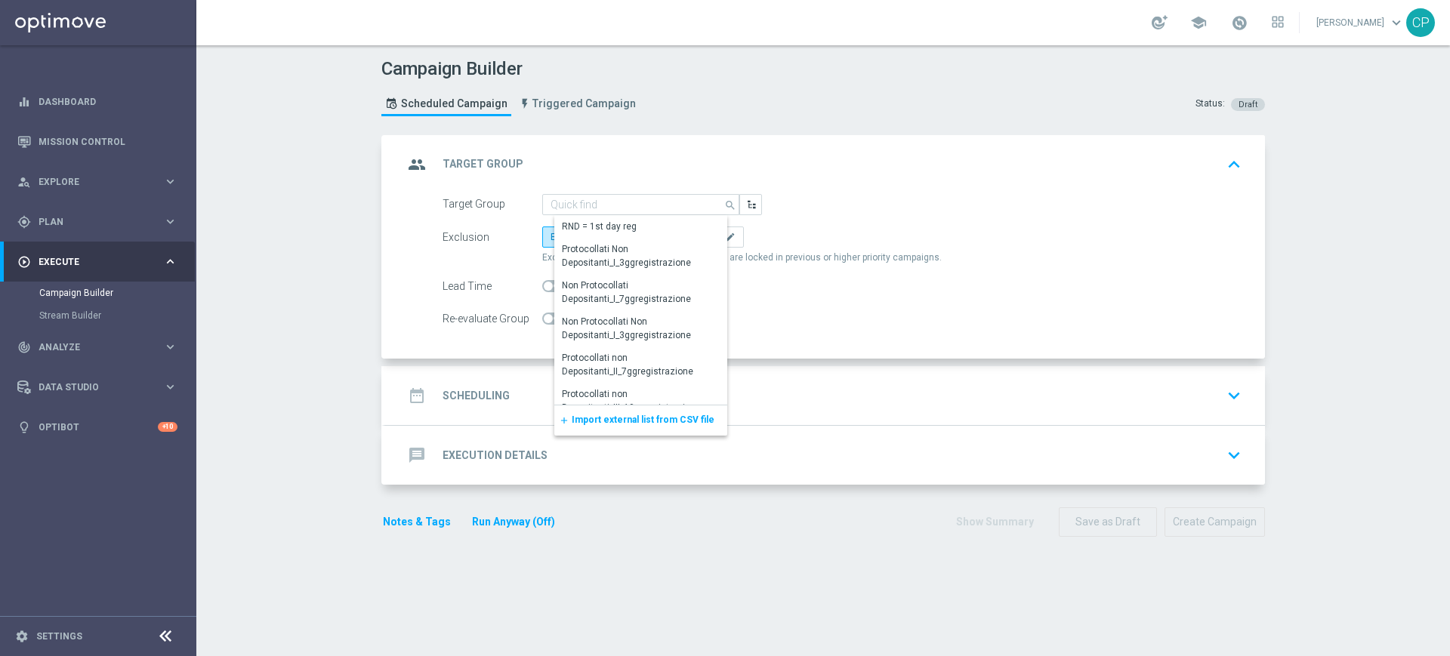
click at [823, 201] on div "Target Group search Show Selected 0 of NaN RND = 1st day reg" at bounding box center [842, 204] width 822 height 21
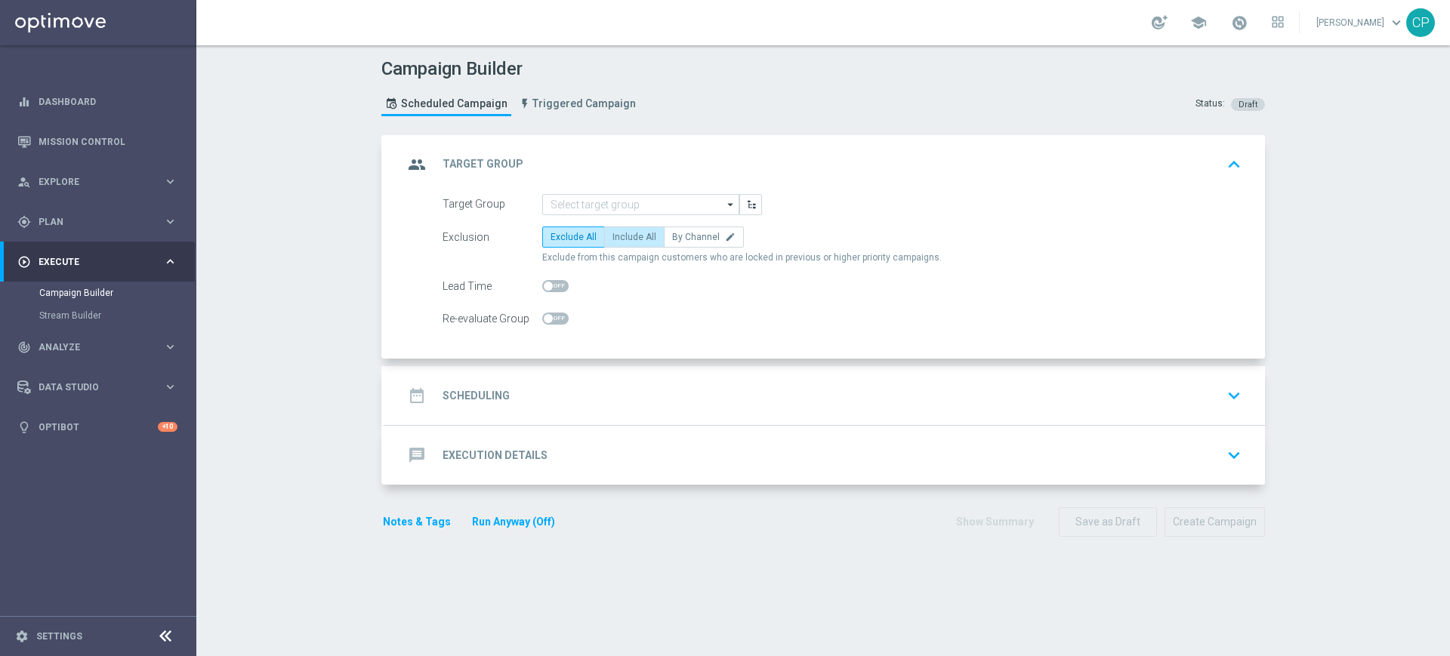
click at [629, 235] on span "Include All" at bounding box center [634, 237] width 44 height 11
click at [622, 235] on input "Include All" at bounding box center [617, 240] width 10 height 10
radio input "true"
click at [805, 389] on div "date_range Scheduling keyboard_arrow_down" at bounding box center [825, 395] width 844 height 29
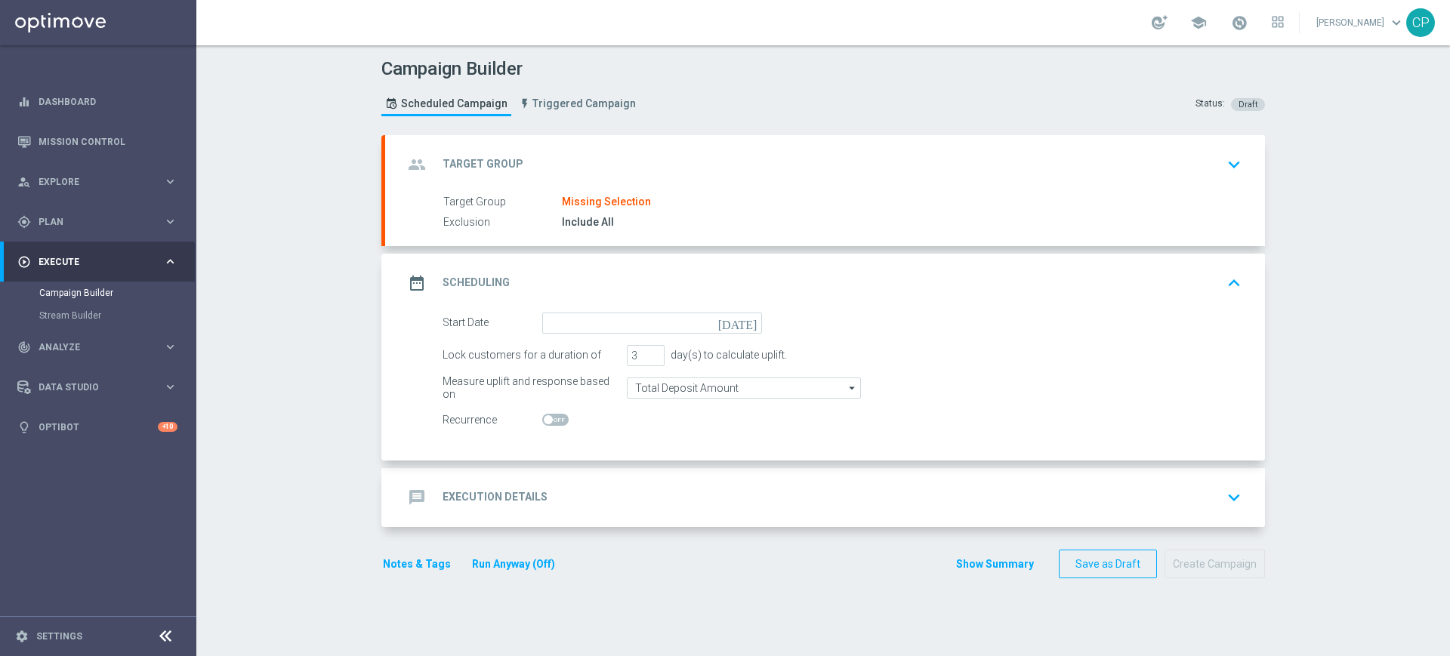
click at [742, 319] on icon "[DATE]" at bounding box center [740, 321] width 45 height 17
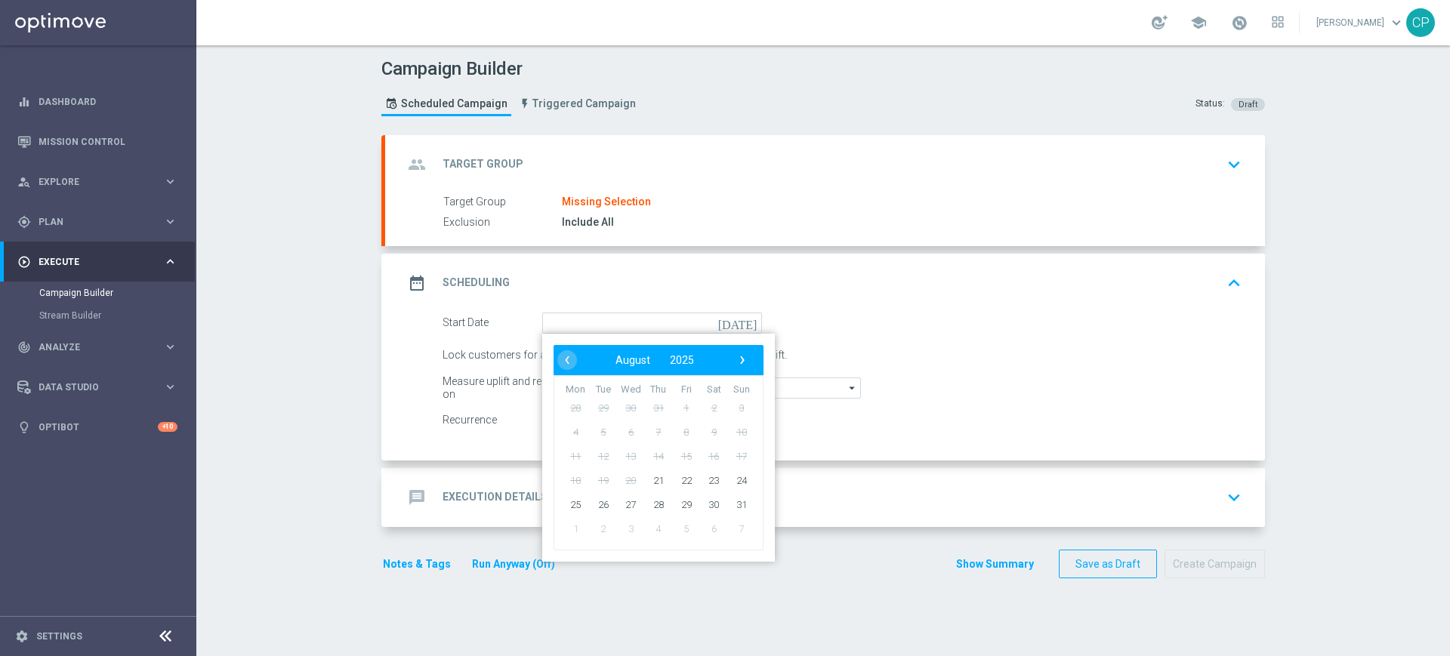
click at [706, 531] on span "6" at bounding box center [714, 529] width 24 height 24
click at [737, 344] on div "‹ ​ August ​ 2025 ​ › Mon Tue Wed Thu Fri Sat Sun 28 29 30 31 1 2 3 4 5 6 7" at bounding box center [658, 448] width 233 height 228
click at [734, 357] on span "›" at bounding box center [743, 360] width 20 height 20
click at [703, 408] on span "6" at bounding box center [714, 408] width 24 height 24
type input "[DATE]"
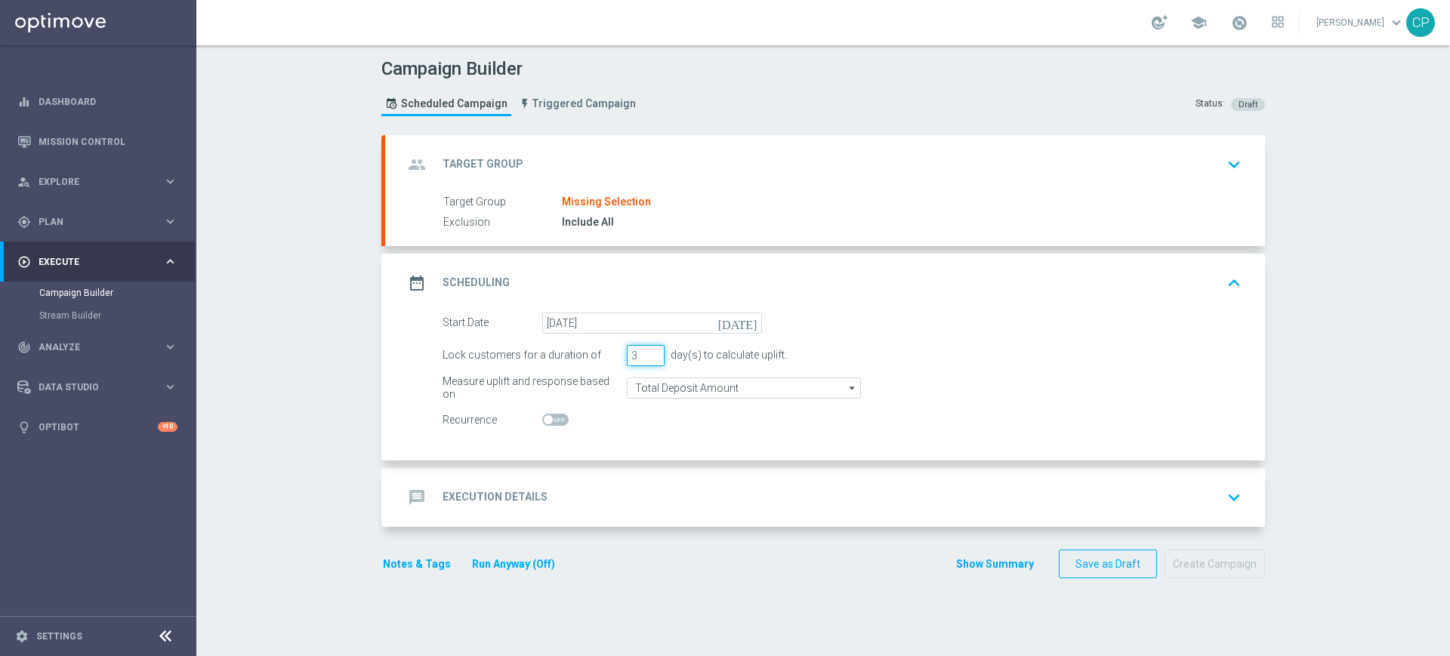
click at [635, 359] on input "3" at bounding box center [646, 355] width 38 height 21
type input "1"
click at [644, 498] on div "message Execution Details keyboard_arrow_down" at bounding box center [825, 497] width 844 height 29
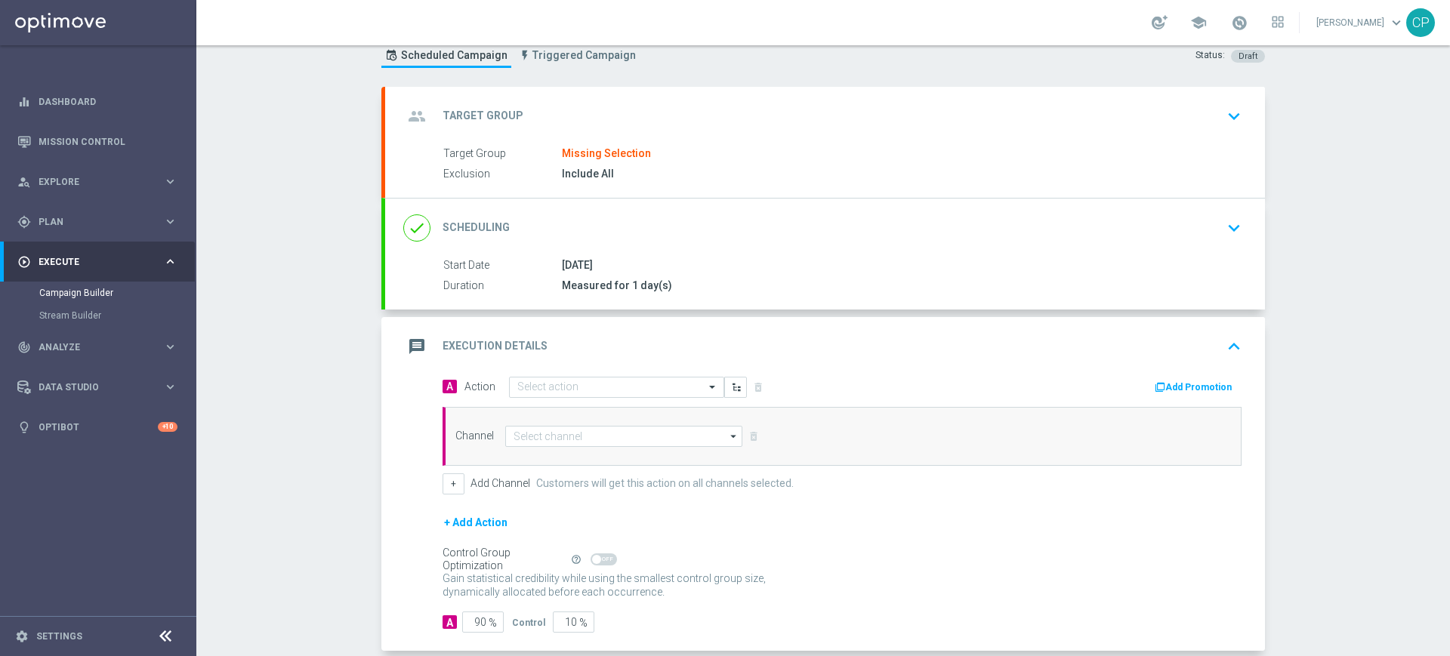
scroll to position [60, 0]
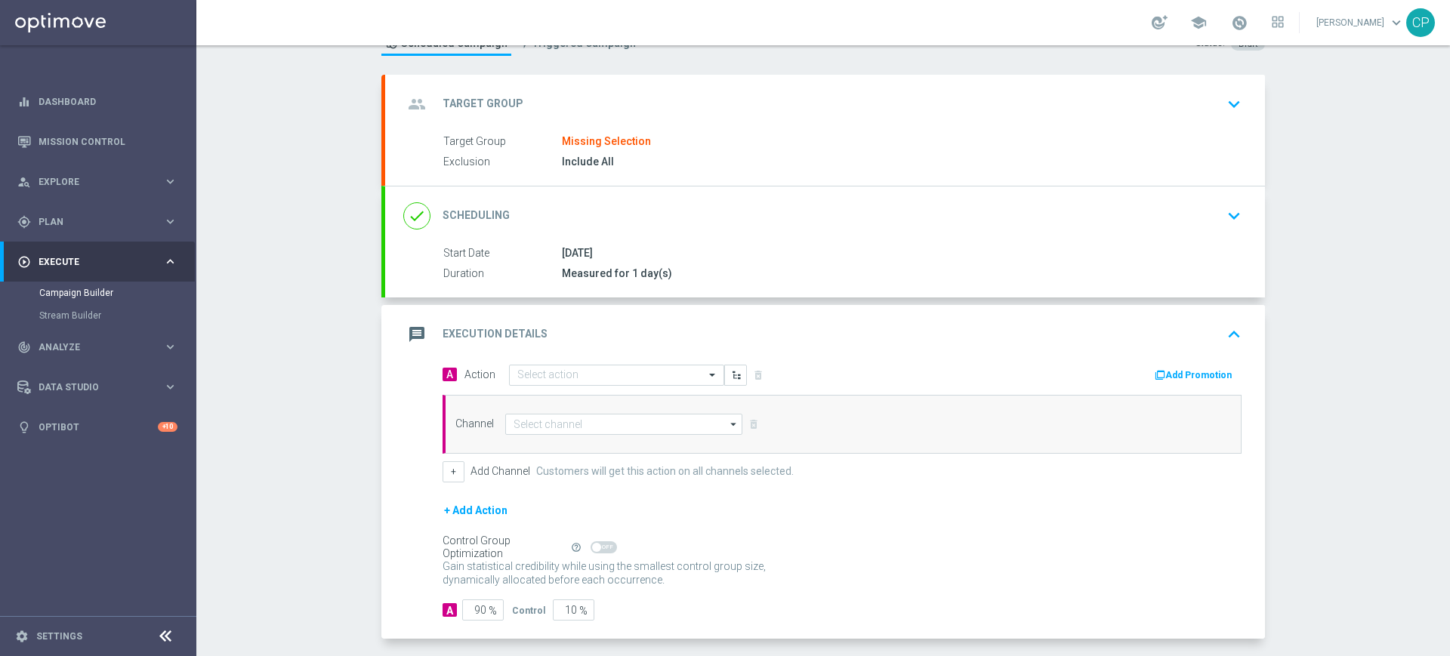
click at [1188, 371] on button "Add Promotion" at bounding box center [1195, 375] width 84 height 17
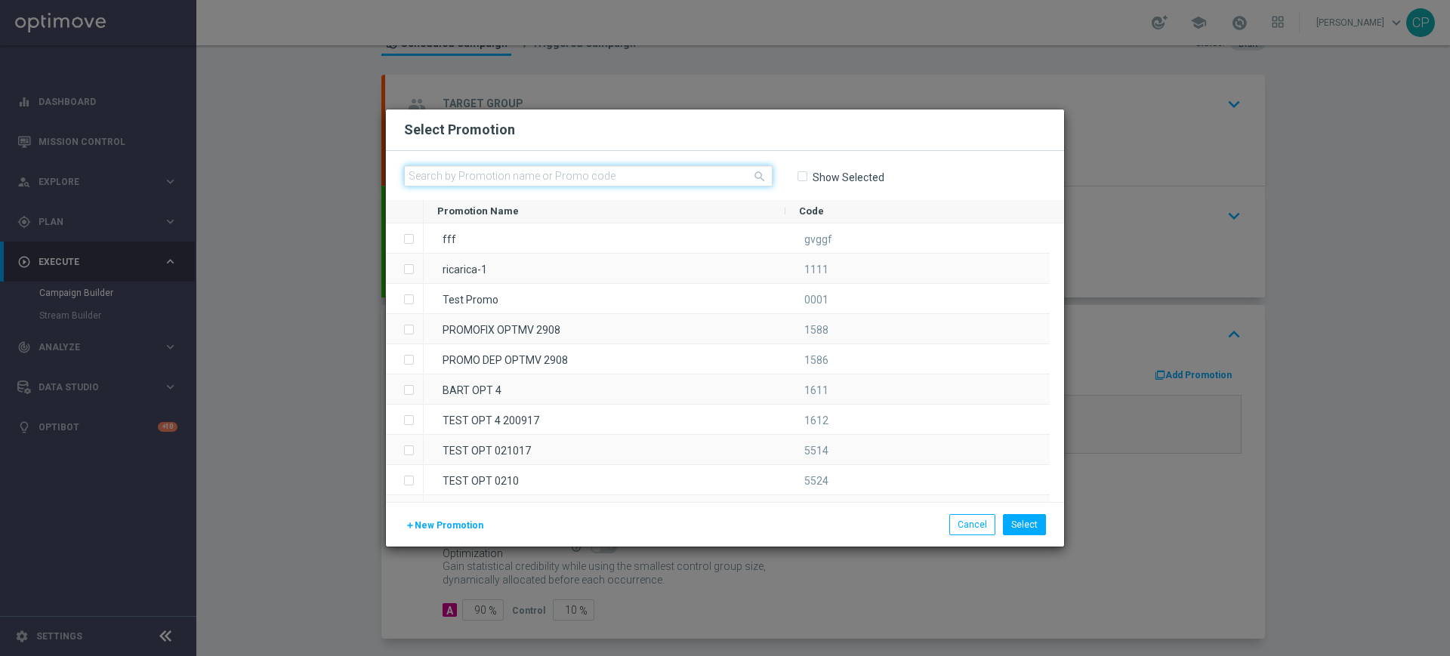
click at [489, 172] on input "text" at bounding box center [588, 175] width 369 height 21
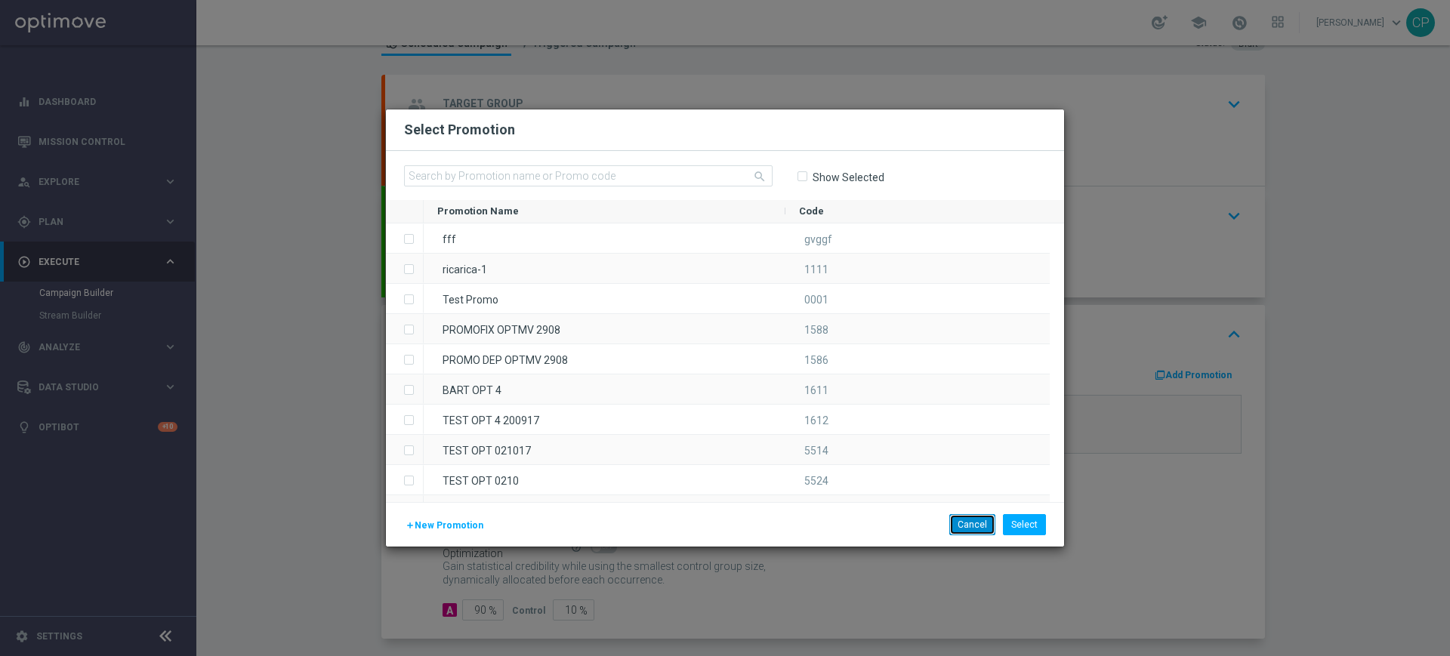
click at [981, 528] on button "Cancel" at bounding box center [972, 524] width 46 height 21
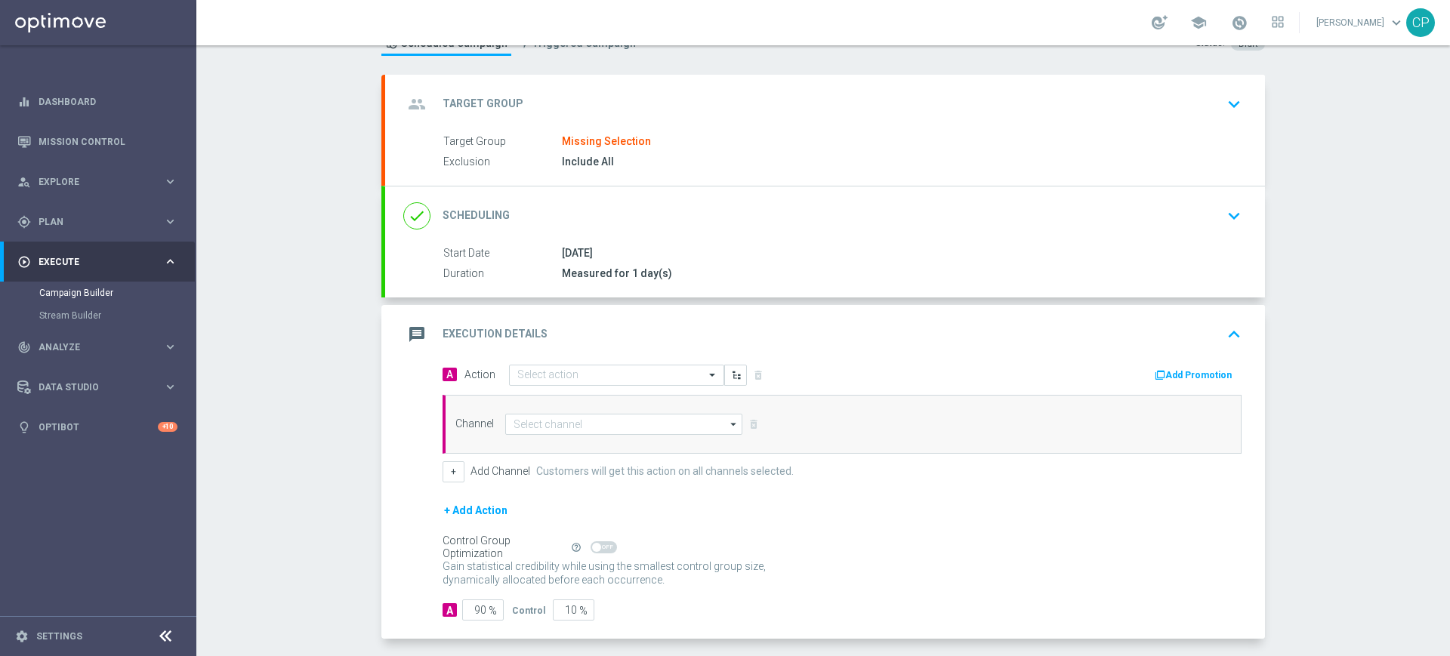
scroll to position [125, 0]
